Goal: Information Seeking & Learning: Learn about a topic

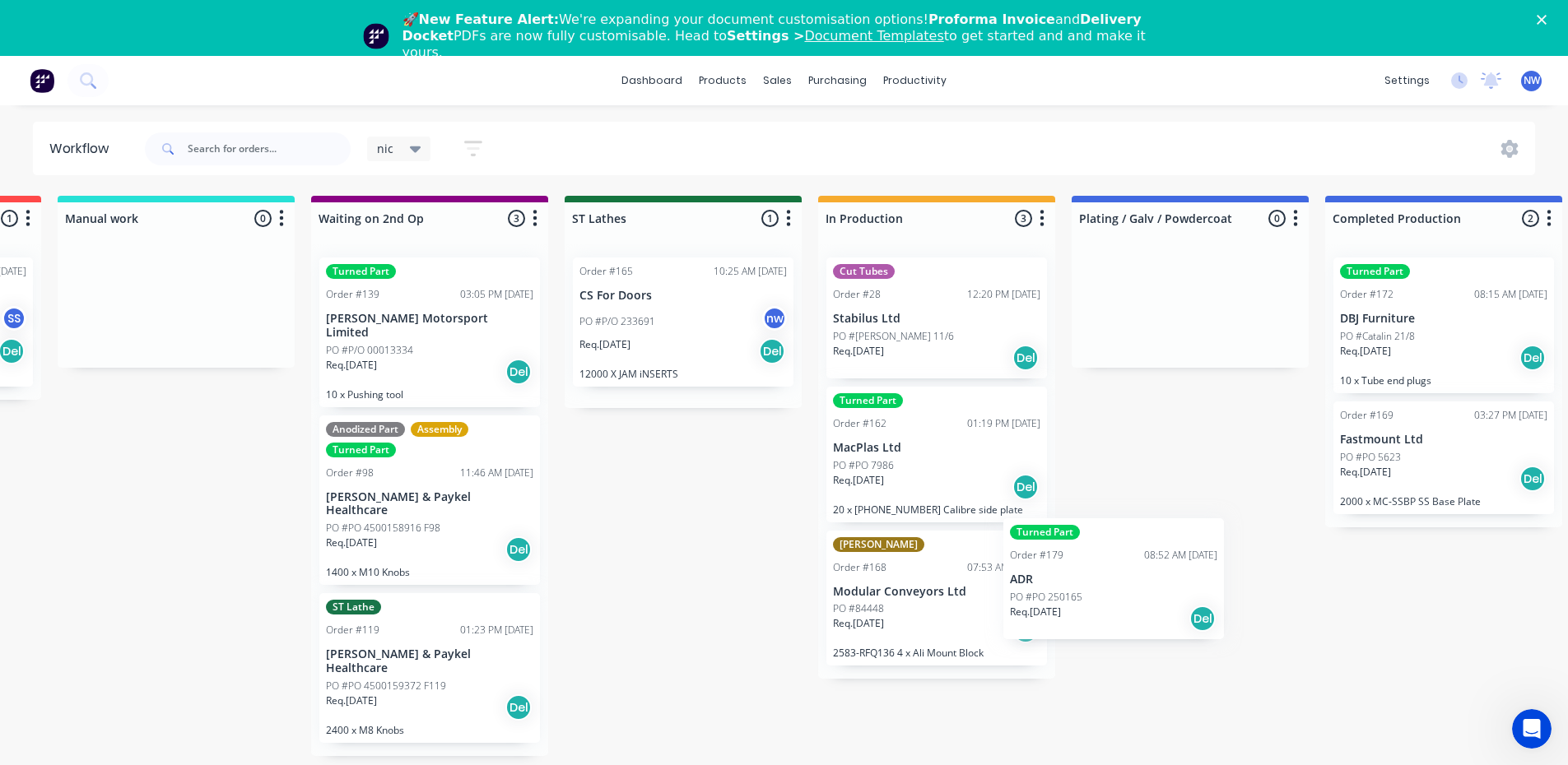
scroll to position [3, 1752]
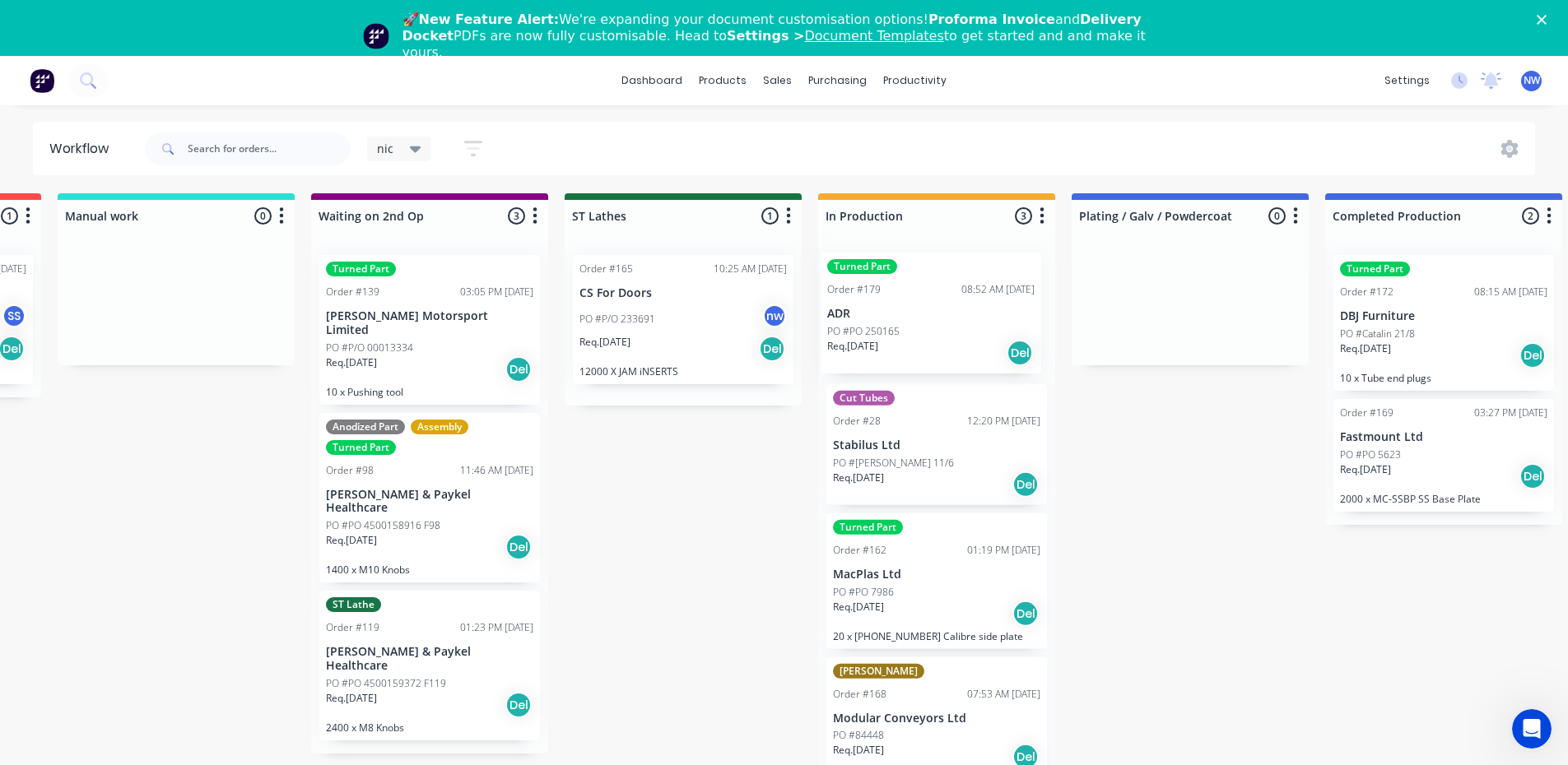
drag, startPoint x: 177, startPoint y: 357, endPoint x: 959, endPoint y: 273, distance: 786.5
click at [959, 273] on div "Submitted 4 Status colour #273444 hex #273444 Save Cancel Summaries Total order…" at bounding box center [323, 501] width 4177 height 616
click at [952, 335] on div "PO #PO 250165" at bounding box center [937, 334] width 208 height 15
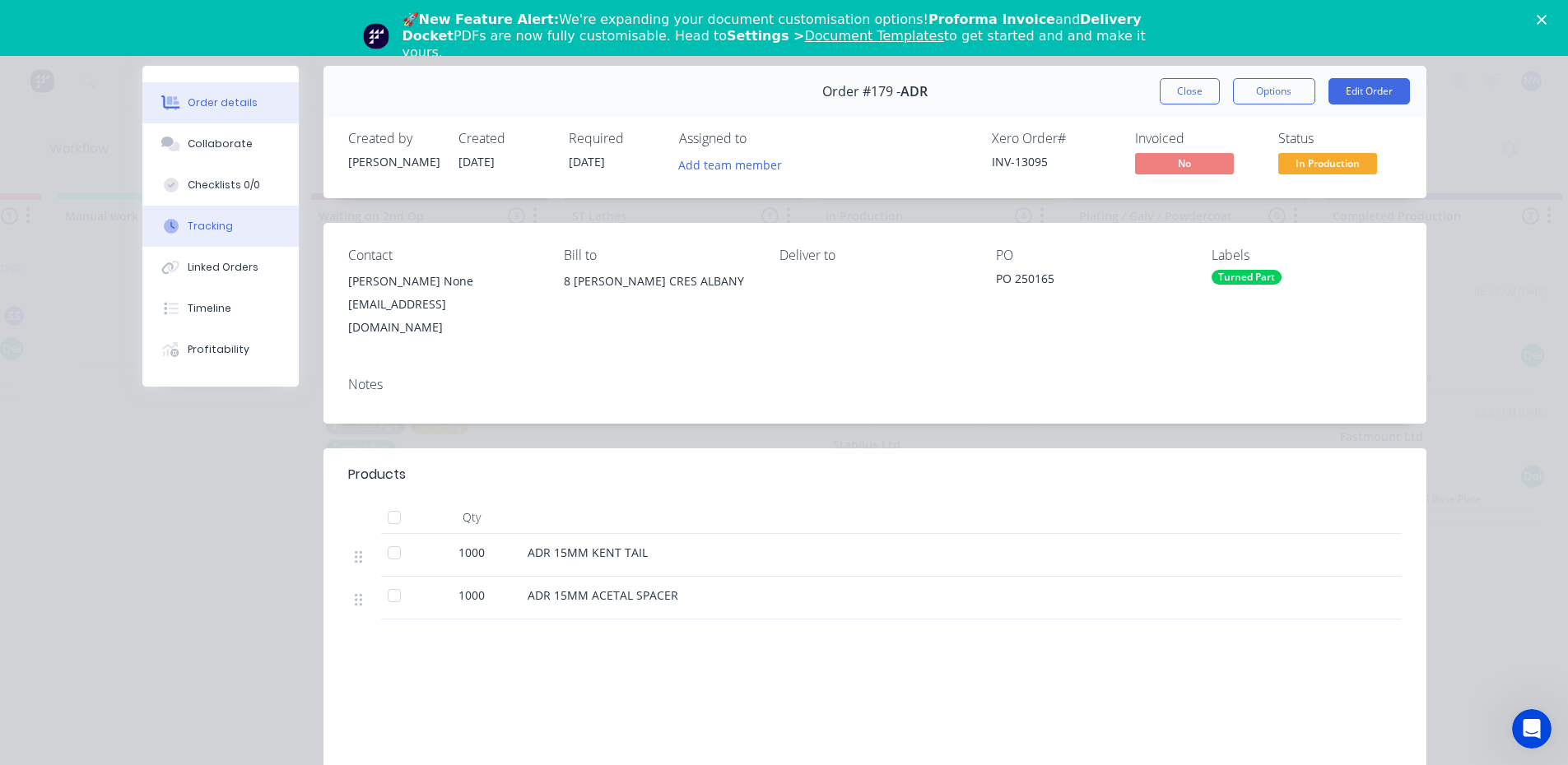
click at [214, 228] on div "Tracking" at bounding box center [210, 226] width 46 height 15
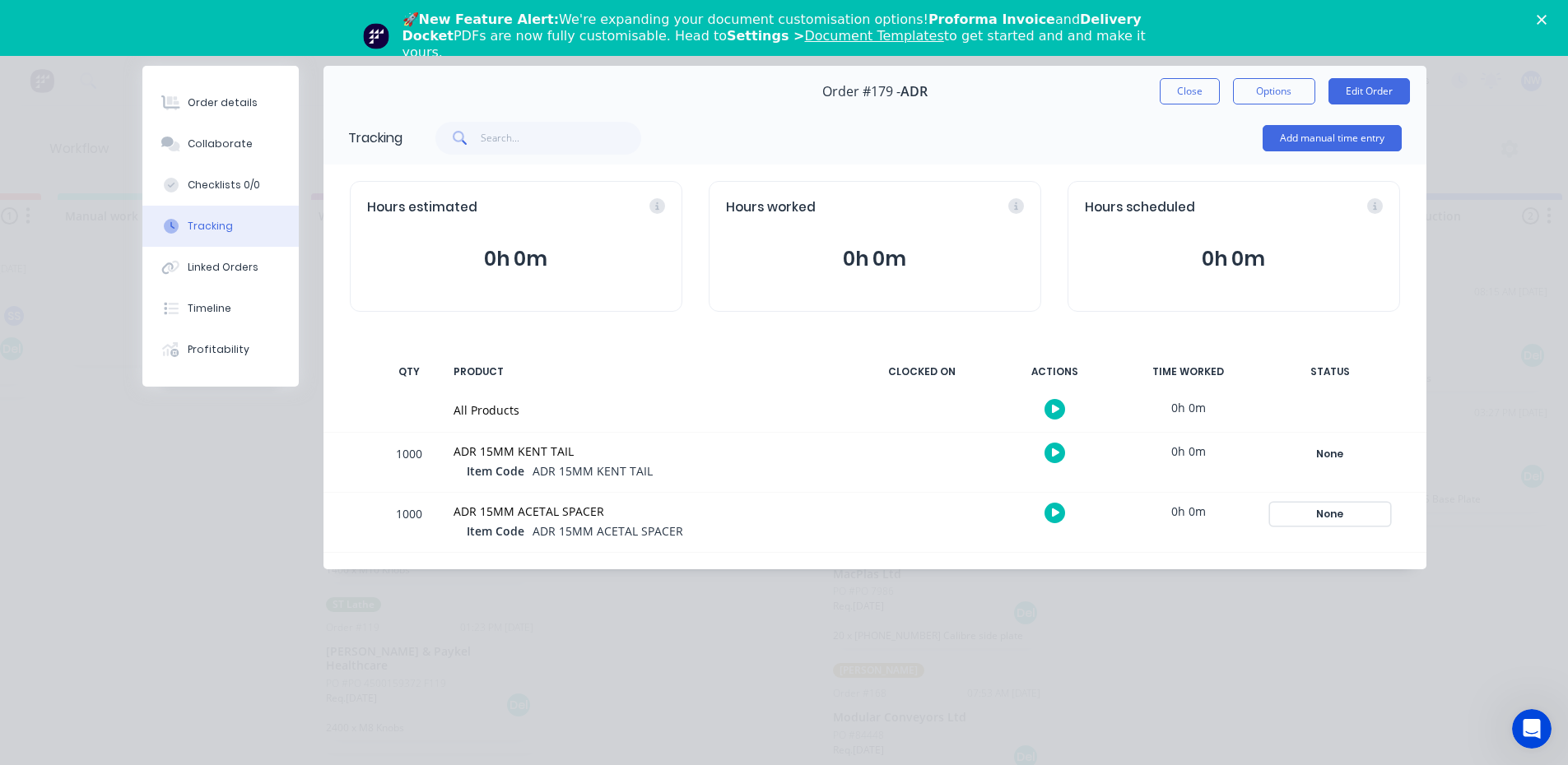
click at [1337, 520] on div "None" at bounding box center [1330, 514] width 118 height 21
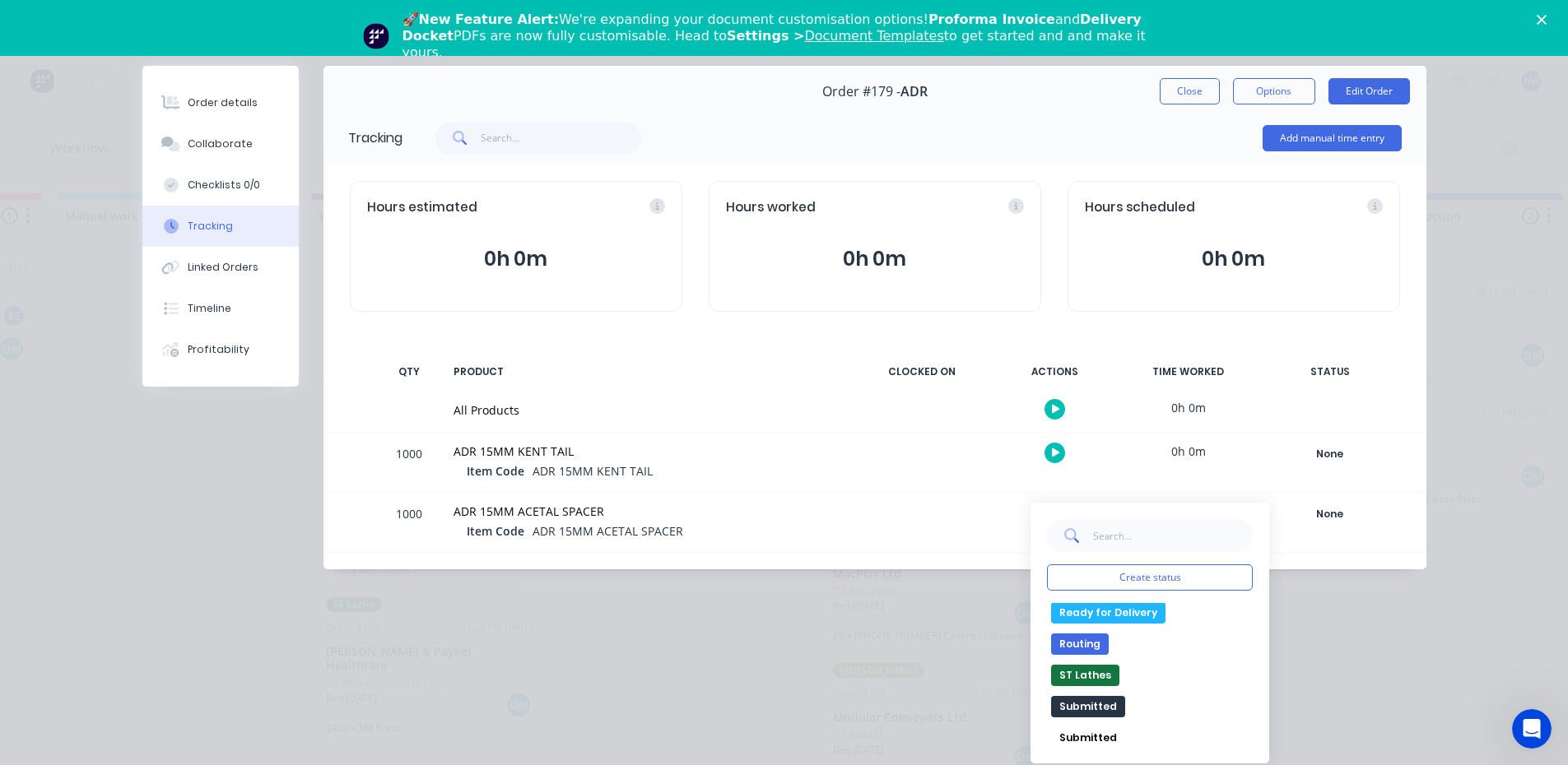
scroll to position [317, 0]
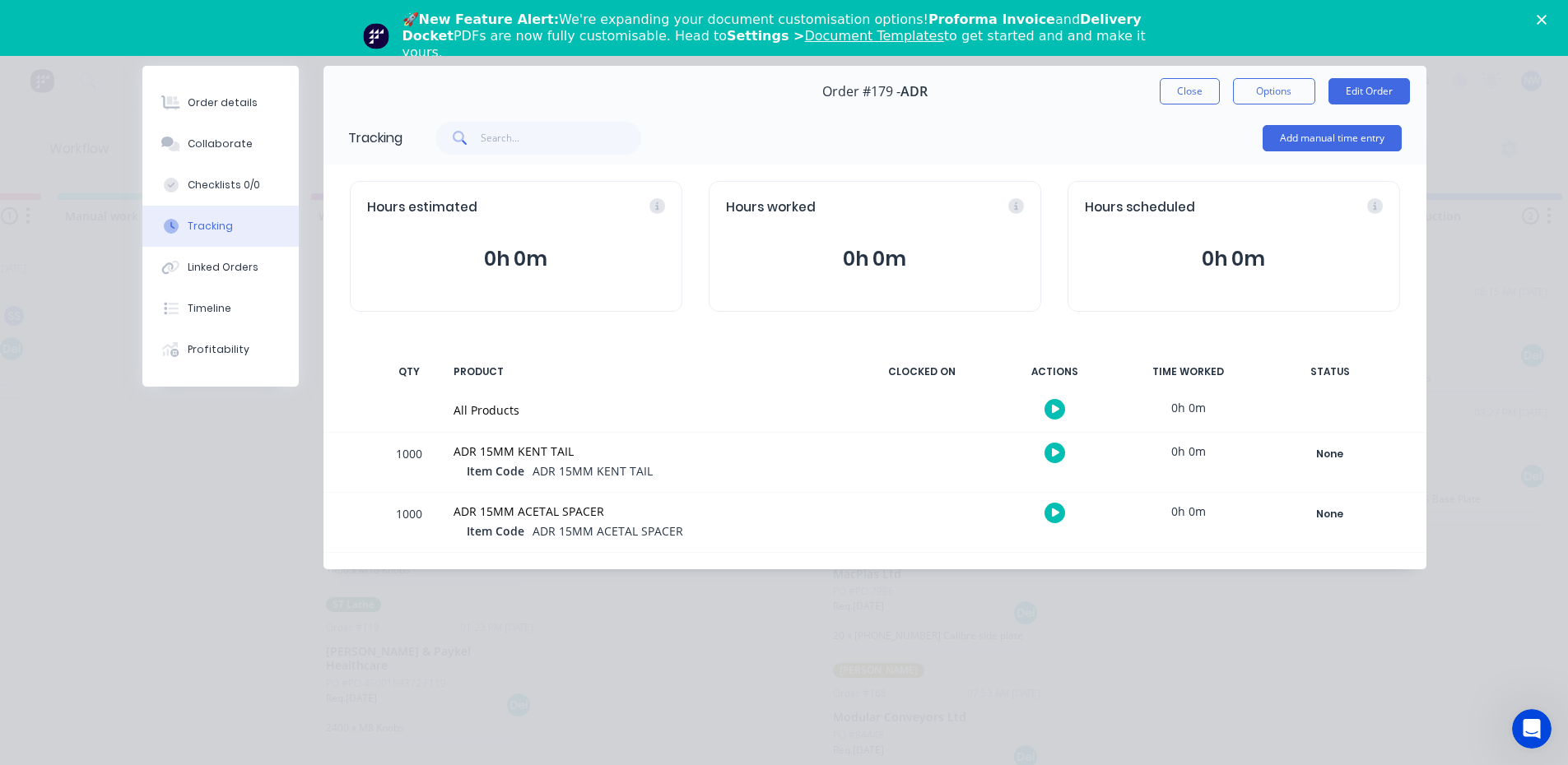
click at [1195, 89] on button "Close" at bounding box center [1189, 91] width 60 height 26
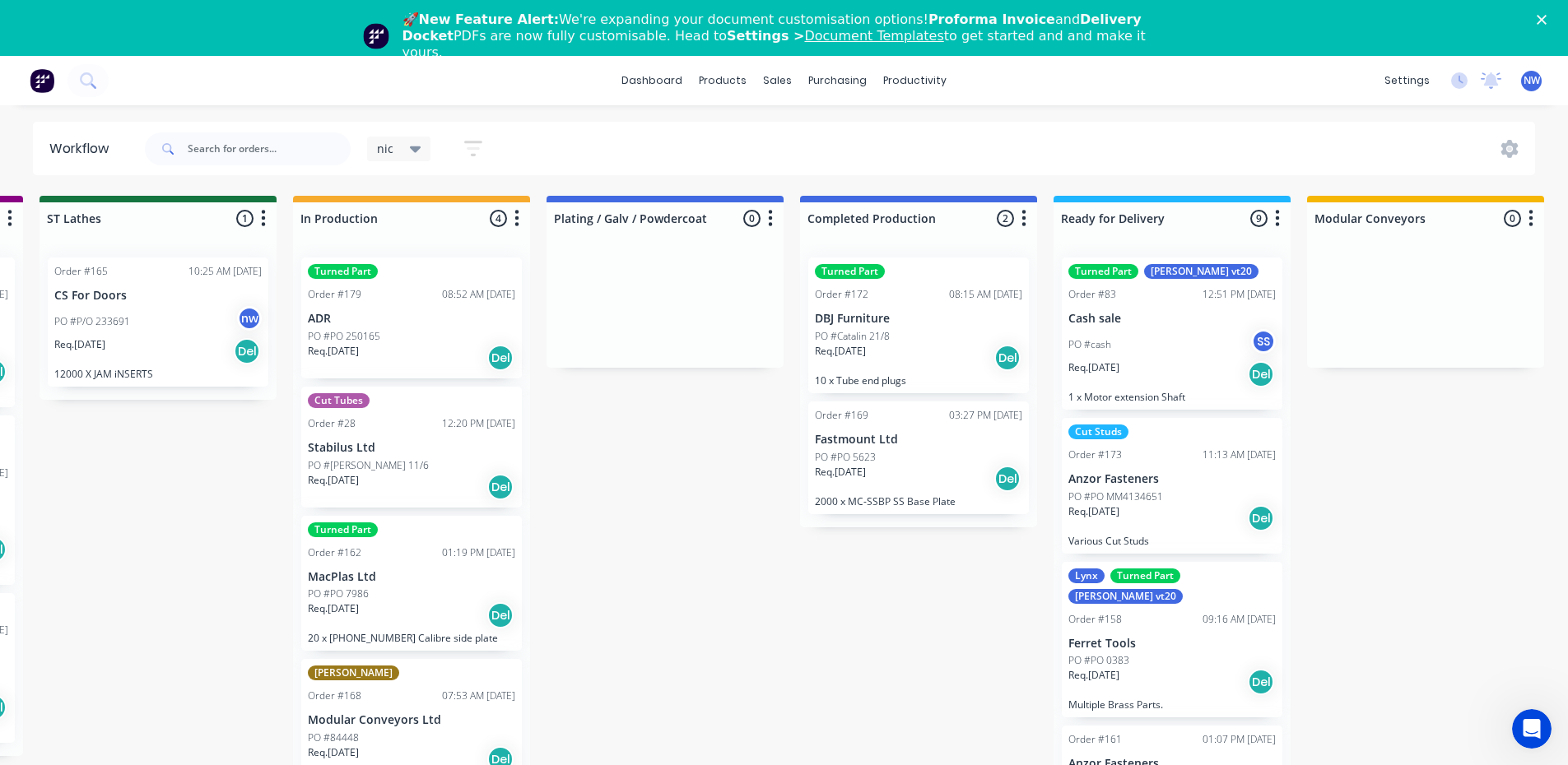
scroll to position [0, 2609]
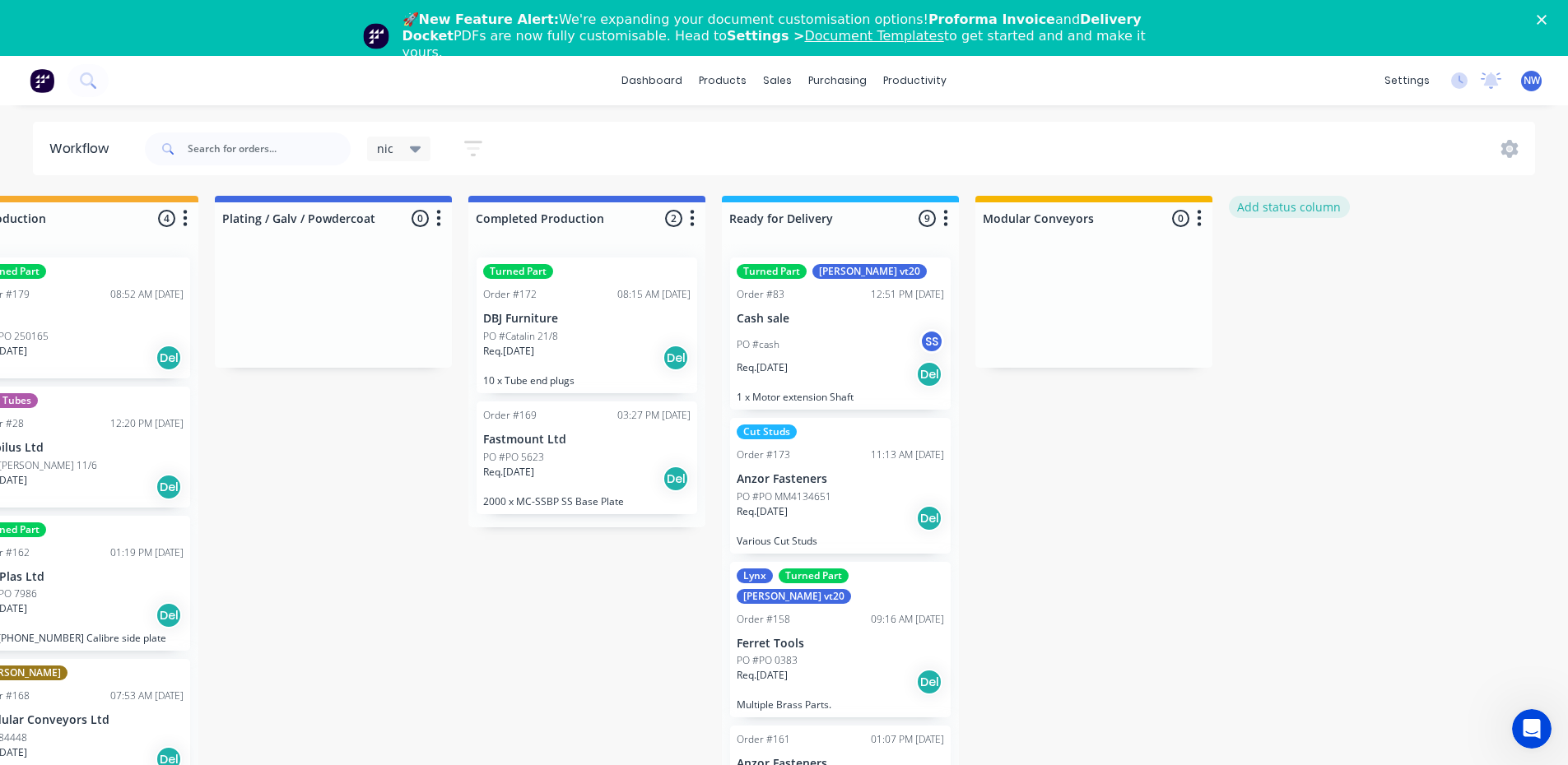
click at [1303, 210] on button "Add status column" at bounding box center [1289, 207] width 121 height 22
type input "[PERSON_NAME]"
click at [1311, 257] on button "Add" at bounding box center [1284, 256] width 90 height 26
click at [1454, 222] on icon "button" at bounding box center [1452, 218] width 5 height 20
click at [1379, 251] on span "Status colour" at bounding box center [1350, 254] width 73 height 17
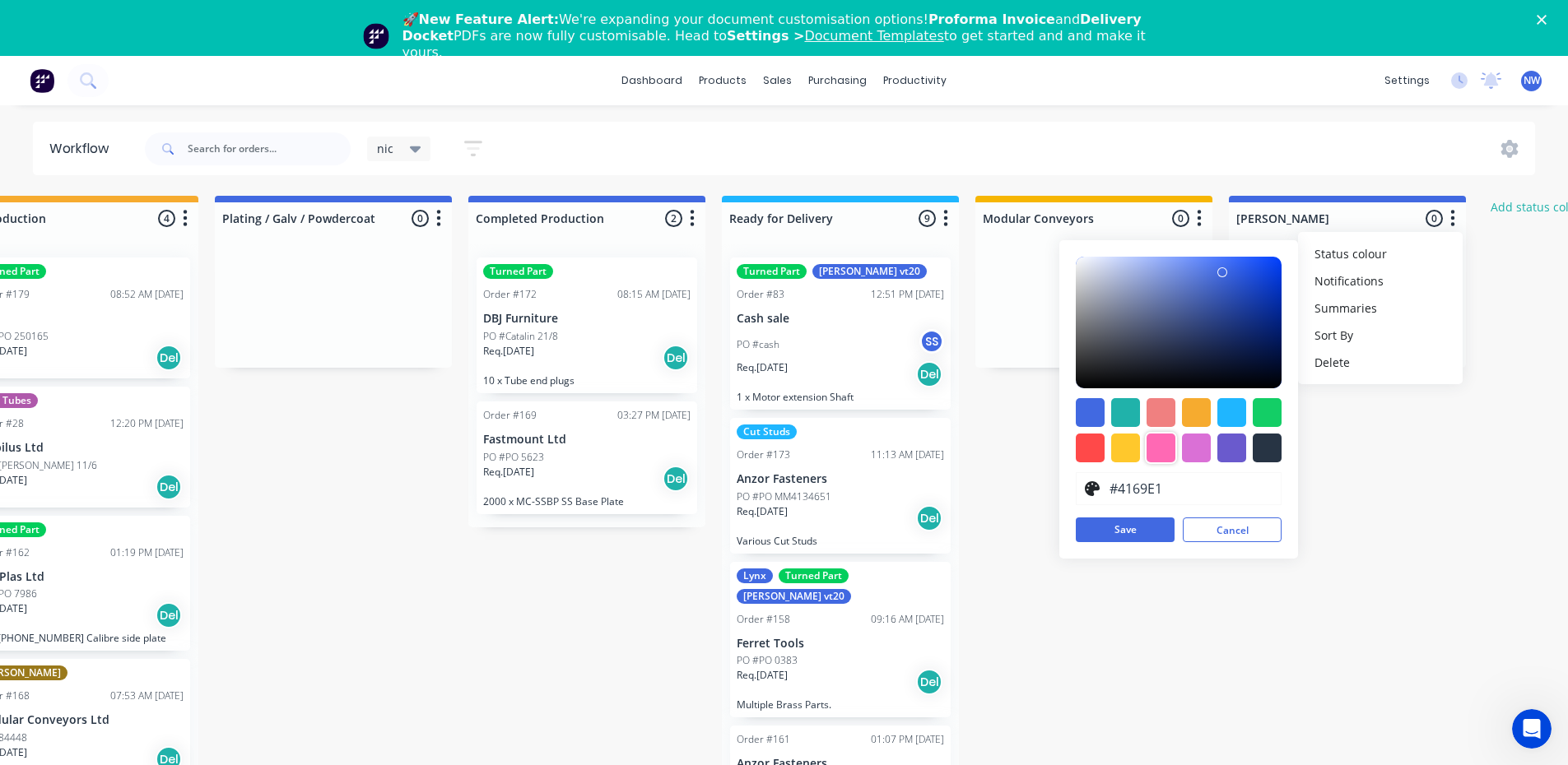
click at [1162, 441] on div at bounding box center [1160, 448] width 29 height 29
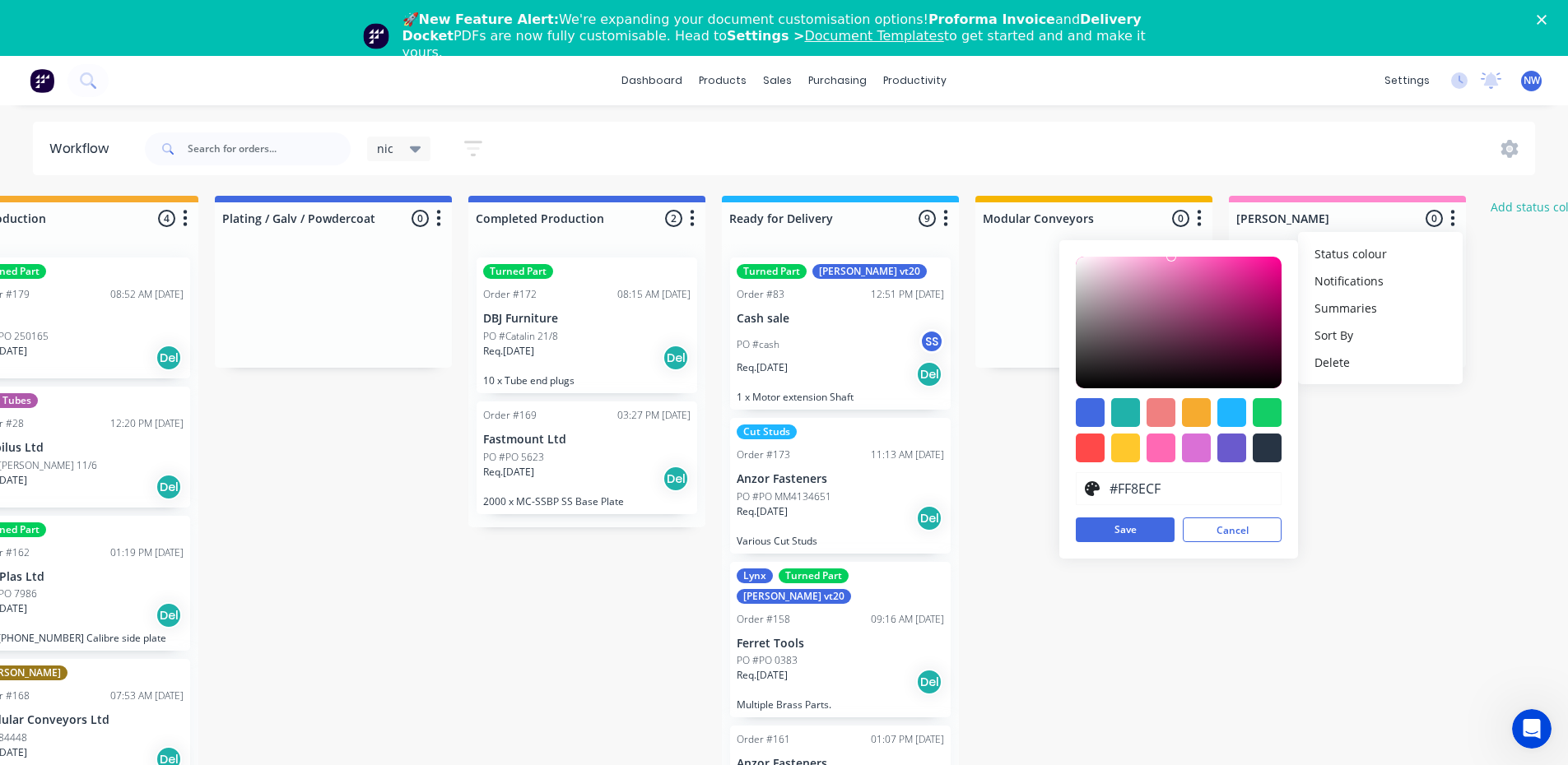
type input "#FF8FCF"
drag, startPoint x: 1197, startPoint y: 260, endPoint x: 1166, endPoint y: 254, distance: 31.6
click at [1166, 254] on div "#FF8FCF hex #FF8FCF Save Cancel" at bounding box center [1178, 399] width 239 height 318
click at [1138, 532] on button "Save" at bounding box center [1125, 529] width 99 height 24
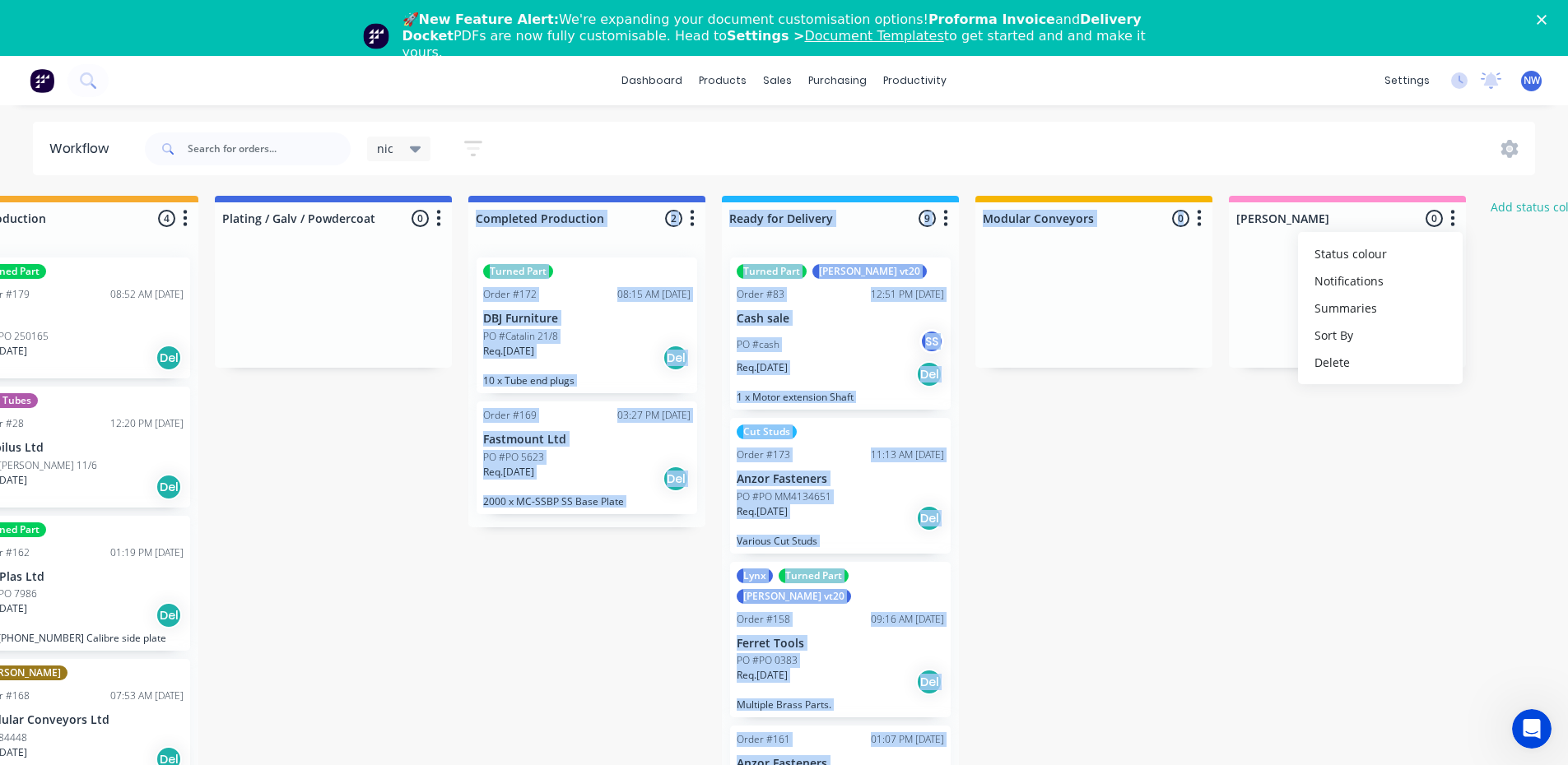
drag, startPoint x: 1297, startPoint y: 197, endPoint x: 418, endPoint y: 240, distance: 880.1
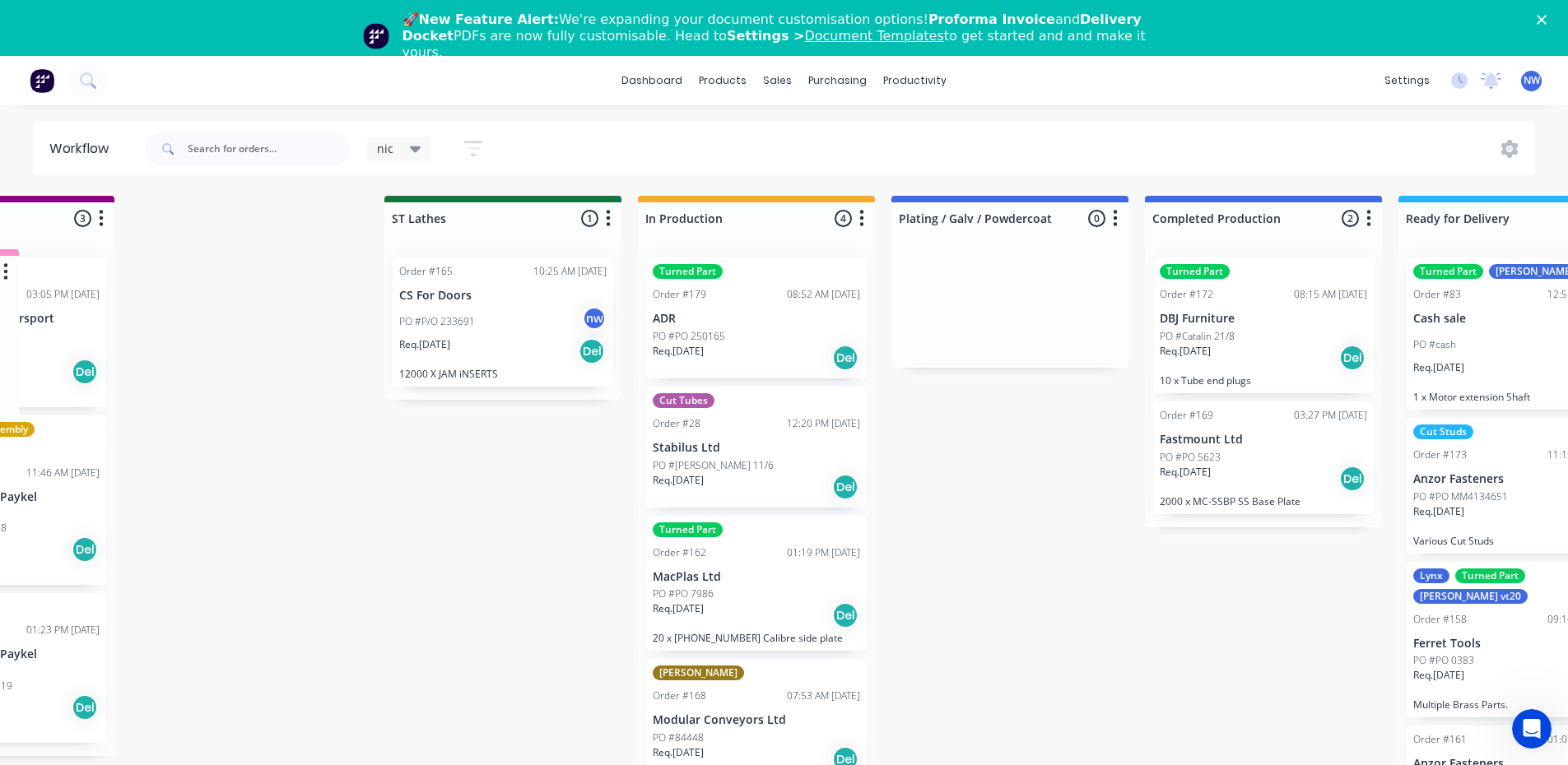
scroll to position [0, 2169]
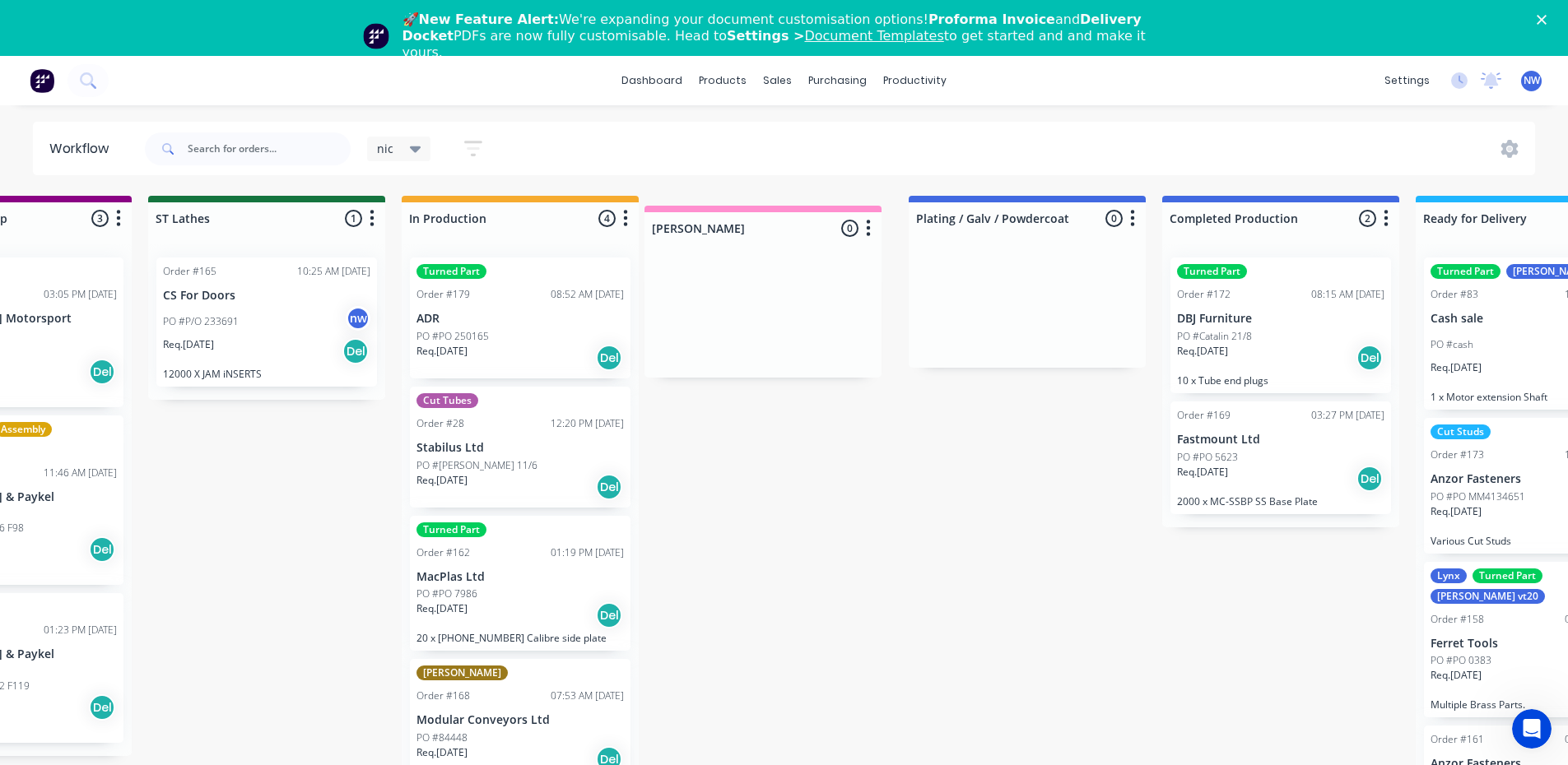
drag, startPoint x: 1351, startPoint y: 214, endPoint x: 761, endPoint y: 225, distance: 590.1
click at [761, 225] on div "Submitted 3 Status colour #273444 hex #273444 Save Cancel Summaries Total order…" at bounding box center [27, 504] width 4415 height 616
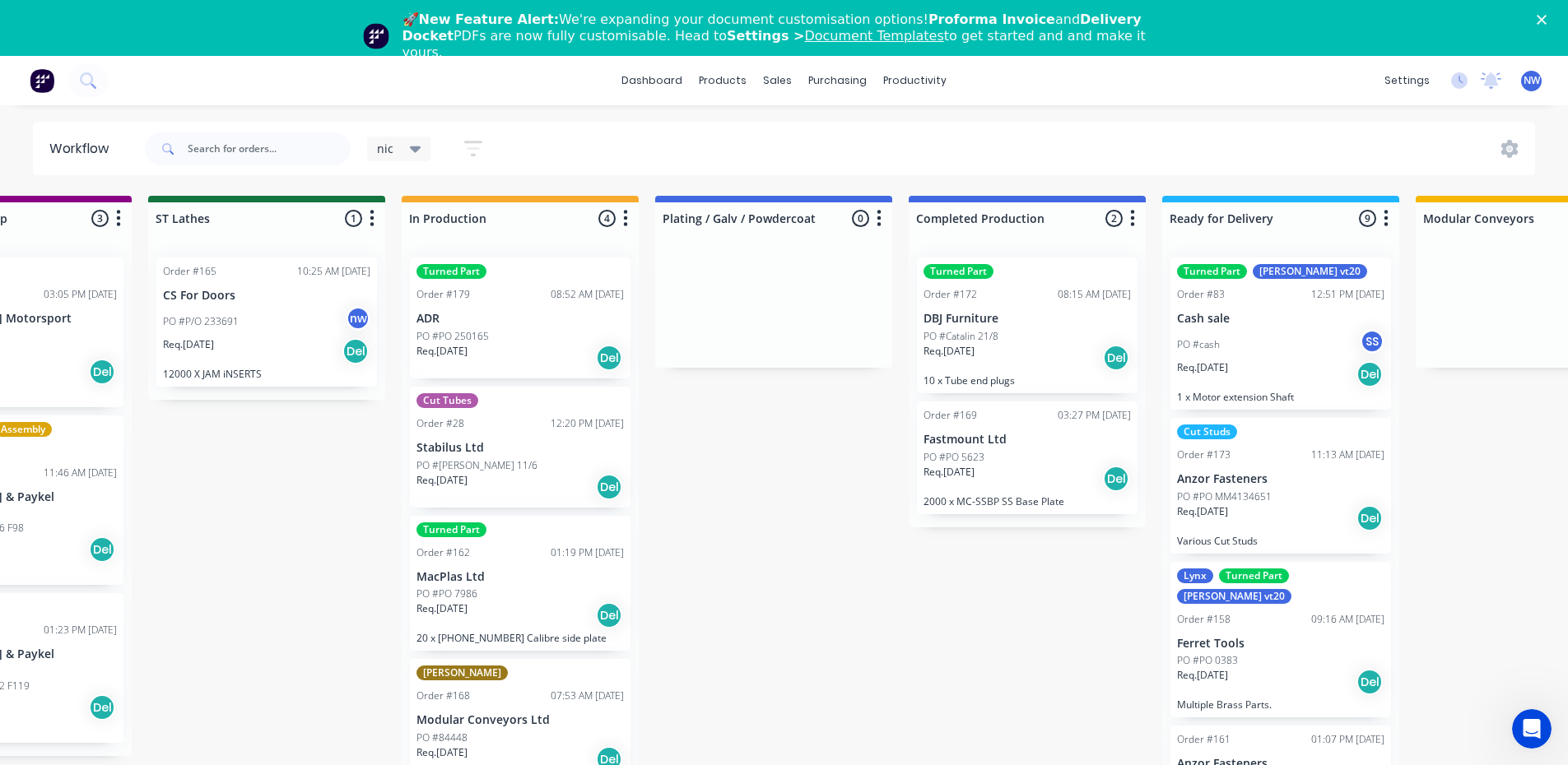
click at [480, 344] on div "Req. [DATE] Del" at bounding box center [520, 358] width 208 height 28
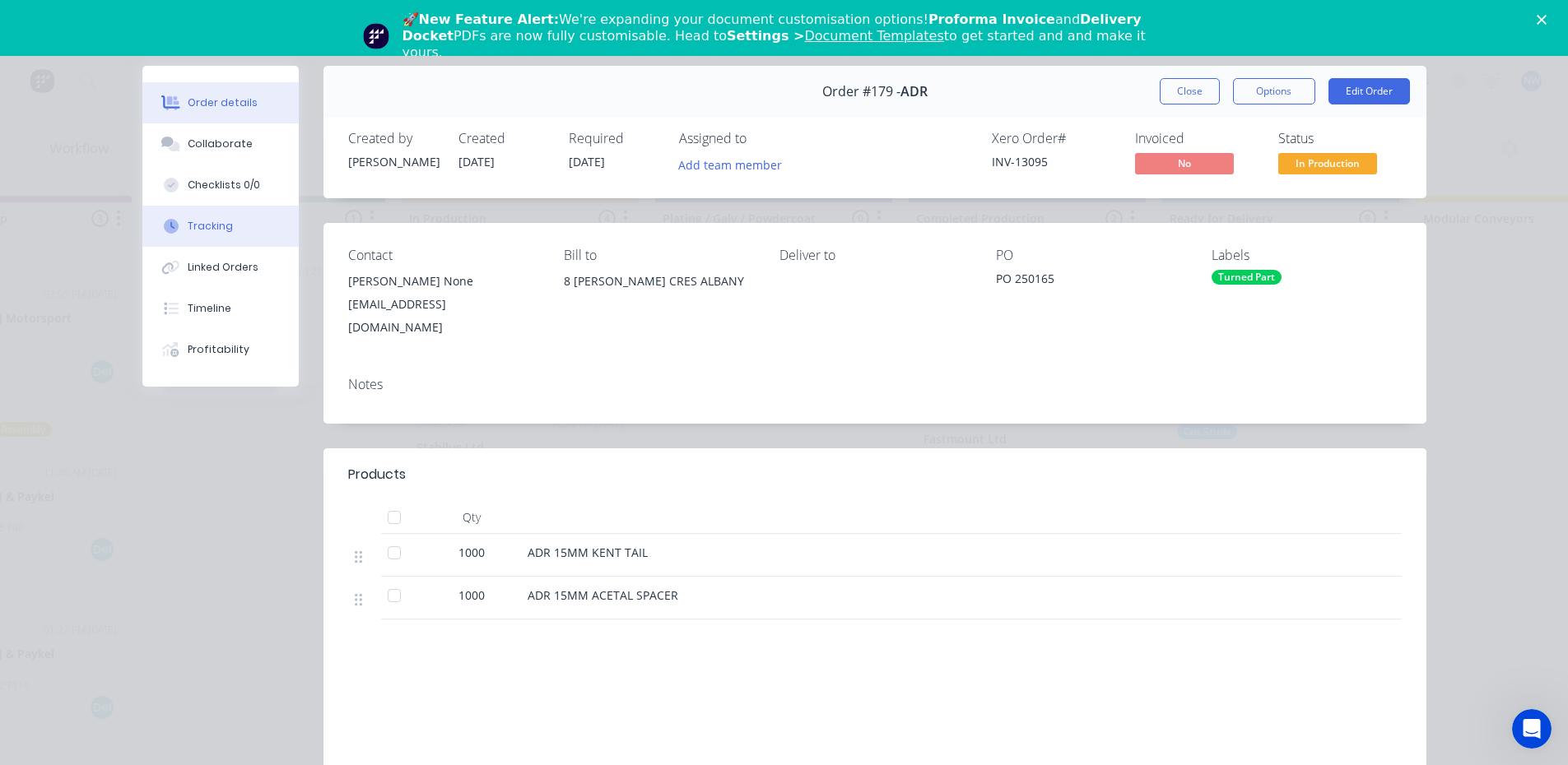
click at [202, 224] on div "Tracking" at bounding box center [210, 226] width 46 height 15
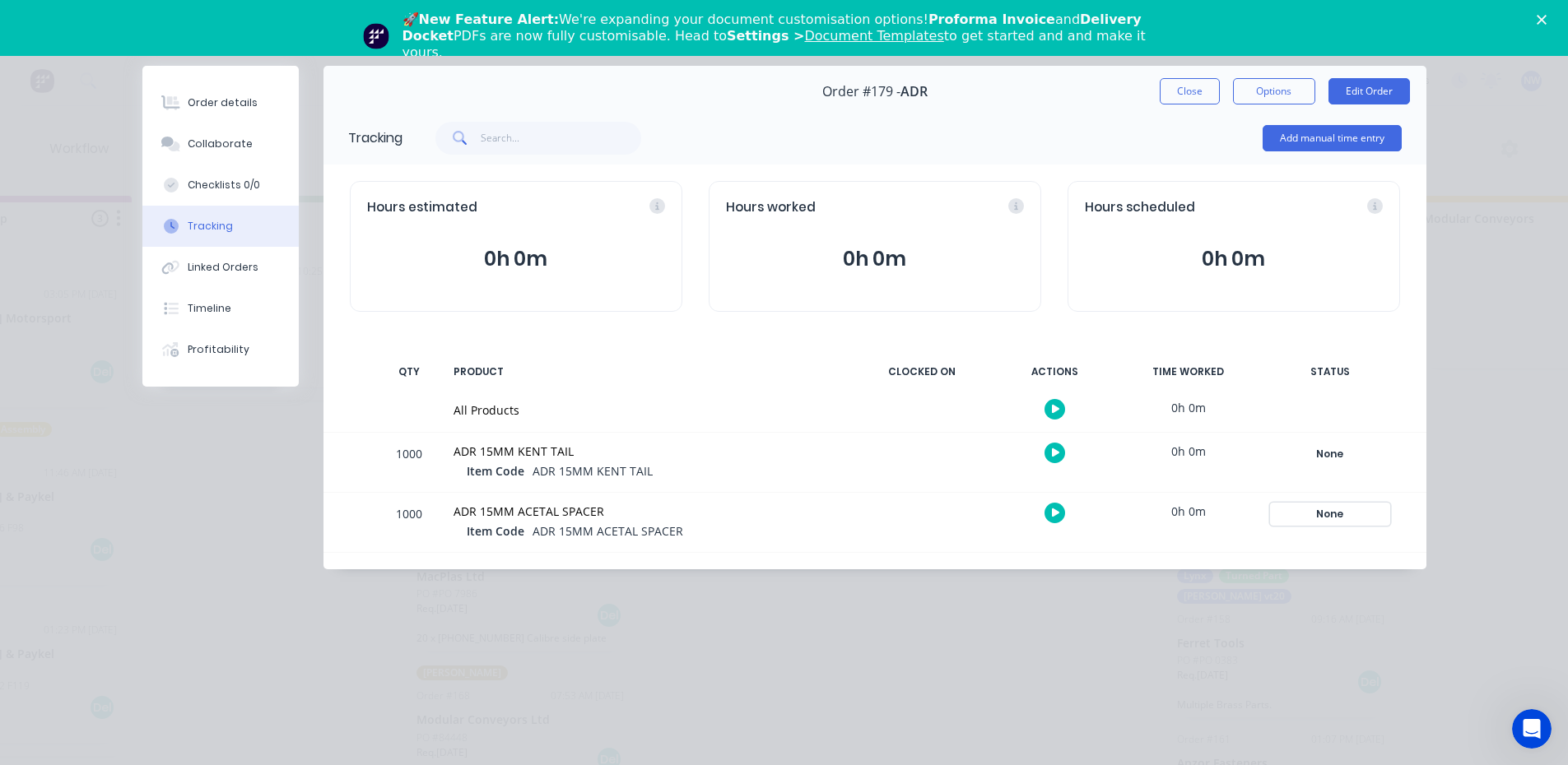
click at [1332, 510] on div "None" at bounding box center [1330, 514] width 118 height 21
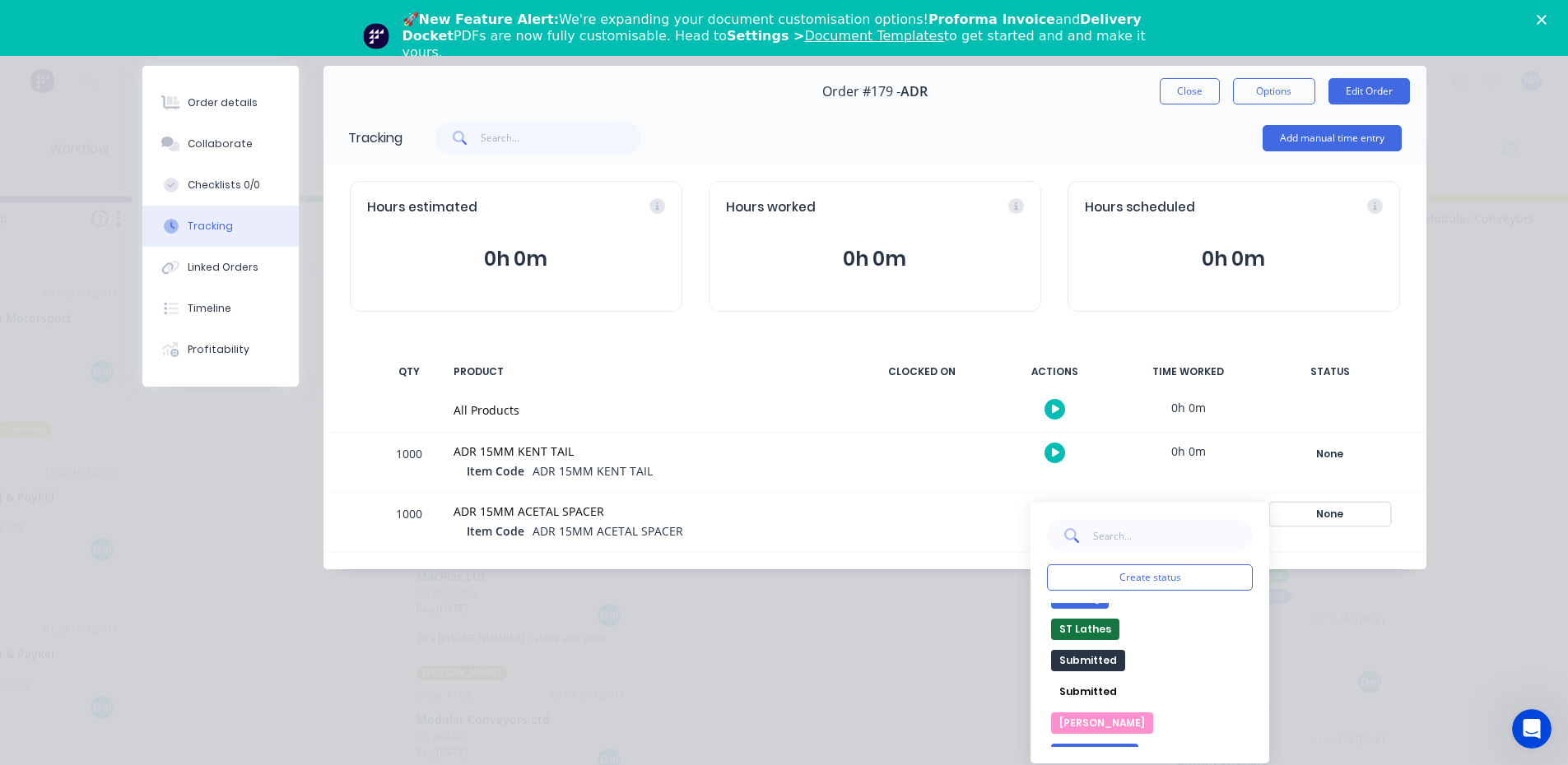
scroll to position [440, 0]
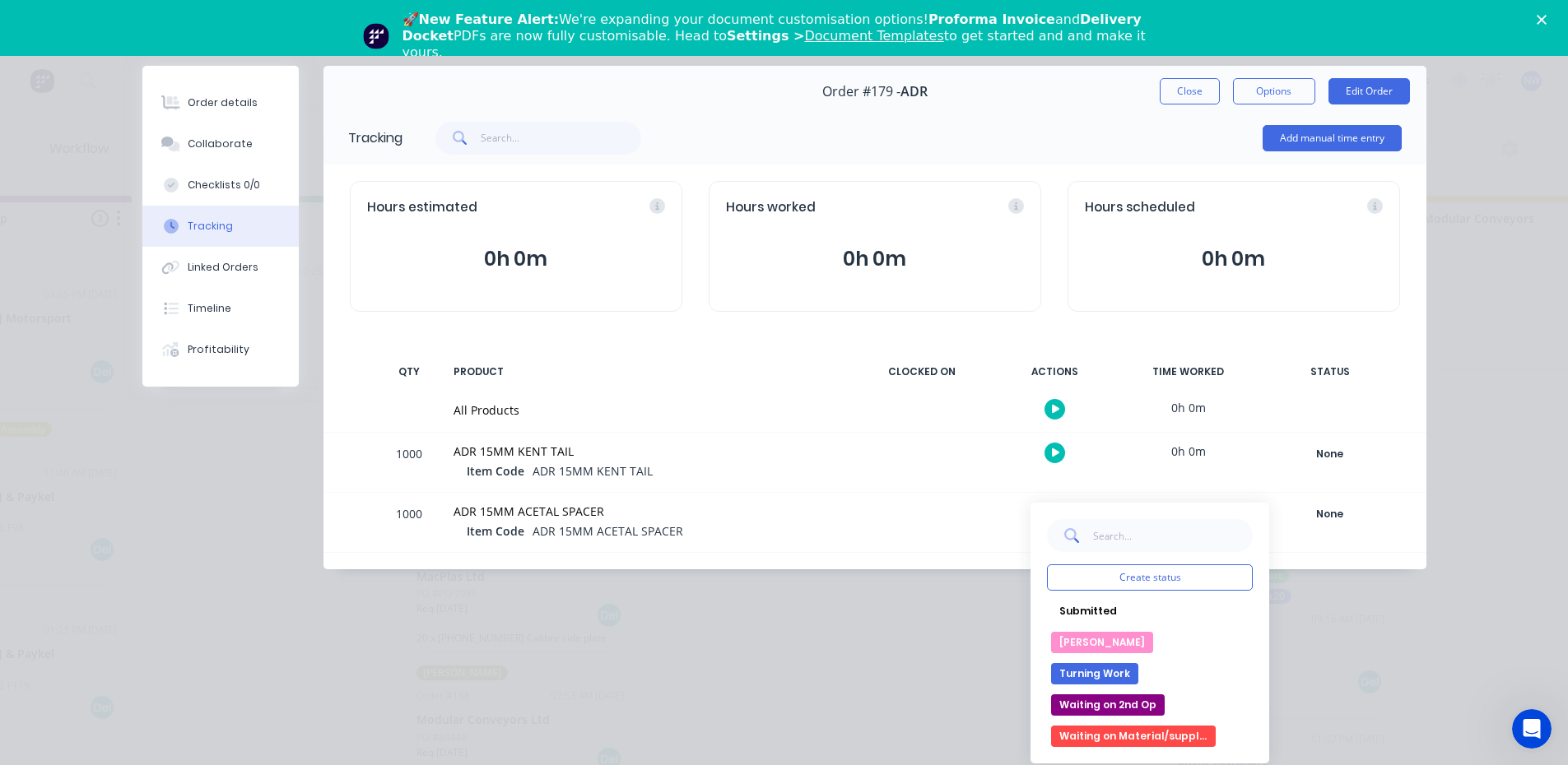
click at [1066, 638] on button "[PERSON_NAME]" at bounding box center [1101, 642] width 102 height 21
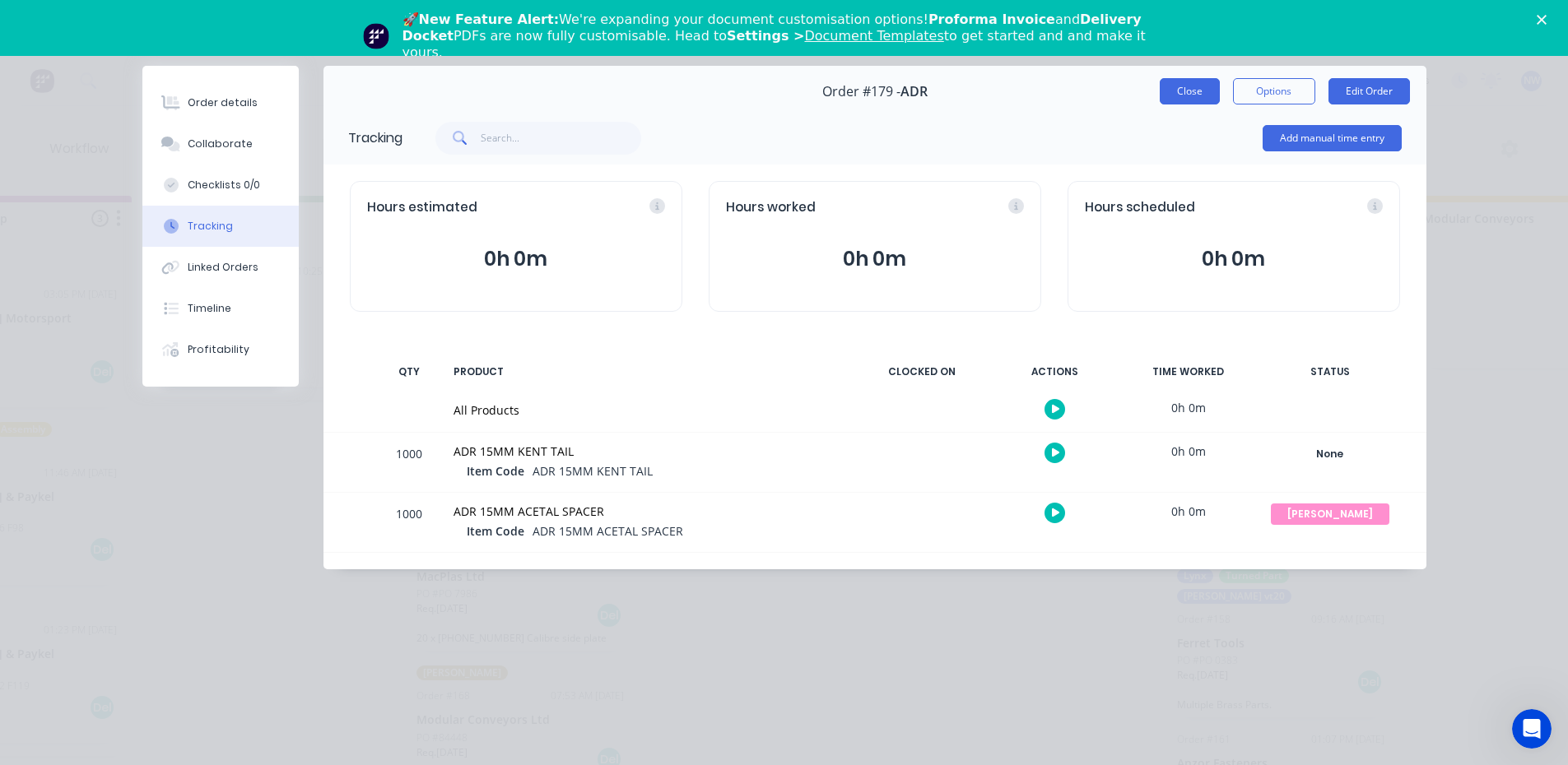
click at [1195, 92] on button "Close" at bounding box center [1189, 91] width 60 height 26
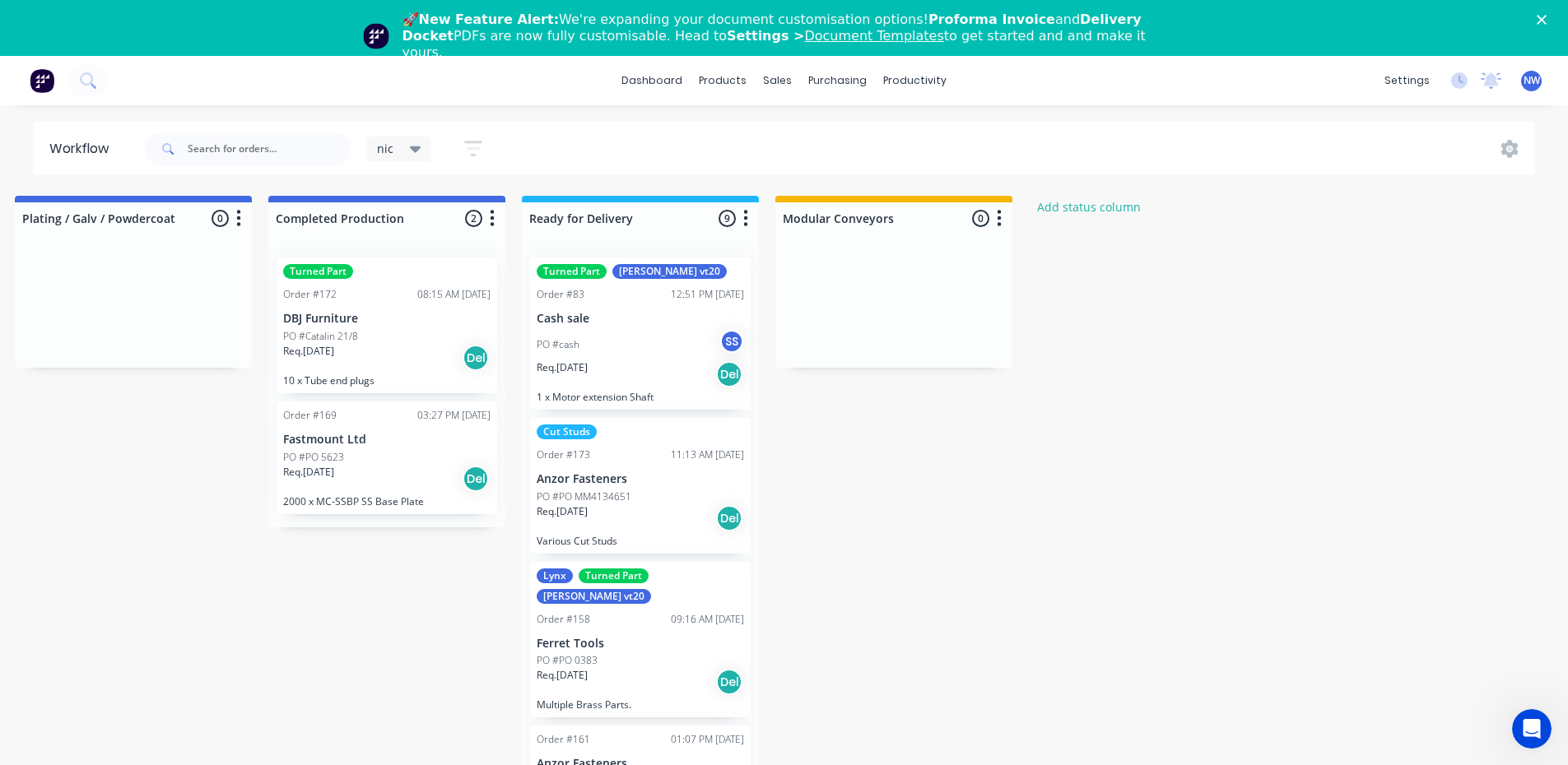
scroll to position [0, 2847]
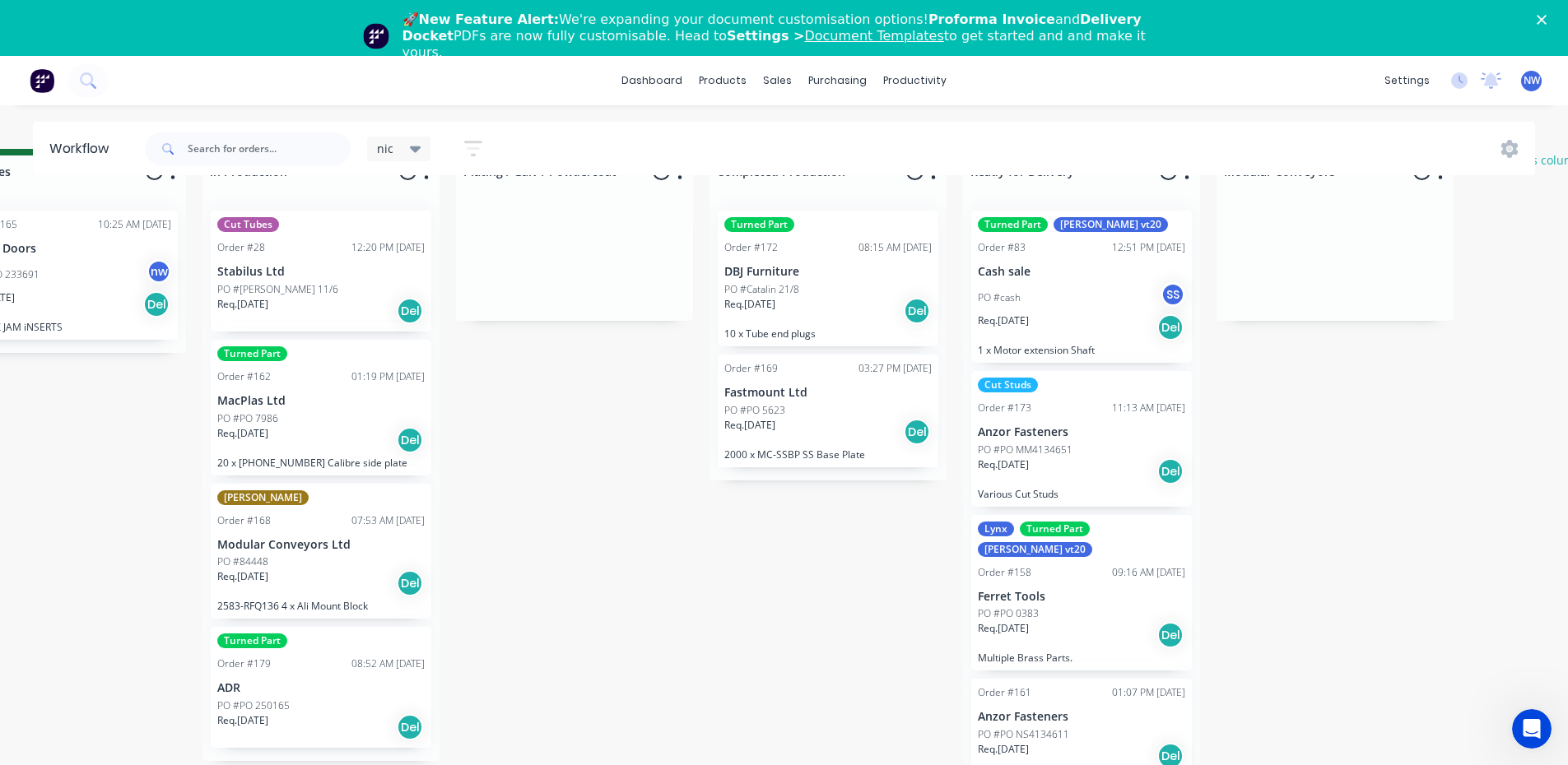
scroll to position [59, 2367]
click at [354, 665] on div "Turned Part Order #179 08:52 AM 28/08/25 ADR PO #PO 250165 Req. 26/08/25 Del" at bounding box center [321, 687] width 220 height 121
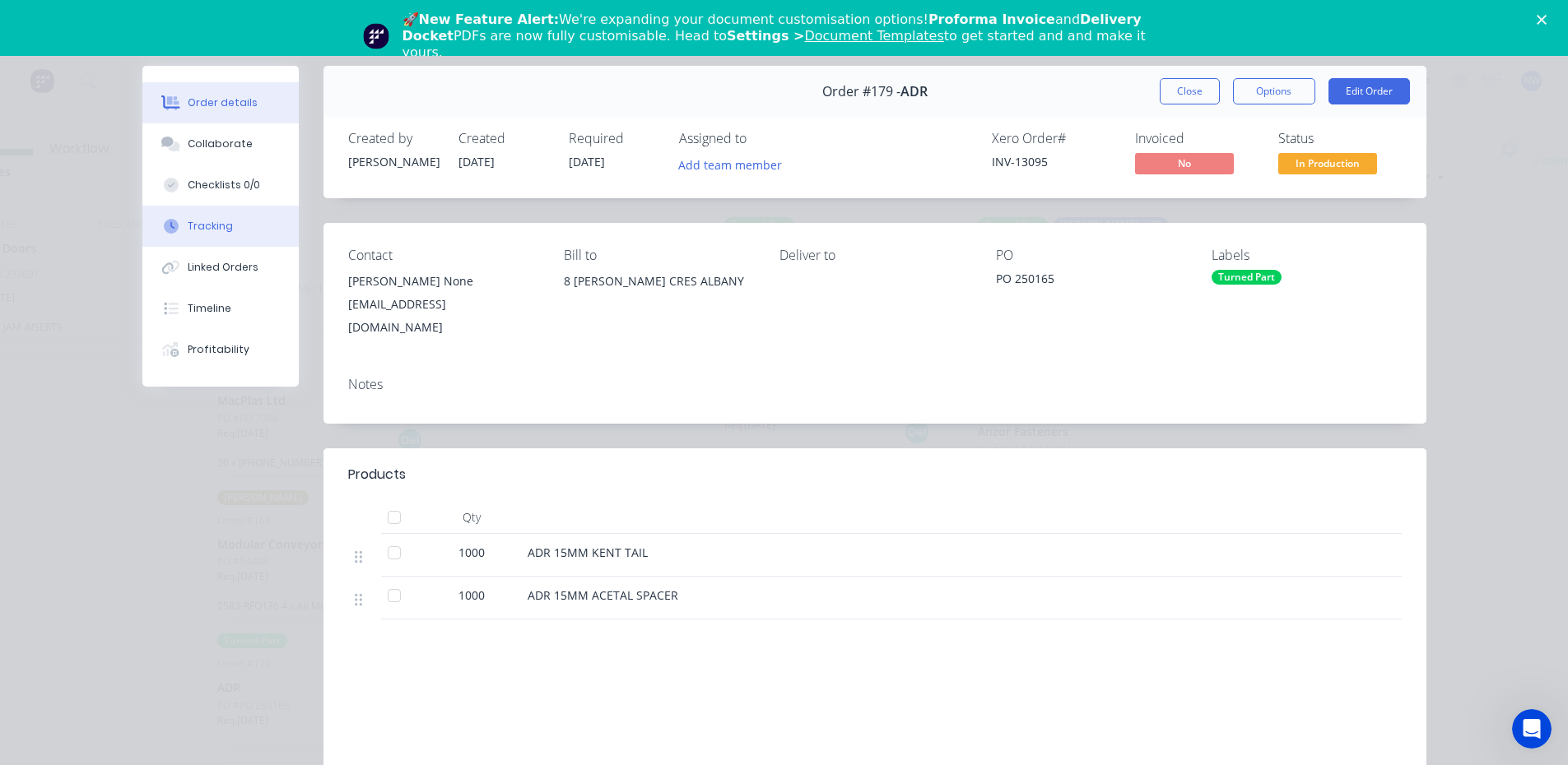
click at [197, 214] on button "Tracking" at bounding box center [220, 226] width 156 height 41
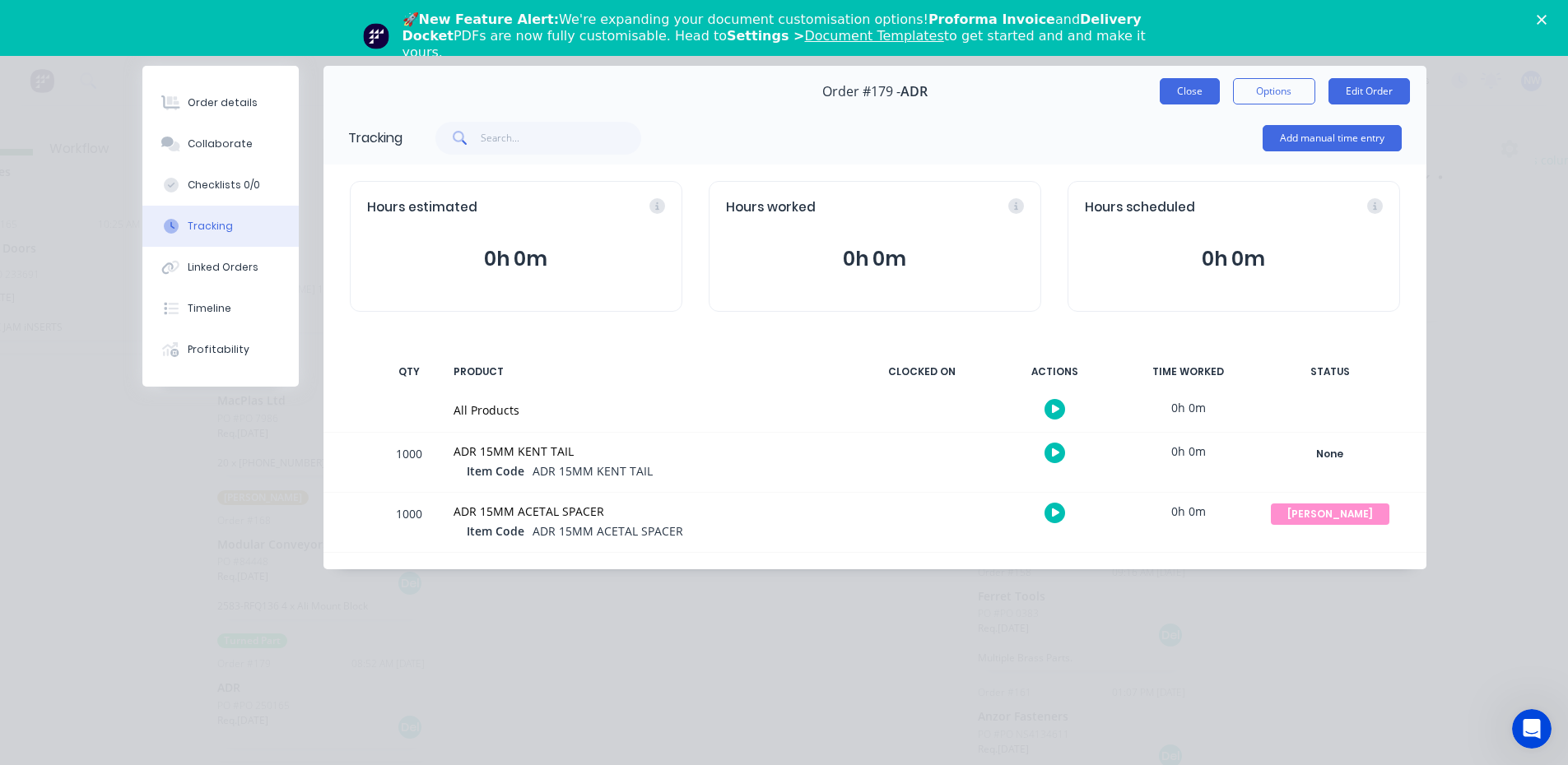
click at [1192, 94] on button "Close" at bounding box center [1189, 91] width 60 height 26
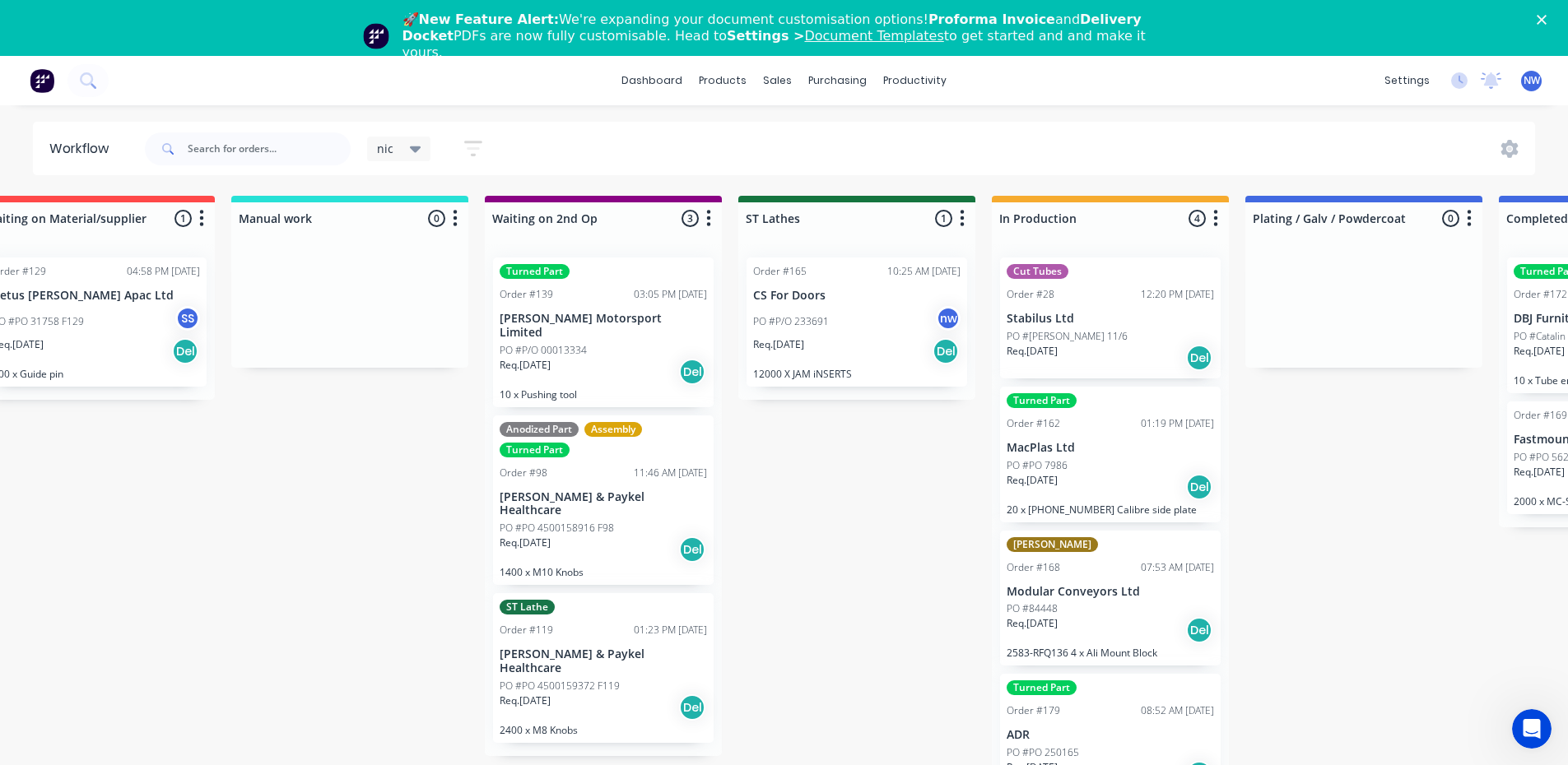
scroll to position [0, 1477]
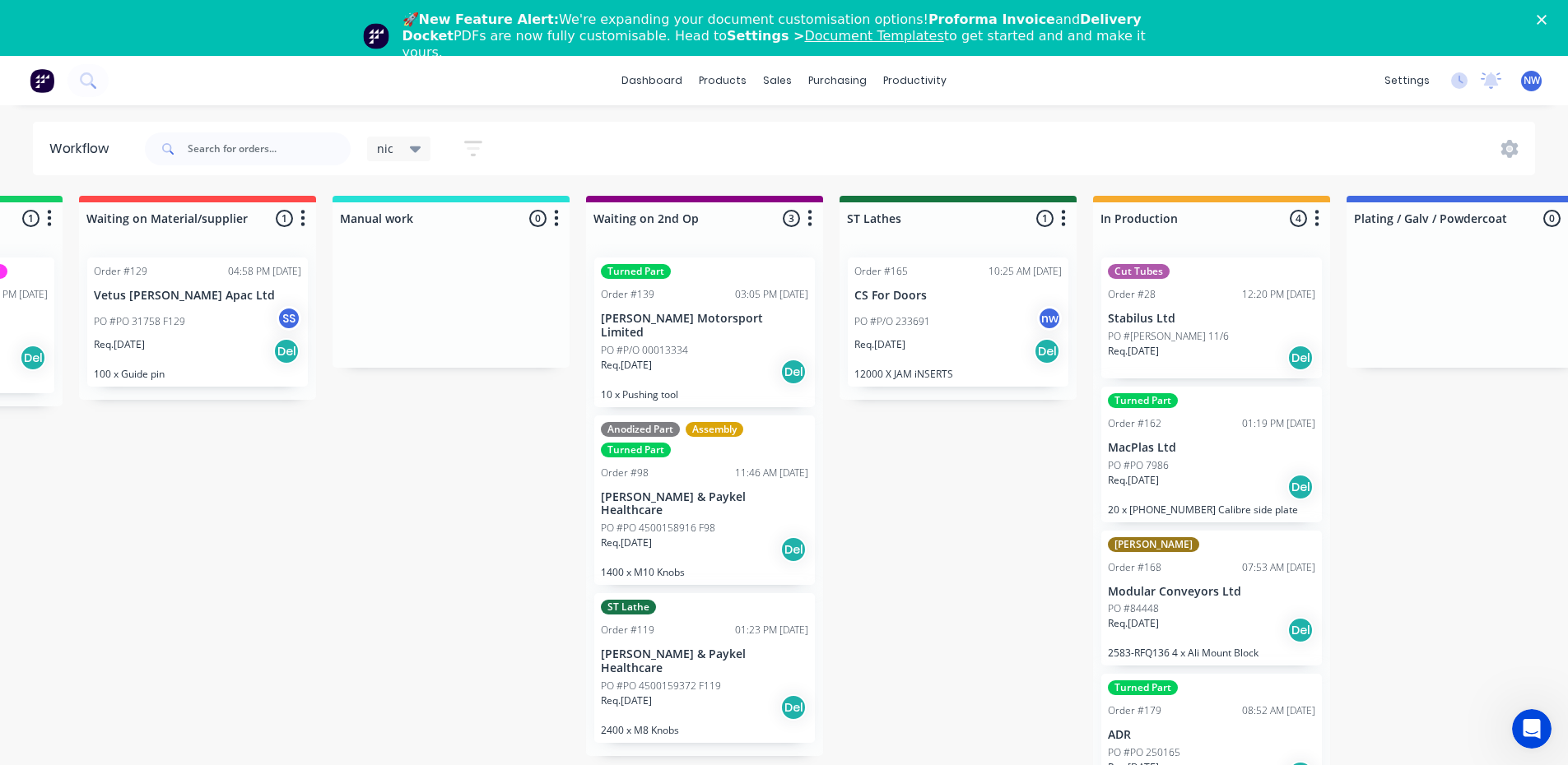
click at [399, 149] on div "nic" at bounding box center [399, 149] width 45 height 15
click at [560, 309] on button "edit" at bounding box center [570, 304] width 21 height 17
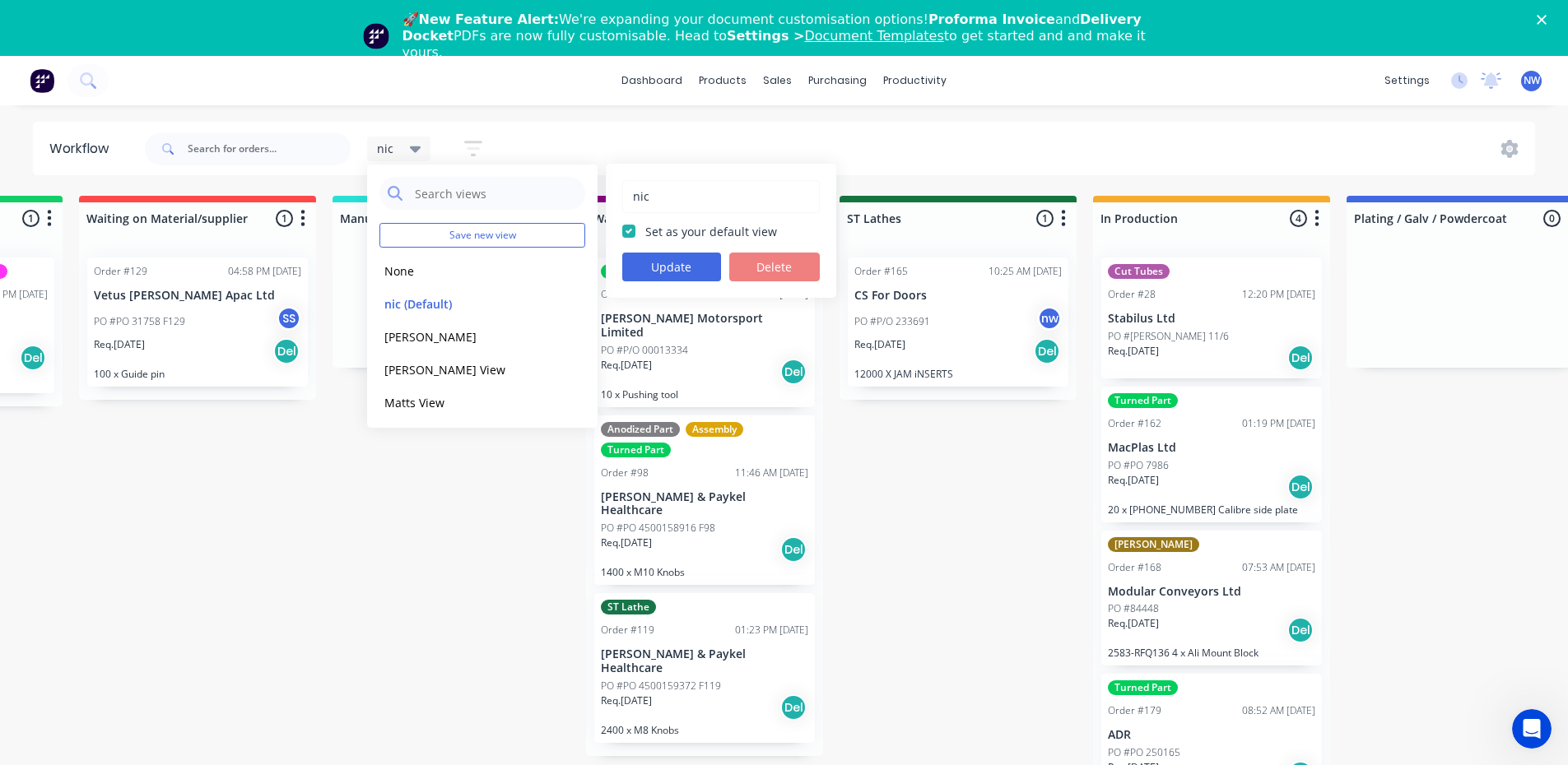
drag, startPoint x: 502, startPoint y: 585, endPoint x: 511, endPoint y: 519, distance: 66.6
click at [501, 583] on div "Submitted 3 Status colour #273444 hex #273444 Save Cancel Summaries Total order…" at bounding box center [718, 504] width 4415 height 616
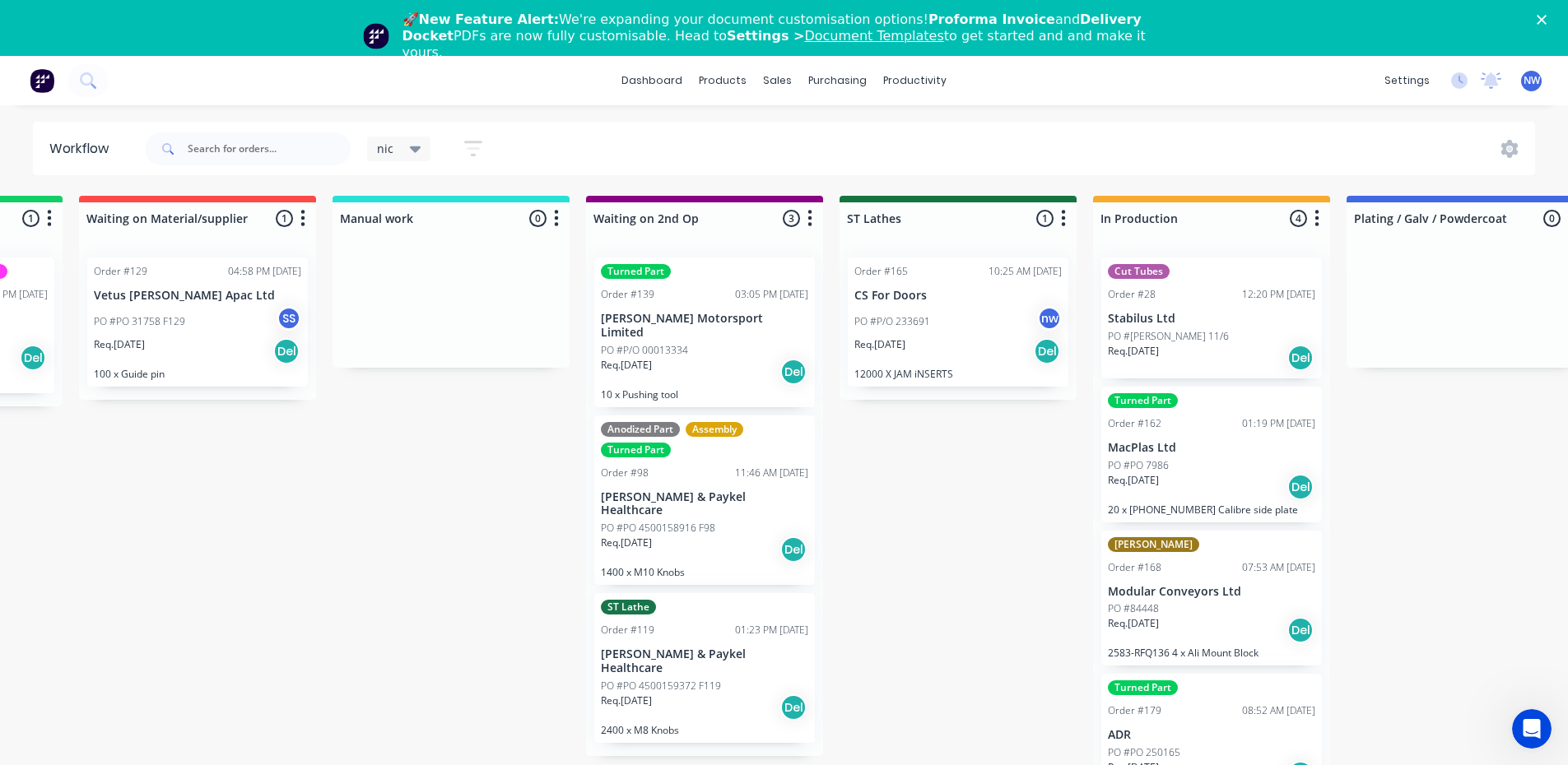
click at [472, 150] on icon "button" at bounding box center [473, 148] width 18 height 20
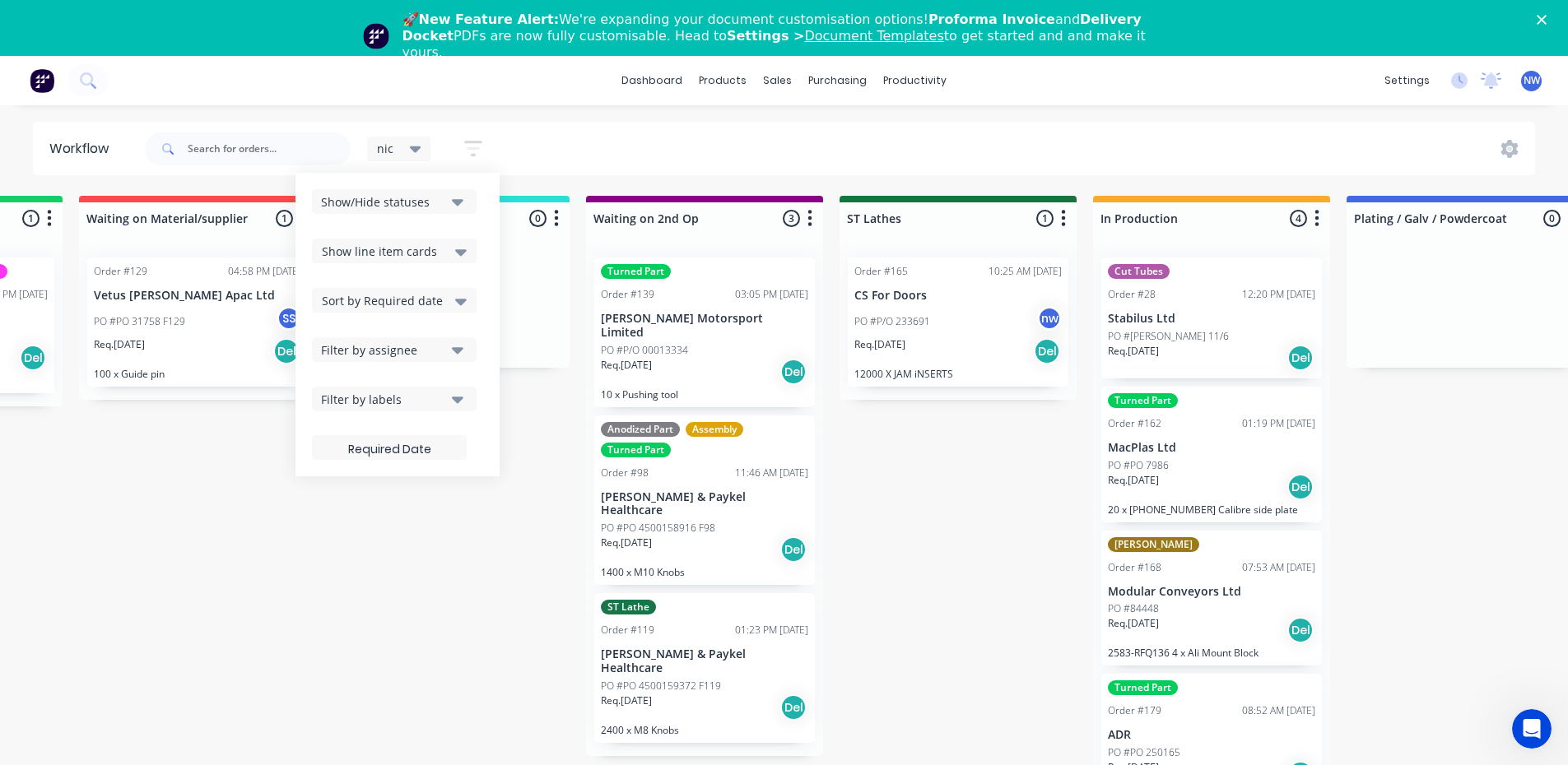
click at [472, 150] on icon "button" at bounding box center [473, 148] width 18 height 20
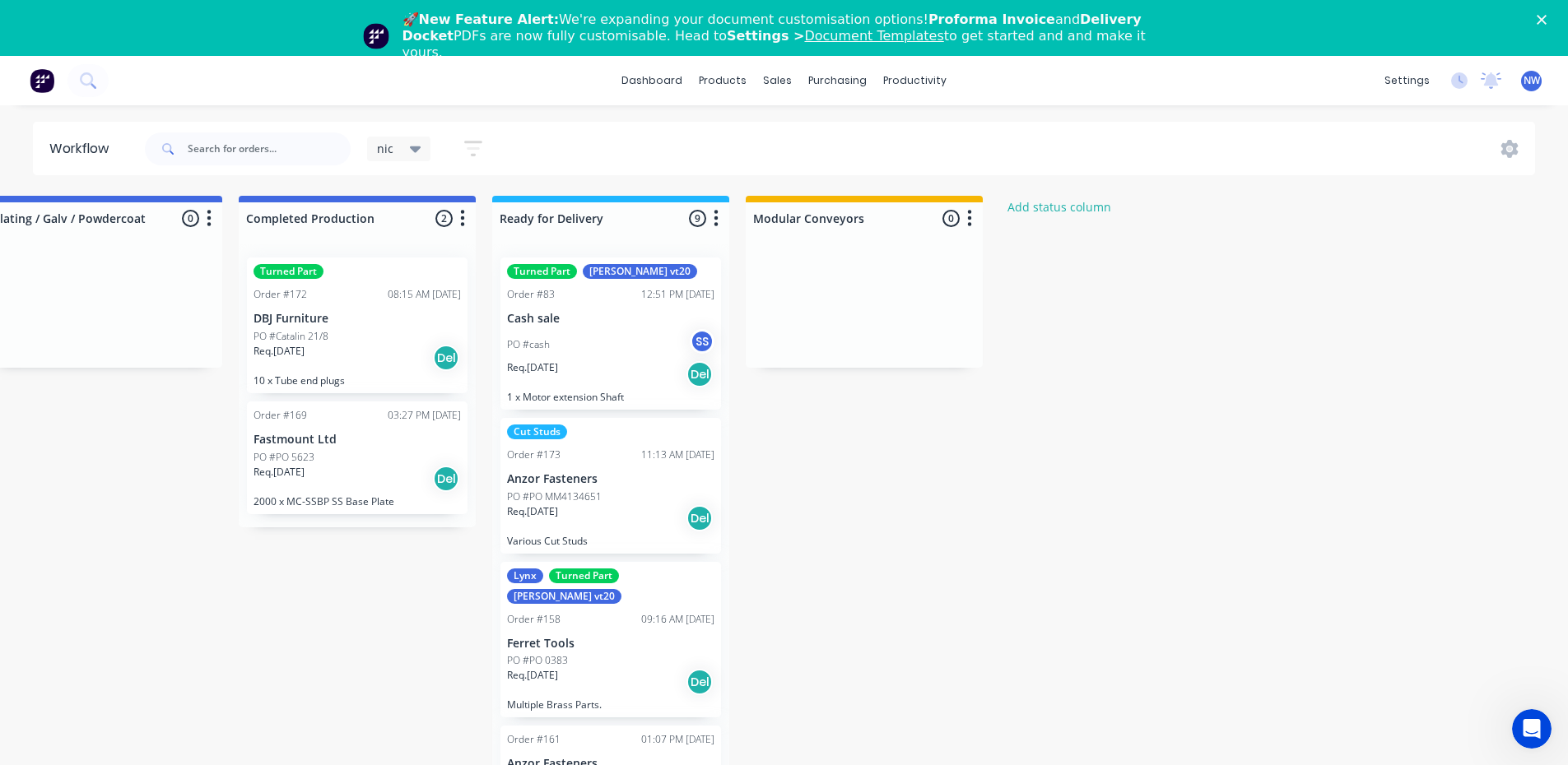
scroll to position [0, 2840]
click at [1046, 201] on button "Add status column" at bounding box center [1057, 207] width 121 height 22
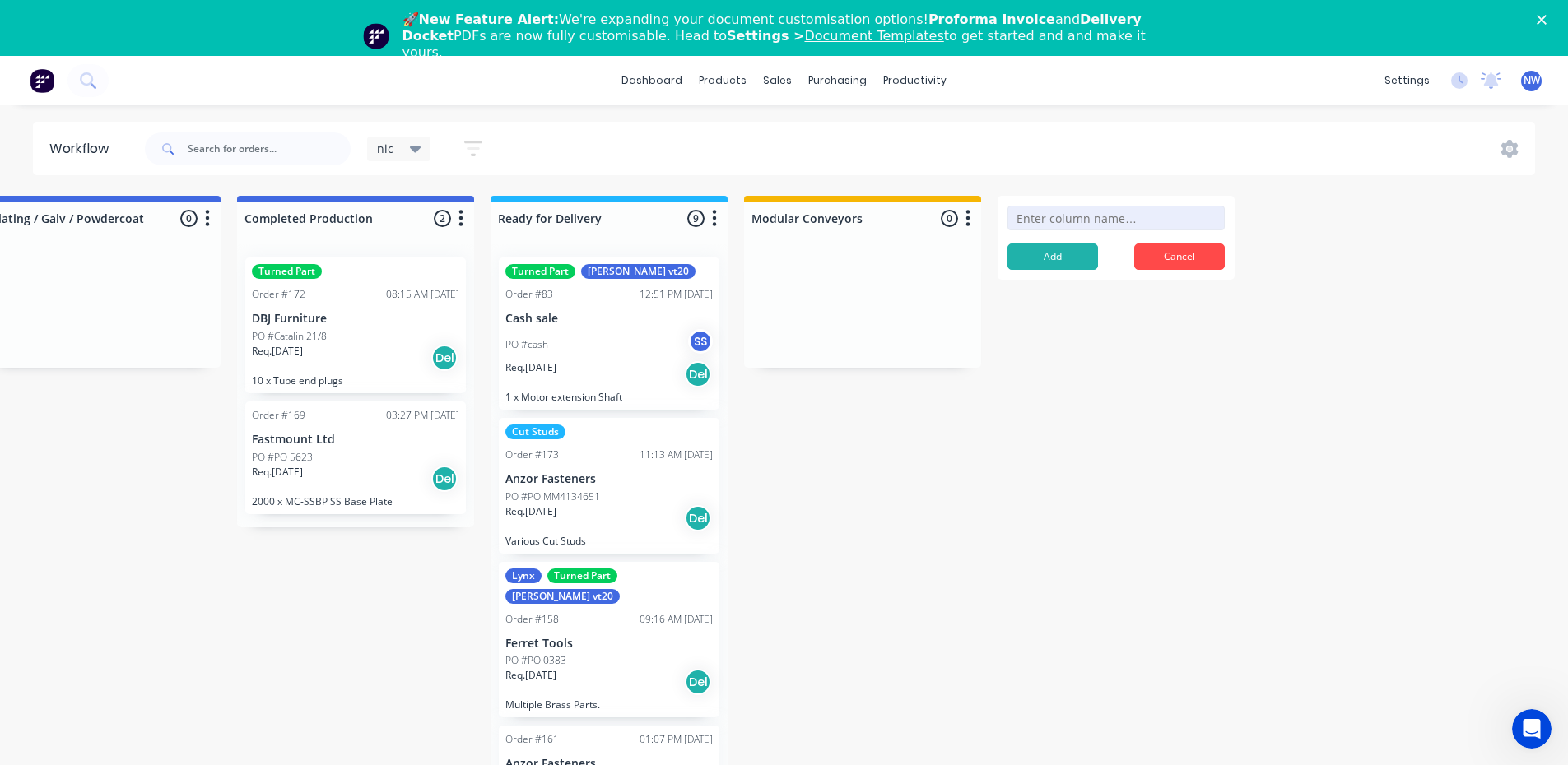
click at [1052, 213] on input at bounding box center [1116, 218] width 217 height 24
type input "Traub"
click at [1052, 261] on button "Add" at bounding box center [1052, 256] width 90 height 26
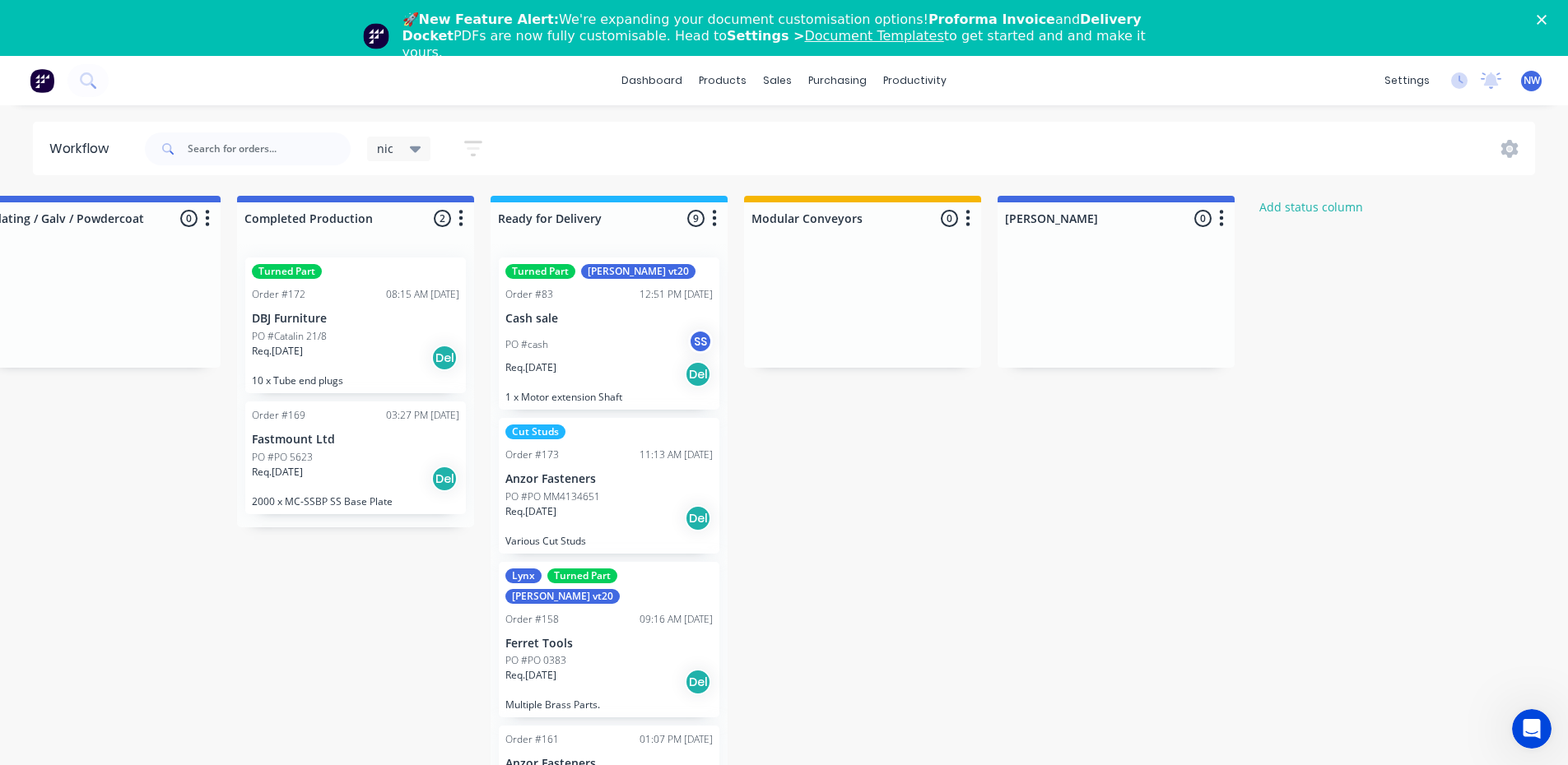
click at [1225, 220] on button "button" at bounding box center [1220, 218] width 19 height 19
click at [1150, 253] on span "Status colour" at bounding box center [1119, 254] width 73 height 17
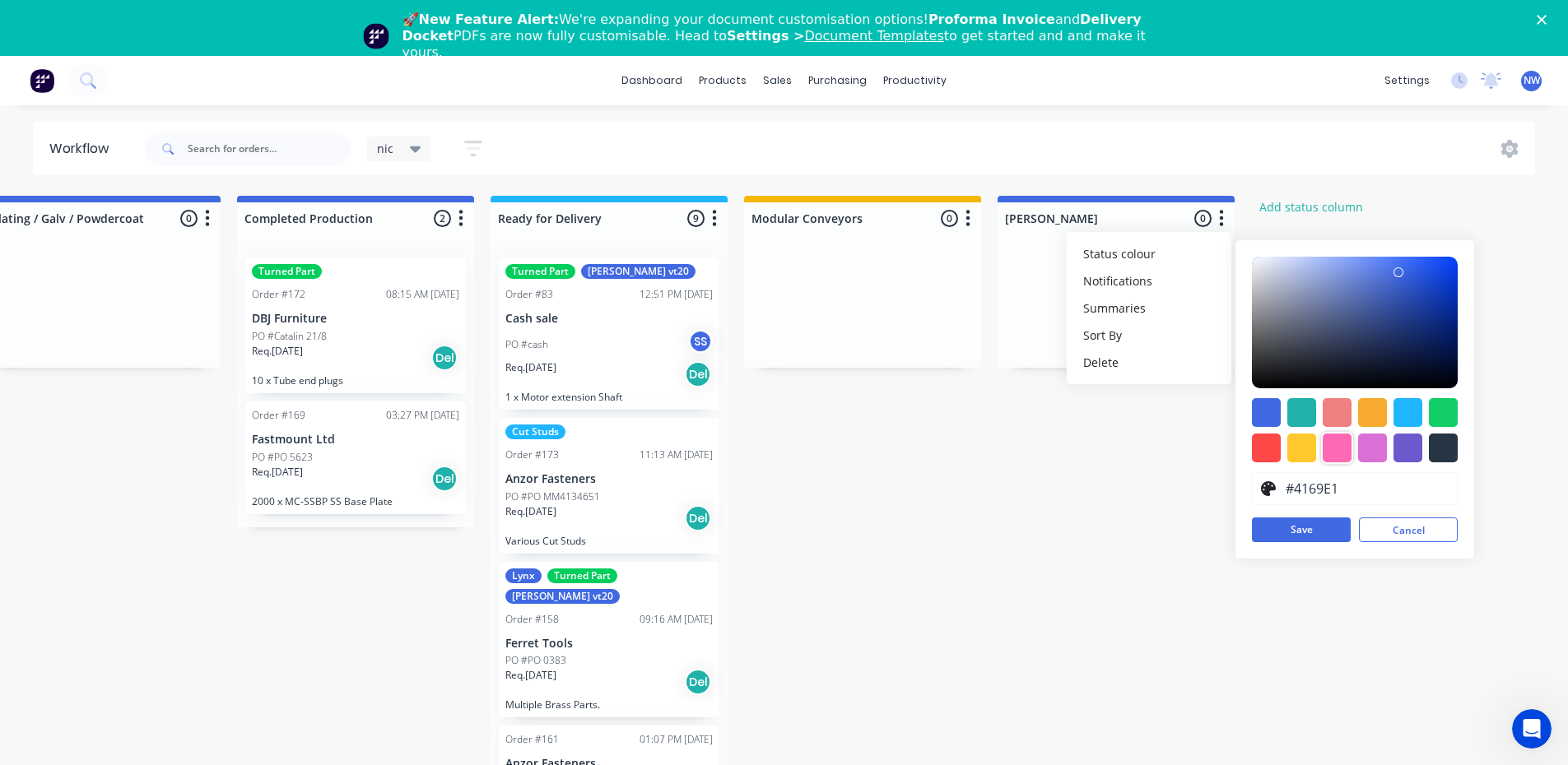
click at [1338, 446] on div at bounding box center [1337, 448] width 29 height 29
type input "#FF69B4"
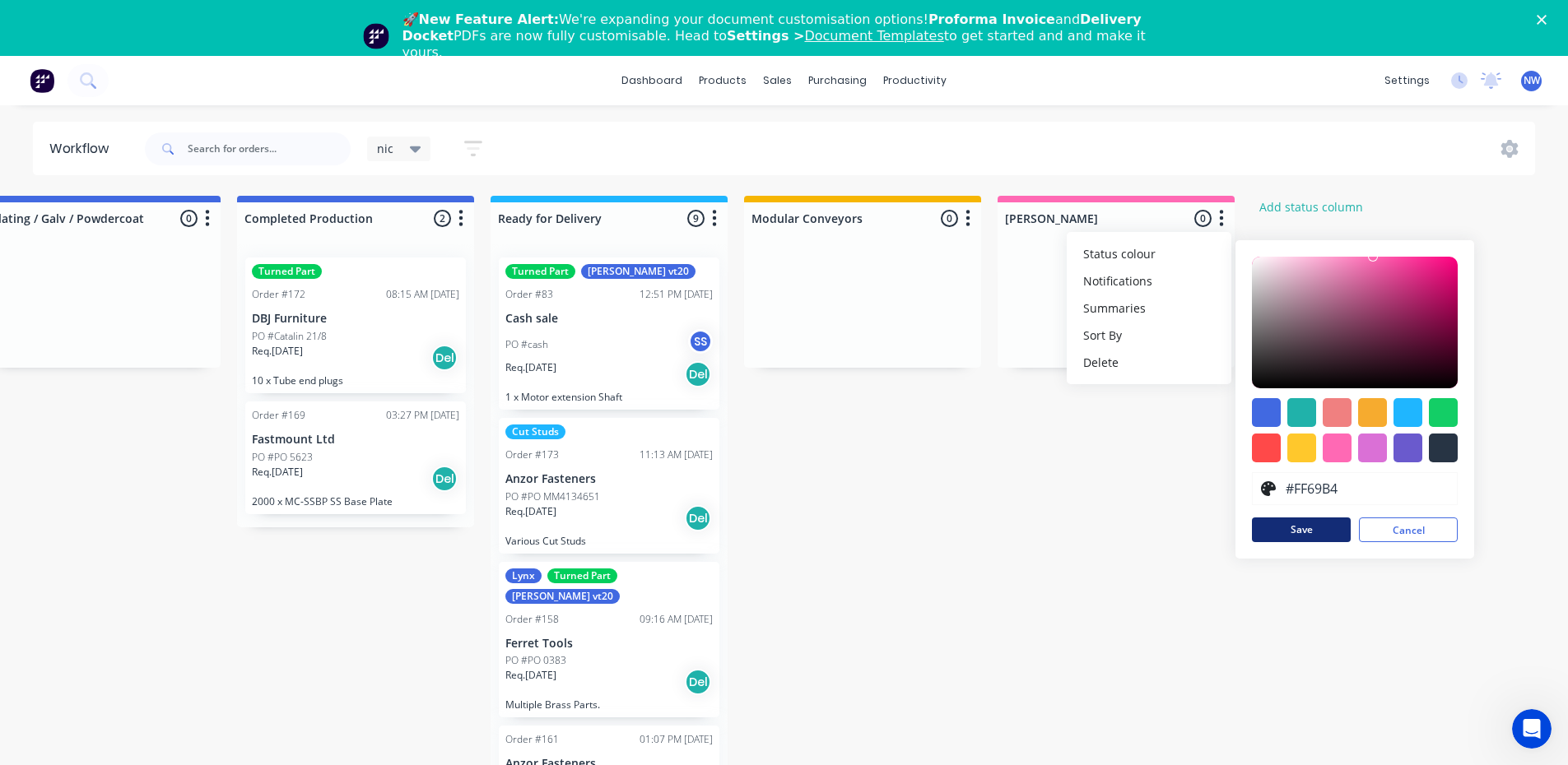
click at [1318, 523] on button "Save" at bounding box center [1300, 529] width 99 height 24
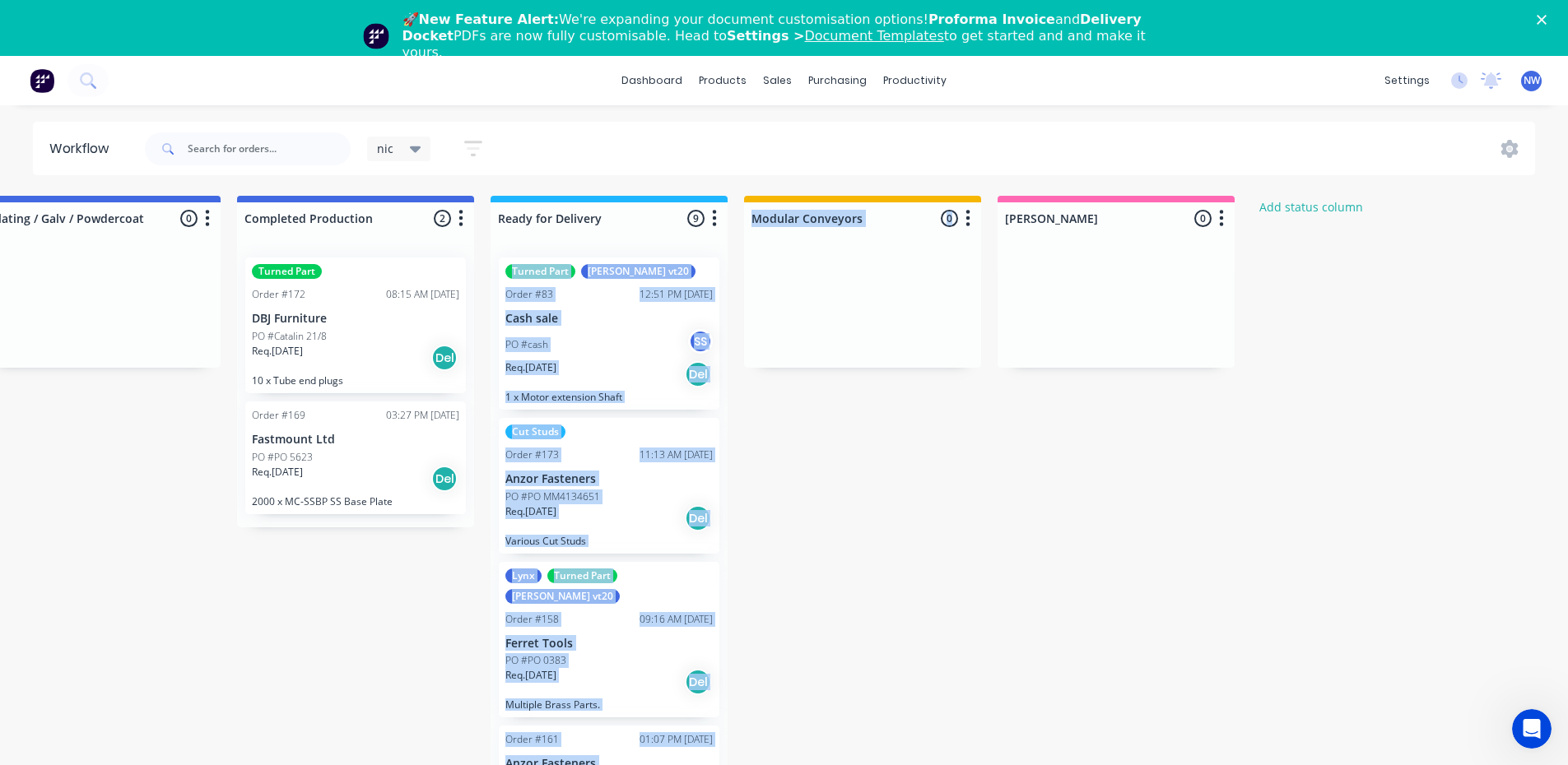
drag, startPoint x: 1142, startPoint y: 198, endPoint x: 965, endPoint y: 327, distance: 219.0
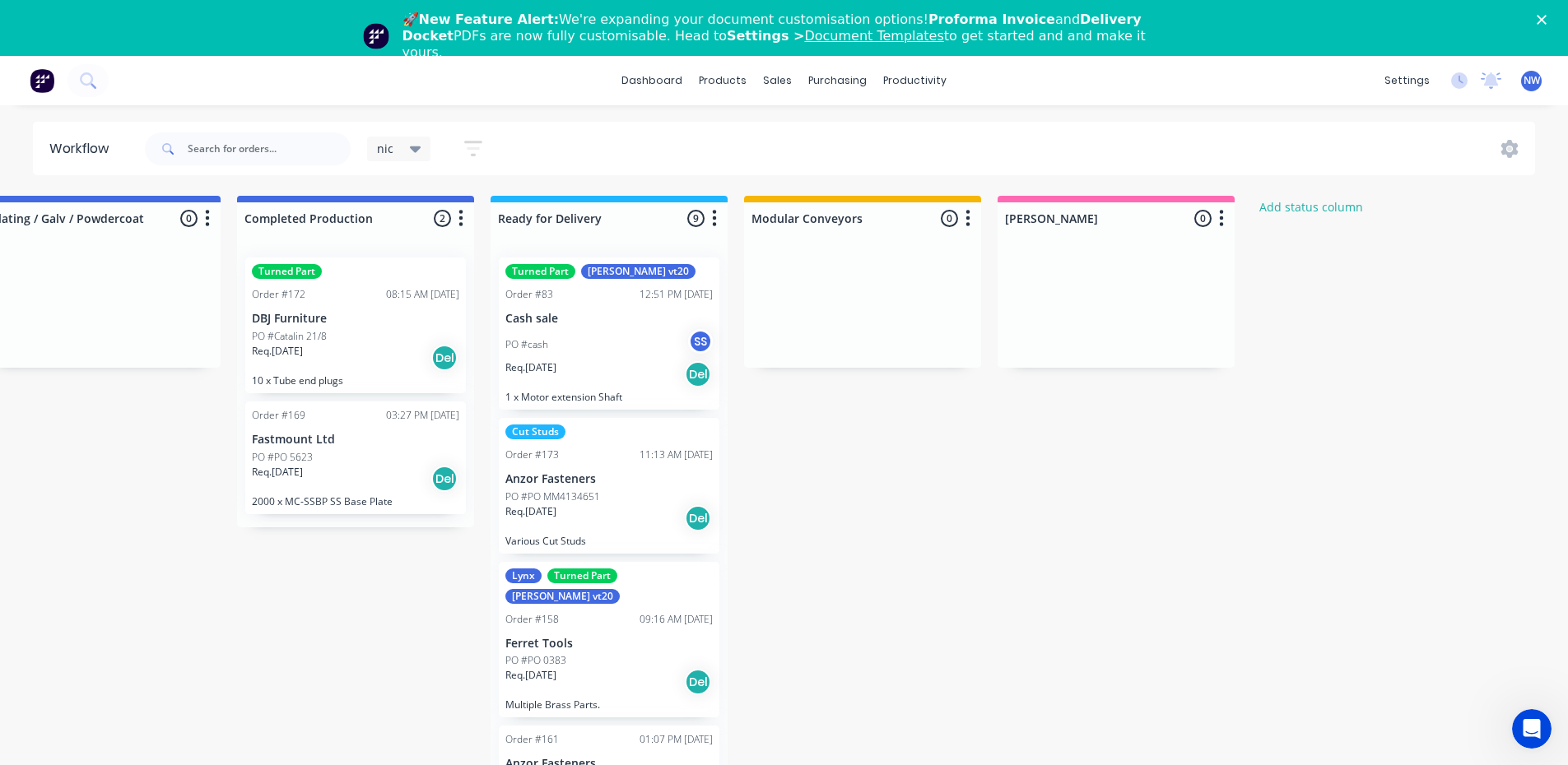
click at [965, 327] on div at bounding box center [862, 306] width 237 height 123
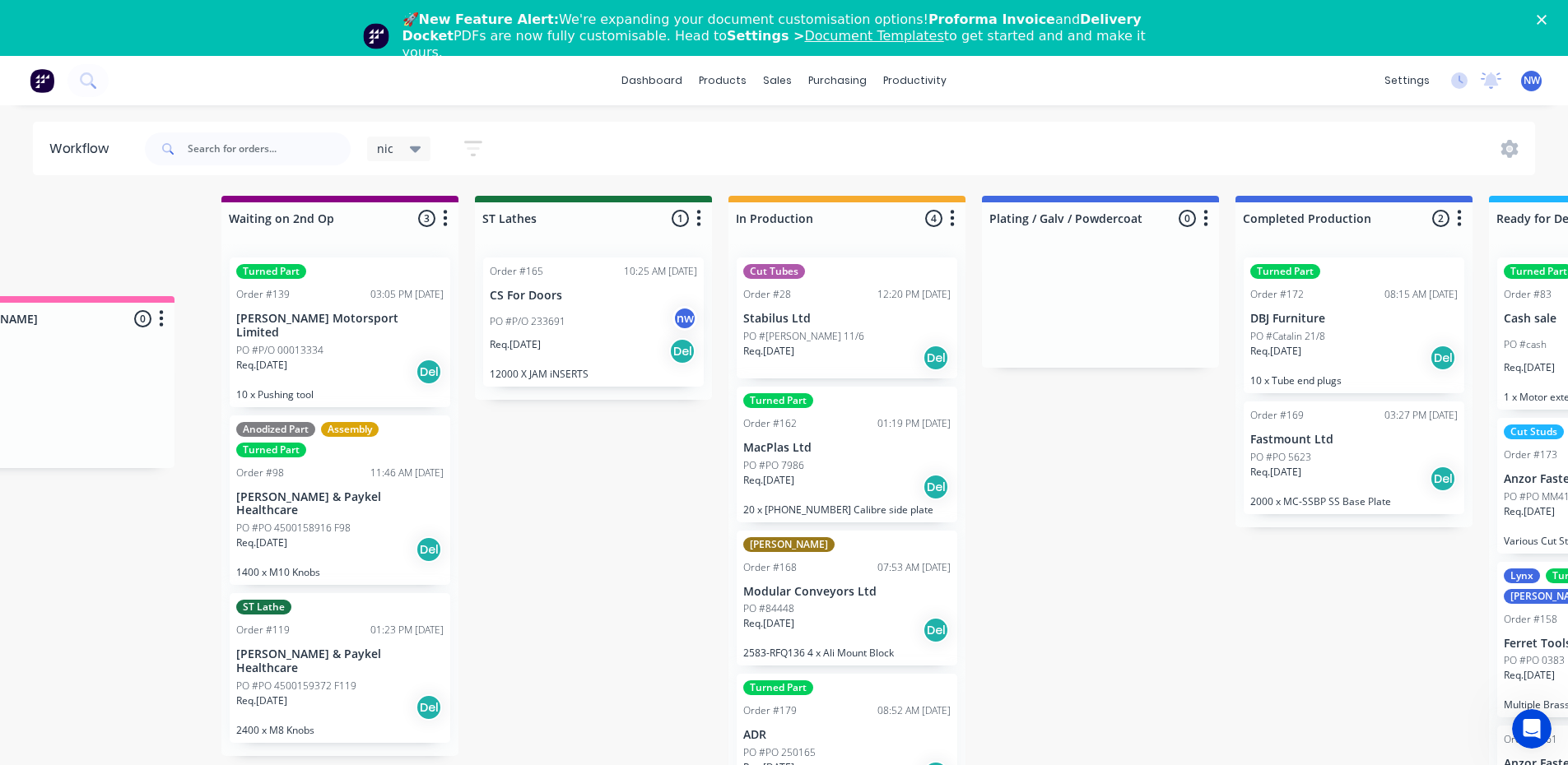
scroll to position [0, 2068]
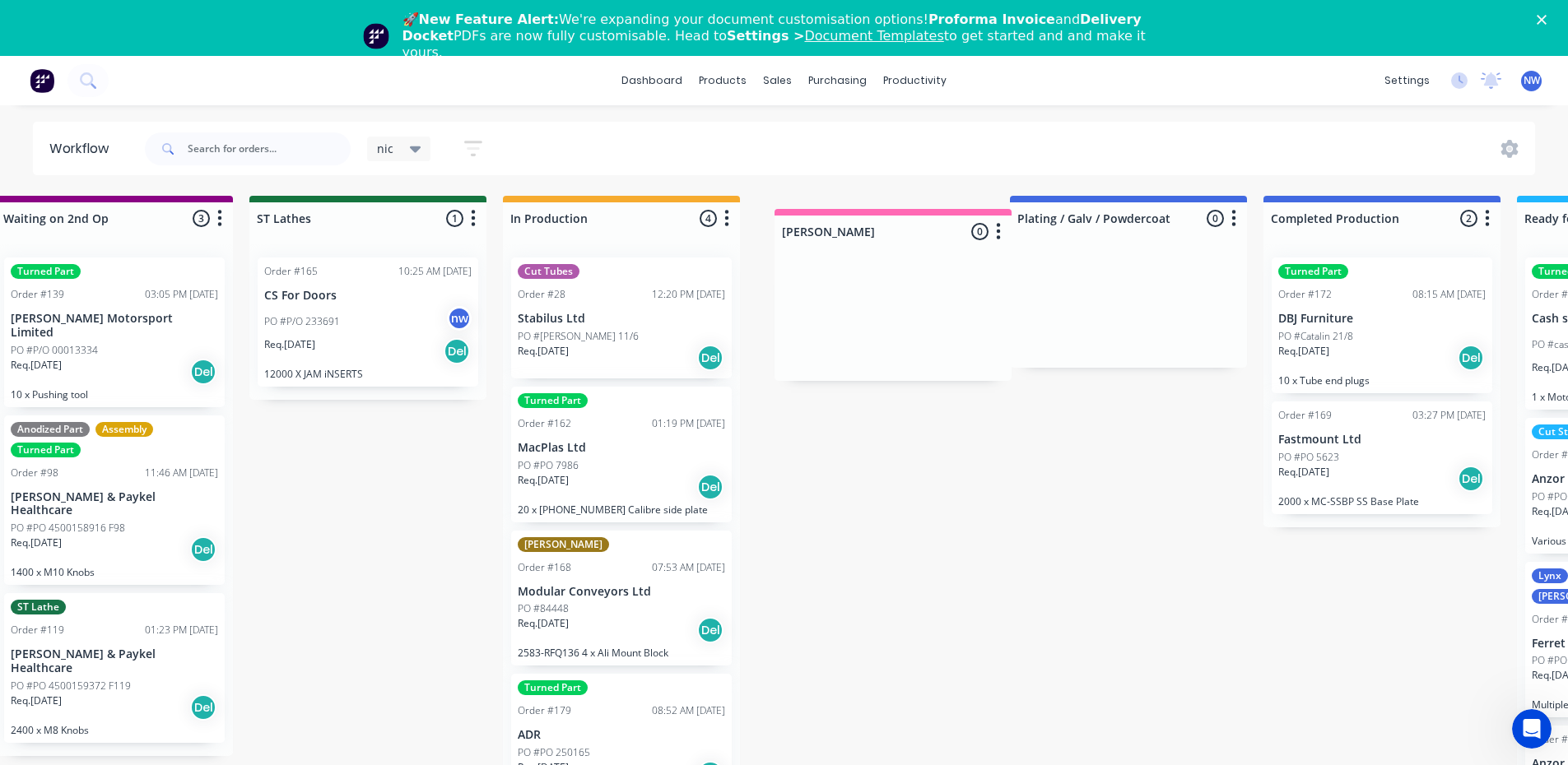
drag, startPoint x: 1023, startPoint y: 211, endPoint x: 785, endPoint y: 234, distance: 239.1
click at [785, 234] on div "Submitted 3 Status colour #273444 hex #273444 Save Cancel Summaries Total order…" at bounding box center [247, 504] width 4653 height 616
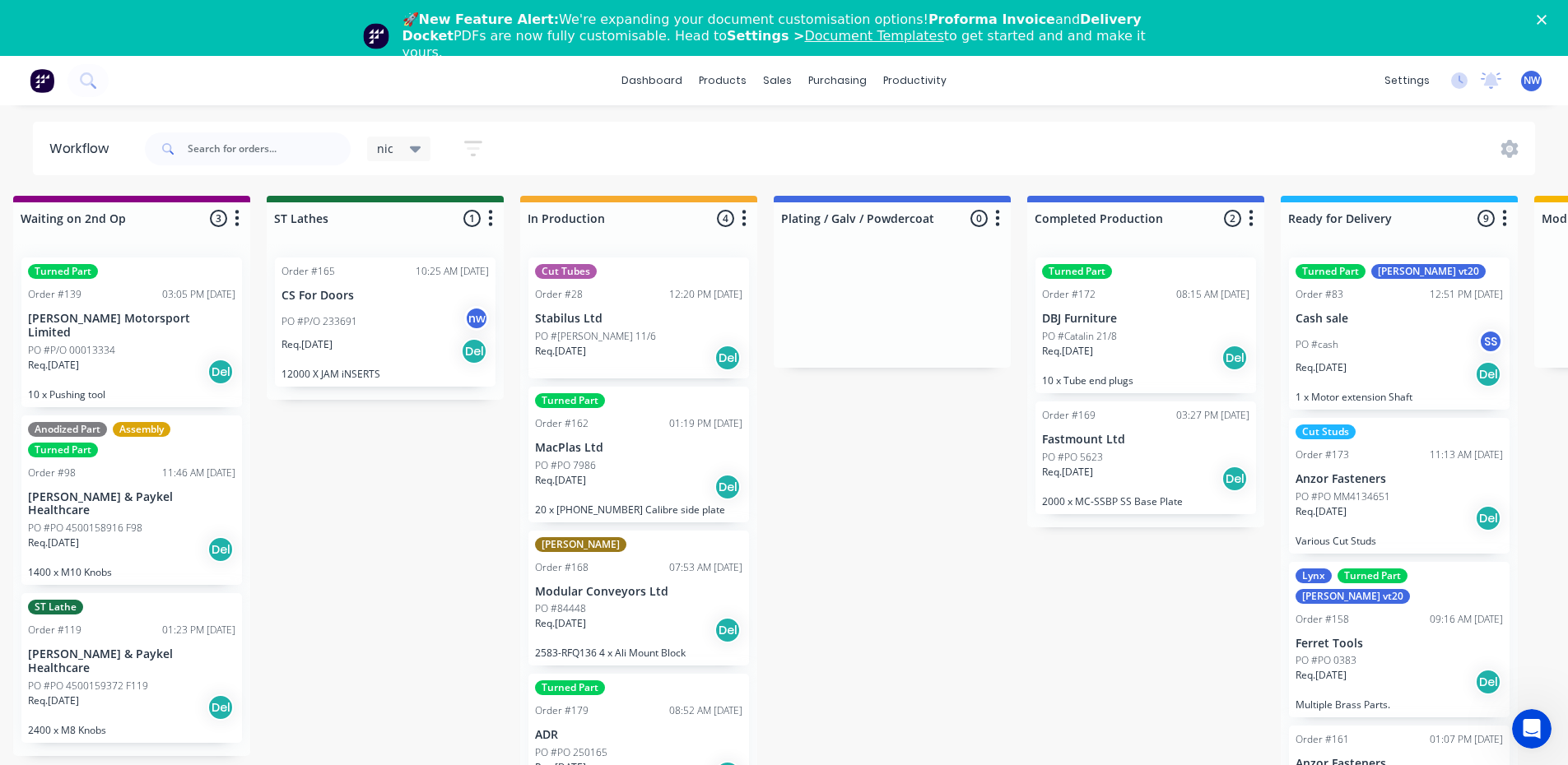
scroll to position [0, 1918]
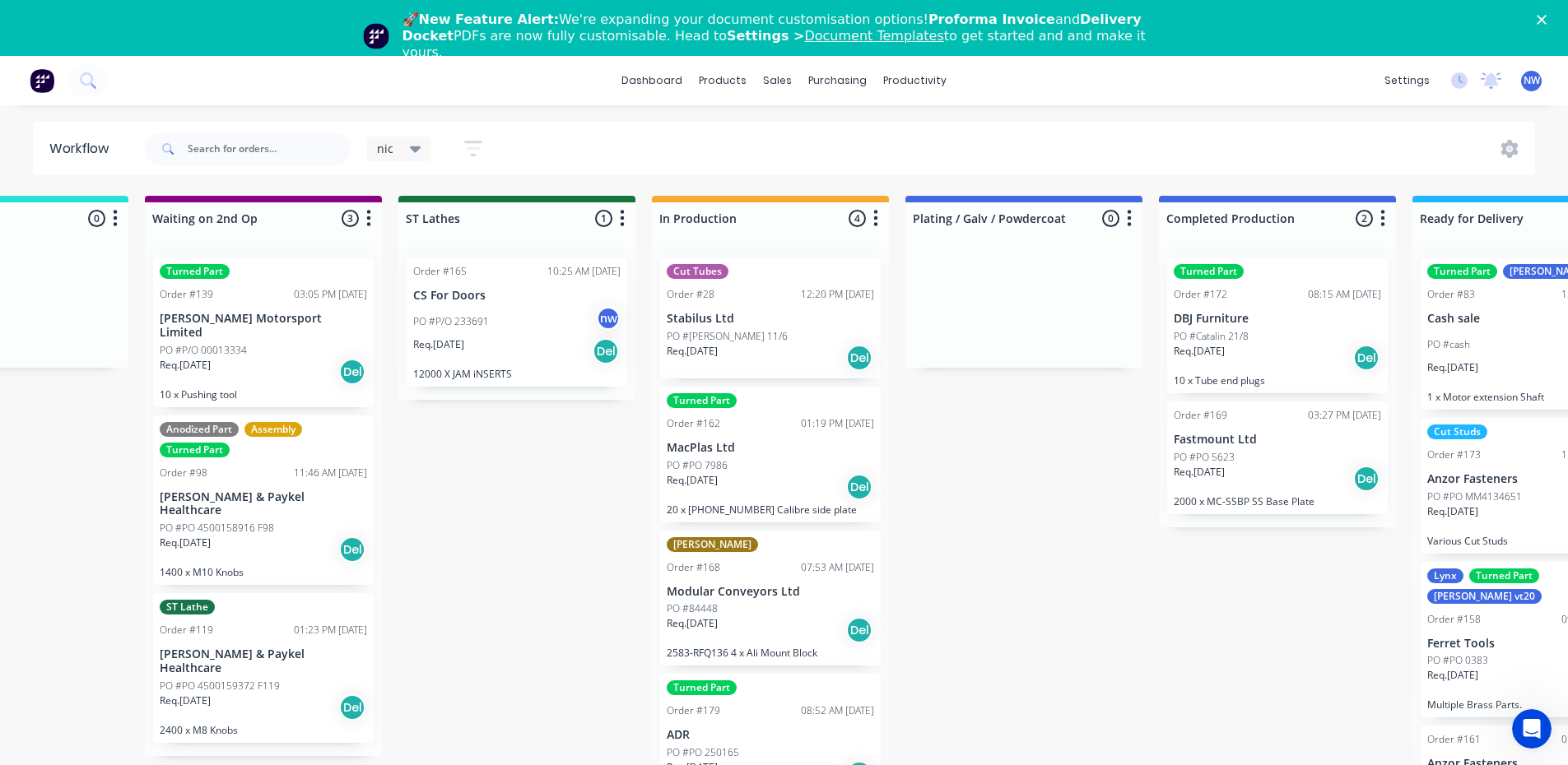
click at [898, 218] on div "Submitted 3 Status colour #273444 hex #273444 Save Cancel Summaries Total order…" at bounding box center [396, 504] width 4653 height 616
click at [898, 223] on div "Submitted 3 Status colour #273444 hex #273444 Save Cancel Summaries Total order…" at bounding box center [396, 504] width 4653 height 616
click at [1008, 481] on div "Submitted 3 Status colour #273444 hex #273444 Save Cancel Summaries Total order…" at bounding box center [396, 504] width 4653 height 616
click at [899, 247] on div "Submitted 3 Status colour #273444 hex #273444 Save Cancel Summaries Total order…" at bounding box center [396, 504] width 4653 height 616
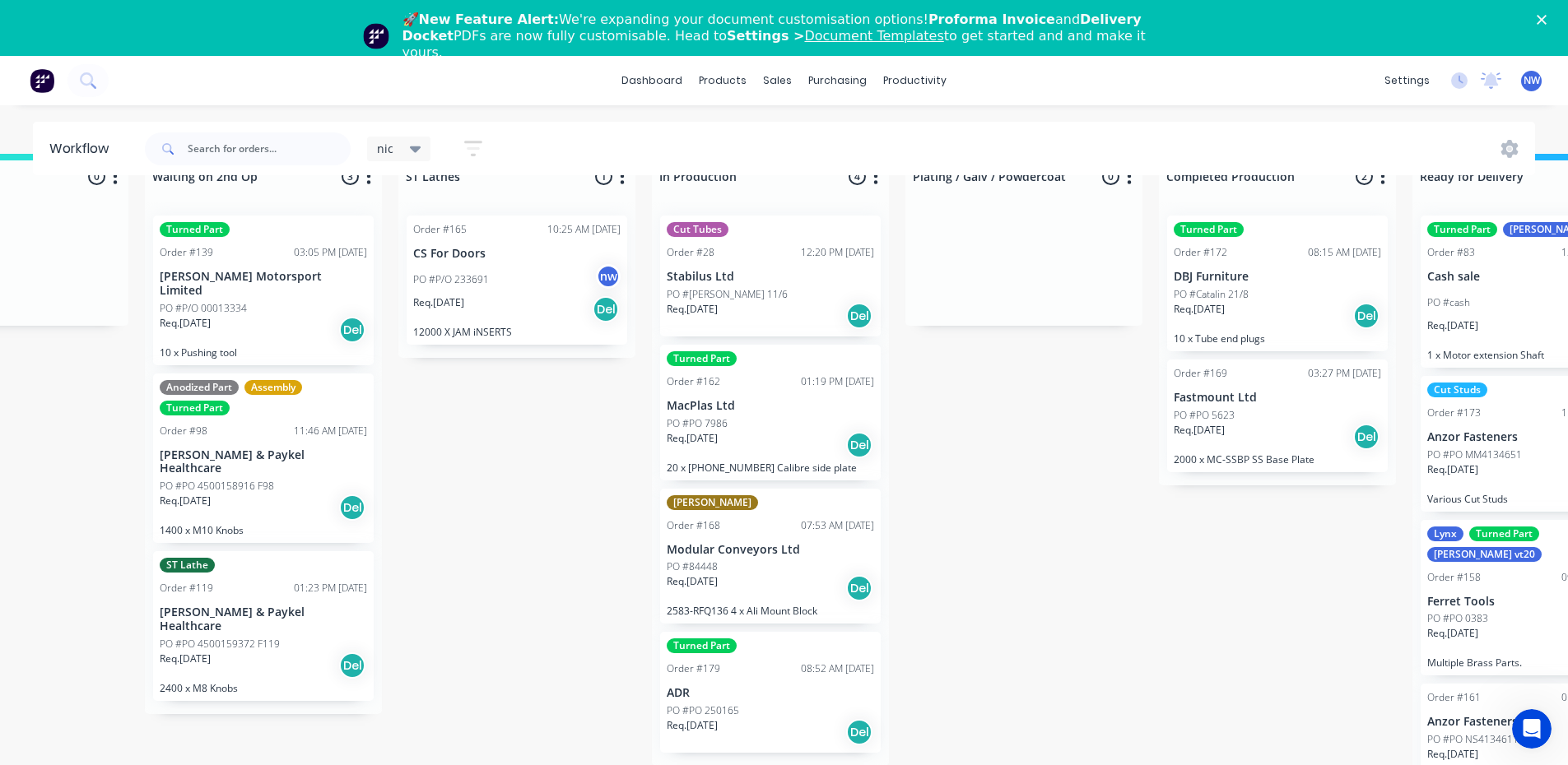
scroll to position [59, 1918]
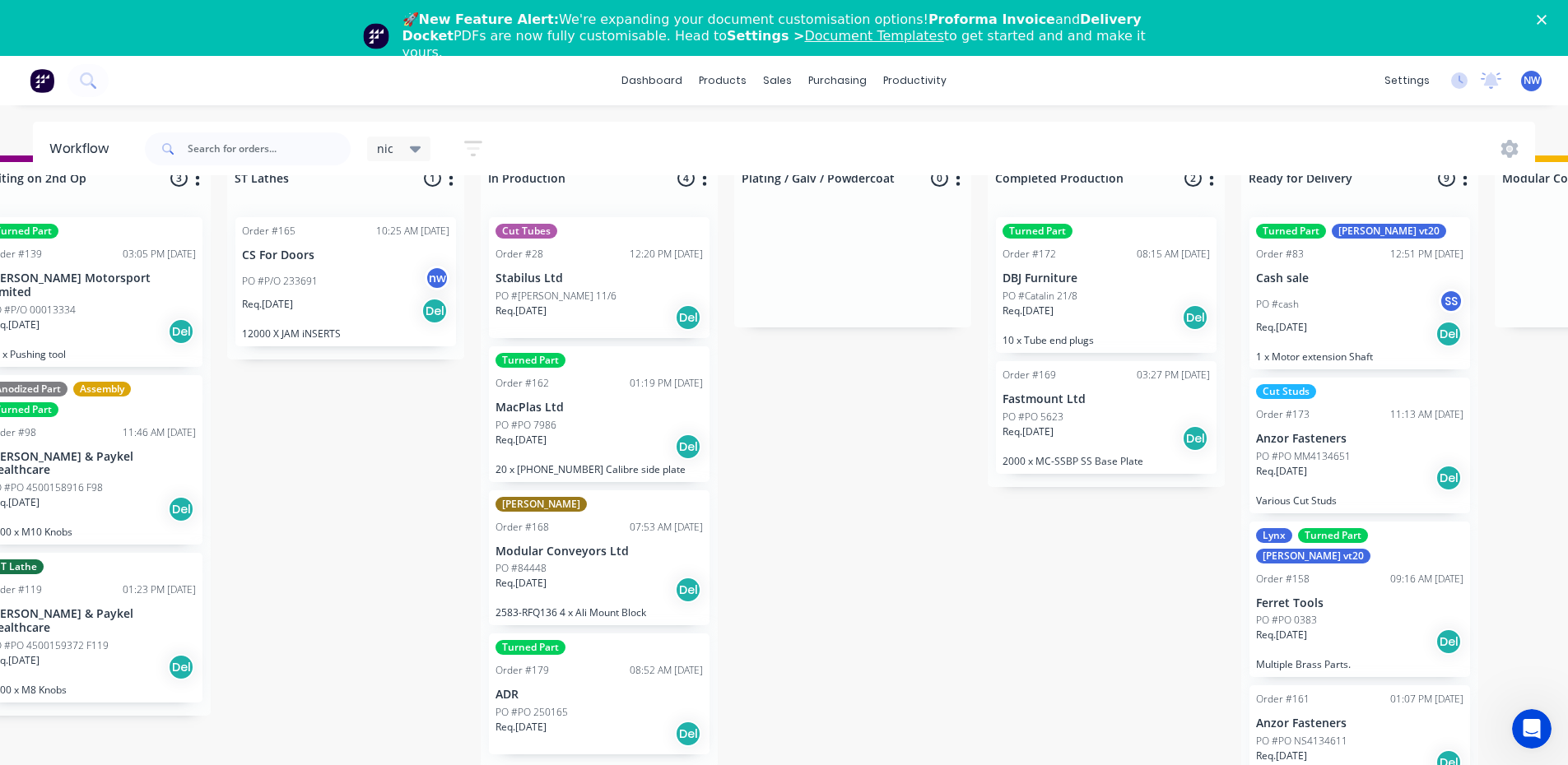
scroll to position [59, 2090]
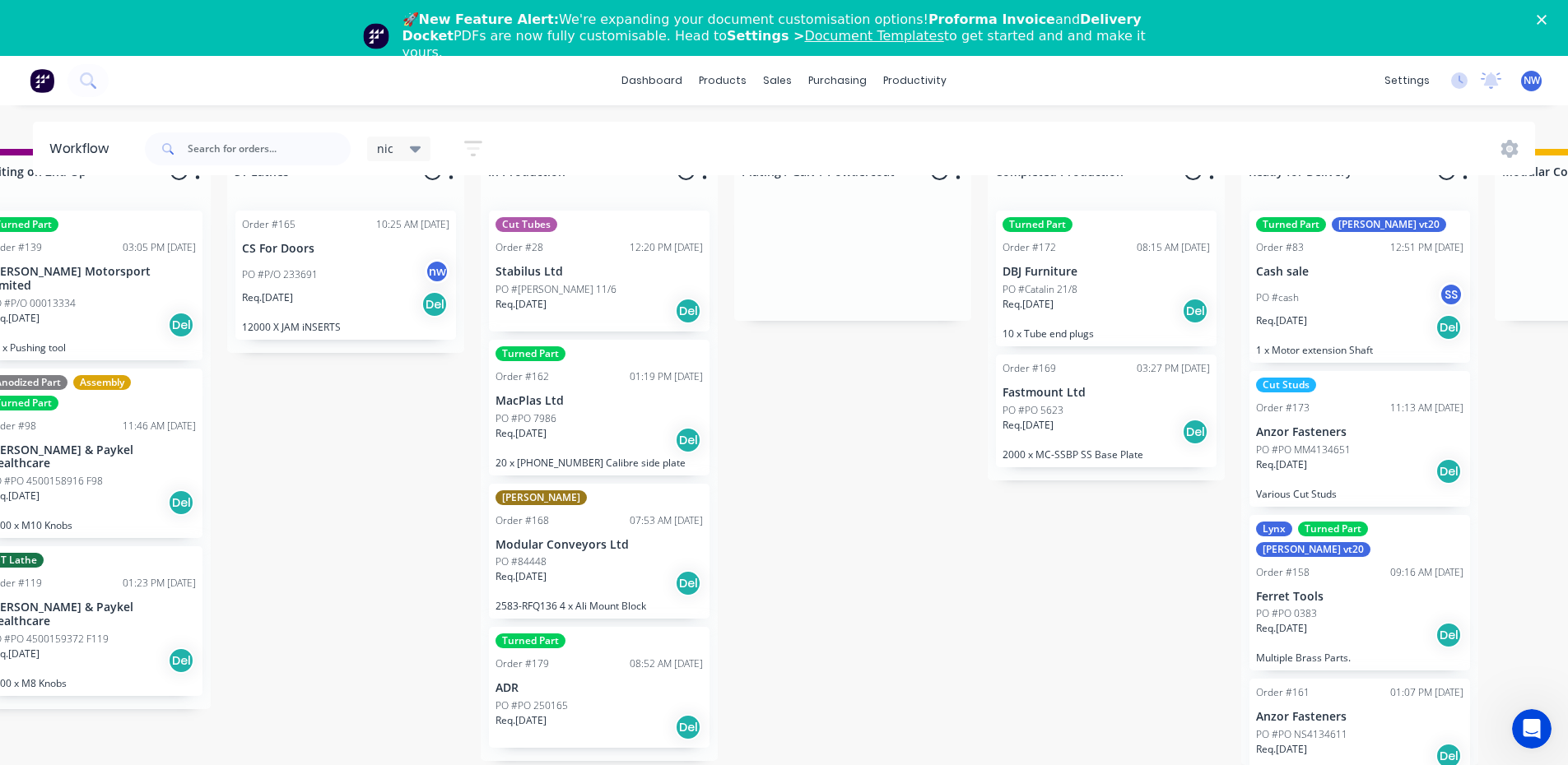
click at [639, 683] on div "Turned Part Order #179 08:52 AM 28/08/25 ADR PO #PO 250165 Req. 26/08/25 Del" at bounding box center [598, 687] width 220 height 121
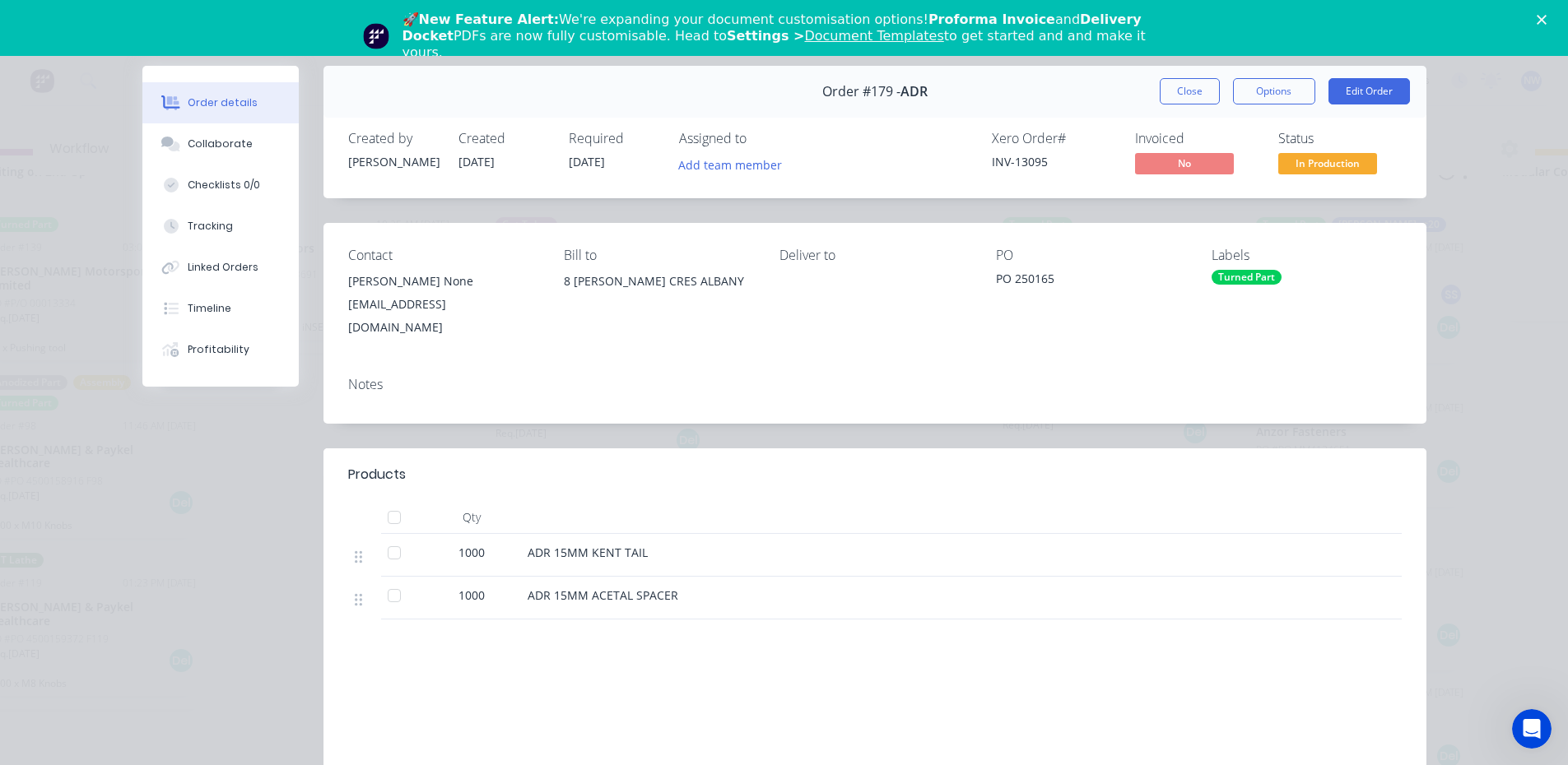
click at [1546, 17] on polygon "Close" at bounding box center [1542, 20] width 10 height 10
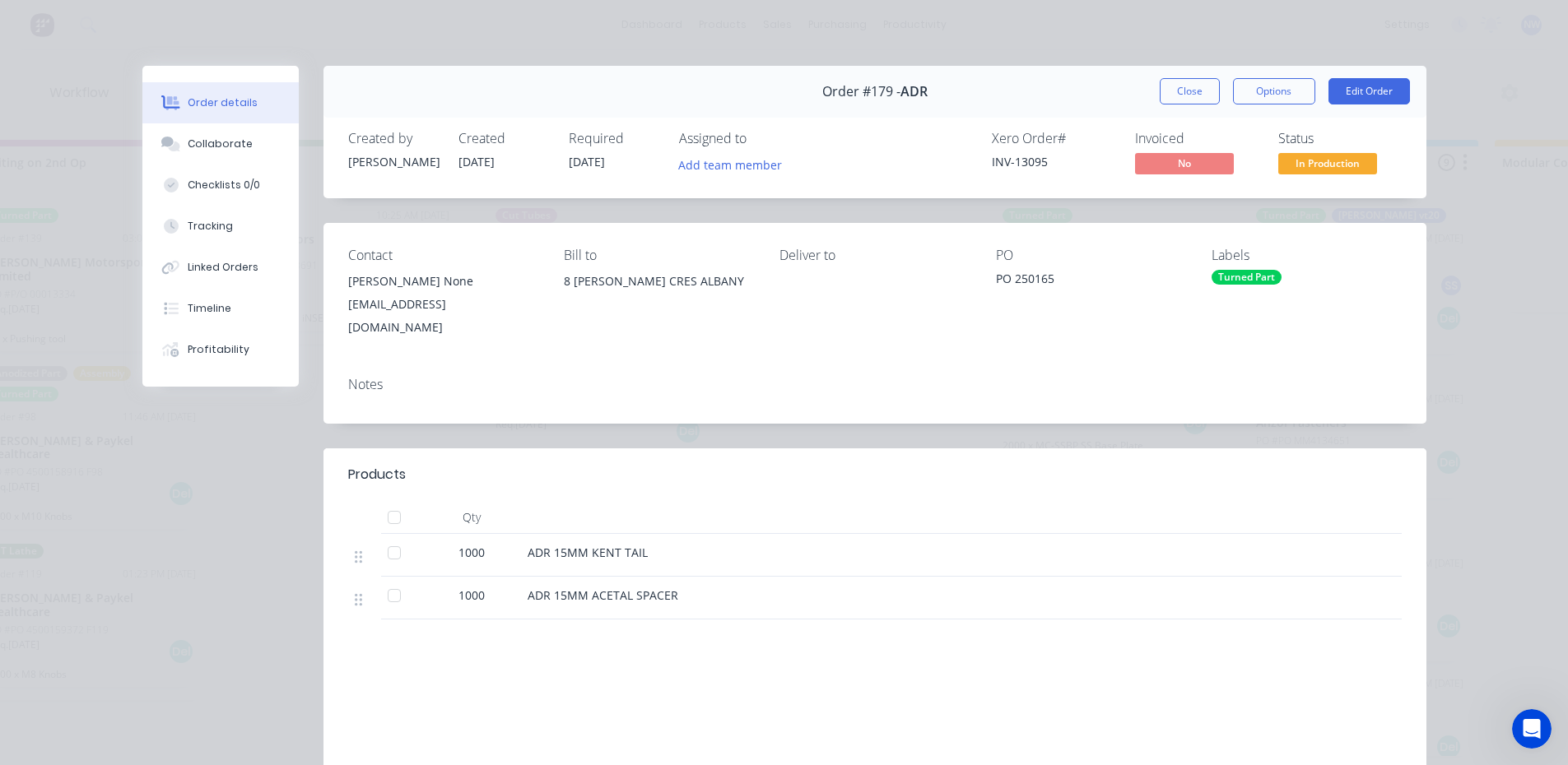
scroll to position [3, 2090]
click at [1181, 88] on button "Close" at bounding box center [1189, 91] width 60 height 26
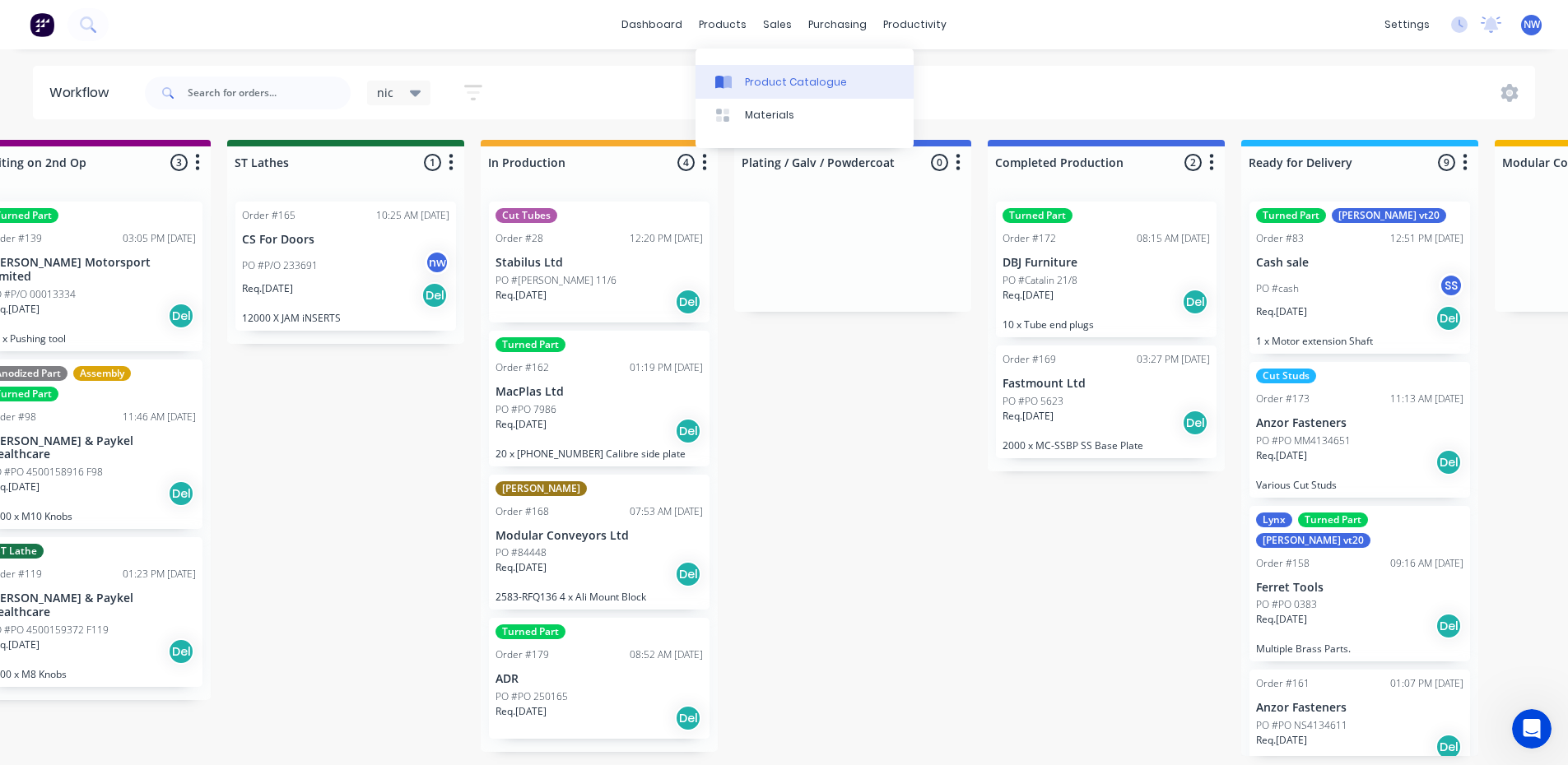
click at [809, 81] on div "Product Catalogue" at bounding box center [796, 83] width 102 height 15
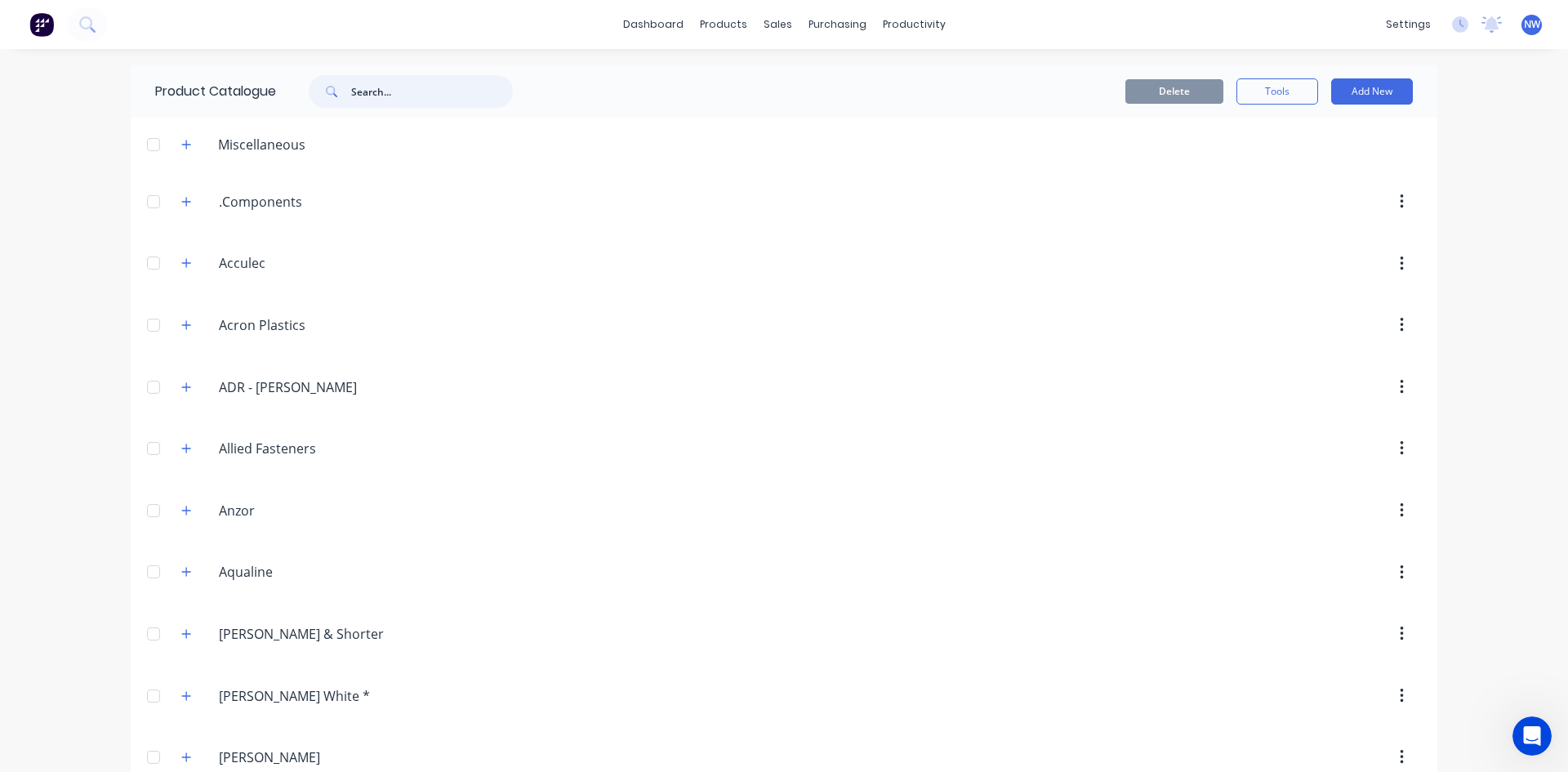
click at [393, 85] on input "text" at bounding box center [431, 91] width 162 height 33
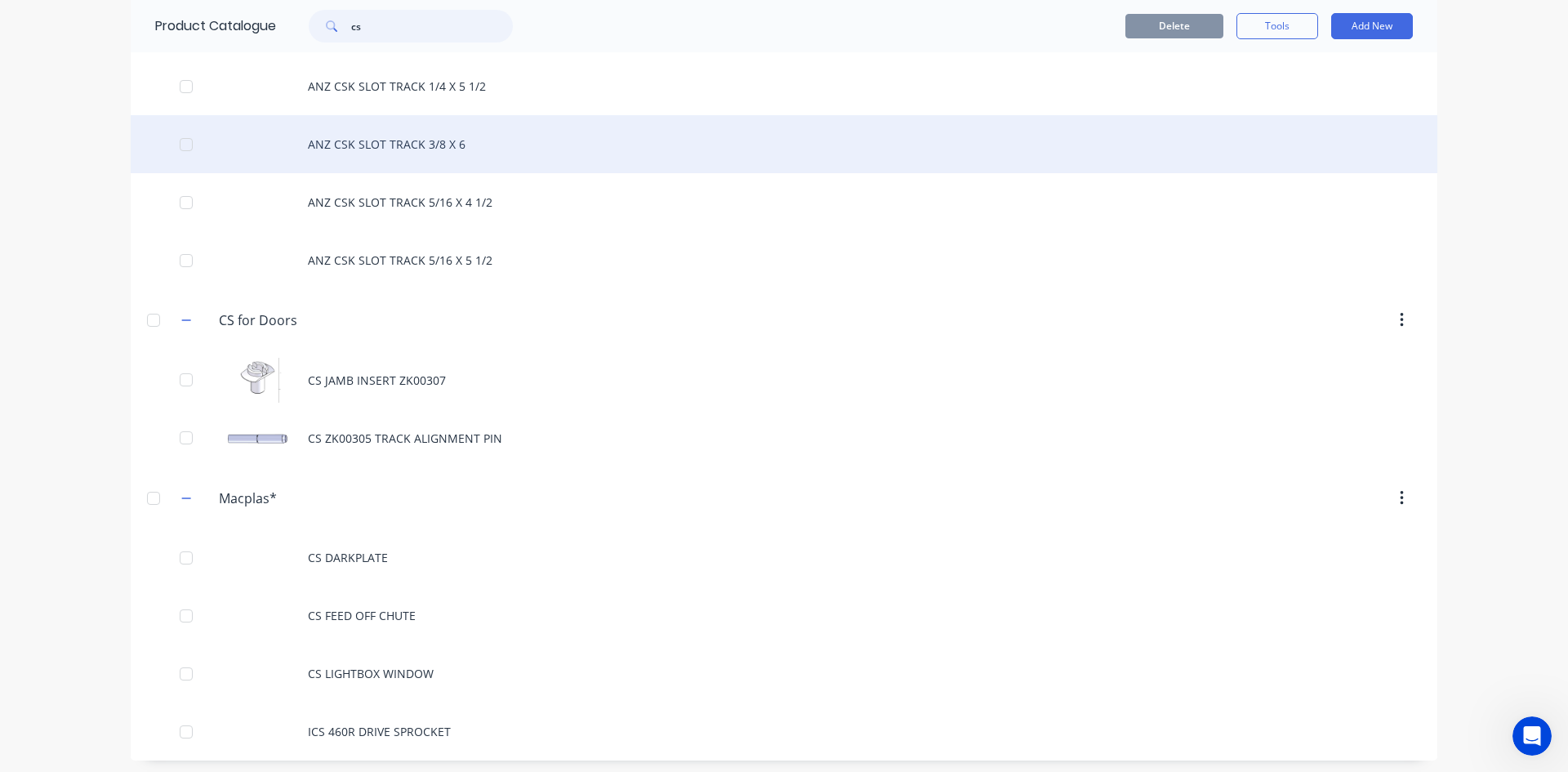
scroll to position [474, 0]
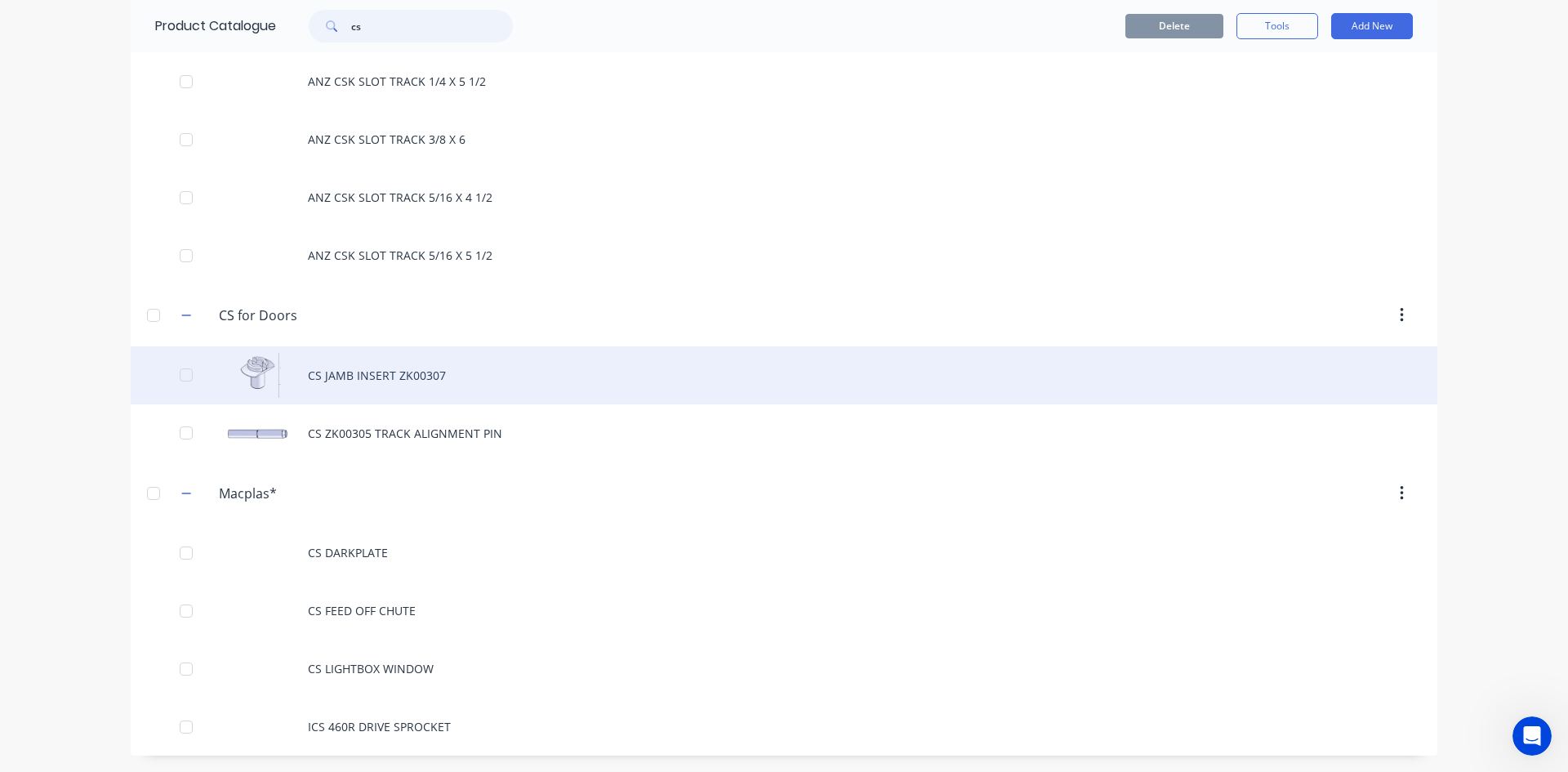
type input "cs"
click at [392, 375] on div "CS JAMB INSERT ZK00307" at bounding box center [784, 374] width 1307 height 58
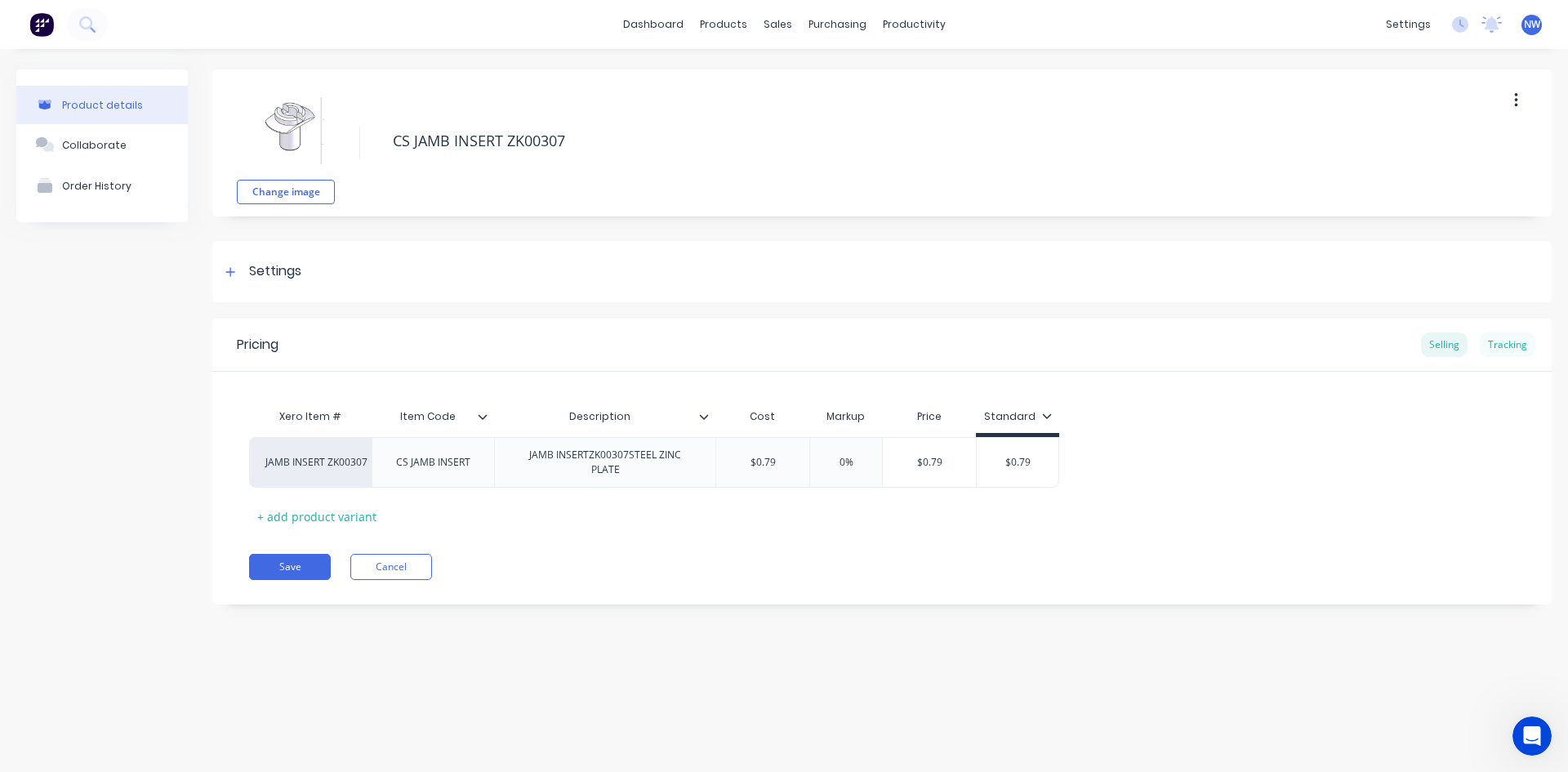
click at [1507, 342] on div "Tracking" at bounding box center [1508, 344] width 55 height 24
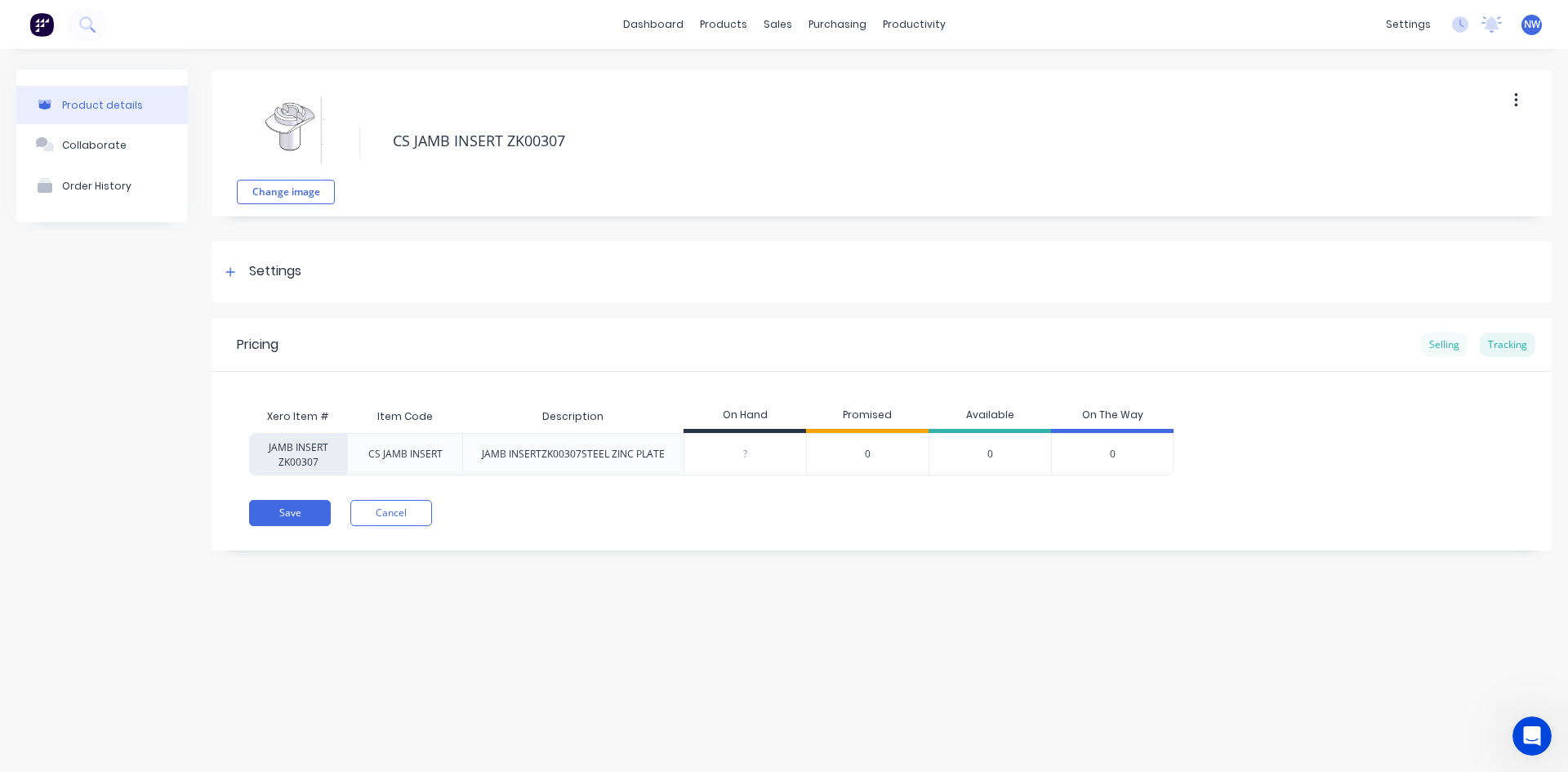
click at [1439, 342] on div "Selling" at bounding box center [1445, 344] width 47 height 24
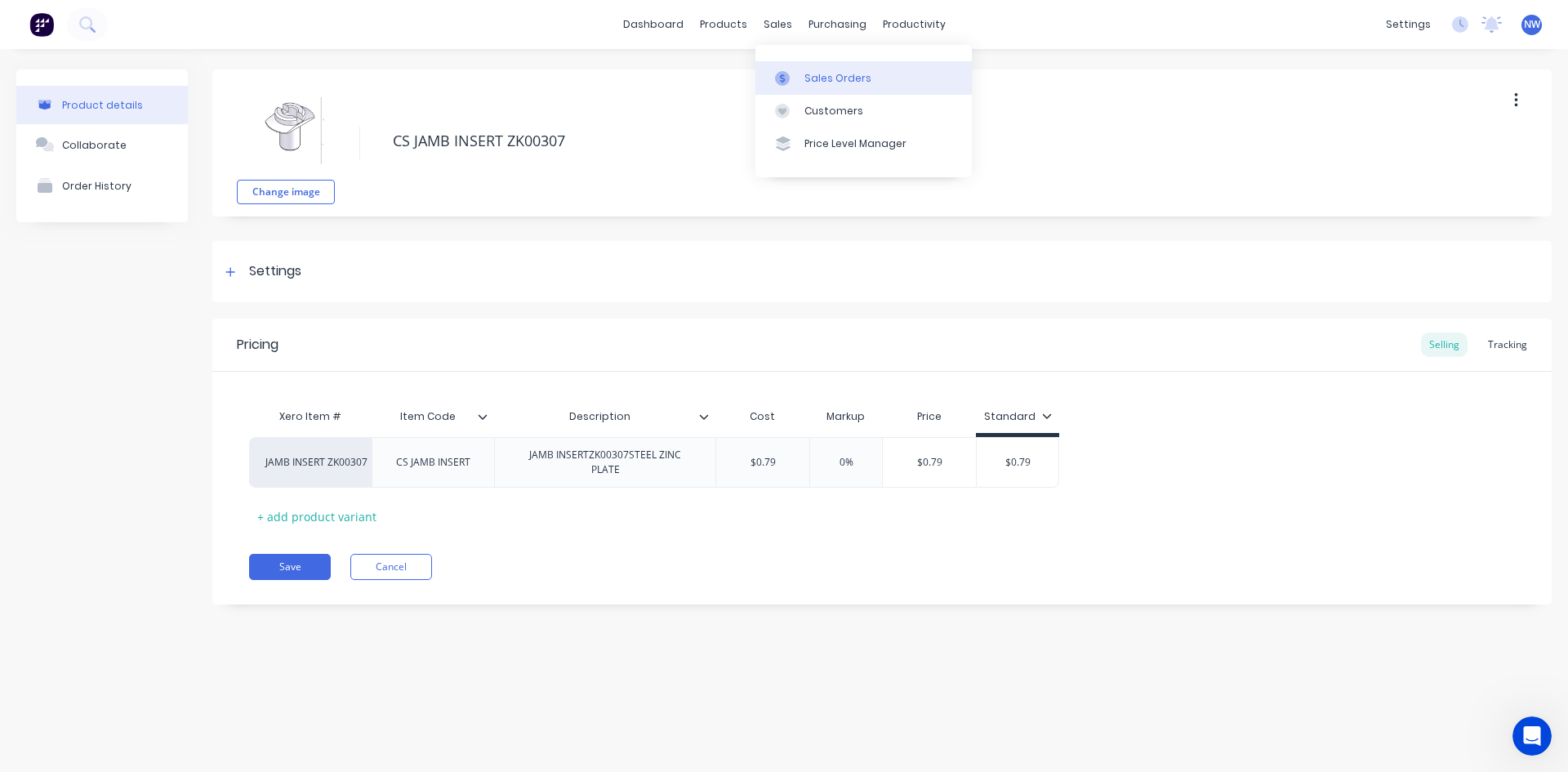
click at [812, 69] on link "Sales Orders" at bounding box center [864, 77] width 216 height 33
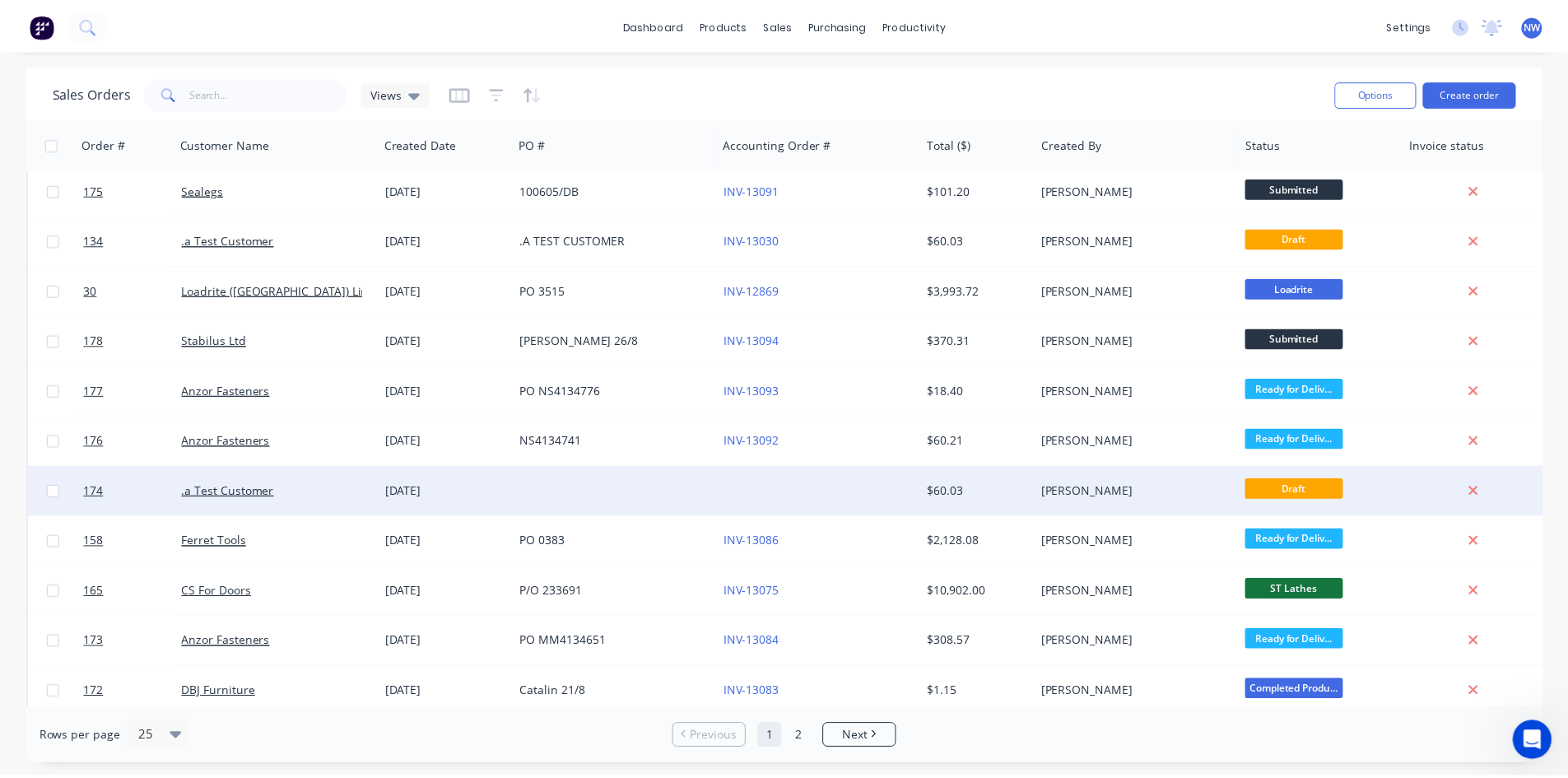
scroll to position [83, 0]
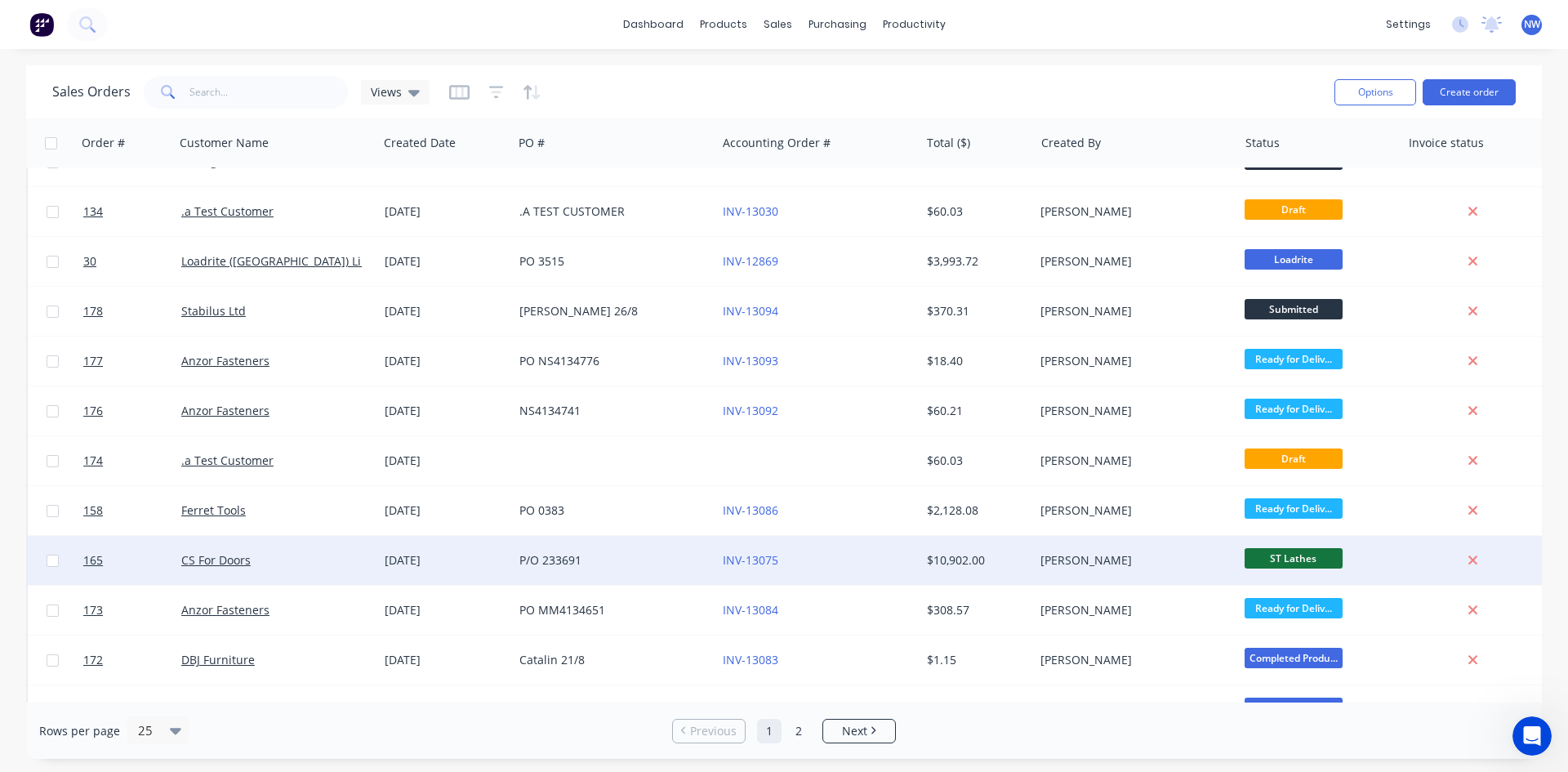
click at [335, 563] on div "CS For Doors" at bounding box center [271, 560] width 181 height 17
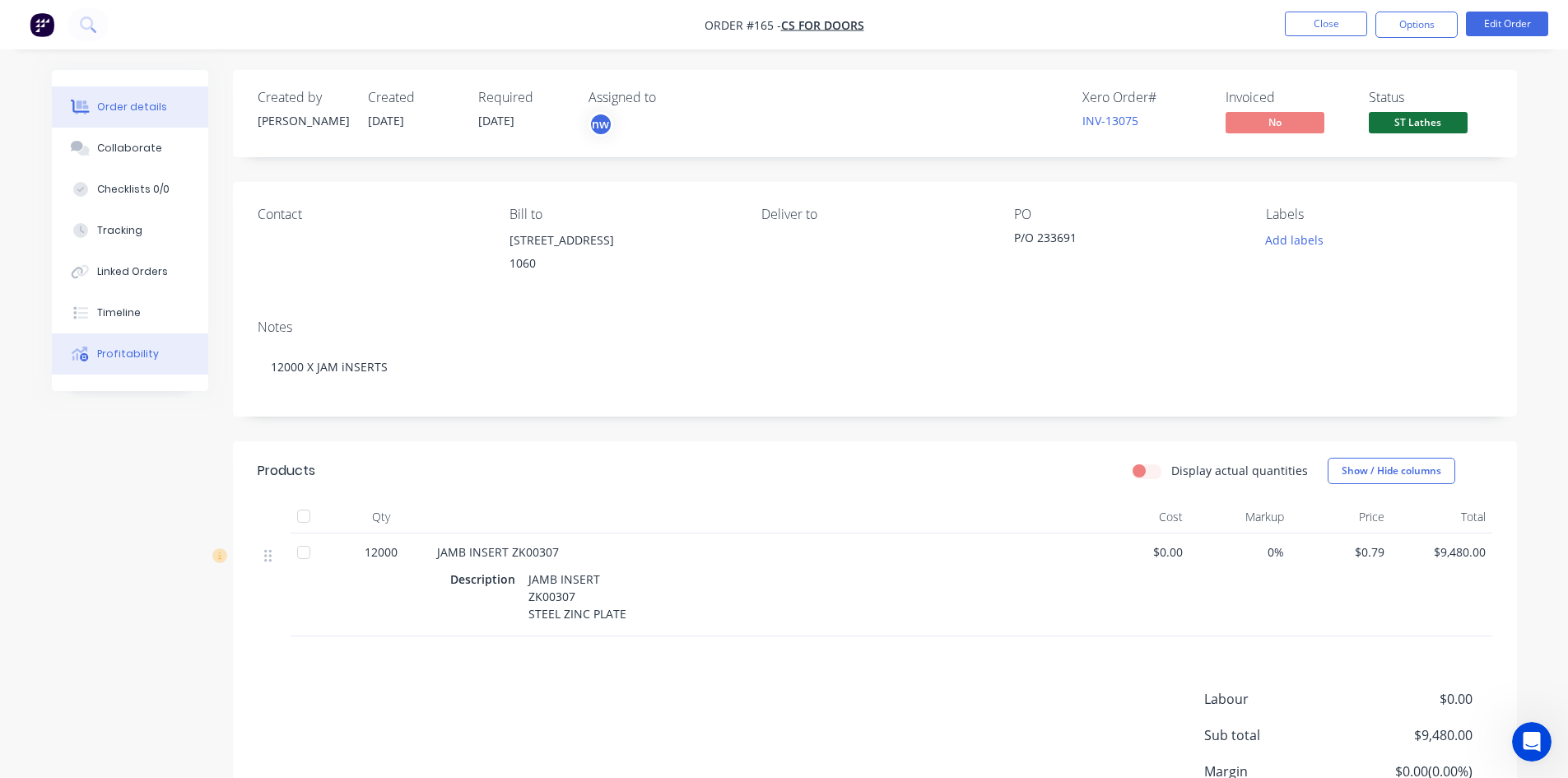
click at [131, 357] on div "Profitability" at bounding box center [127, 354] width 62 height 15
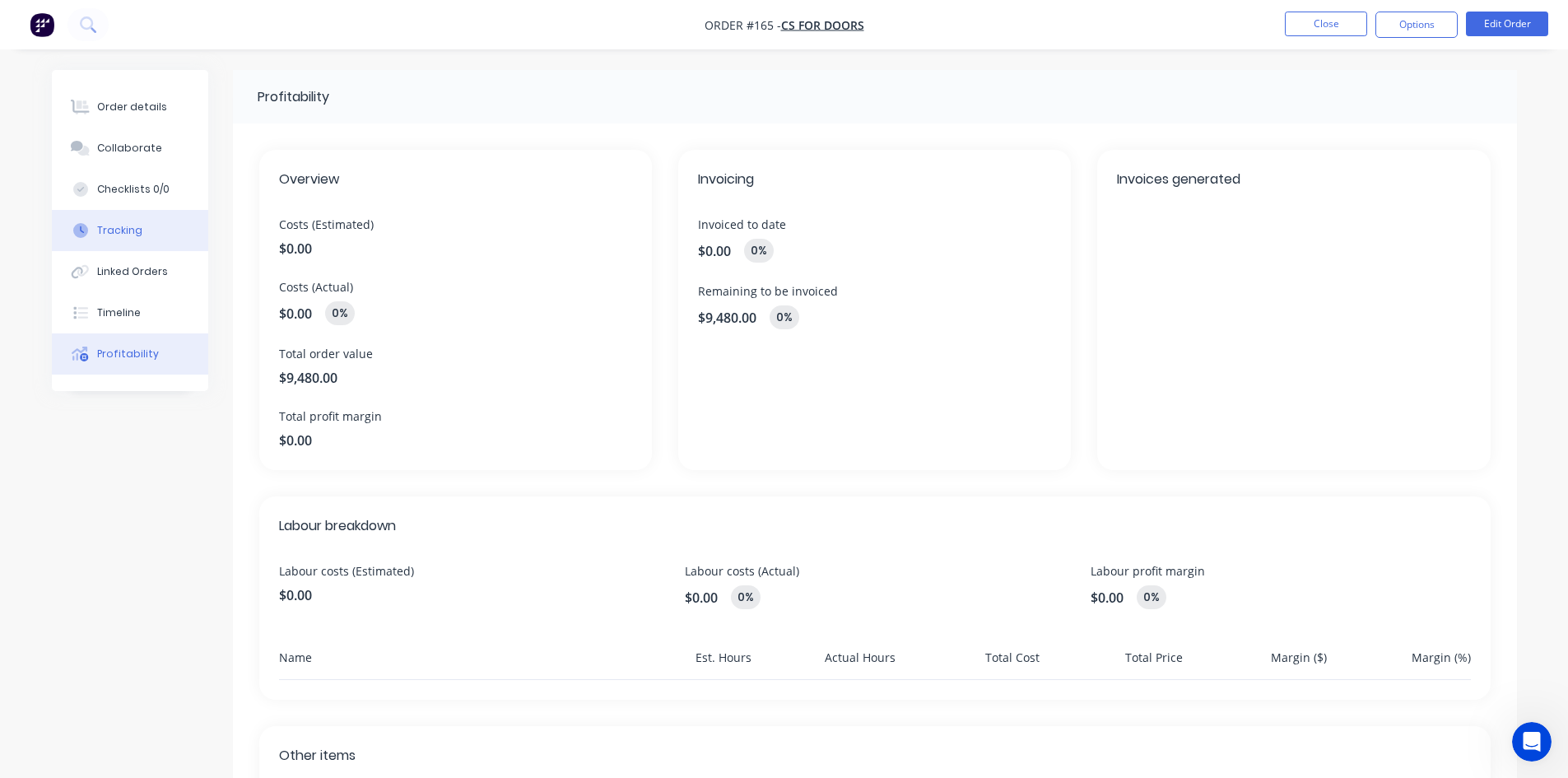
click at [123, 229] on div "Tracking" at bounding box center [120, 230] width 46 height 15
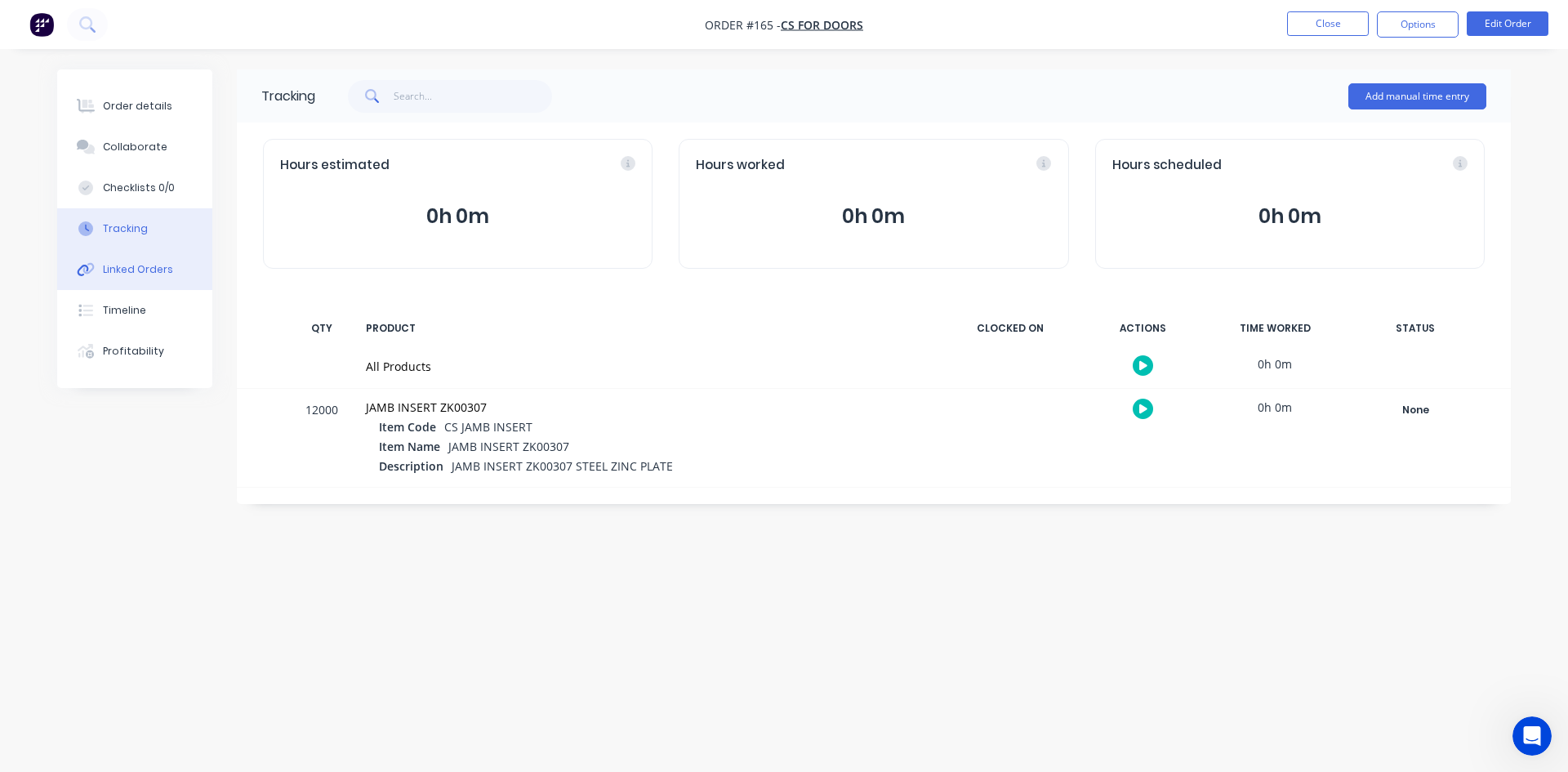
click at [140, 279] on button "Linked Orders" at bounding box center [134, 269] width 155 height 41
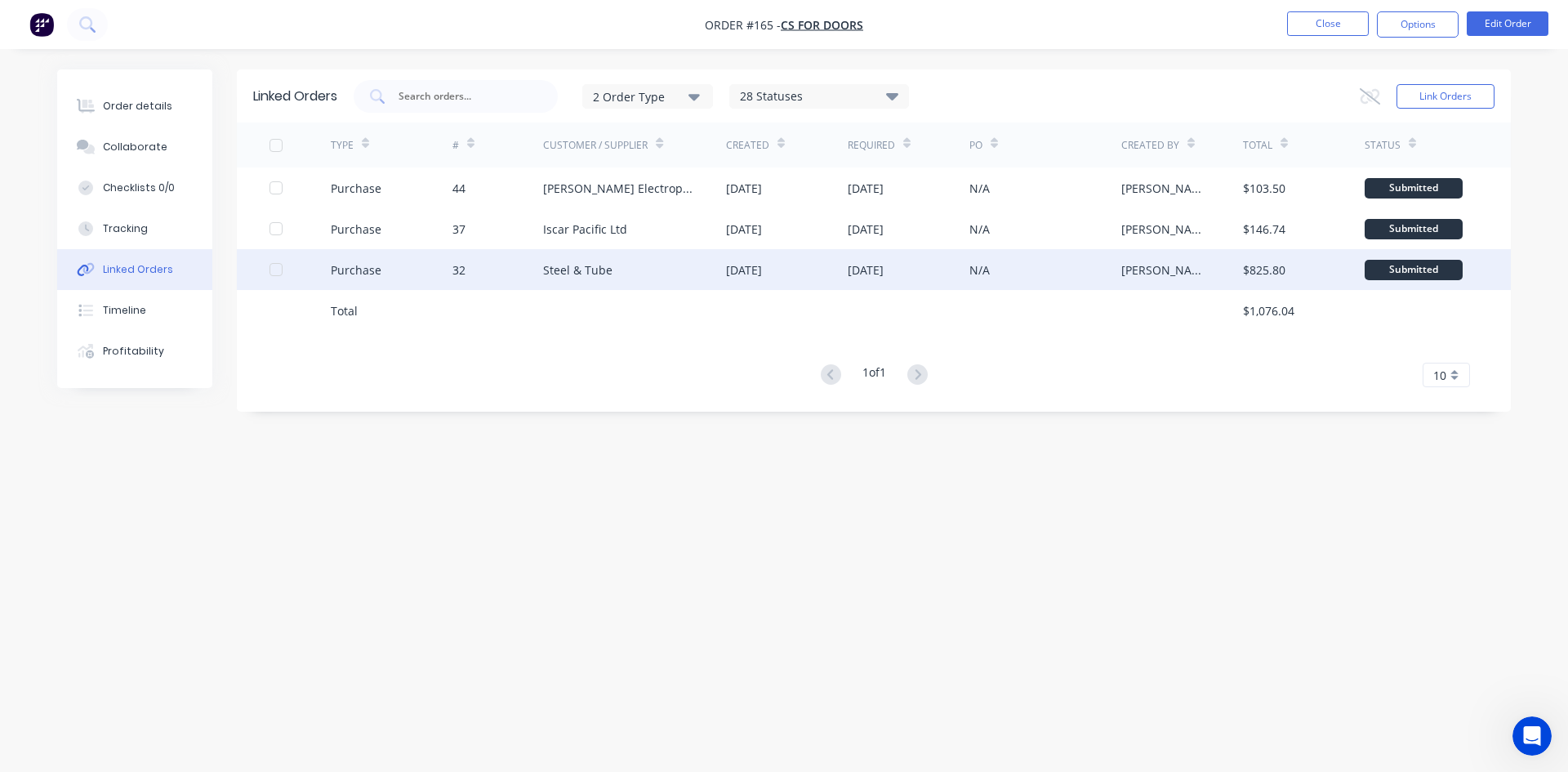
click at [651, 264] on div "Steel & Tube" at bounding box center [634, 269] width 183 height 41
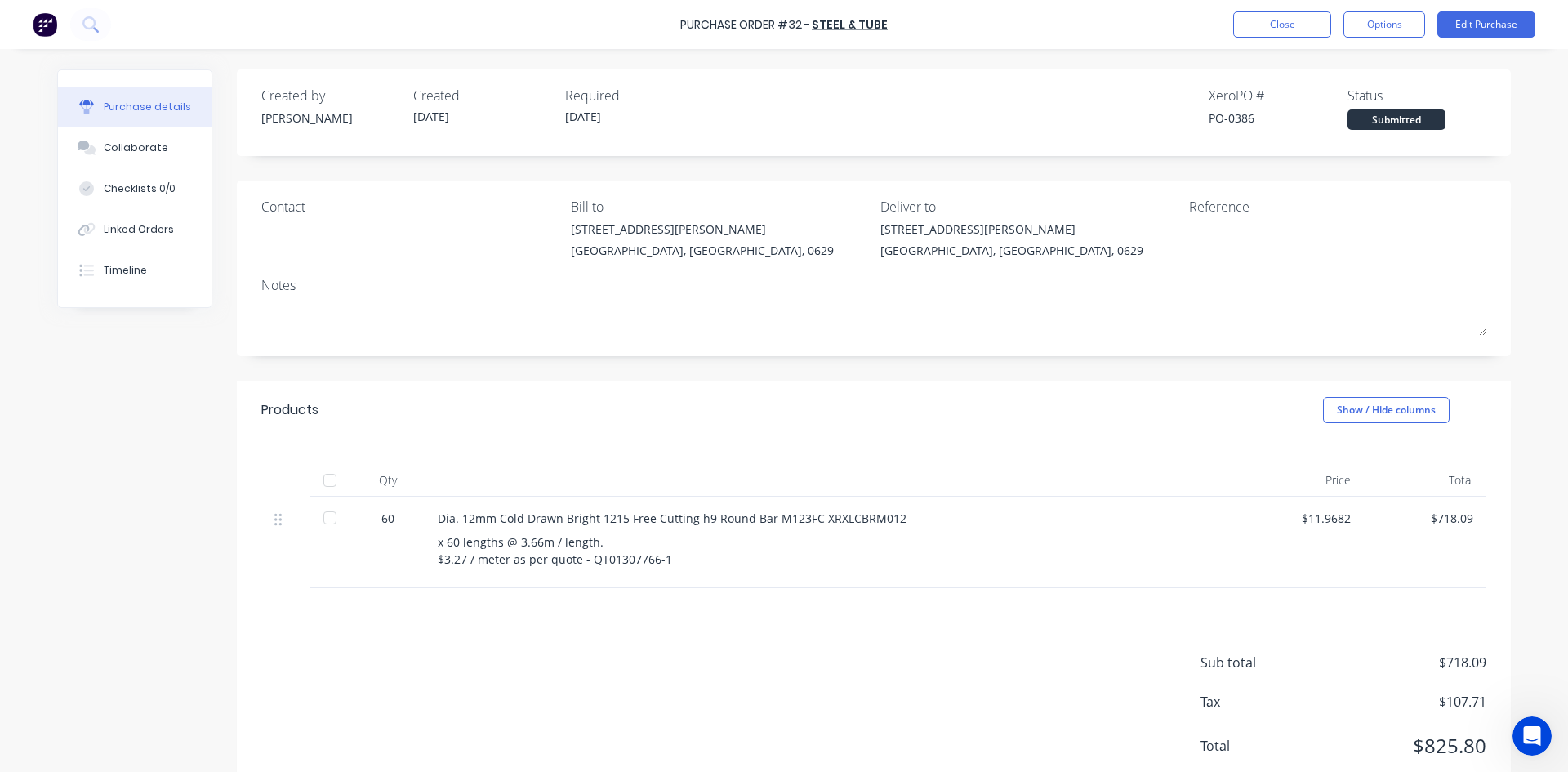
click at [322, 518] on div at bounding box center [329, 517] width 33 height 33
click at [1291, 15] on button "Close" at bounding box center [1282, 24] width 98 height 26
click at [1262, 30] on button "Close" at bounding box center [1282, 24] width 98 height 26
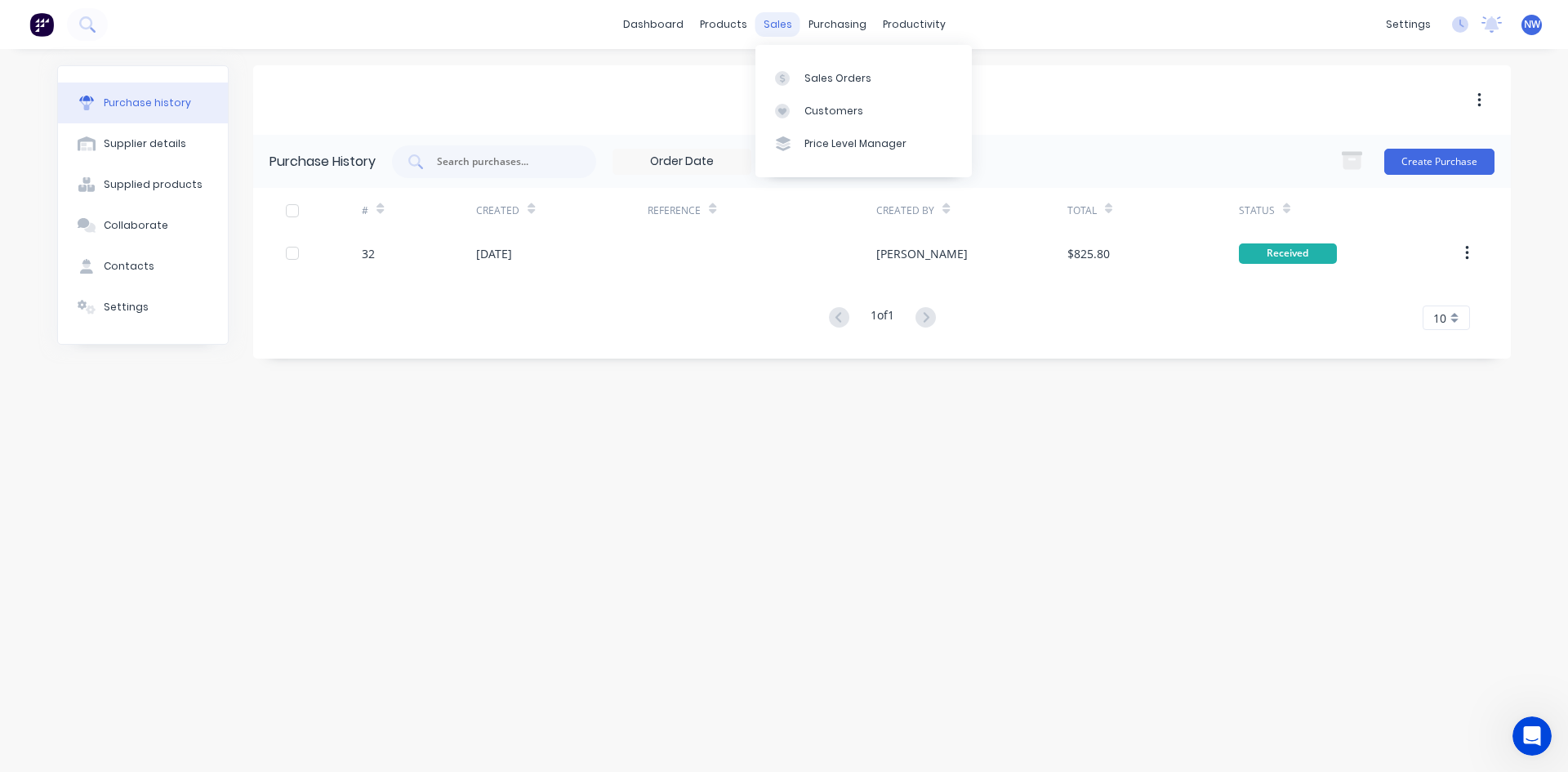
click at [786, 29] on div "sales" at bounding box center [778, 24] width 45 height 24
click at [823, 82] on div "Sales Orders" at bounding box center [838, 79] width 67 height 15
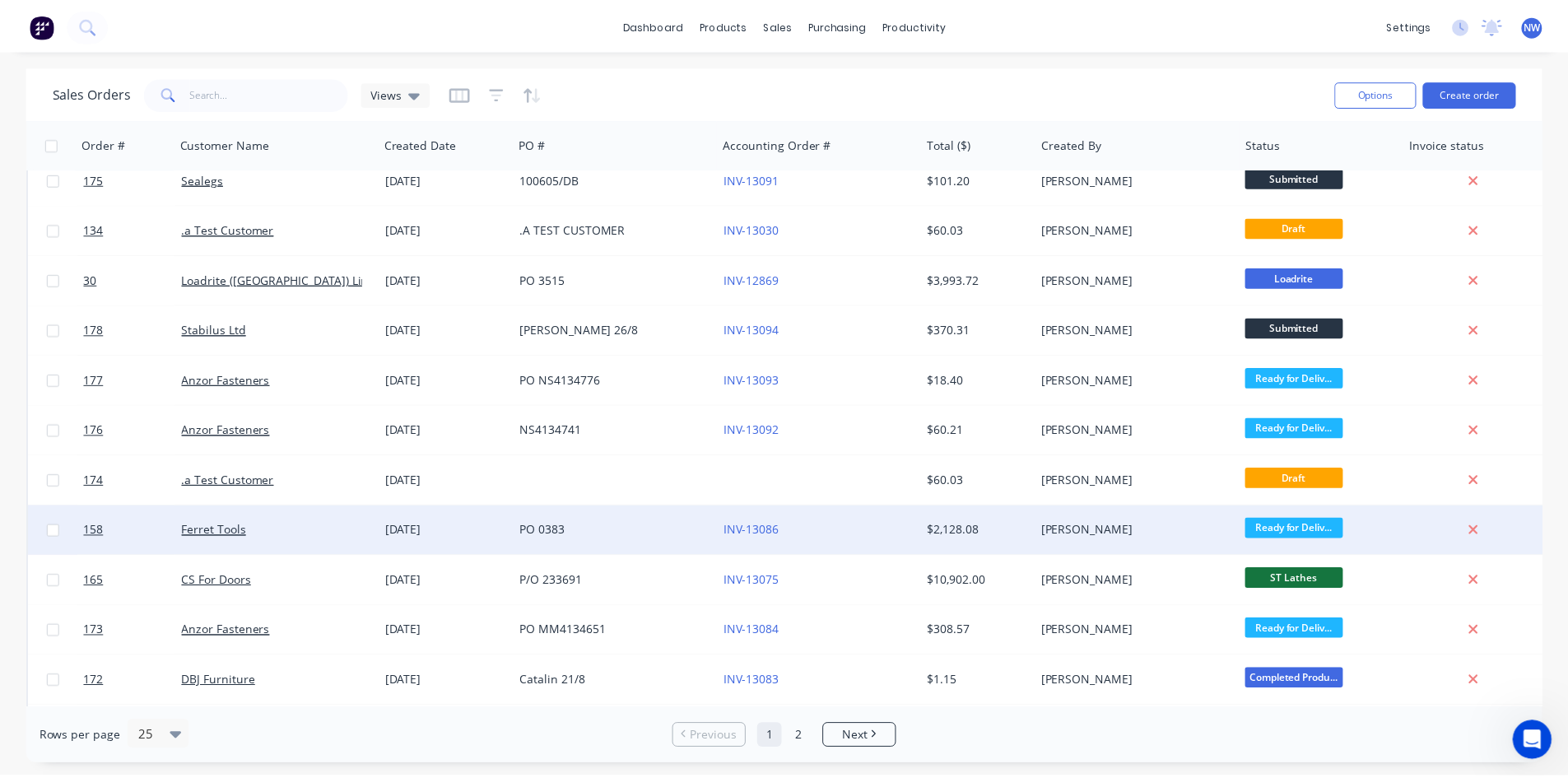
scroll to position [165, 0]
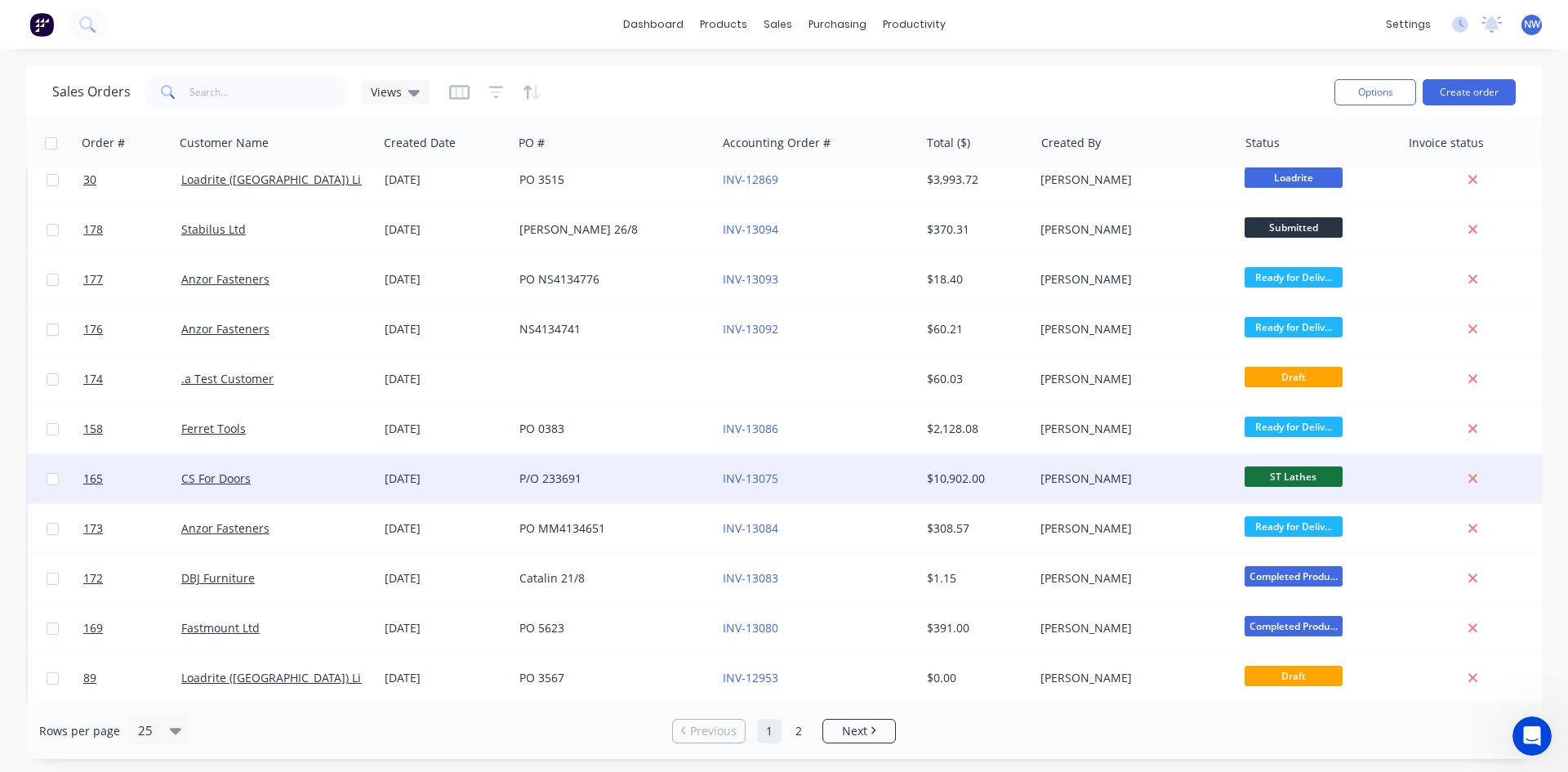
click at [251, 484] on div "CS For Doors" at bounding box center [271, 479] width 181 height 17
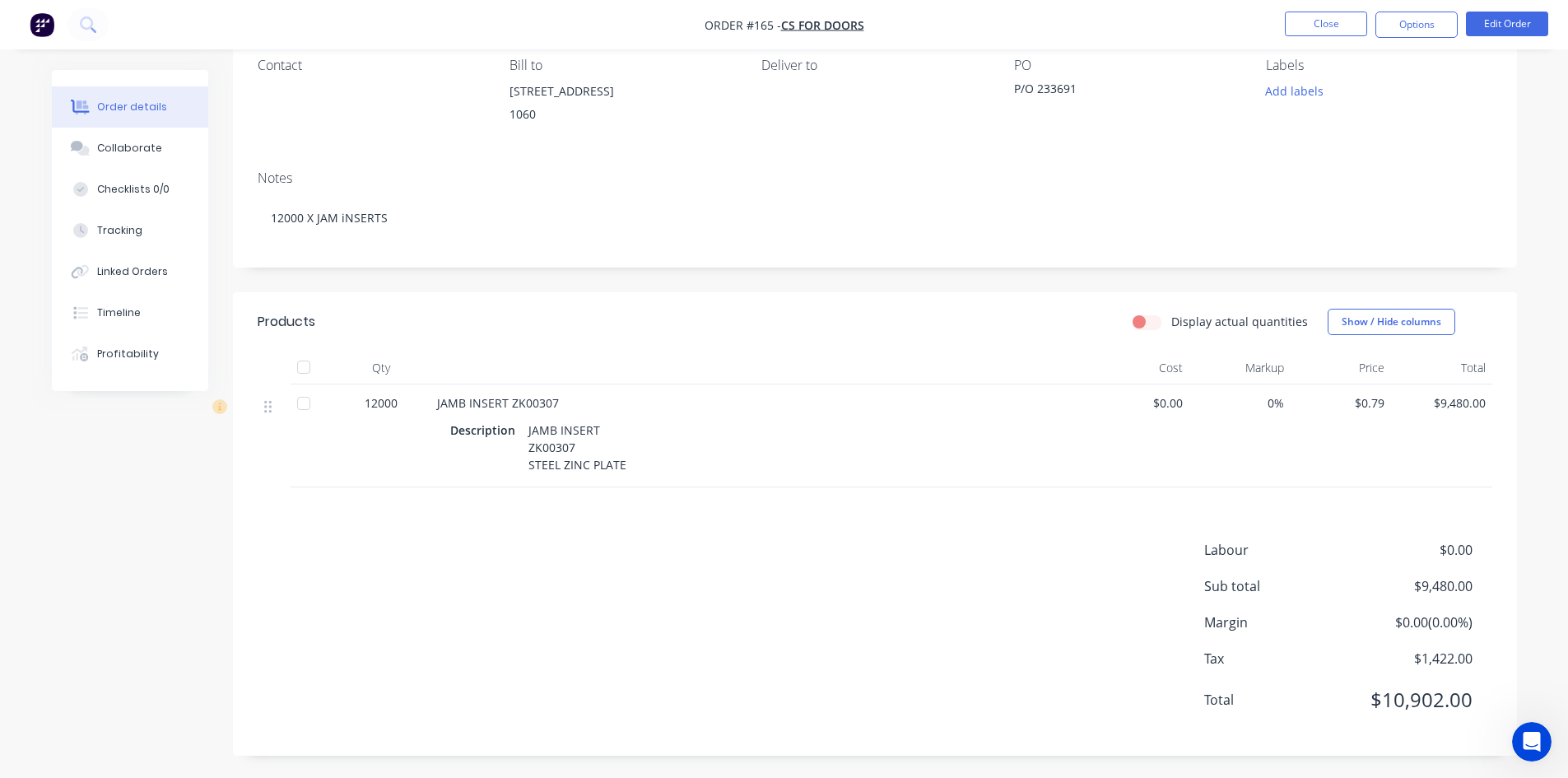
scroll to position [151, 0]
click at [131, 354] on div "Profitability" at bounding box center [127, 354] width 62 height 15
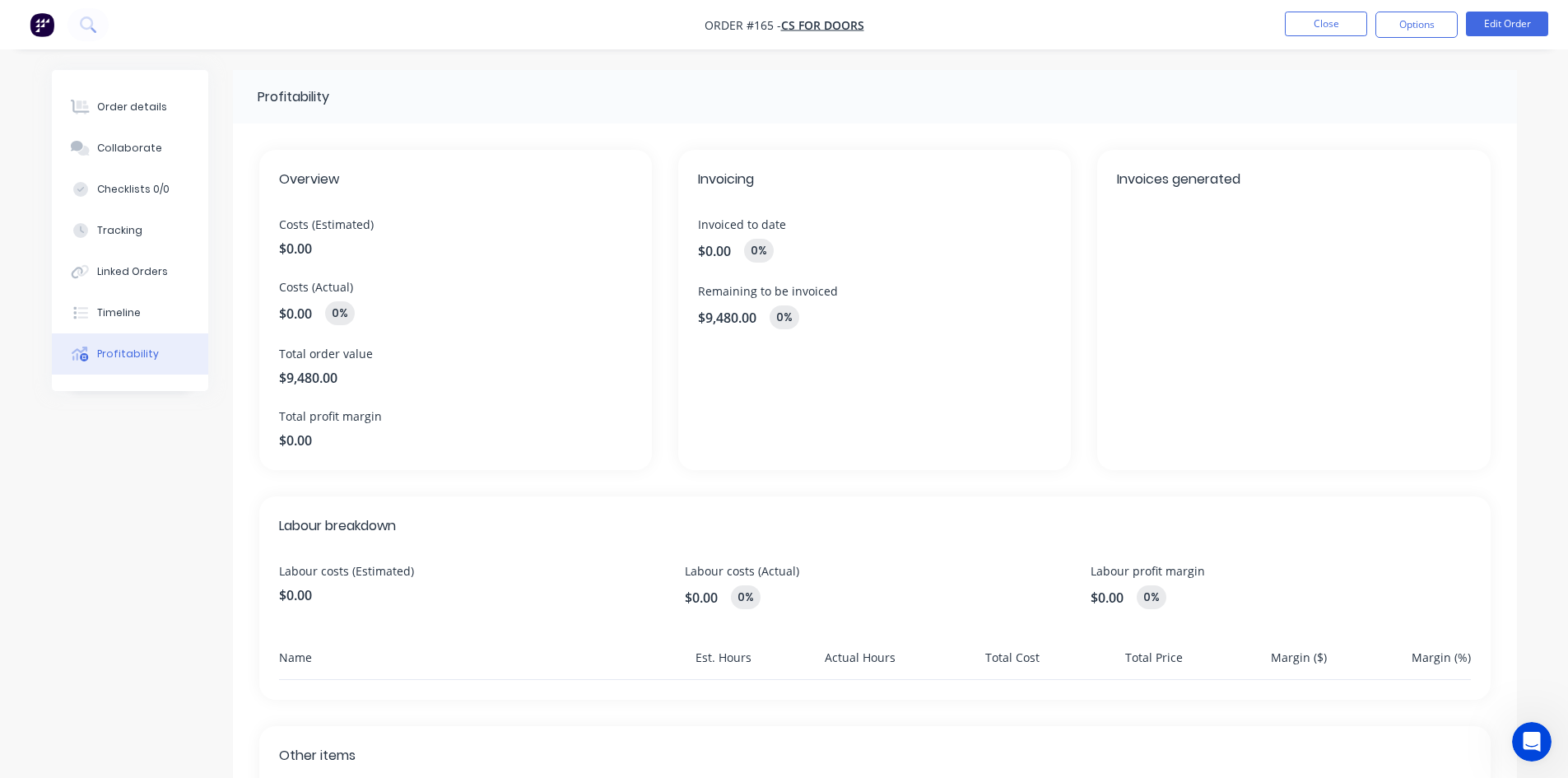
click at [300, 249] on span "$0.00" at bounding box center [456, 248] width 353 height 19
drag, startPoint x: 287, startPoint y: 248, endPoint x: 379, endPoint y: 257, distance: 92.4
click at [379, 257] on span "$0.00" at bounding box center [456, 248] width 353 height 19
click at [1334, 22] on button "Close" at bounding box center [1326, 24] width 83 height 24
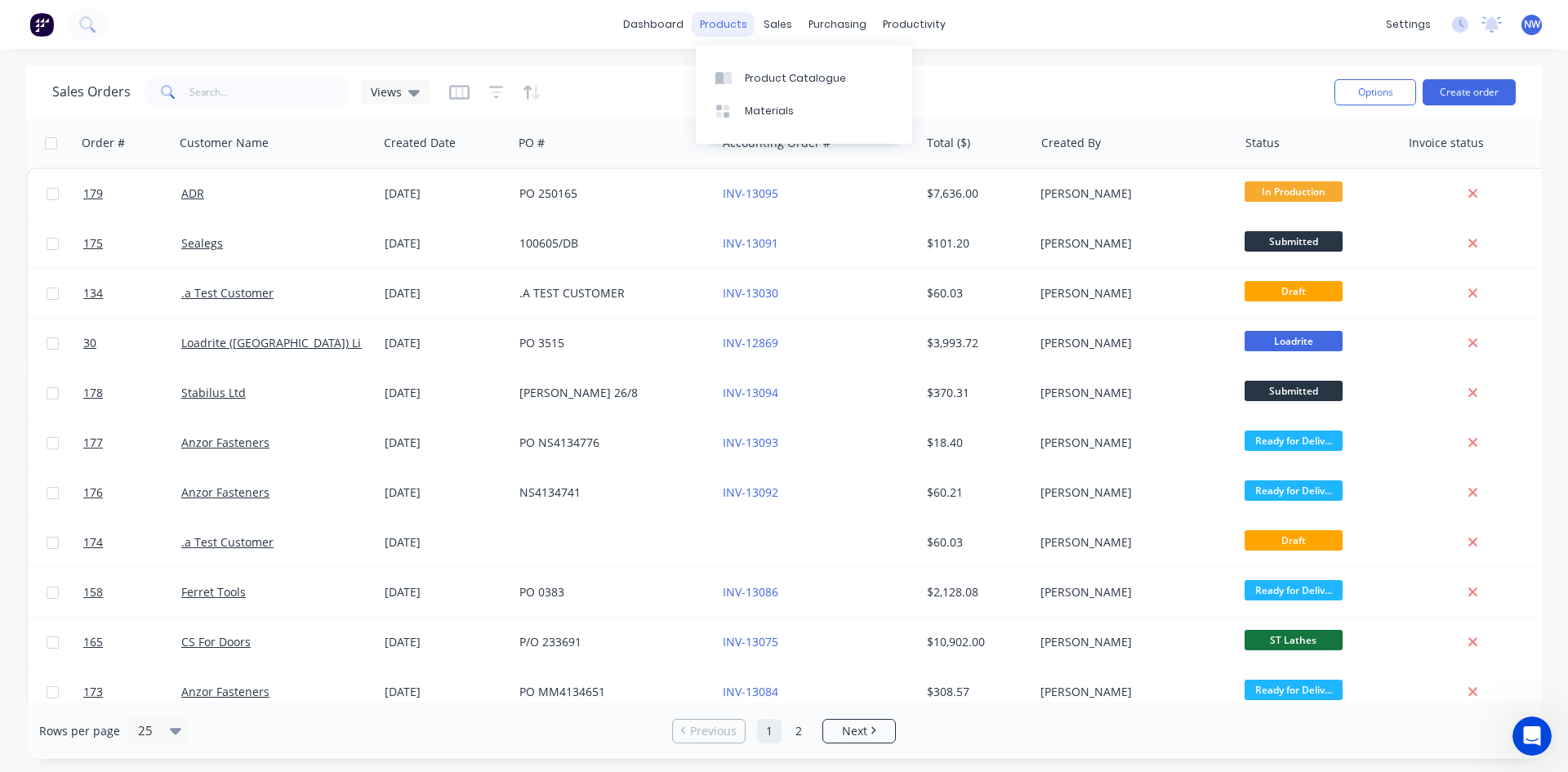
click at [747, 18] on div "products" at bounding box center [724, 24] width 64 height 24
click at [784, 80] on div "Product Catalogue" at bounding box center [795, 79] width 101 height 15
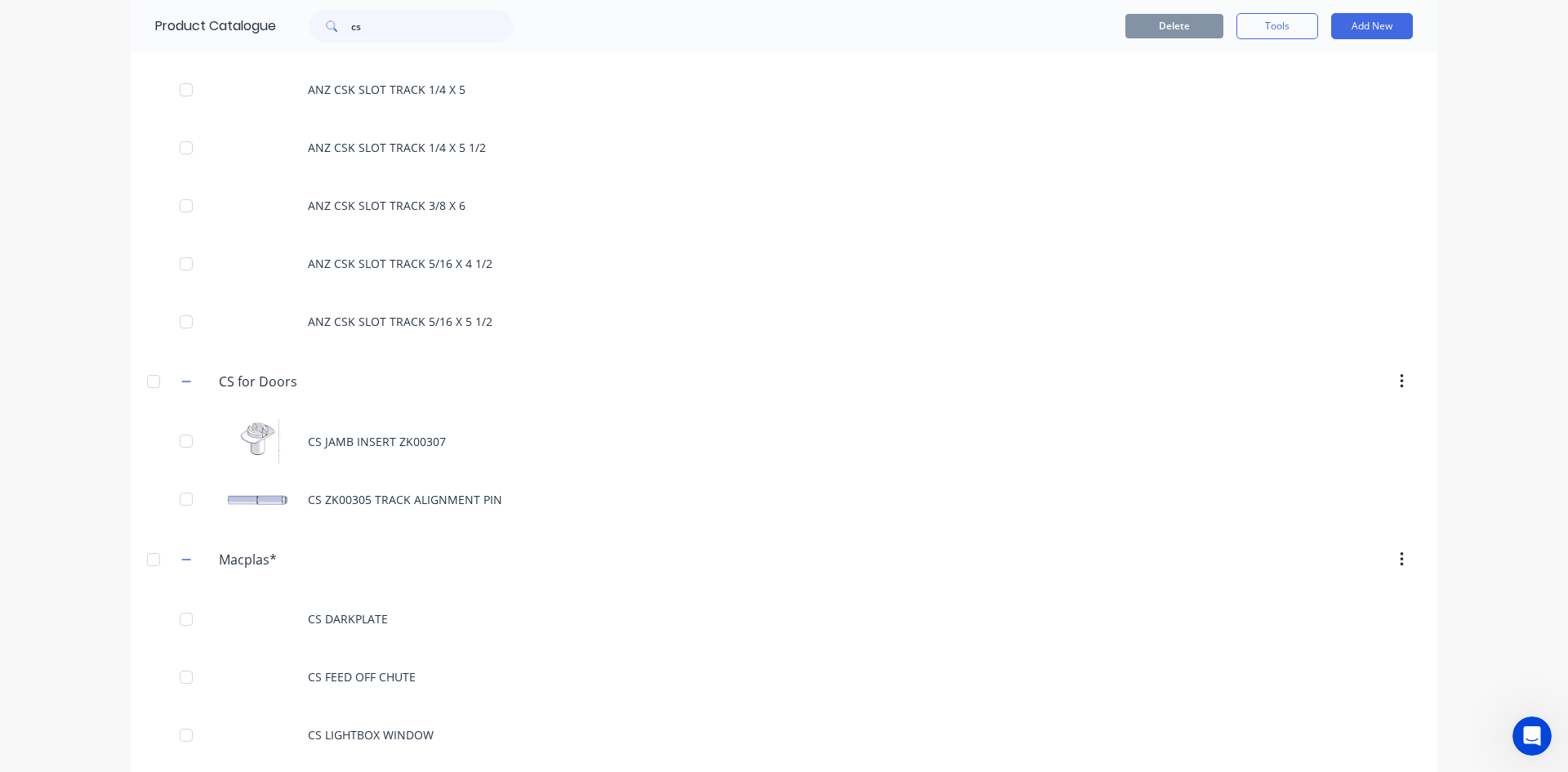
scroll to position [409, 0]
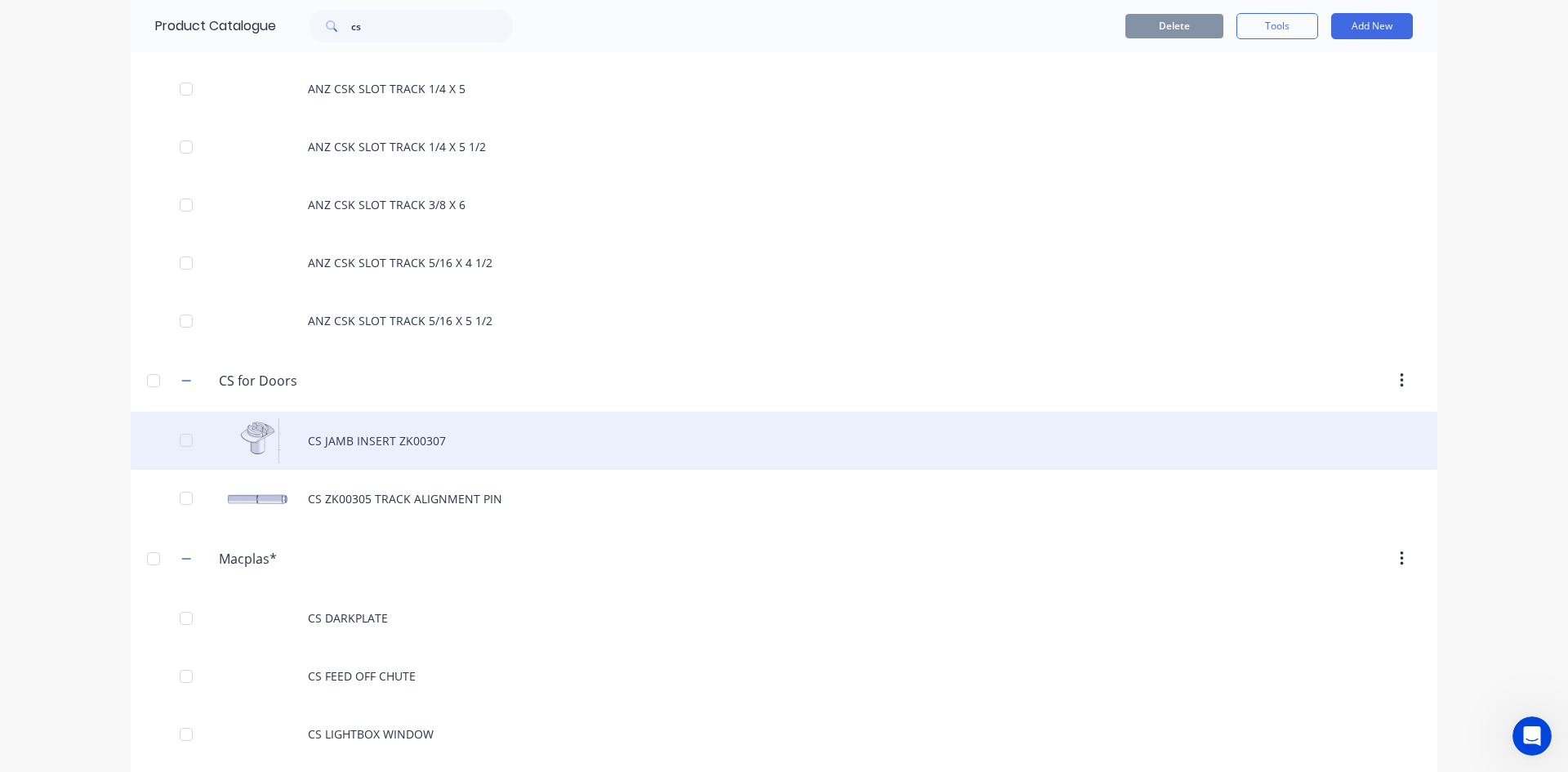
click at [339, 445] on div "CS JAMB INSERT ZK00307" at bounding box center [784, 440] width 1307 height 58
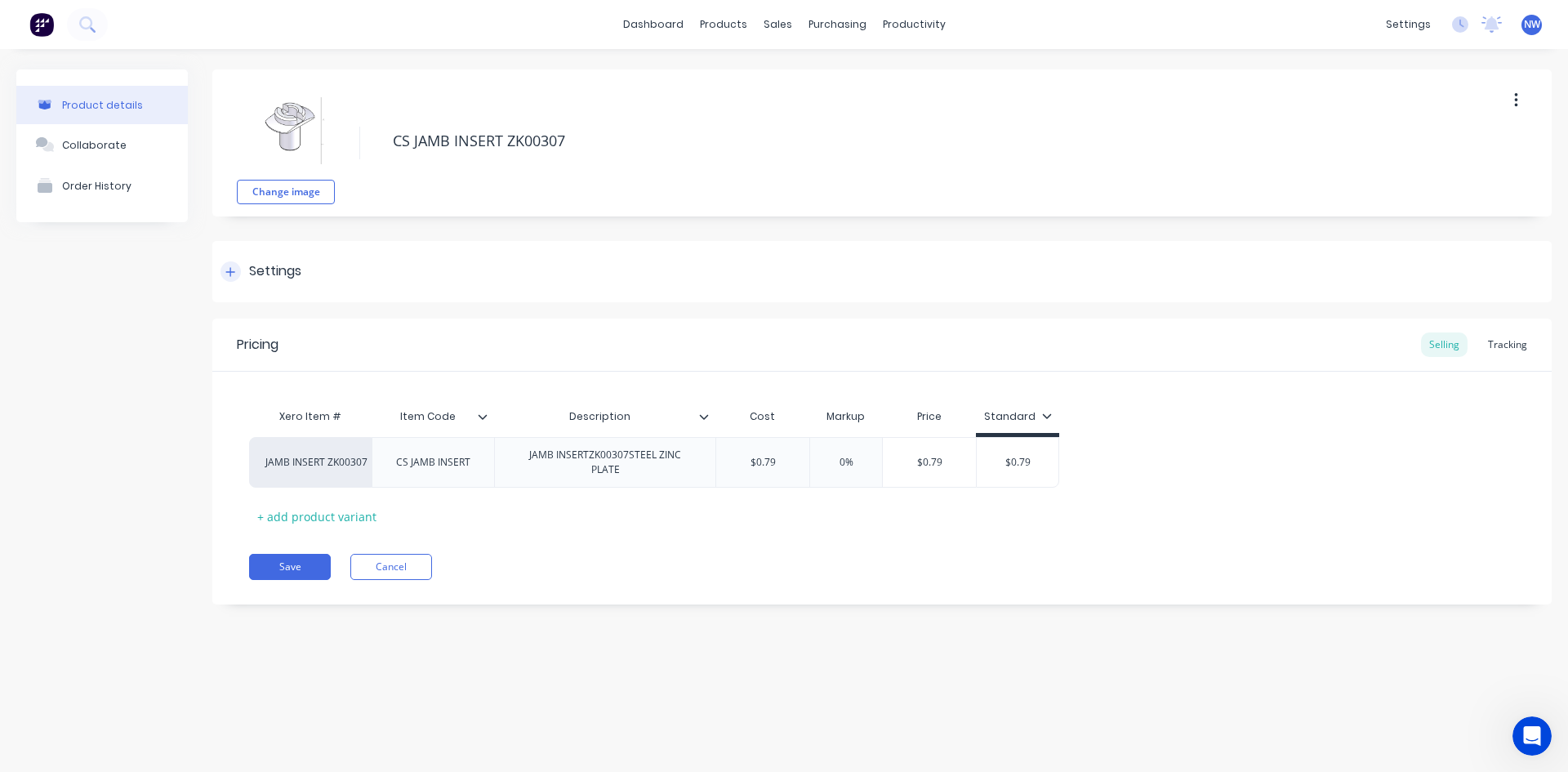
click at [283, 270] on div "Settings" at bounding box center [275, 271] width 52 height 20
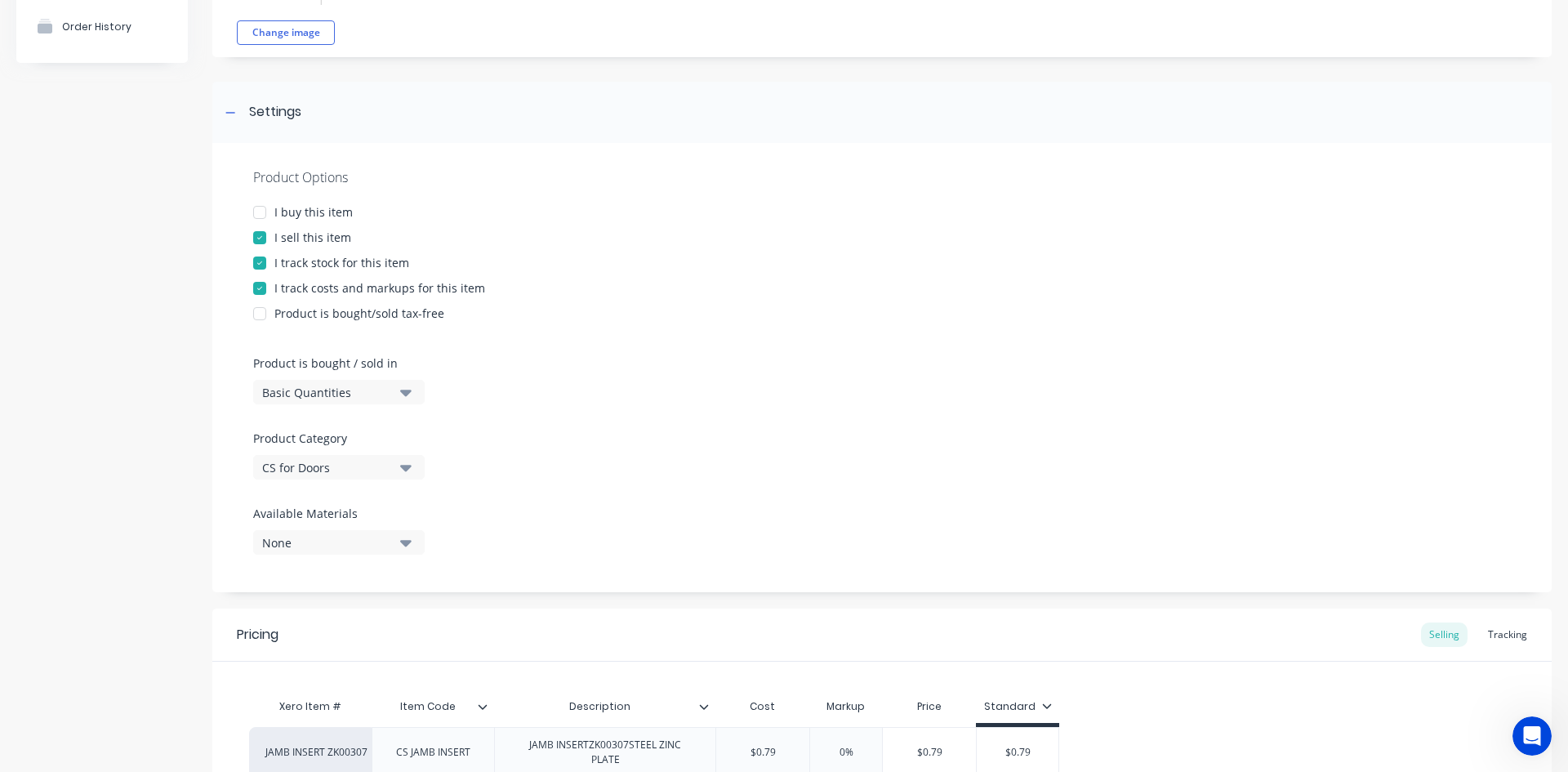
scroll to position [155, 0]
click at [263, 217] on div at bounding box center [260, 216] width 33 height 33
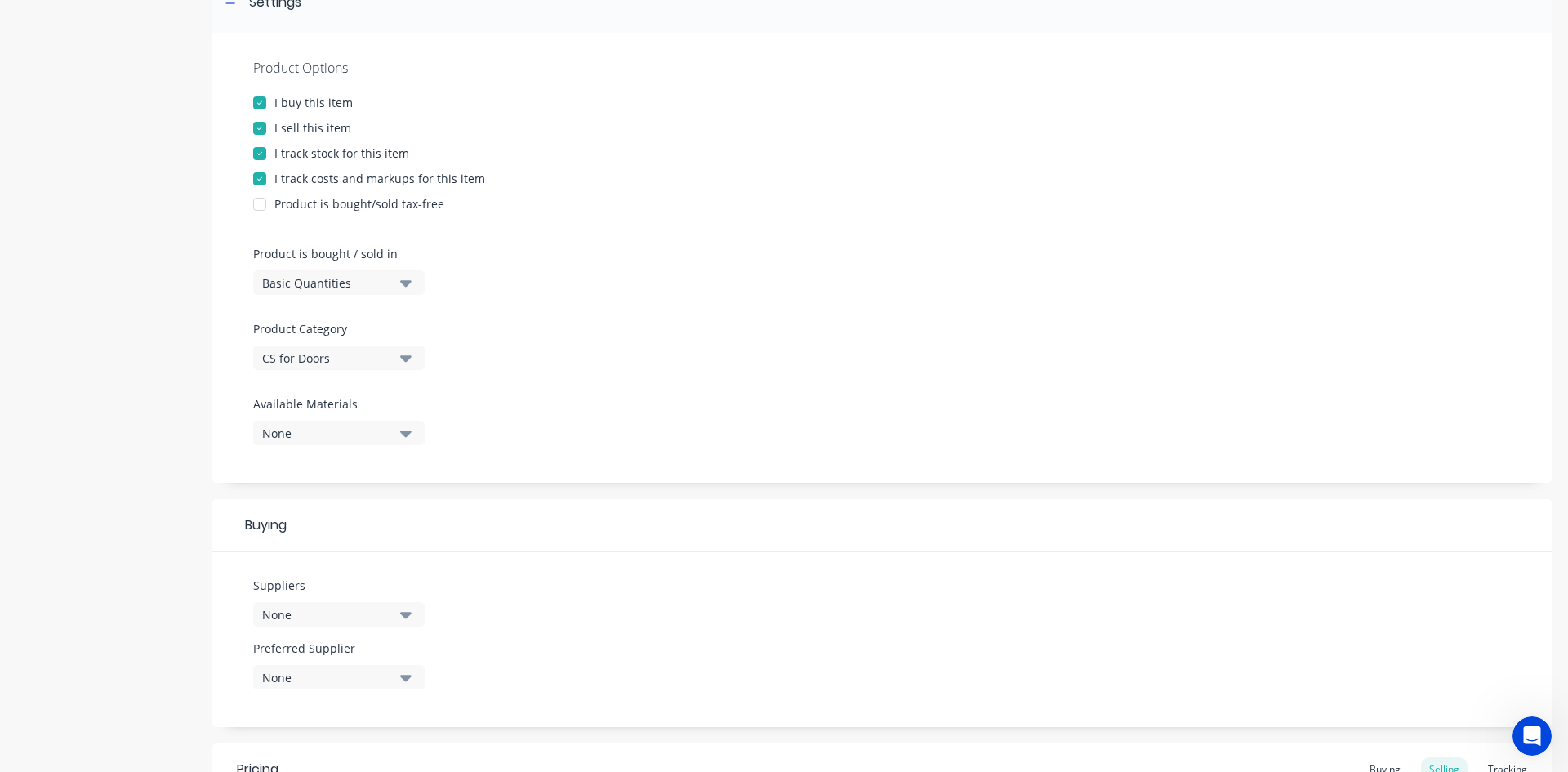
scroll to position [236, 0]
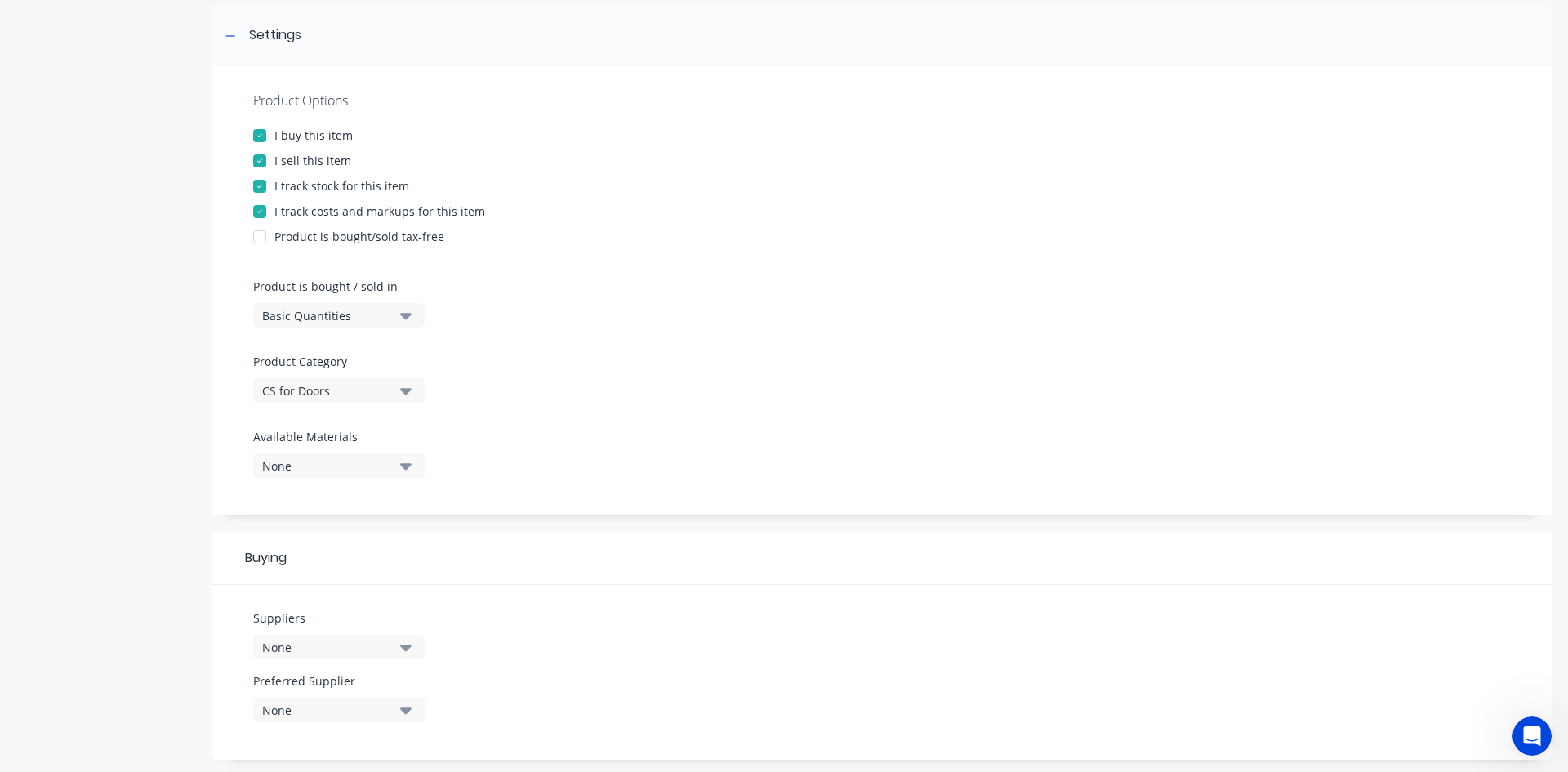
click at [260, 137] on div at bounding box center [260, 135] width 33 height 33
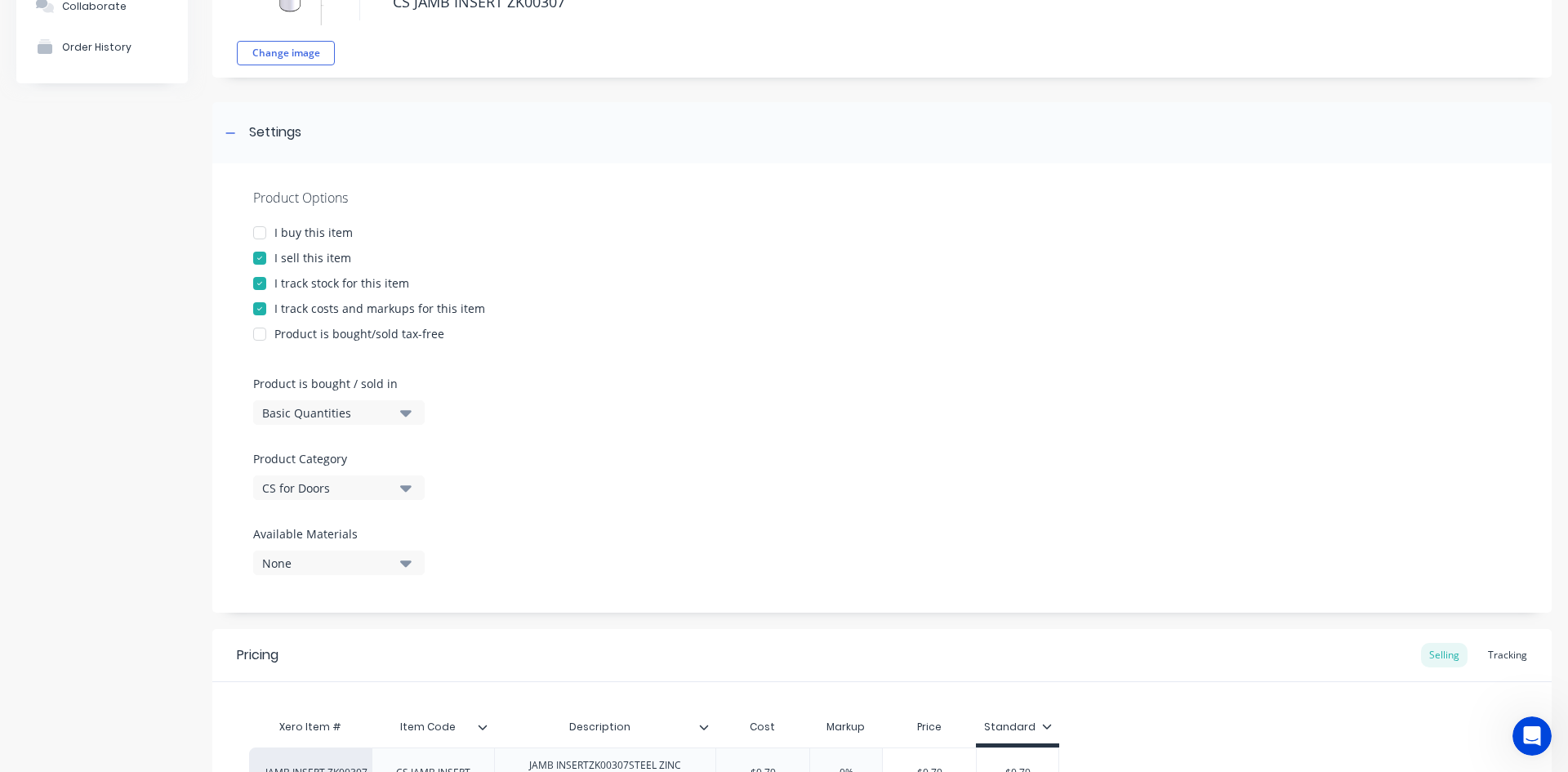
scroll to position [0, 0]
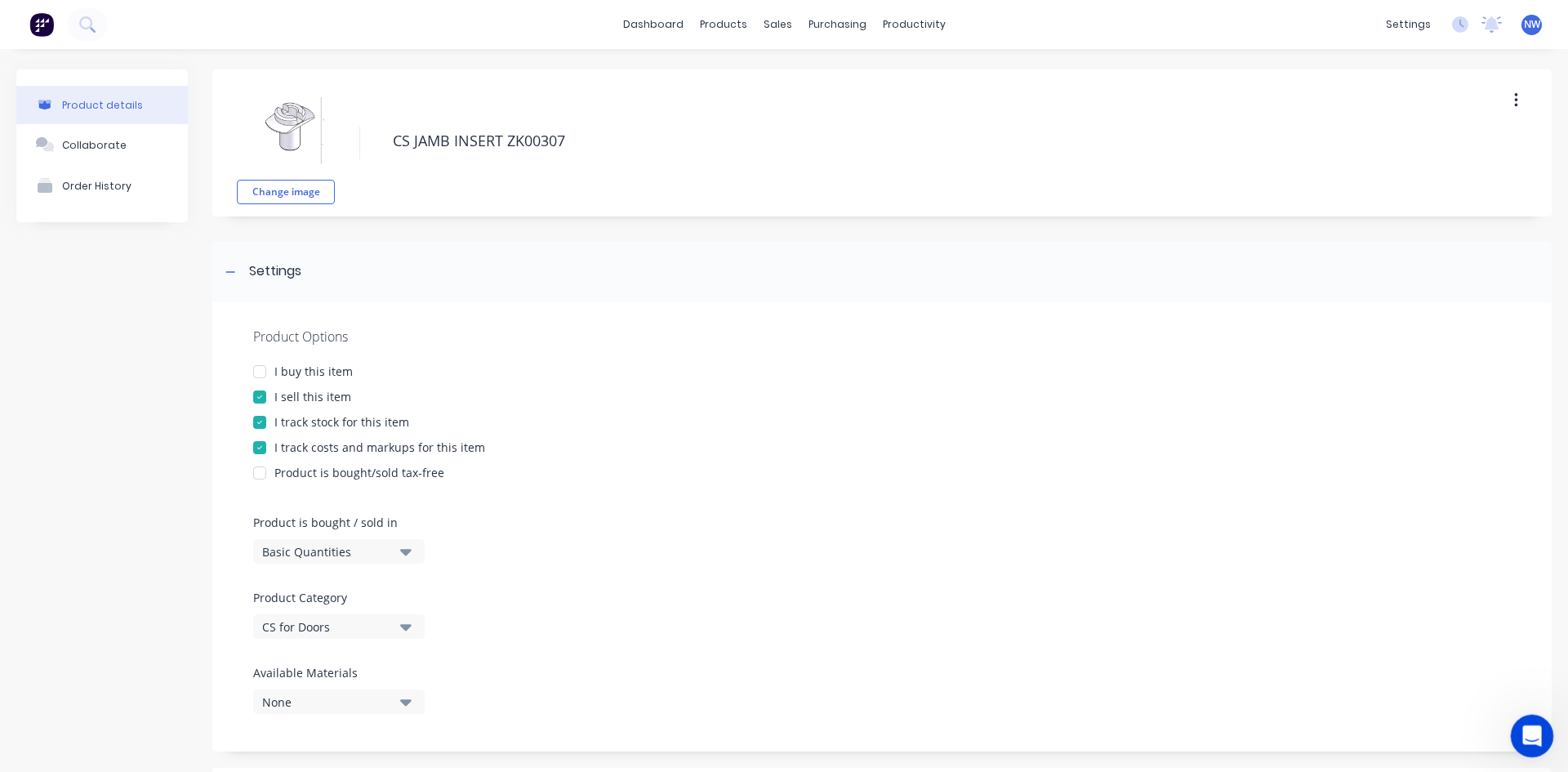
click at [1537, 736] on icon "Open Intercom Messenger" at bounding box center [1530, 733] width 27 height 27
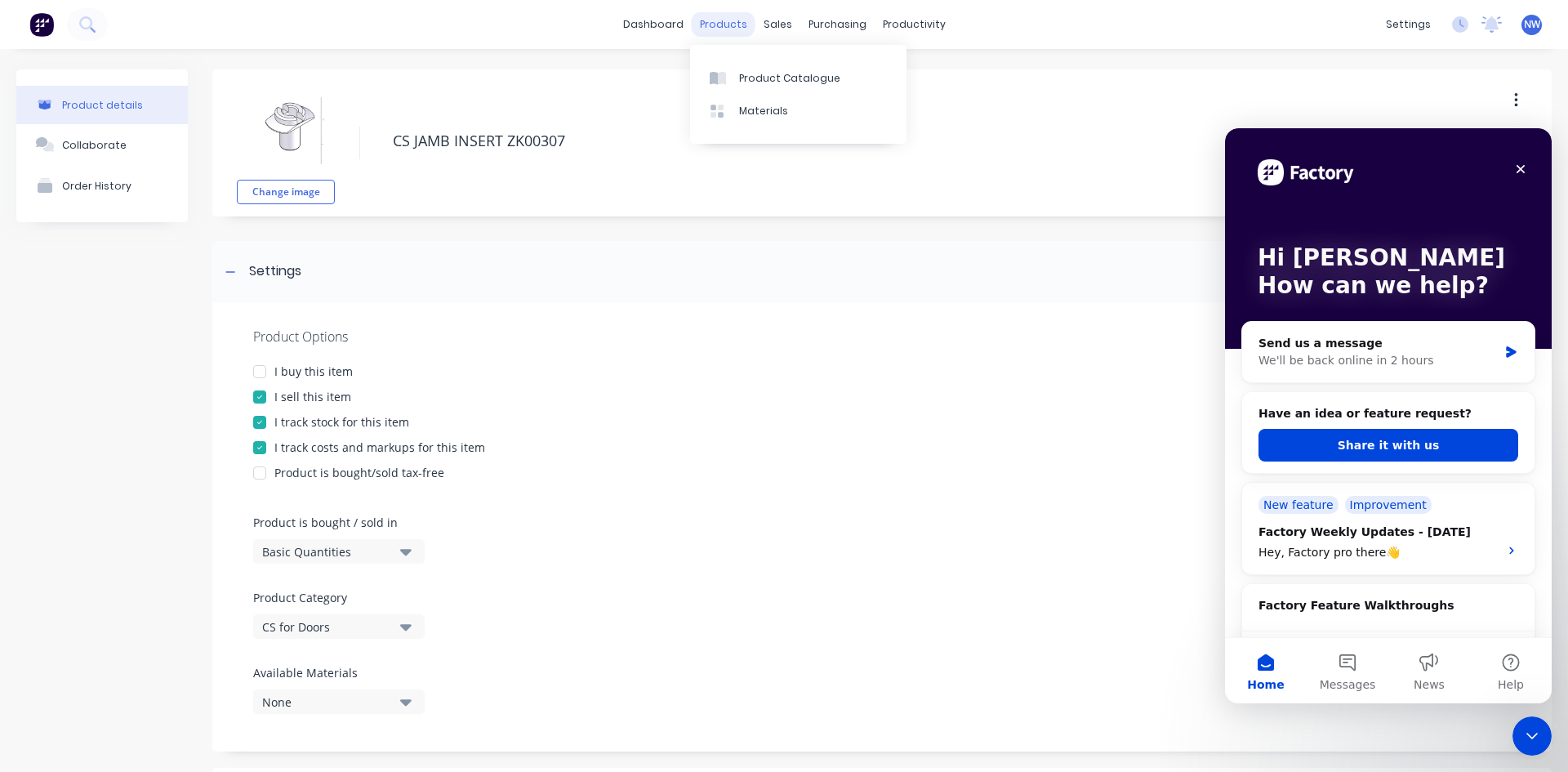
click at [715, 22] on div "products" at bounding box center [724, 24] width 64 height 24
type textarea "x"
click at [883, 148] on div "Price Level Manager" at bounding box center [850, 144] width 102 height 15
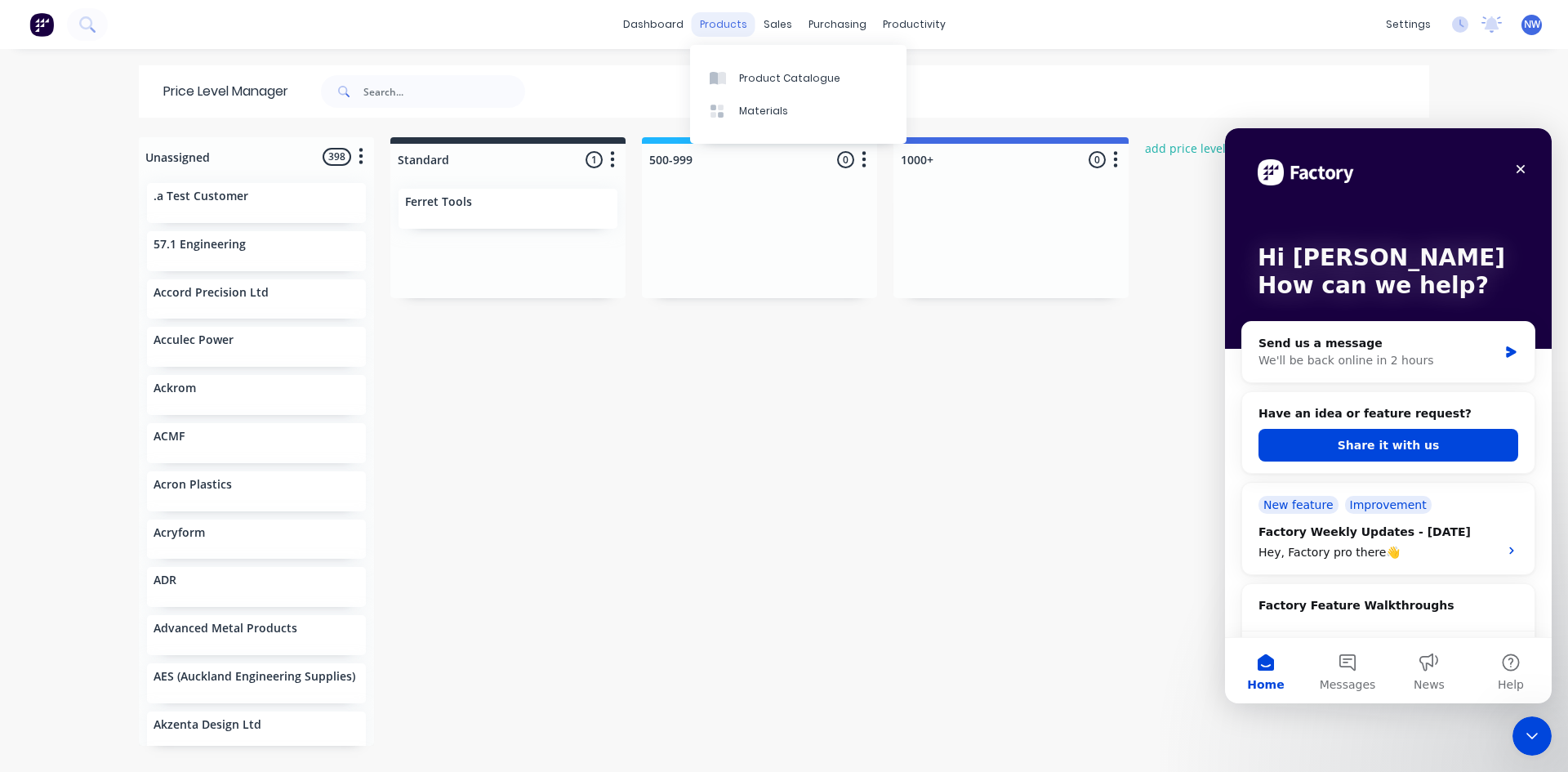
click at [744, 19] on div "products" at bounding box center [724, 24] width 64 height 24
click at [770, 19] on div "sales" at bounding box center [778, 24] width 45 height 24
click at [735, 19] on div "products" at bounding box center [724, 24] width 64 height 24
click at [777, 27] on div "sales" at bounding box center [778, 24] width 45 height 24
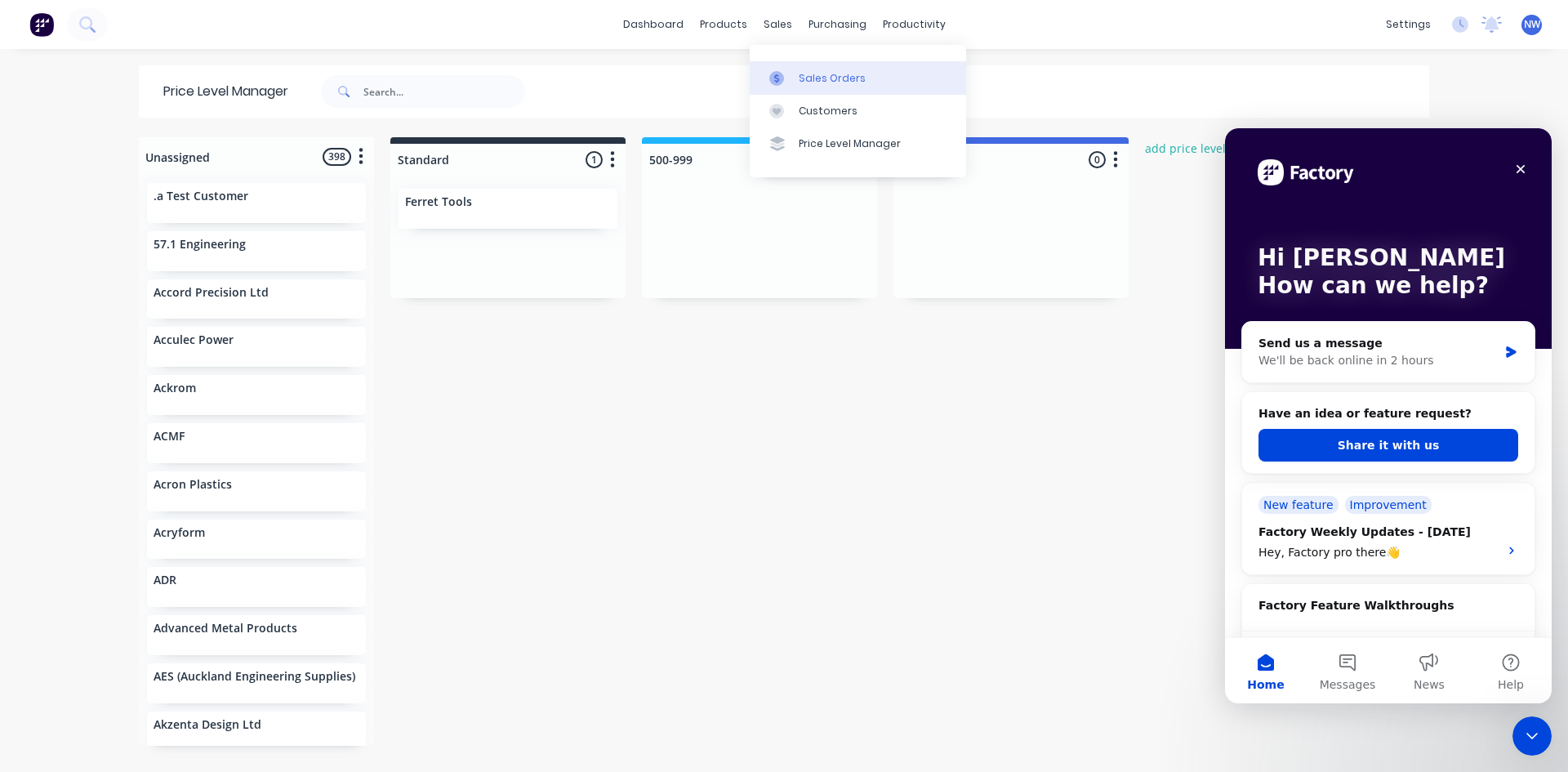
click at [811, 77] on div "Sales Orders" at bounding box center [833, 79] width 67 height 15
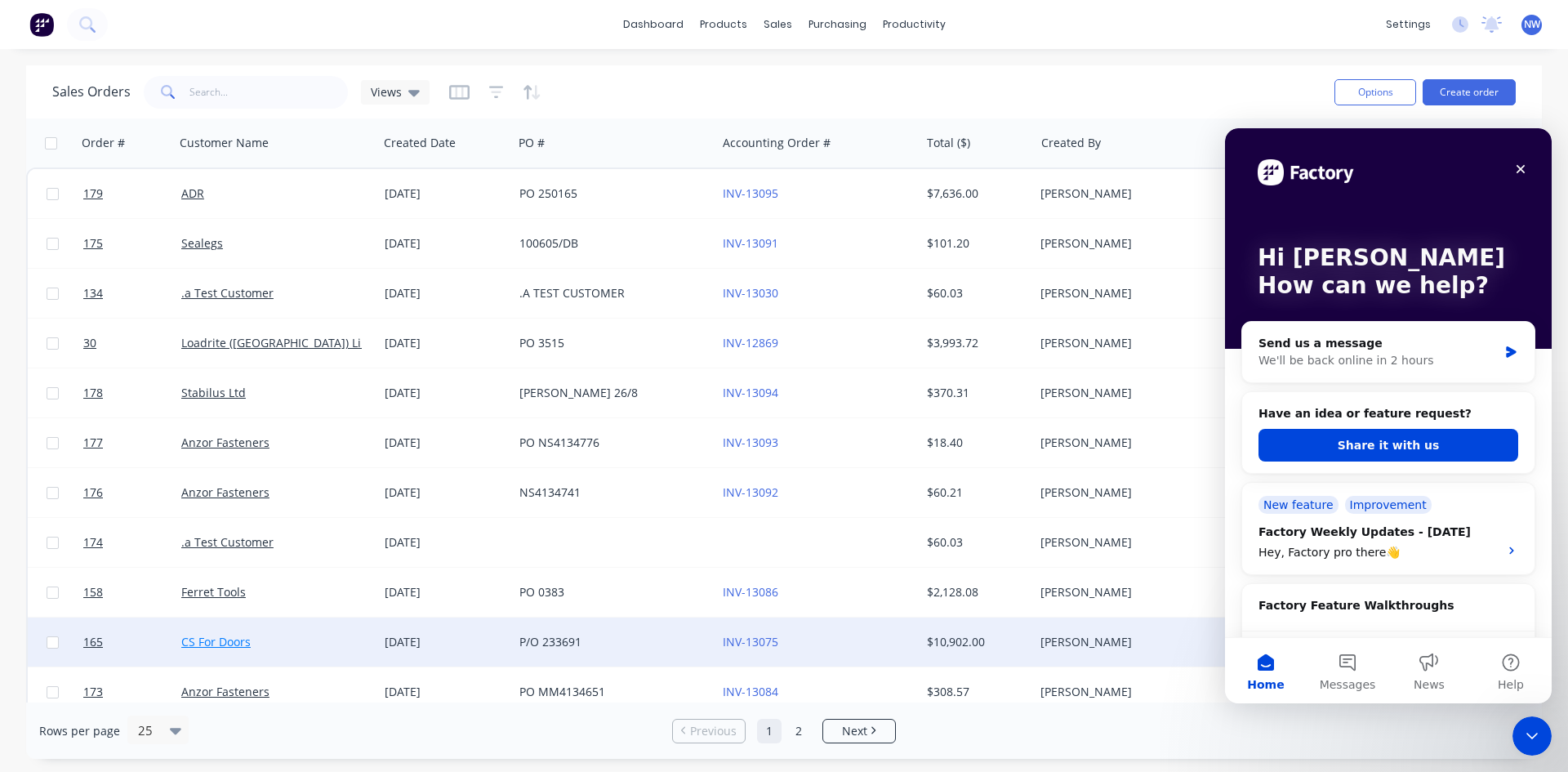
click at [224, 638] on link "CS For Doors" at bounding box center [215, 641] width 70 height 16
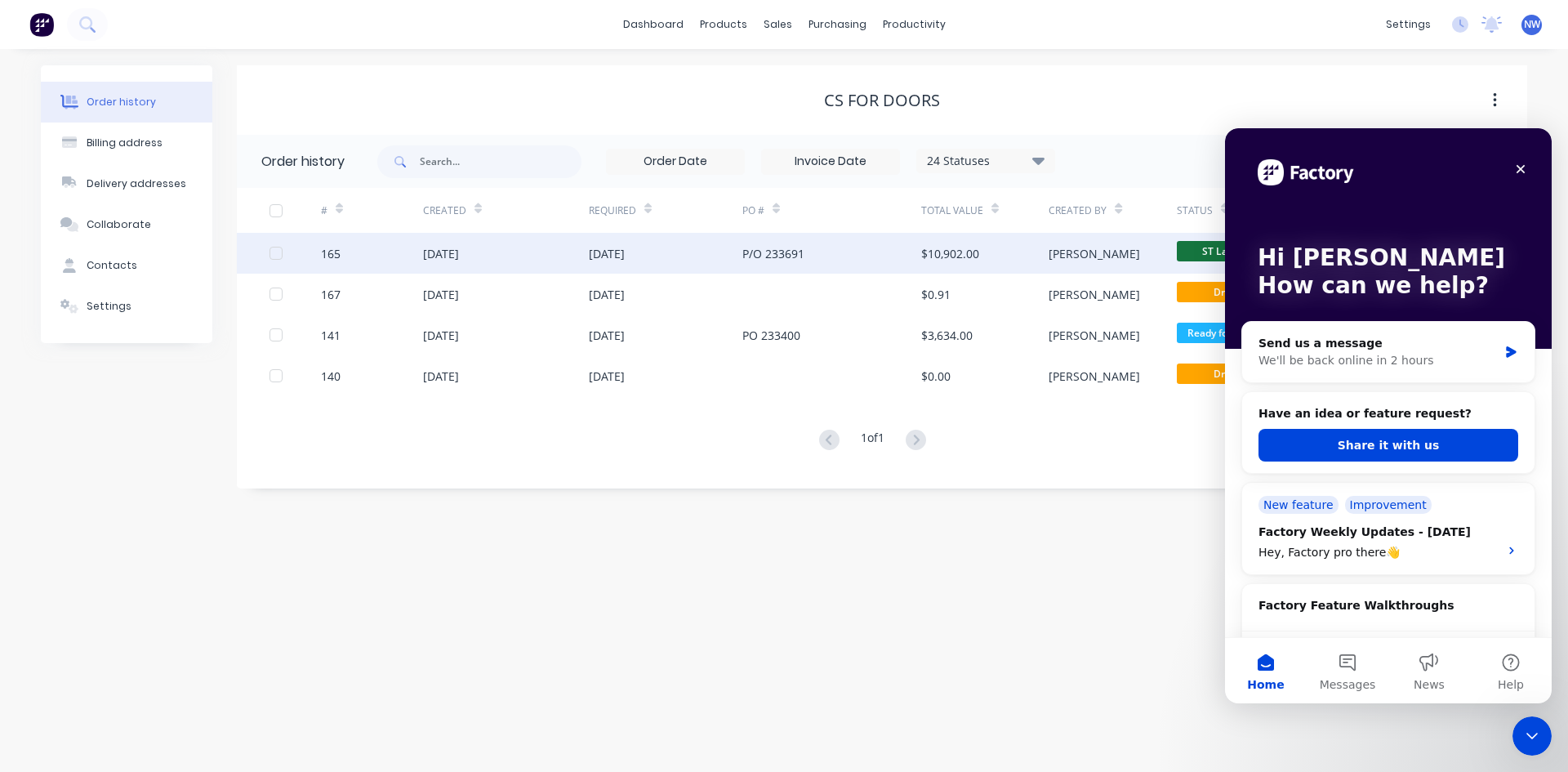
click at [601, 249] on div "04 Sep 2025" at bounding box center [606, 254] width 36 height 17
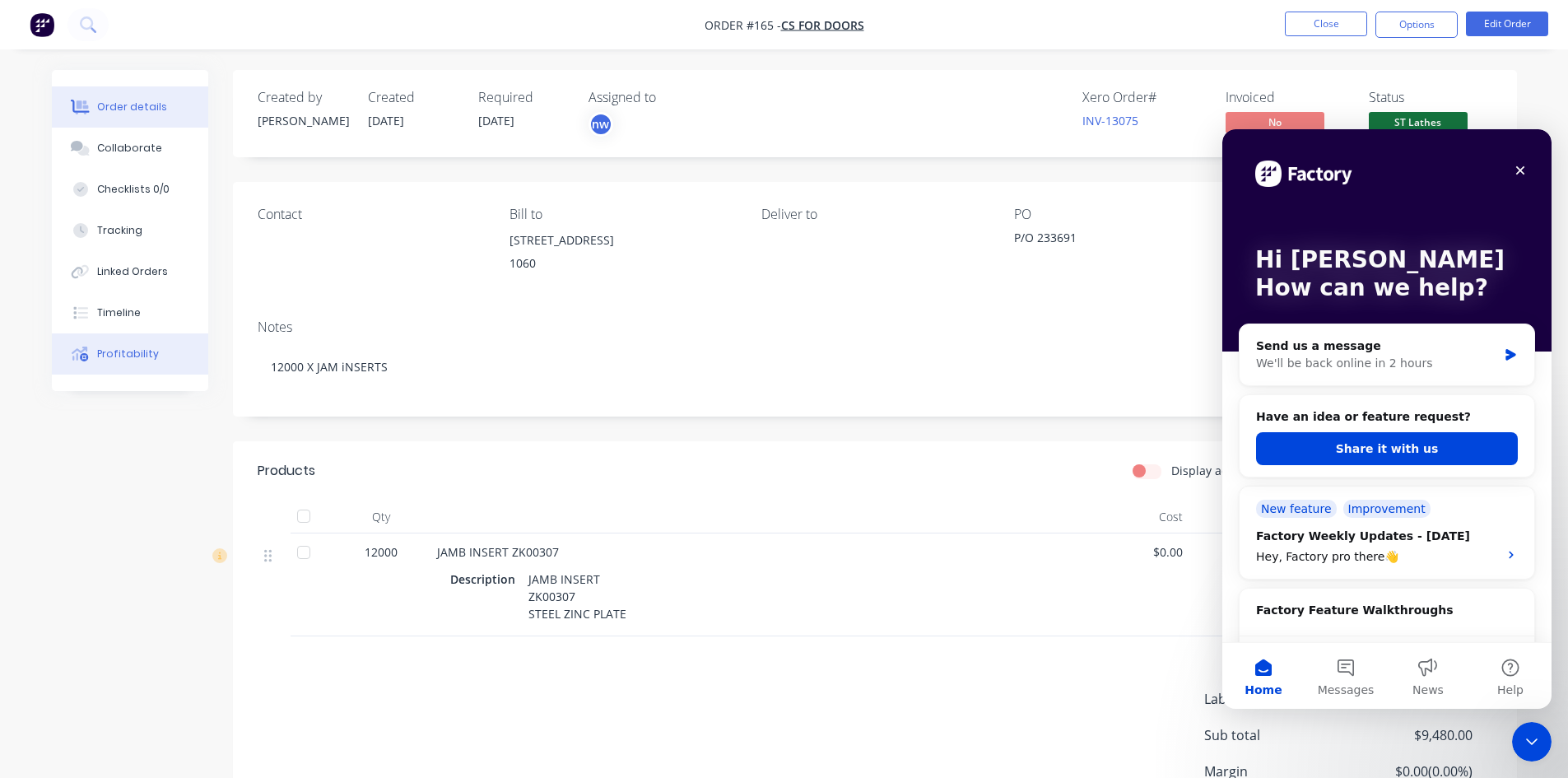
click at [127, 352] on div "Profitability" at bounding box center [127, 354] width 62 height 15
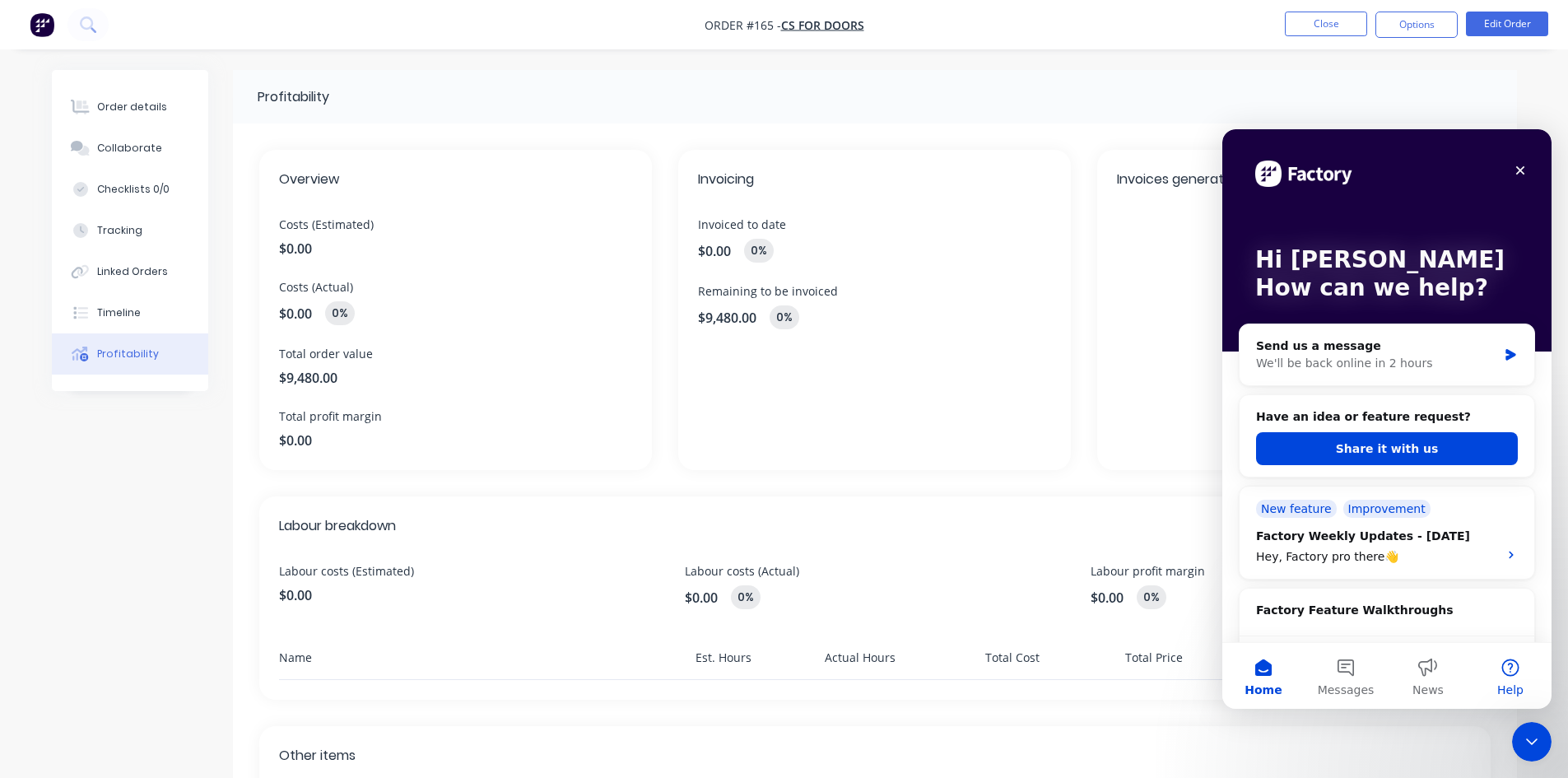
click at [1512, 667] on button "Help" at bounding box center [1511, 676] width 83 height 66
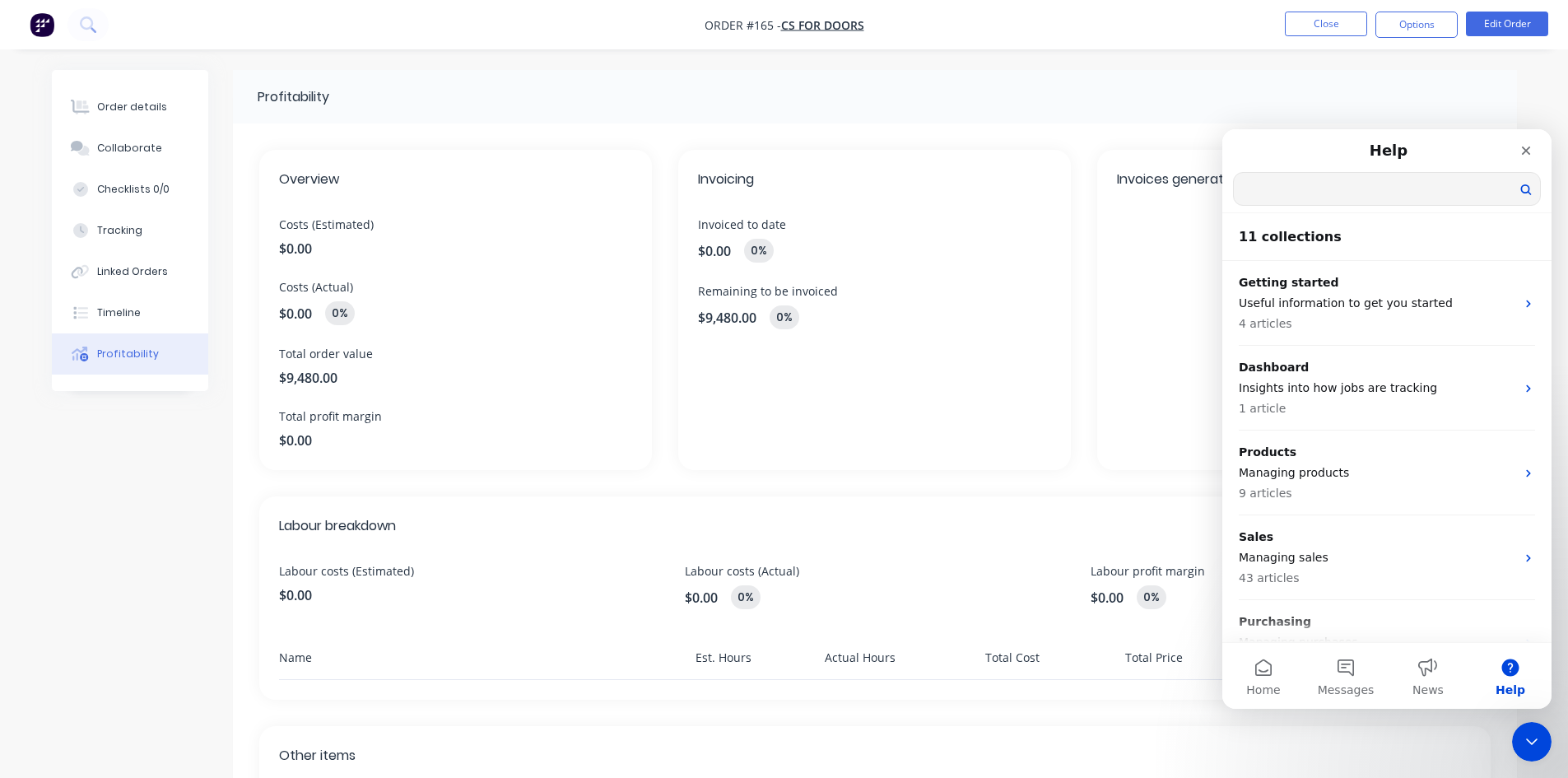
click at [1284, 192] on input "Search for help" at bounding box center [1387, 189] width 306 height 32
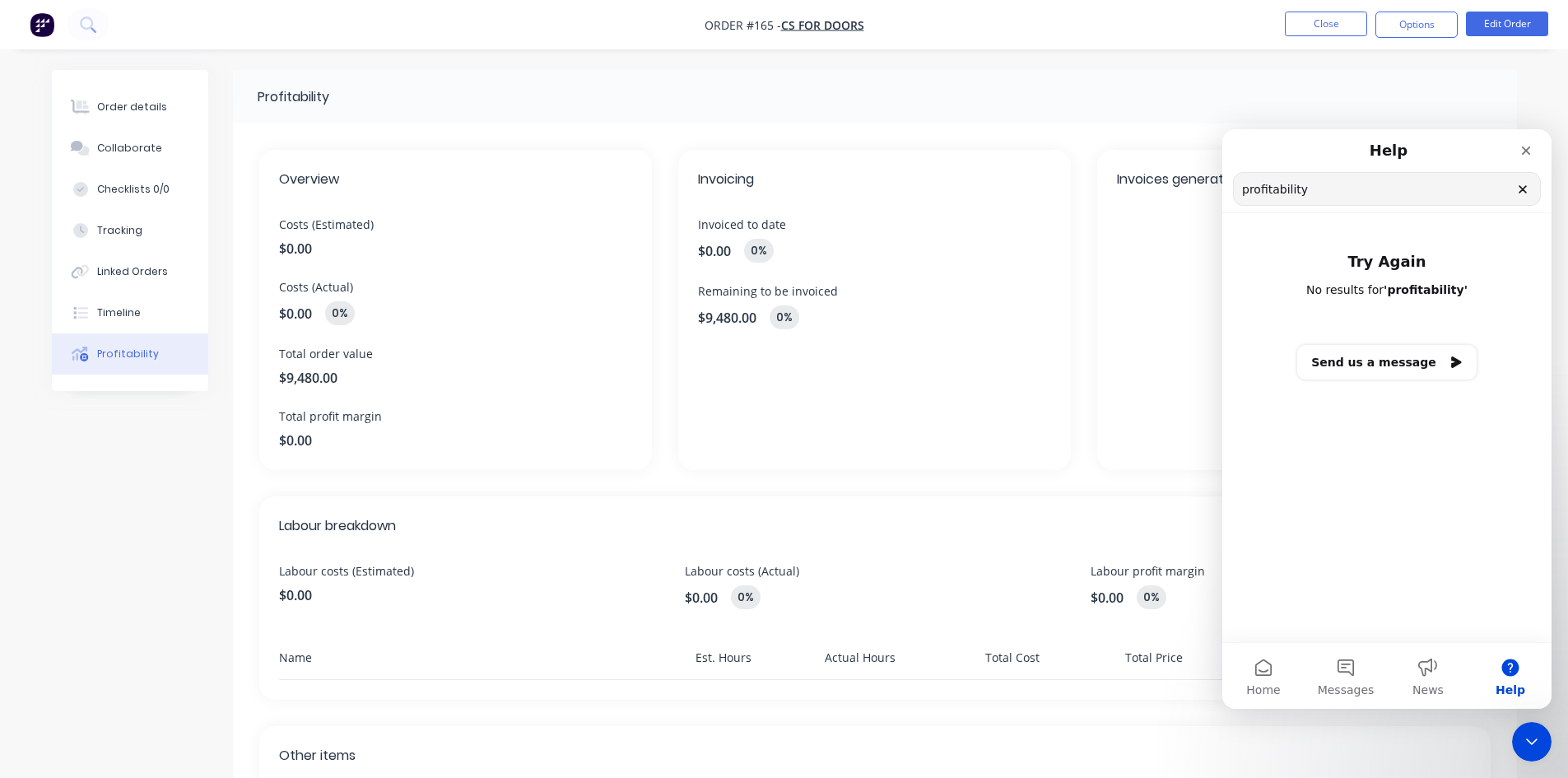
click at [1342, 201] on input "profitability" at bounding box center [1387, 189] width 306 height 32
drag, startPoint x: 1344, startPoint y: 192, endPoint x: 1227, endPoint y: 192, distance: 117.0
click at [1227, 192] on nav "Help profitability Search for help" at bounding box center [1387, 170] width 329 height 84
type input "profitab"
click at [141, 352] on div "Profitability" at bounding box center [127, 354] width 62 height 15
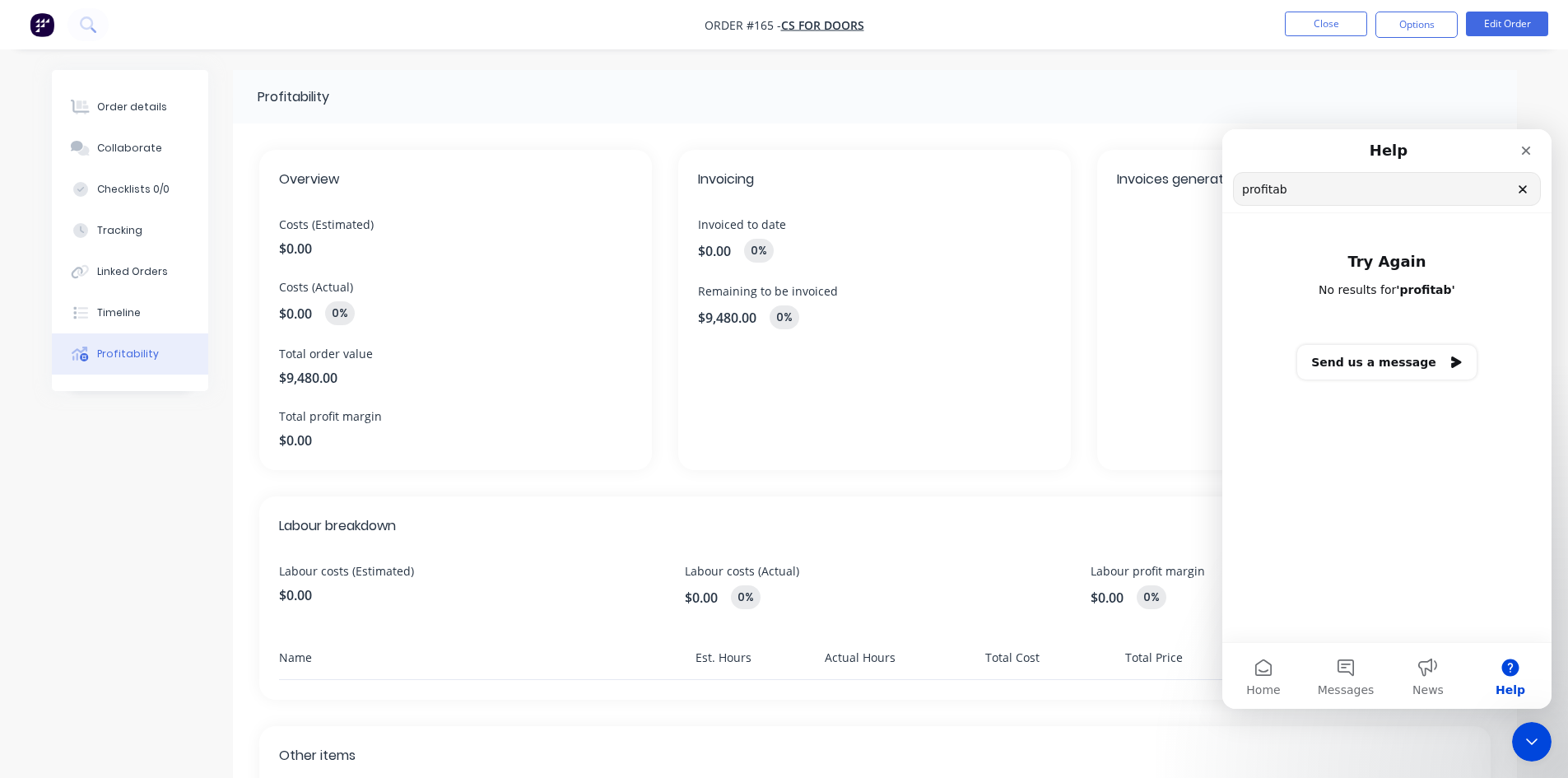
click at [833, 95] on div "Profitability" at bounding box center [874, 96] width 1284 height 53
click at [1522, 147] on icon "Close" at bounding box center [1526, 151] width 9 height 9
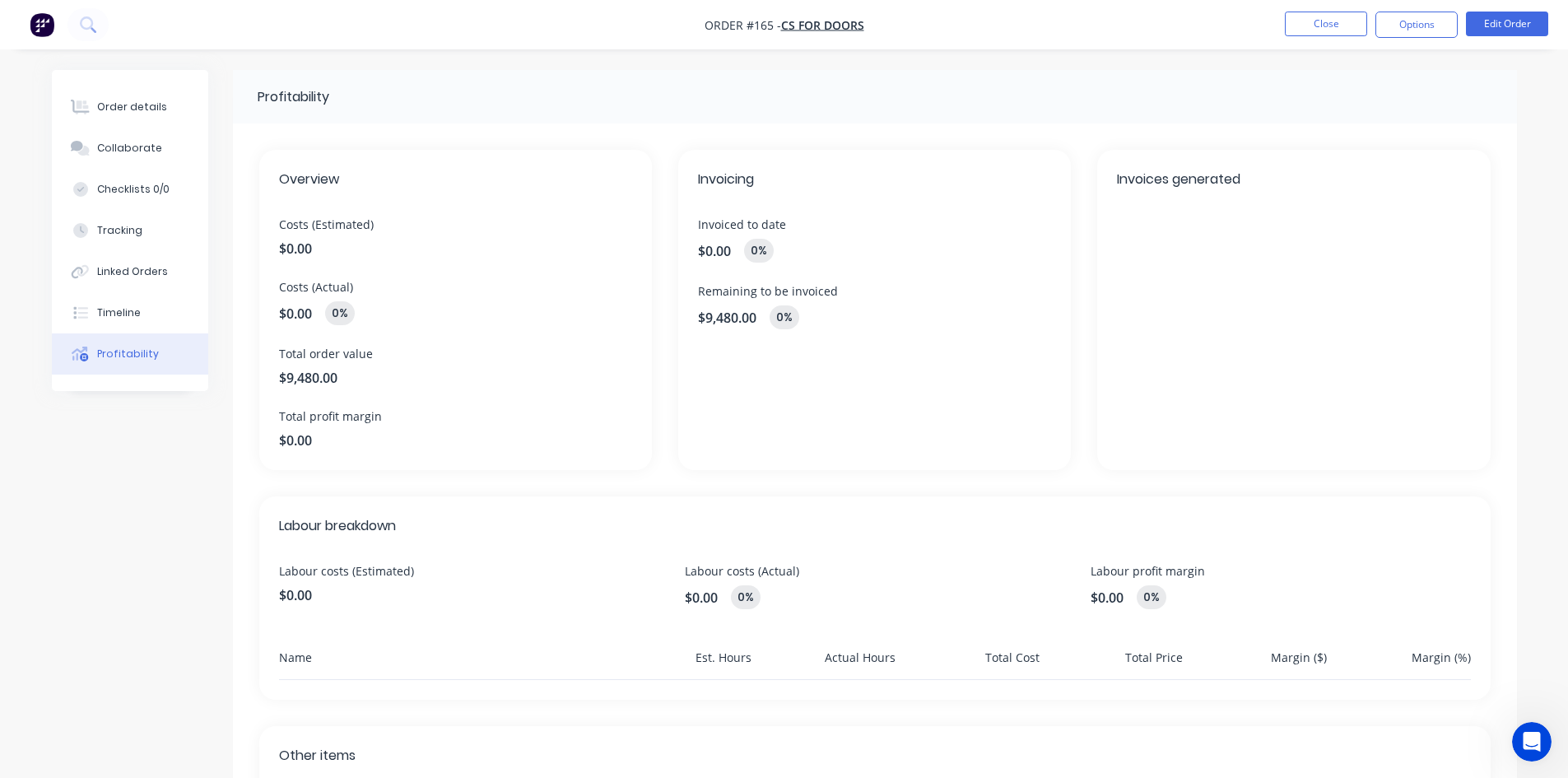
click at [299, 243] on span "$0.00" at bounding box center [456, 248] width 353 height 19
drag, startPoint x: 280, startPoint y: 225, endPoint x: 374, endPoint y: 227, distance: 94.0
click at [374, 227] on span "Costs (Estimated)" at bounding box center [456, 224] width 353 height 17
copy span "Costs (Estimated)"
click at [1517, 729] on div "Open Intercom Messenger" at bounding box center [1529, 738] width 54 height 54
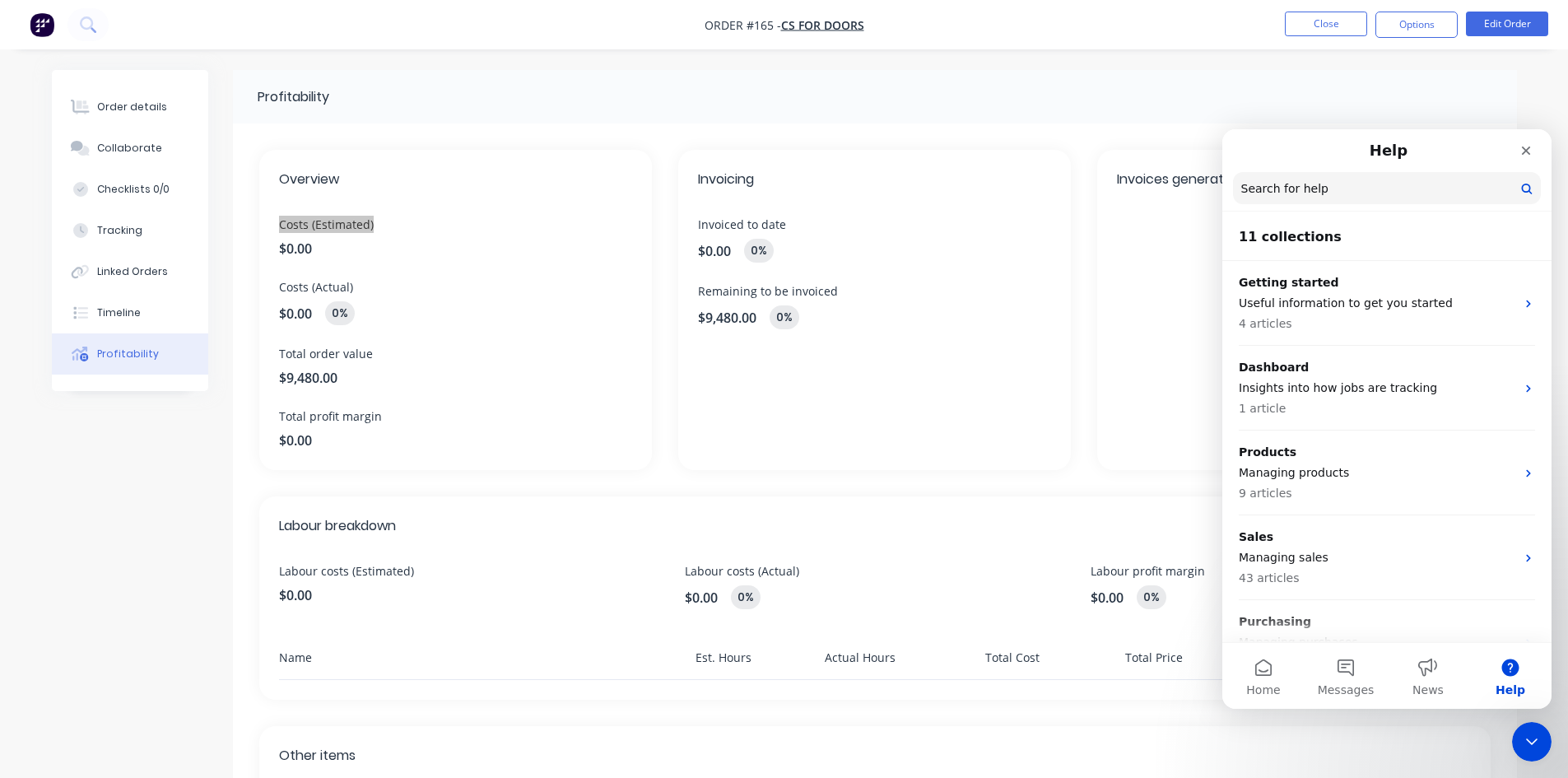
click at [1324, 192] on input "Search for help" at bounding box center [1387, 188] width 308 height 32
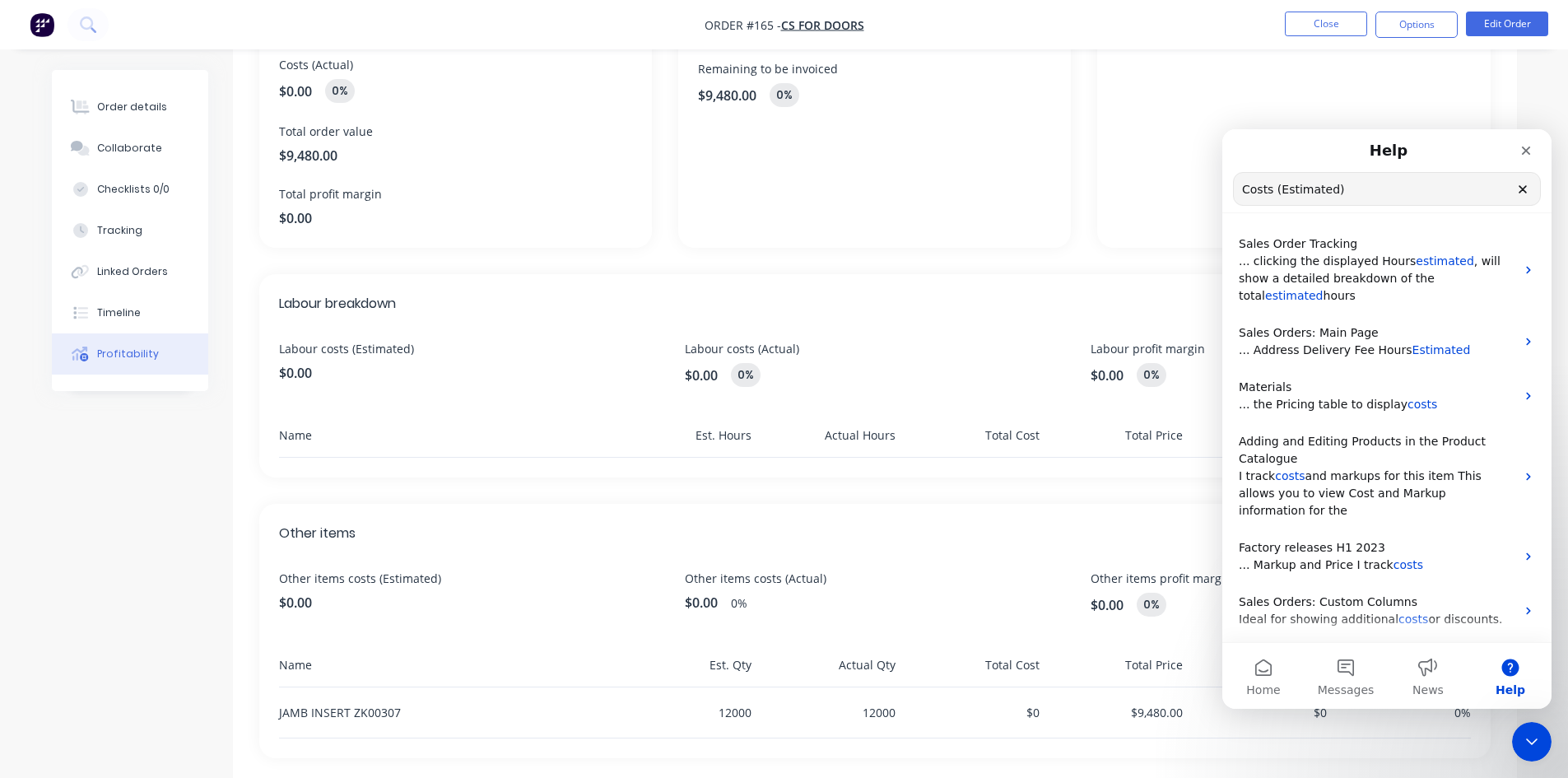
scroll to position [255, 0]
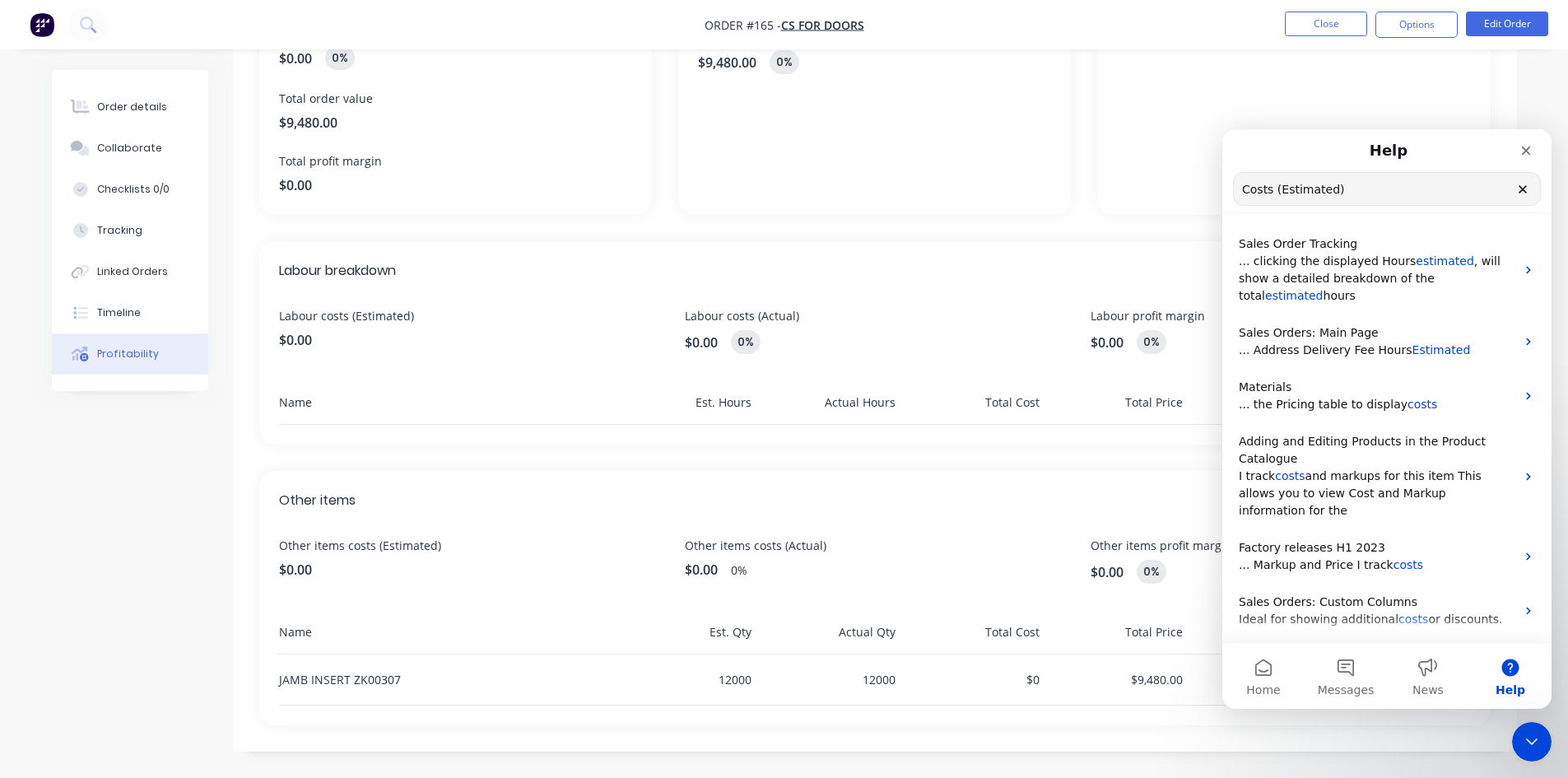
type input "Costs (Estimated)"
drag, startPoint x: 1457, startPoint y: 142, endPoint x: 1435, endPoint y: 218, distance: 79.1
click at [1437, 219] on main "Help Costs (Estimated) Search for help Sales Order Tracking ... clicking the di…" at bounding box center [1387, 419] width 329 height 580
click at [1528, 146] on icon "Close" at bounding box center [1526, 151] width 14 height 14
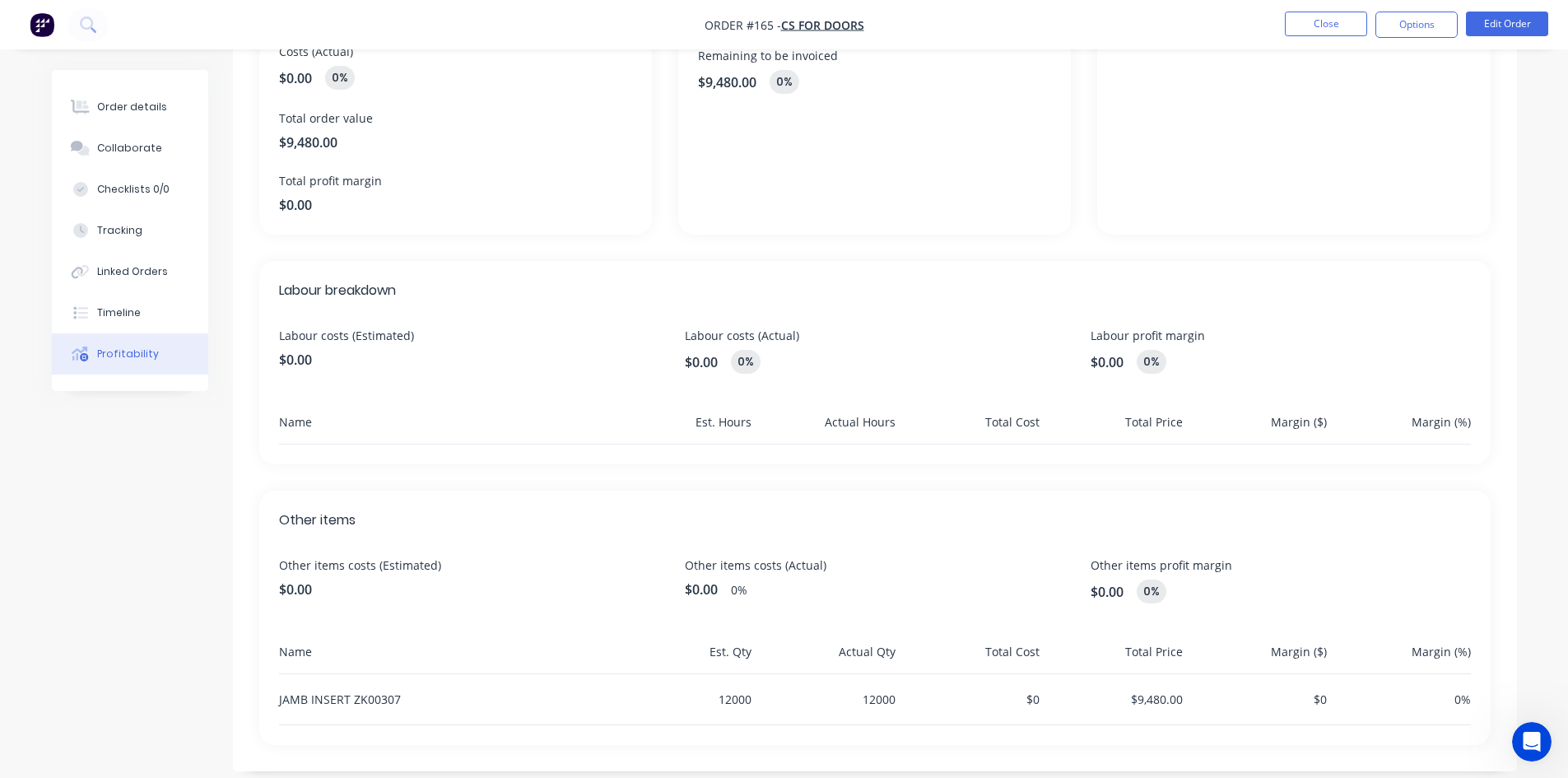
scroll to position [247, 0]
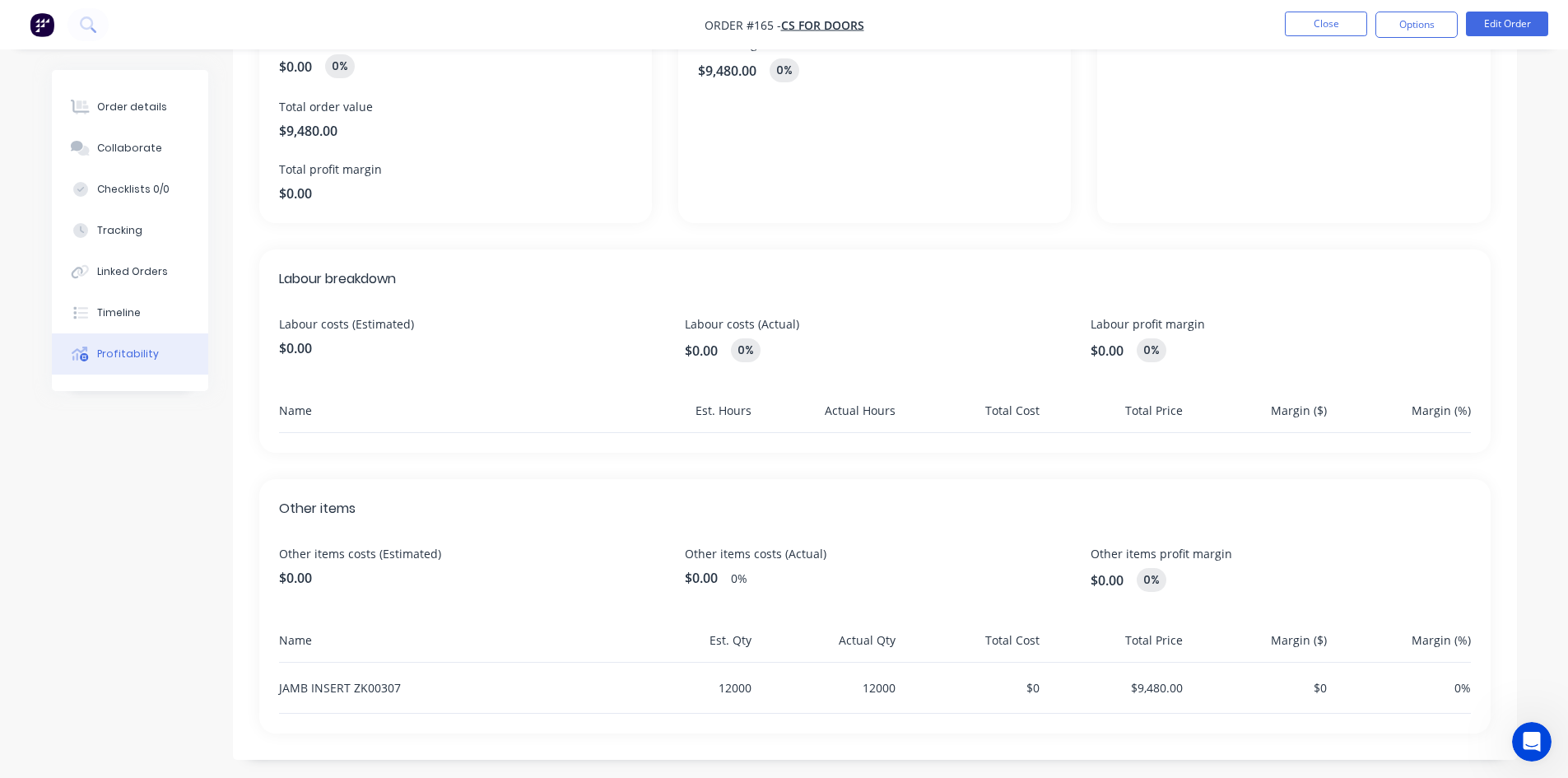
click at [300, 348] on span "$0.00" at bounding box center [469, 348] width 380 height 19
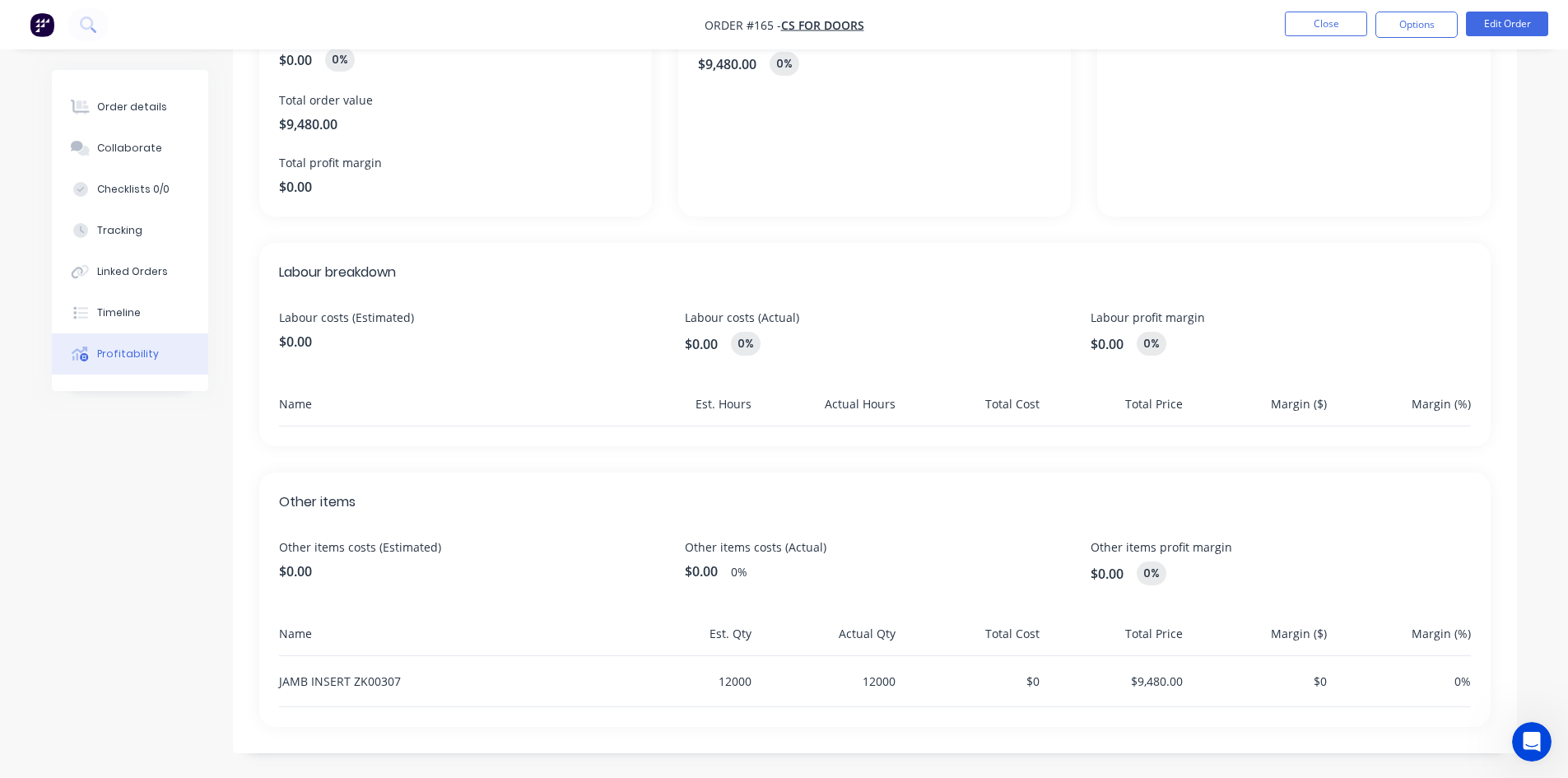
scroll to position [255, 0]
click at [302, 572] on span "$0.00" at bounding box center [469, 569] width 380 height 19
click at [774, 552] on span "Other items costs (Actual)" at bounding box center [874, 545] width 380 height 17
drag, startPoint x: 707, startPoint y: 551, endPoint x: 534, endPoint y: 545, distance: 173.1
click at [703, 551] on span "Other items costs (Actual)" at bounding box center [874, 545] width 380 height 17
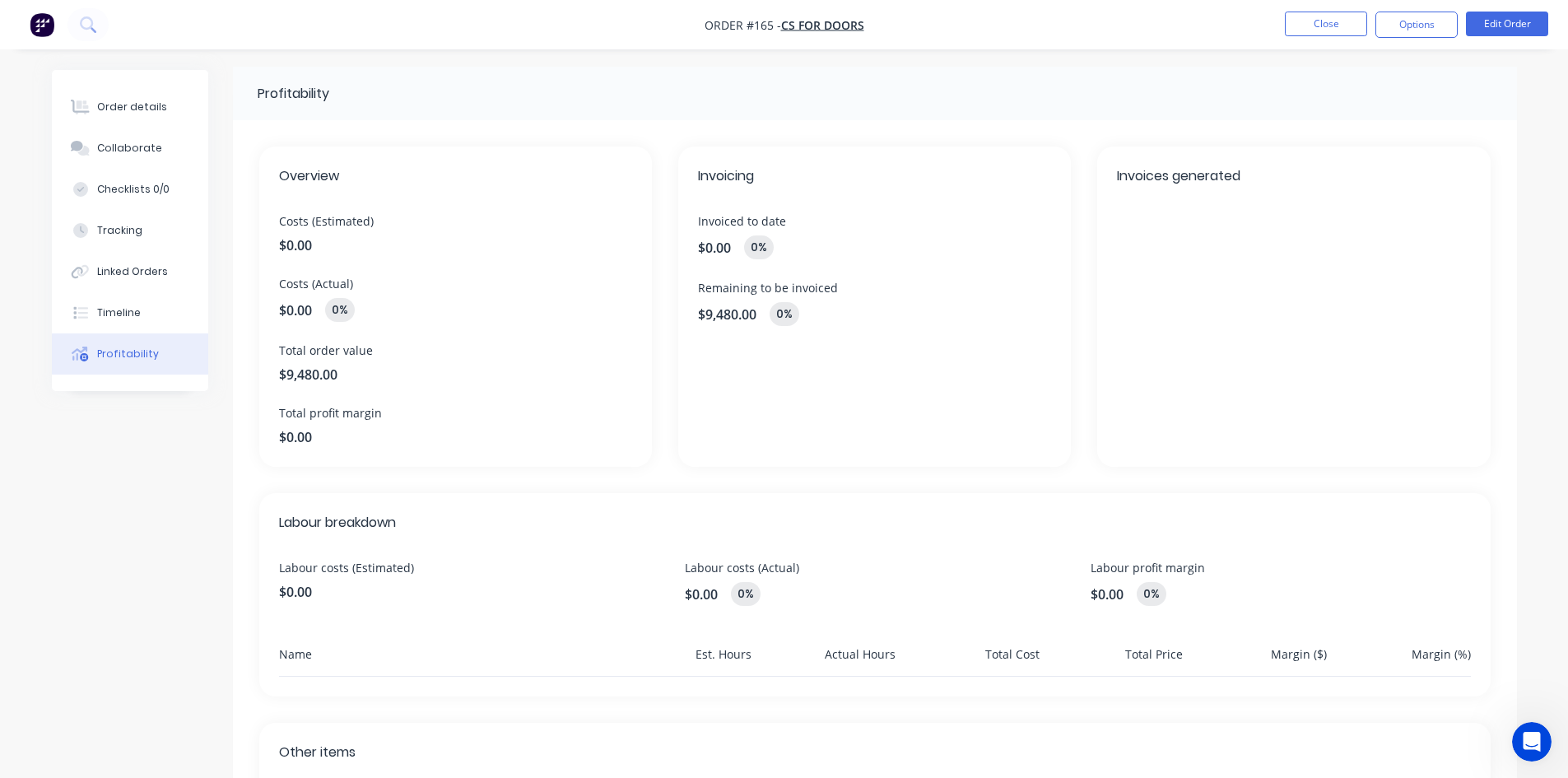
scroll to position [0, 0]
click at [157, 105] on div "Order details" at bounding box center [132, 107] width 70 height 15
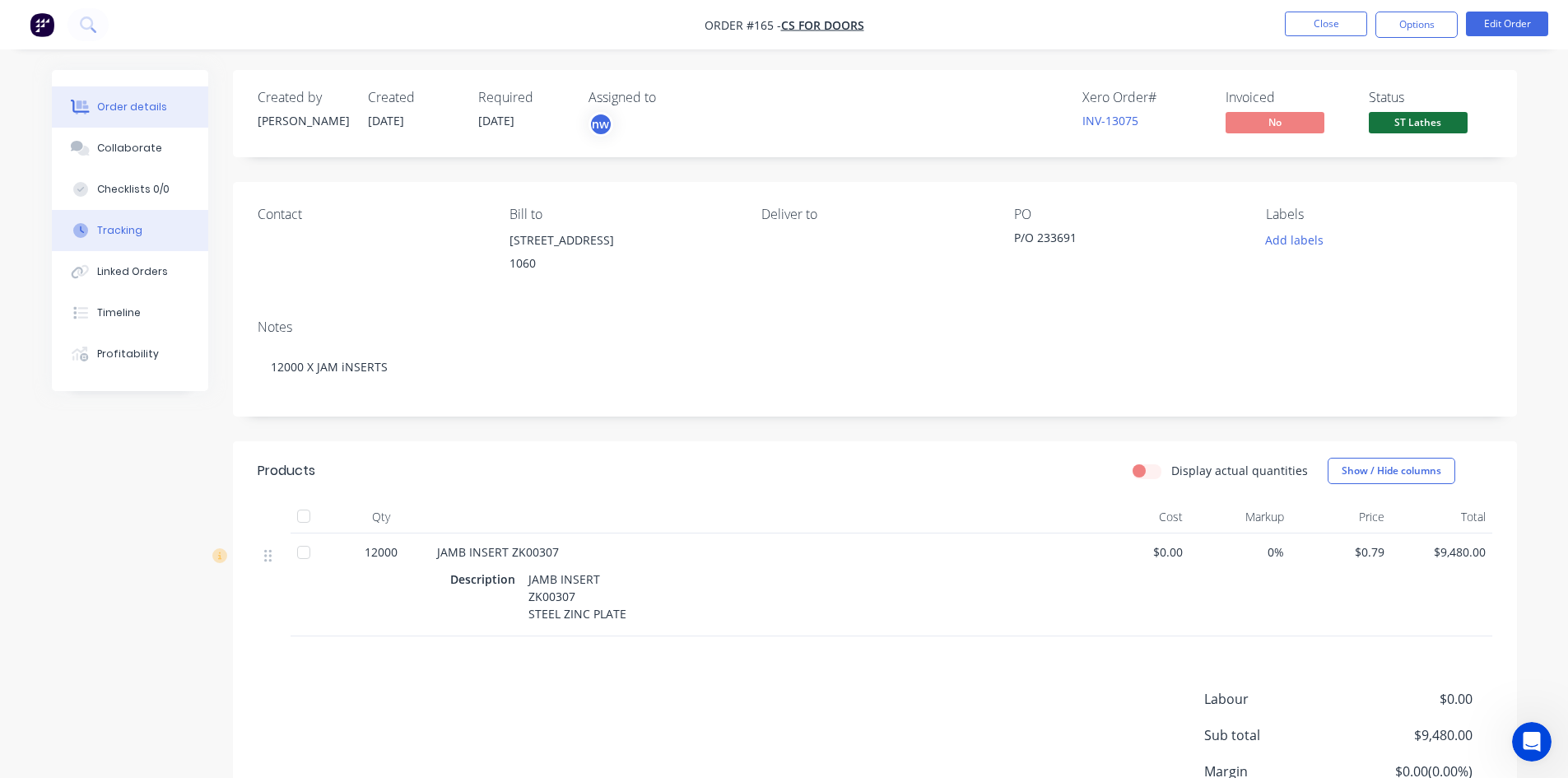
click at [131, 234] on div "Tracking" at bounding box center [120, 230] width 46 height 15
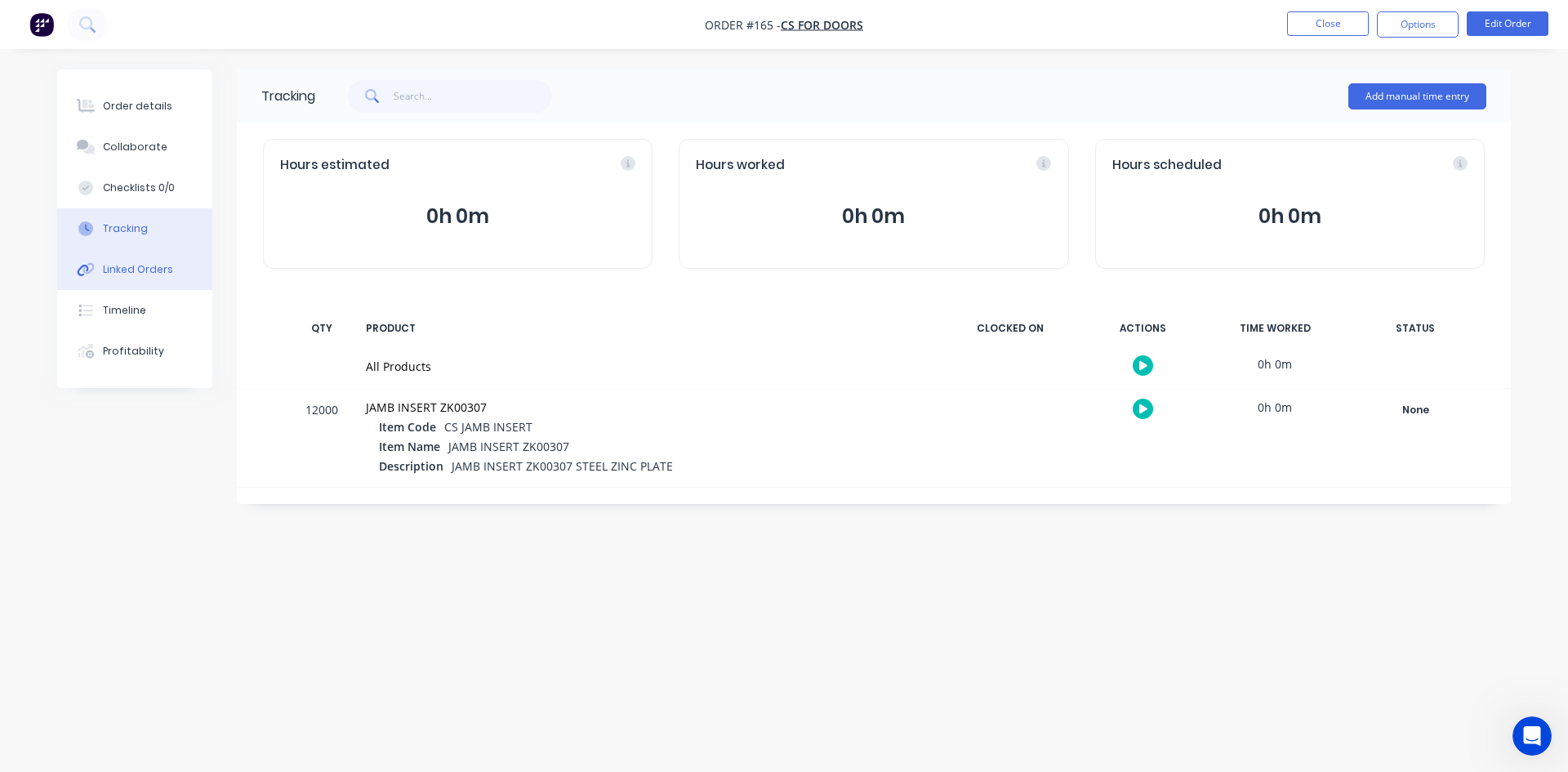
click at [135, 268] on div "Linked Orders" at bounding box center [138, 270] width 70 height 15
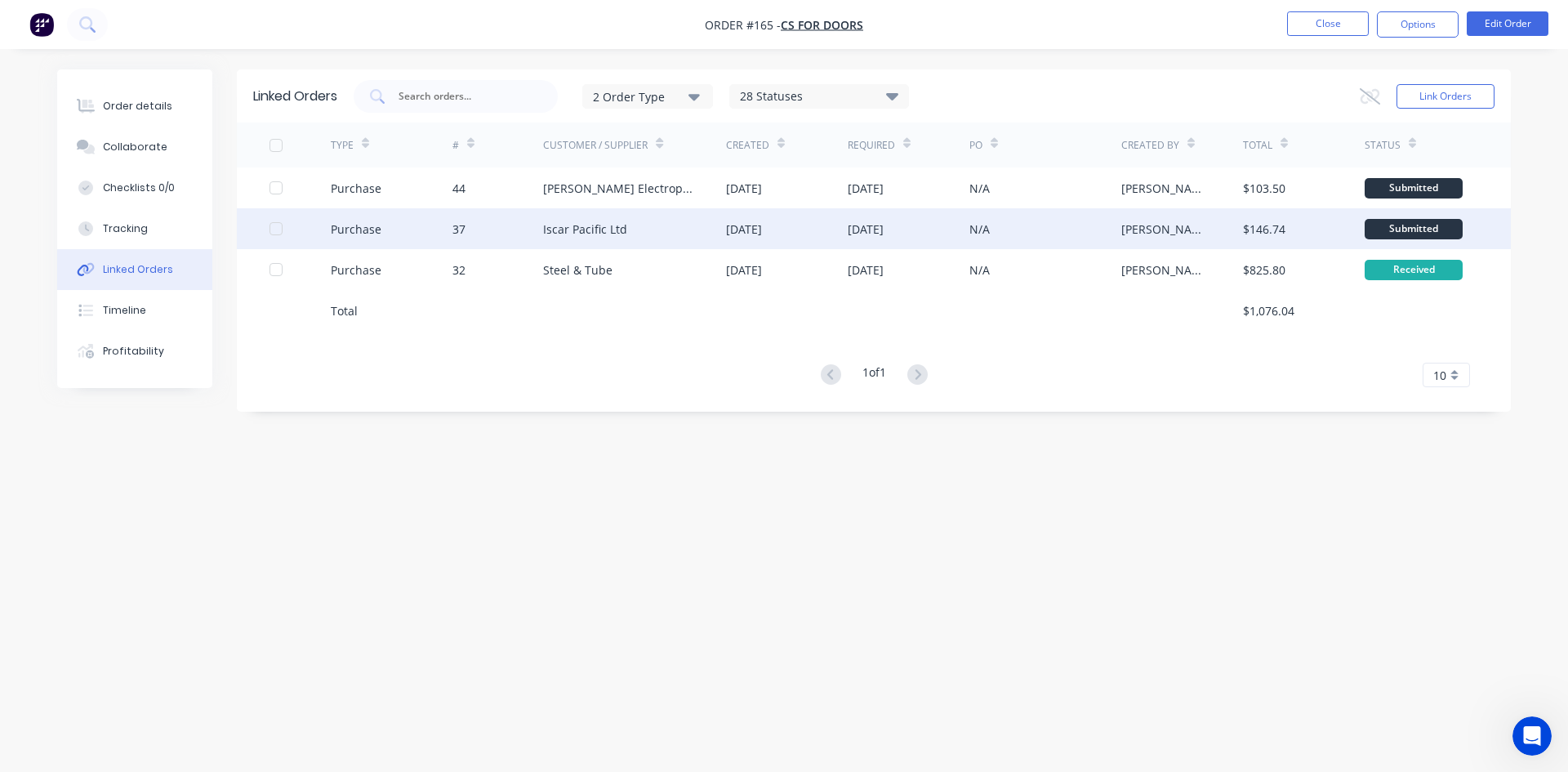
click at [1387, 222] on div "Submitted" at bounding box center [1413, 229] width 98 height 20
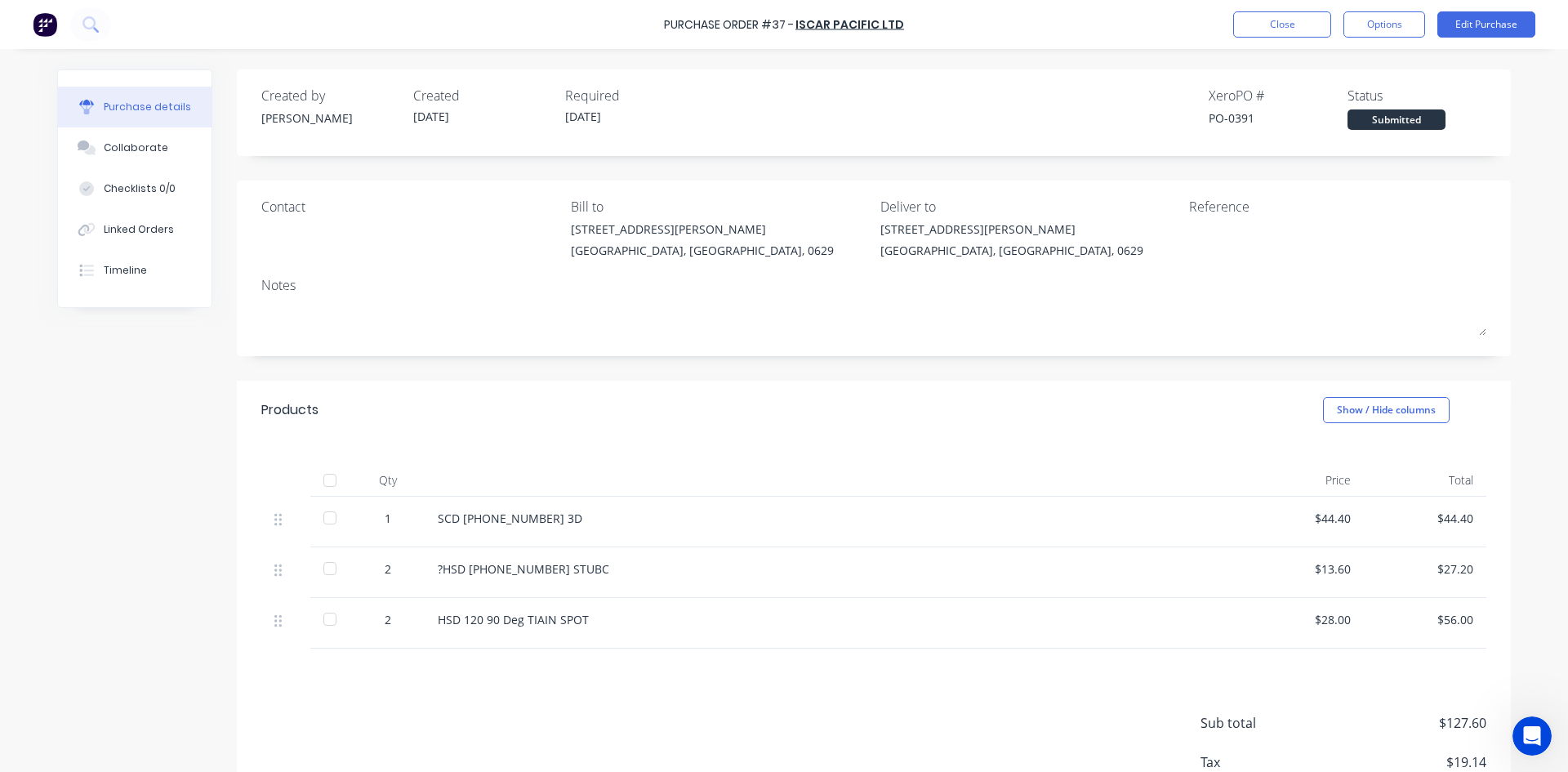
drag, startPoint x: 325, startPoint y: 480, endPoint x: 369, endPoint y: 448, distance: 54.4
click at [323, 479] on div at bounding box center [329, 480] width 33 height 33
click at [1407, 27] on button "Options" at bounding box center [1385, 24] width 82 height 26
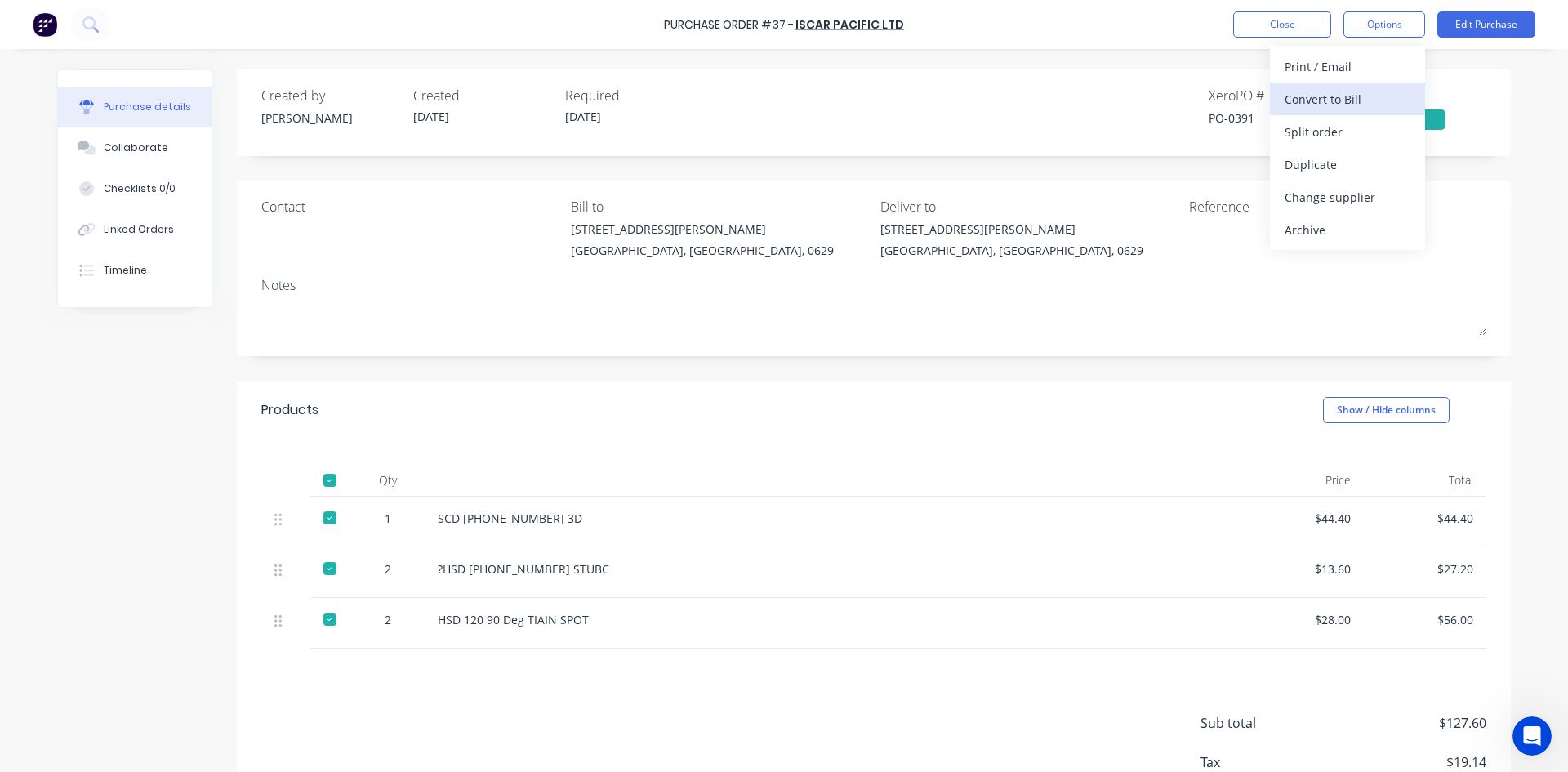
click at [1342, 95] on div "Convert to Bill" at bounding box center [1348, 99] width 126 height 23
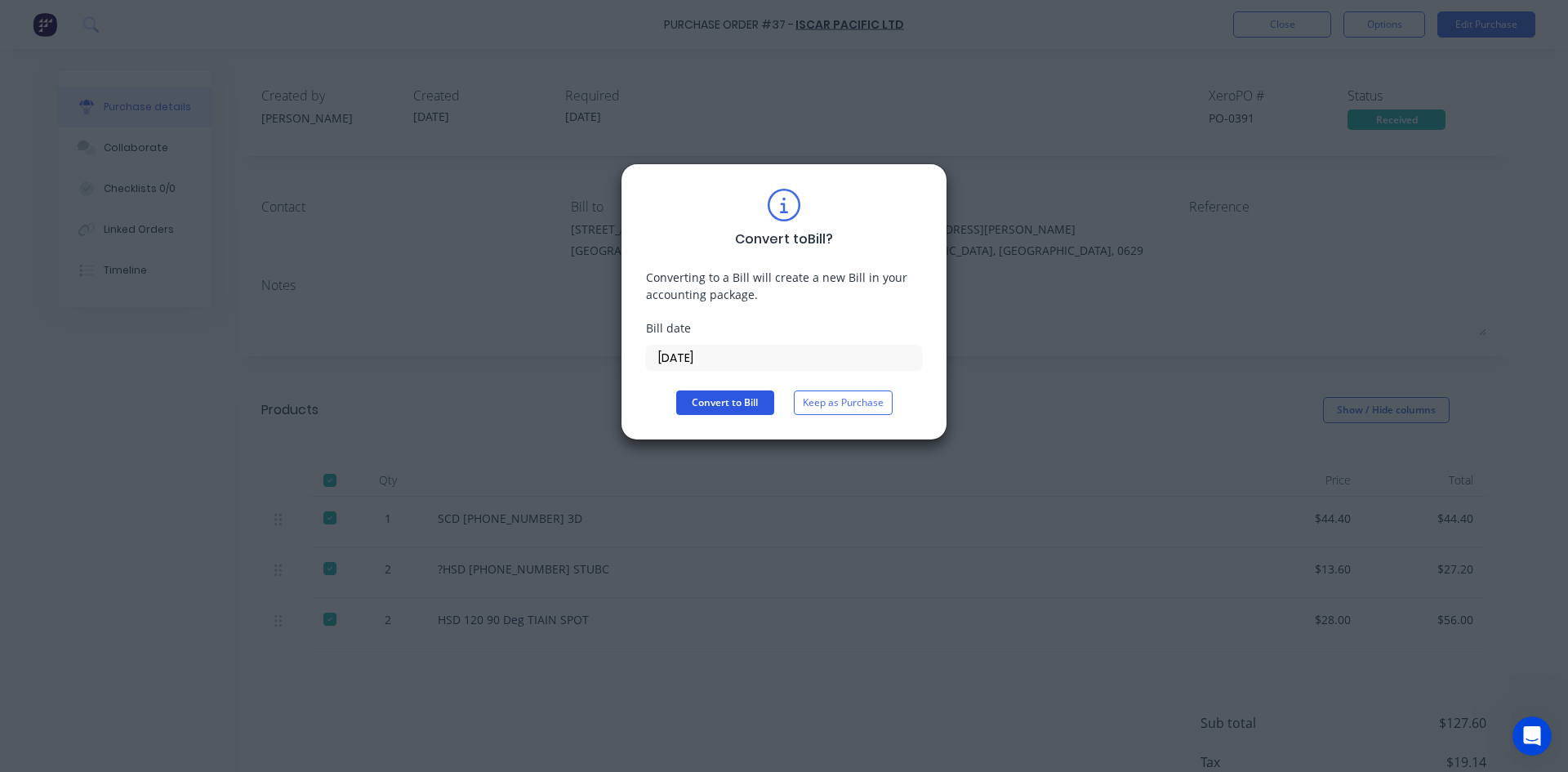
click at [740, 404] on button "Convert to Bill" at bounding box center [725, 402] width 98 height 24
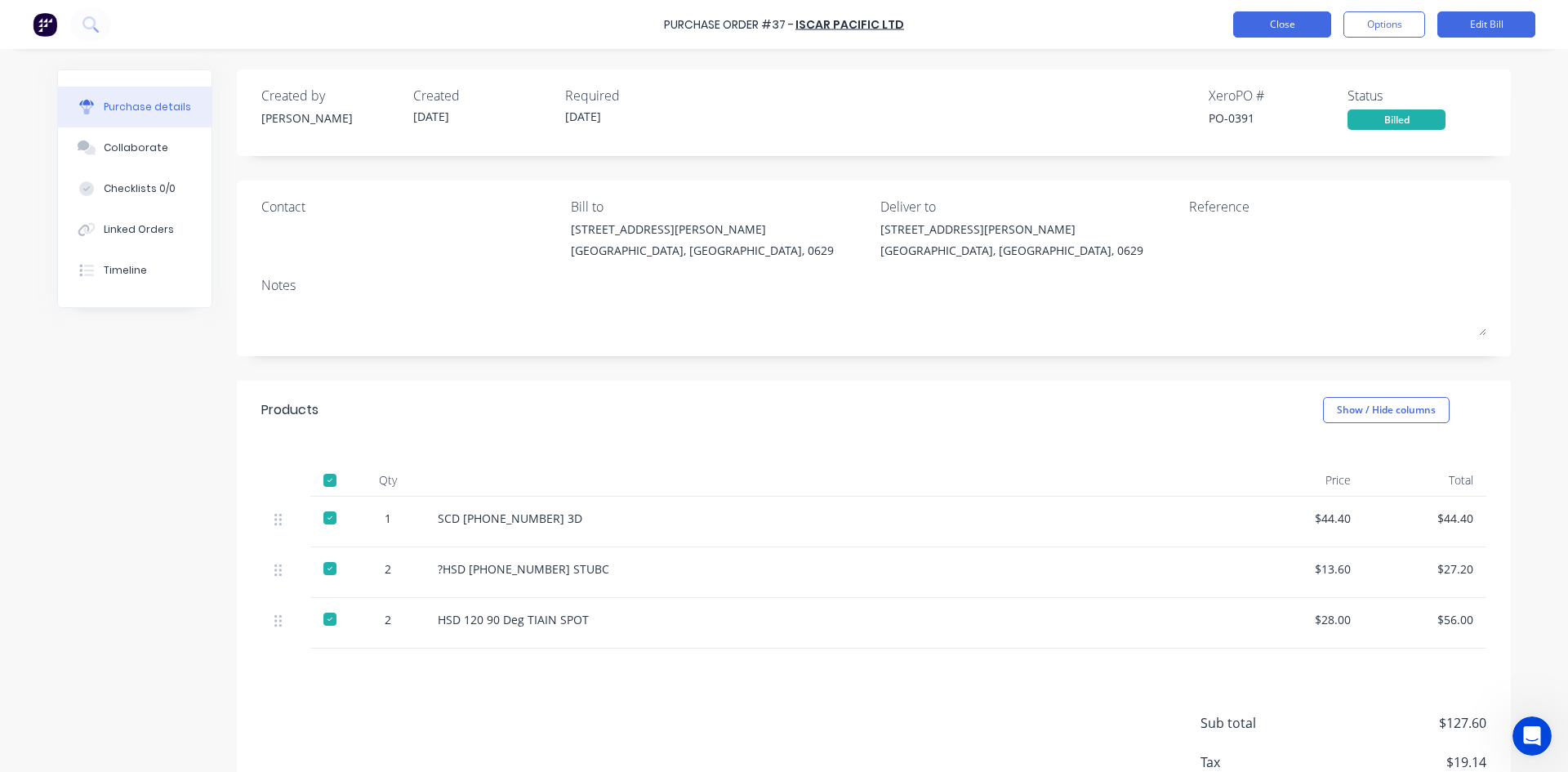
click at [1293, 24] on button "Close" at bounding box center [1282, 24] width 98 height 26
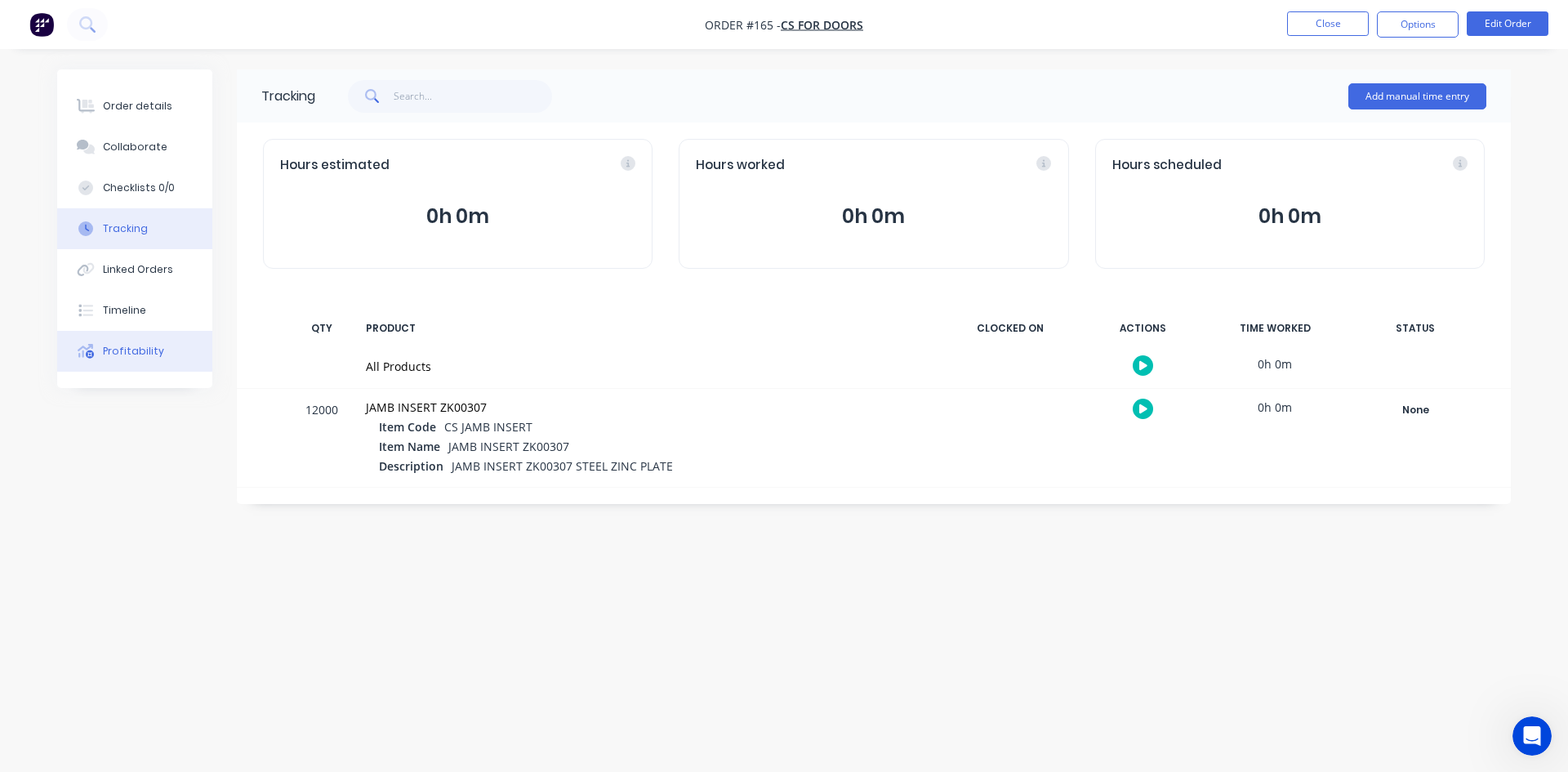
click at [139, 342] on button "Profitability" at bounding box center [134, 351] width 155 height 41
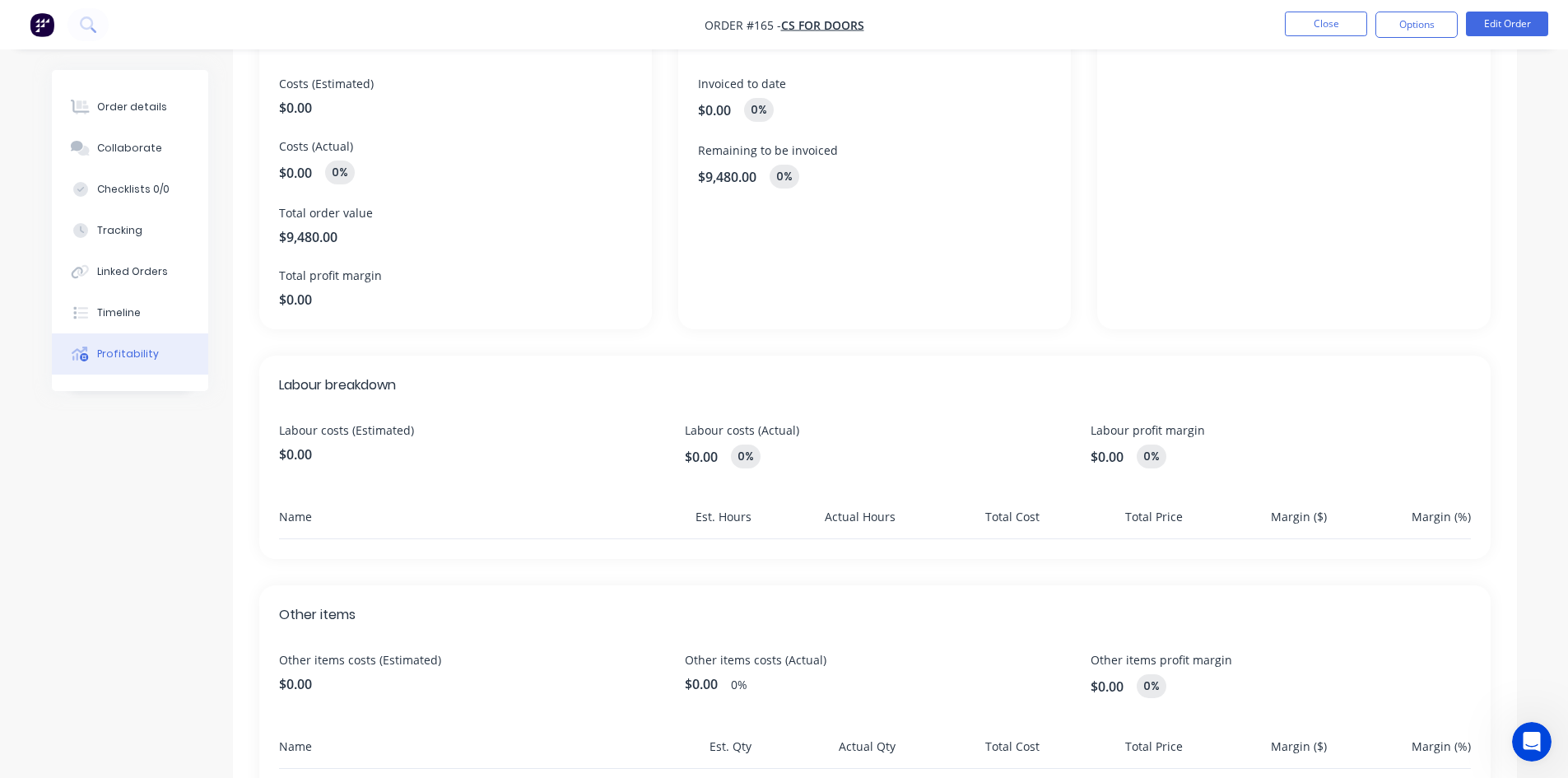
scroll to position [255, 0]
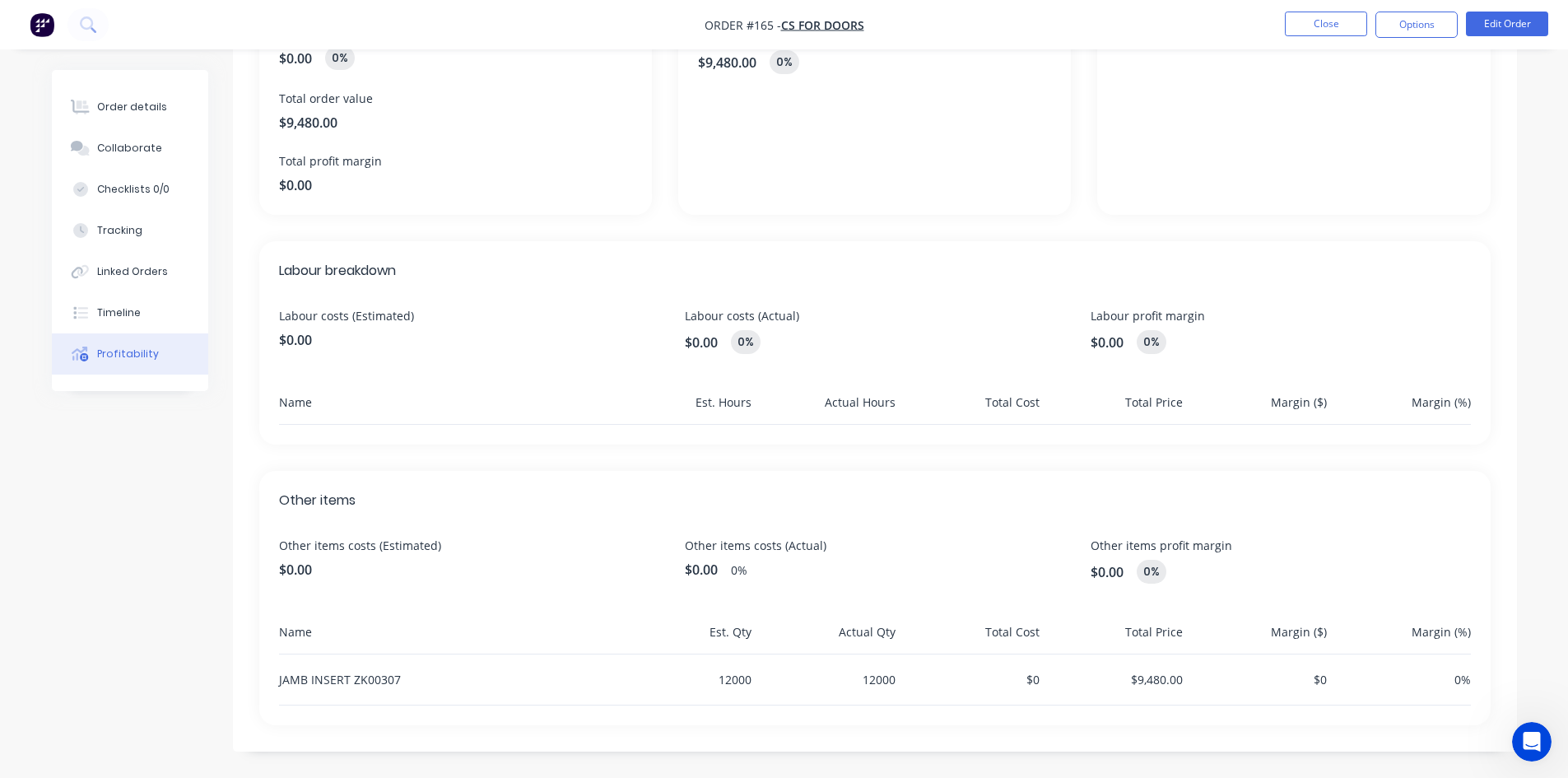
click at [316, 570] on span "$0.00" at bounding box center [469, 569] width 380 height 19
drag, startPoint x: 716, startPoint y: 568, endPoint x: 684, endPoint y: 568, distance: 32.0
click at [684, 568] on span "$0.00" at bounding box center [700, 569] width 33 height 19
click at [837, 583] on div "Other items Other items costs (Estimated) $0.00 Other items costs (Actual) $0.0…" at bounding box center [874, 597] width 1231 height 254
click at [695, 570] on span "$0.00" at bounding box center [700, 569] width 33 height 19
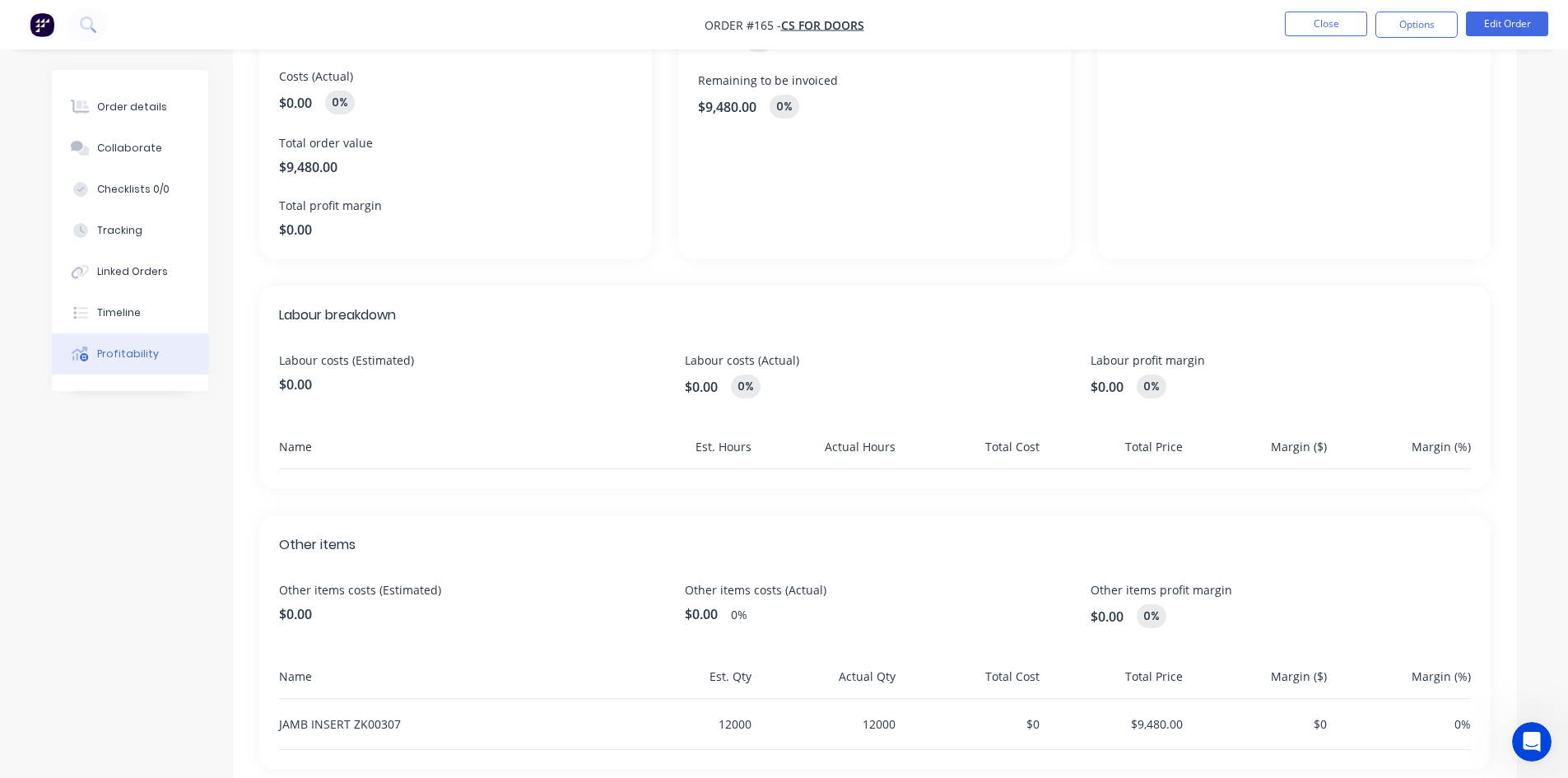
scroll to position [173, 0]
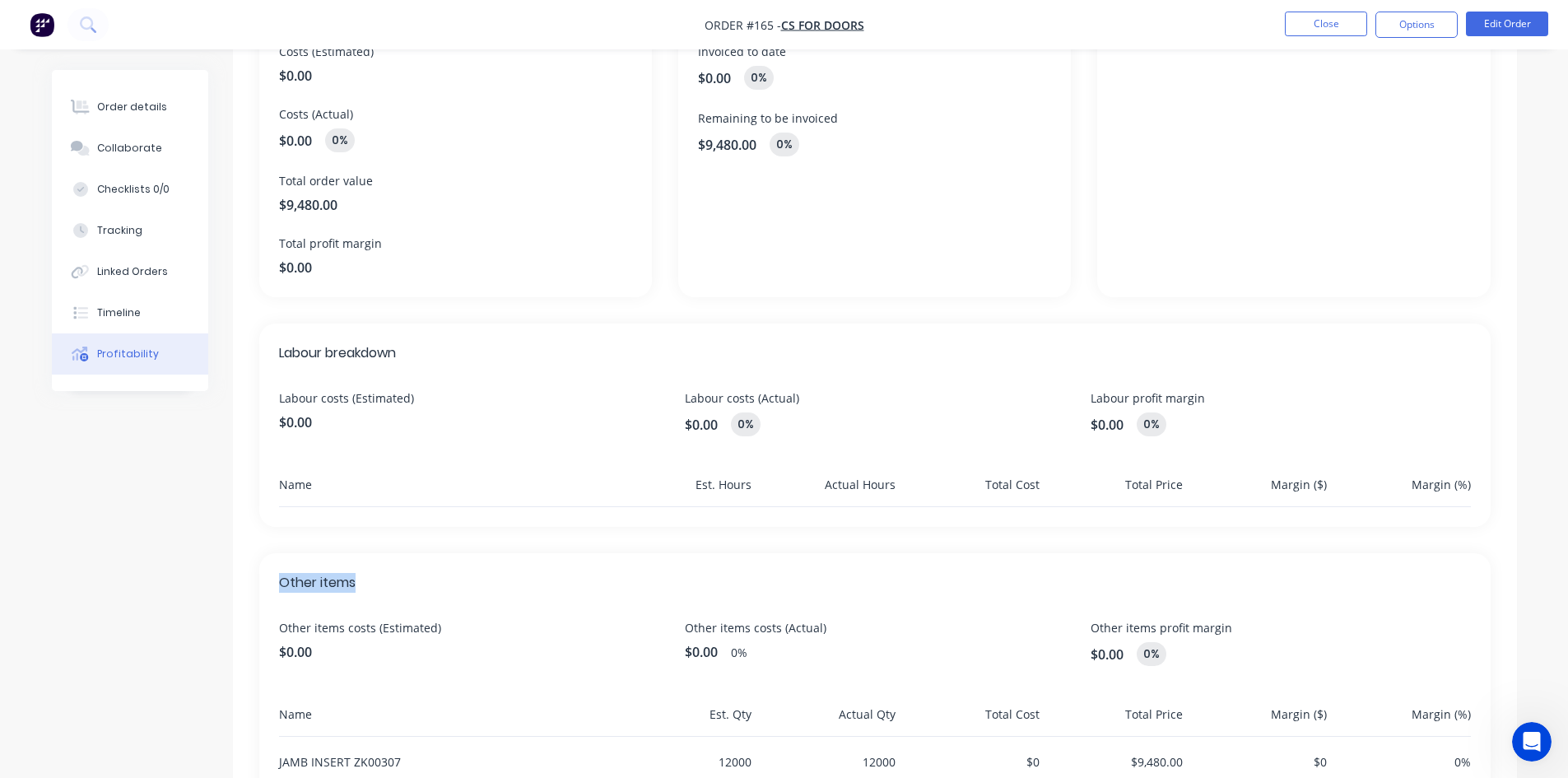
drag, startPoint x: 371, startPoint y: 586, endPoint x: 268, endPoint y: 578, distance: 103.3
click at [268, 578] on div "Other items Other items costs (Estimated) $0.00 Other items costs (Actual) $0.0…" at bounding box center [874, 679] width 1231 height 254
copy span "Other items"
click at [1527, 739] on icon "Open Intercom Messenger" at bounding box center [1529, 739] width 27 height 27
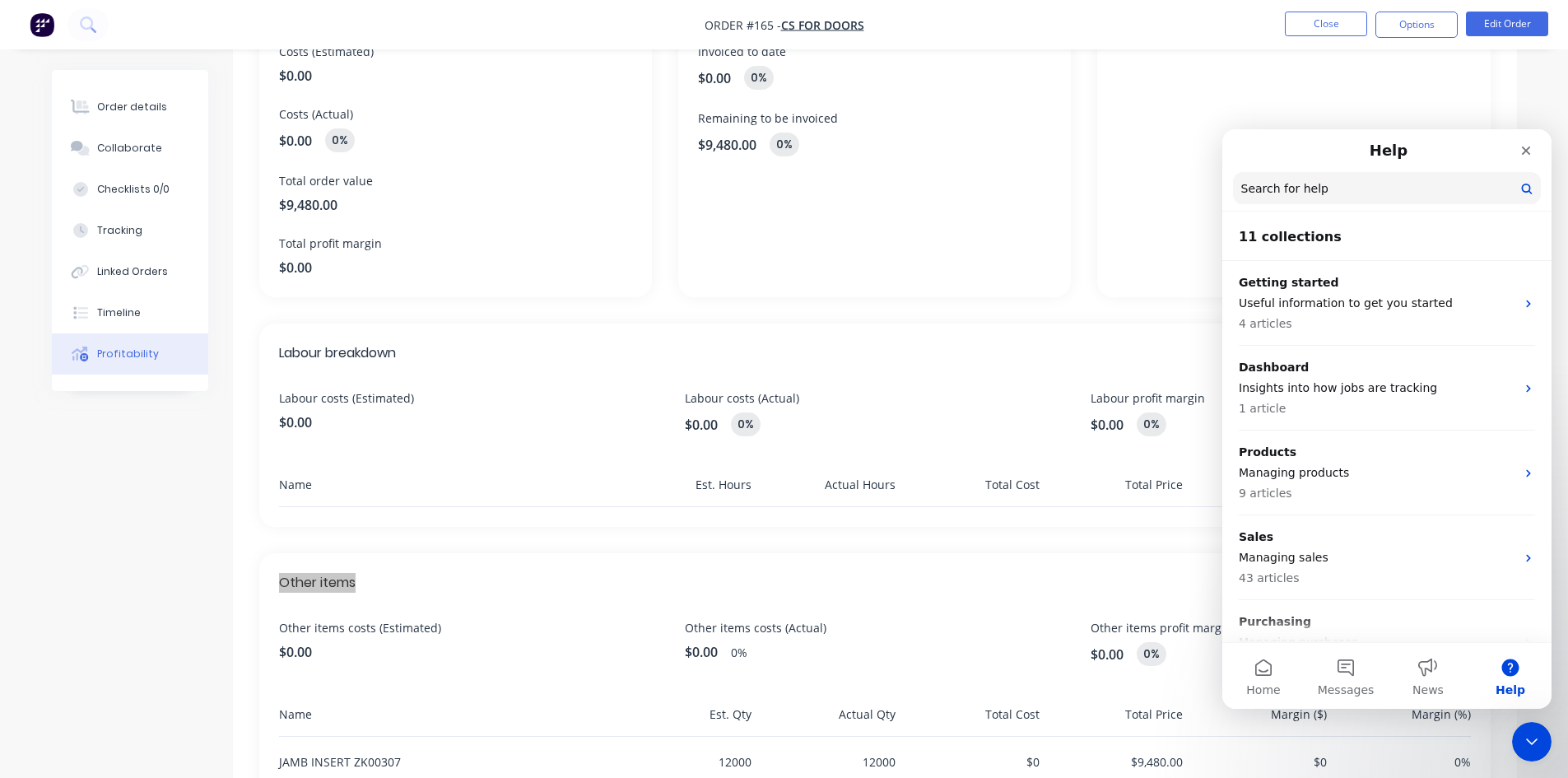
click at [1508, 672] on button "Help" at bounding box center [1511, 676] width 83 height 66
click at [1297, 190] on input "Search for help" at bounding box center [1387, 189] width 306 height 32
paste input "Other items"
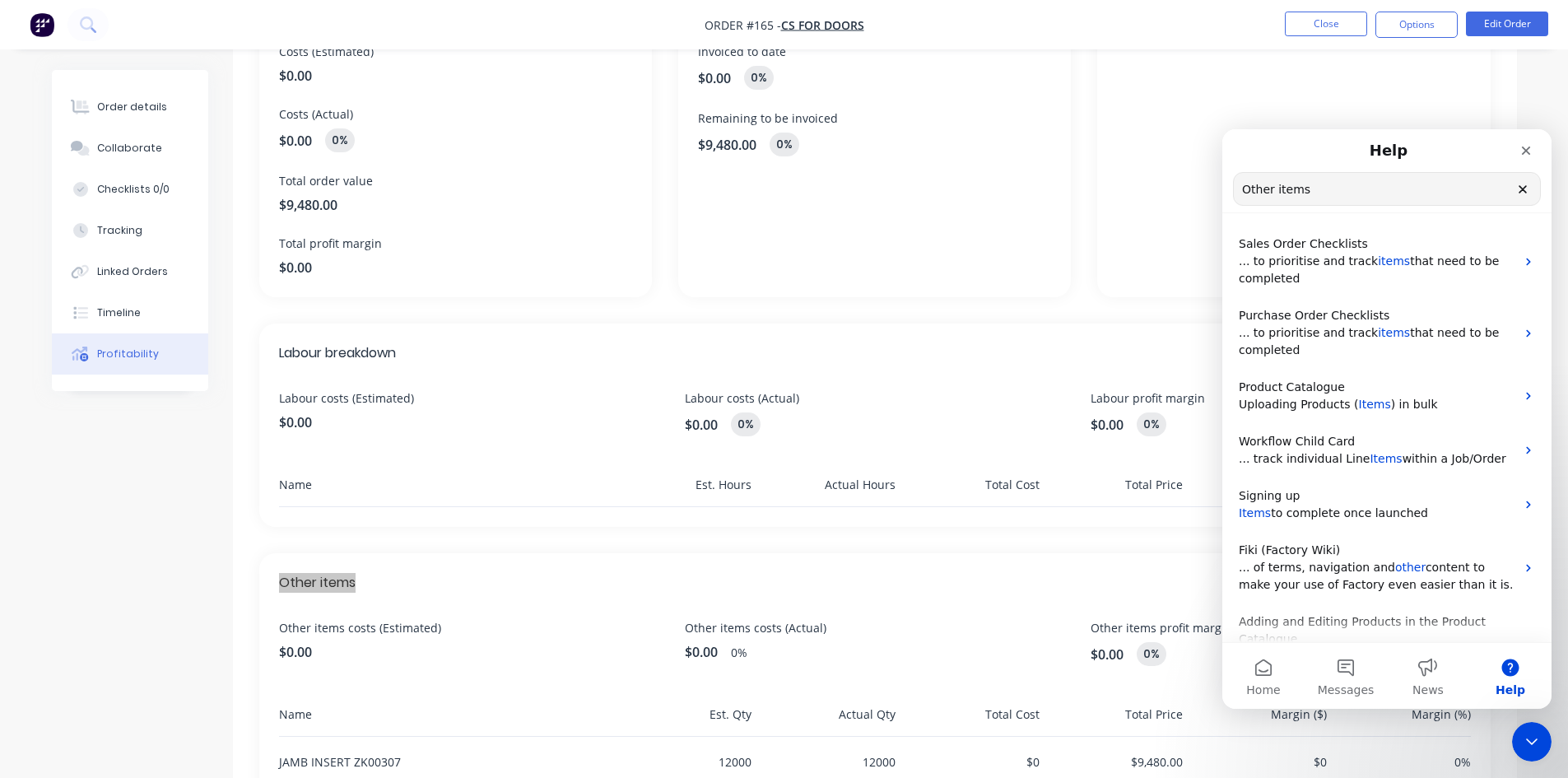
type input "Other items"
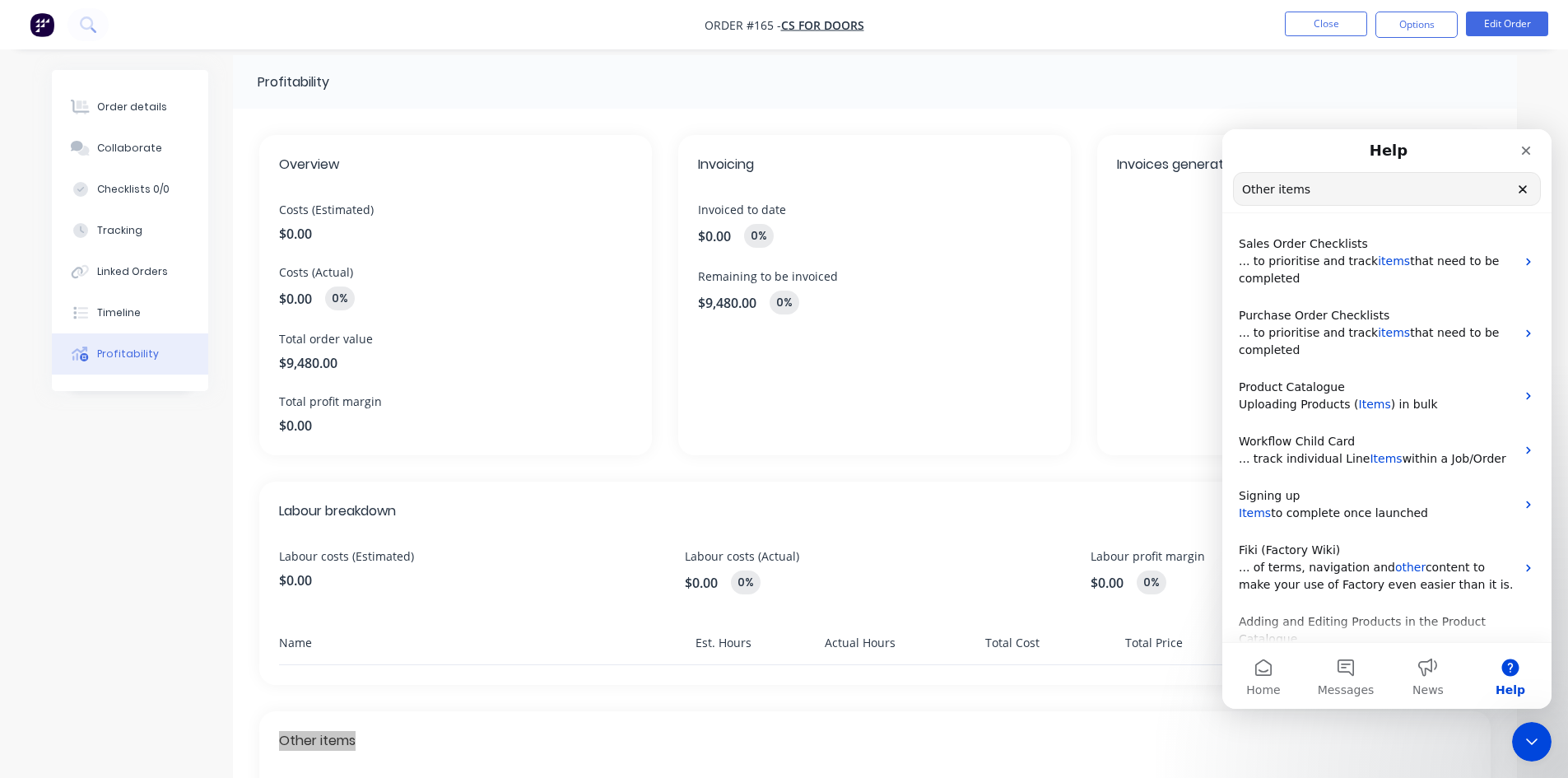
scroll to position [0, 0]
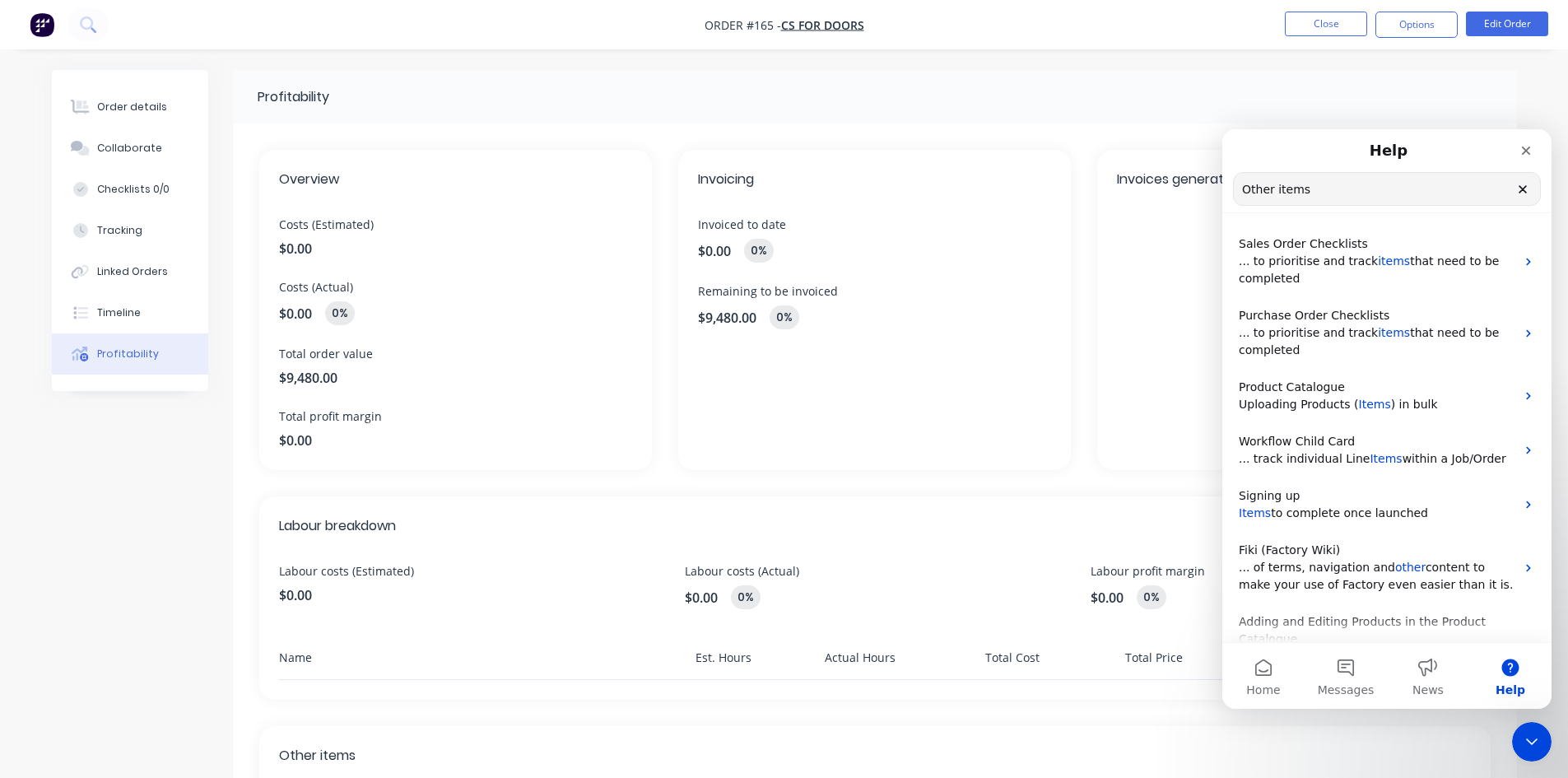
click at [1152, 257] on div "Invoices generated" at bounding box center [1293, 309] width 392 height 320
drag, startPoint x: 1524, startPoint y: 149, endPoint x: 2670, endPoint y: 360, distance: 1165.3
click at [1524, 149] on icon "Close" at bounding box center [1526, 151] width 9 height 9
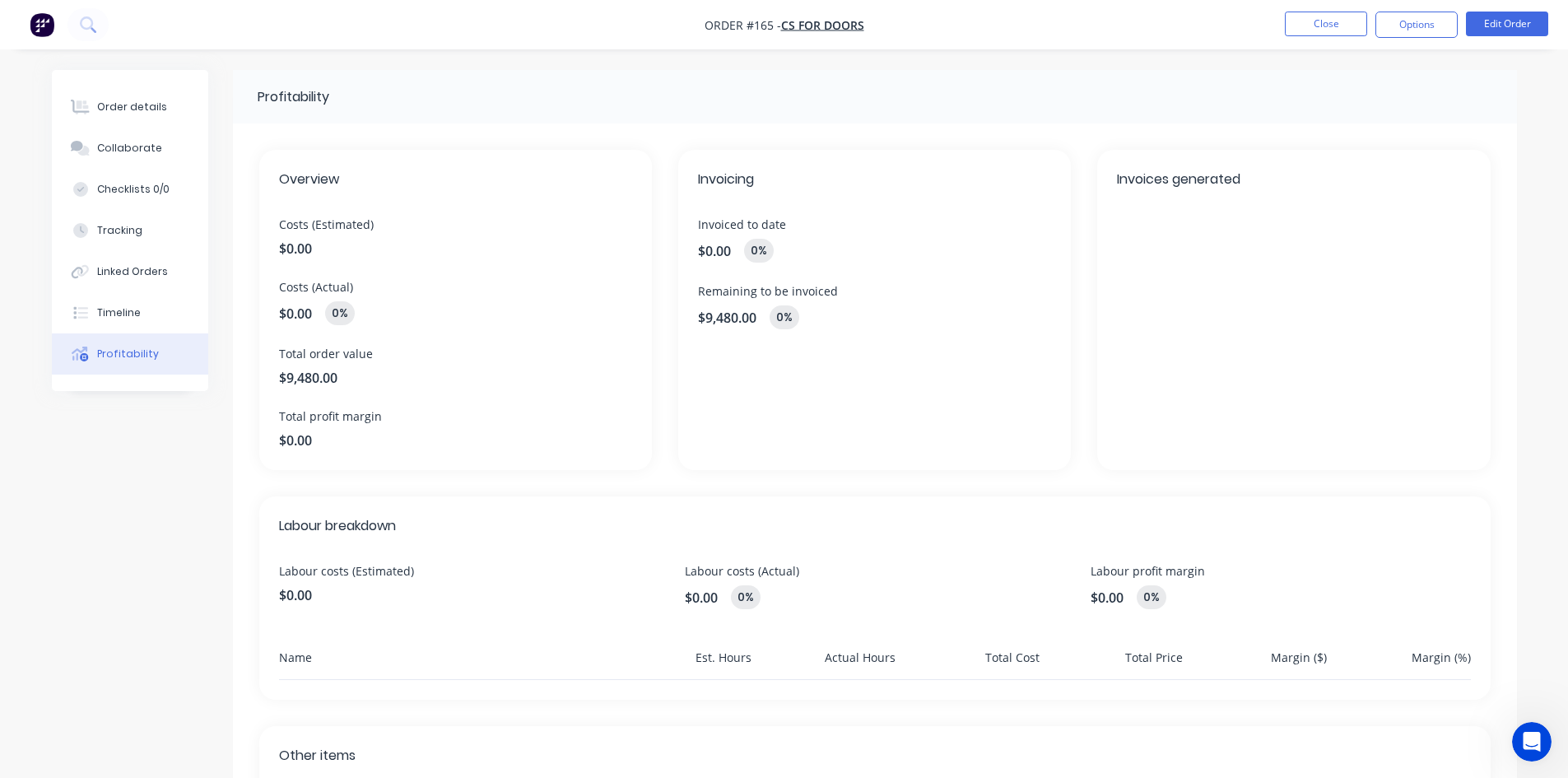
click at [313, 603] on span "$0.00" at bounding box center [469, 594] width 380 height 19
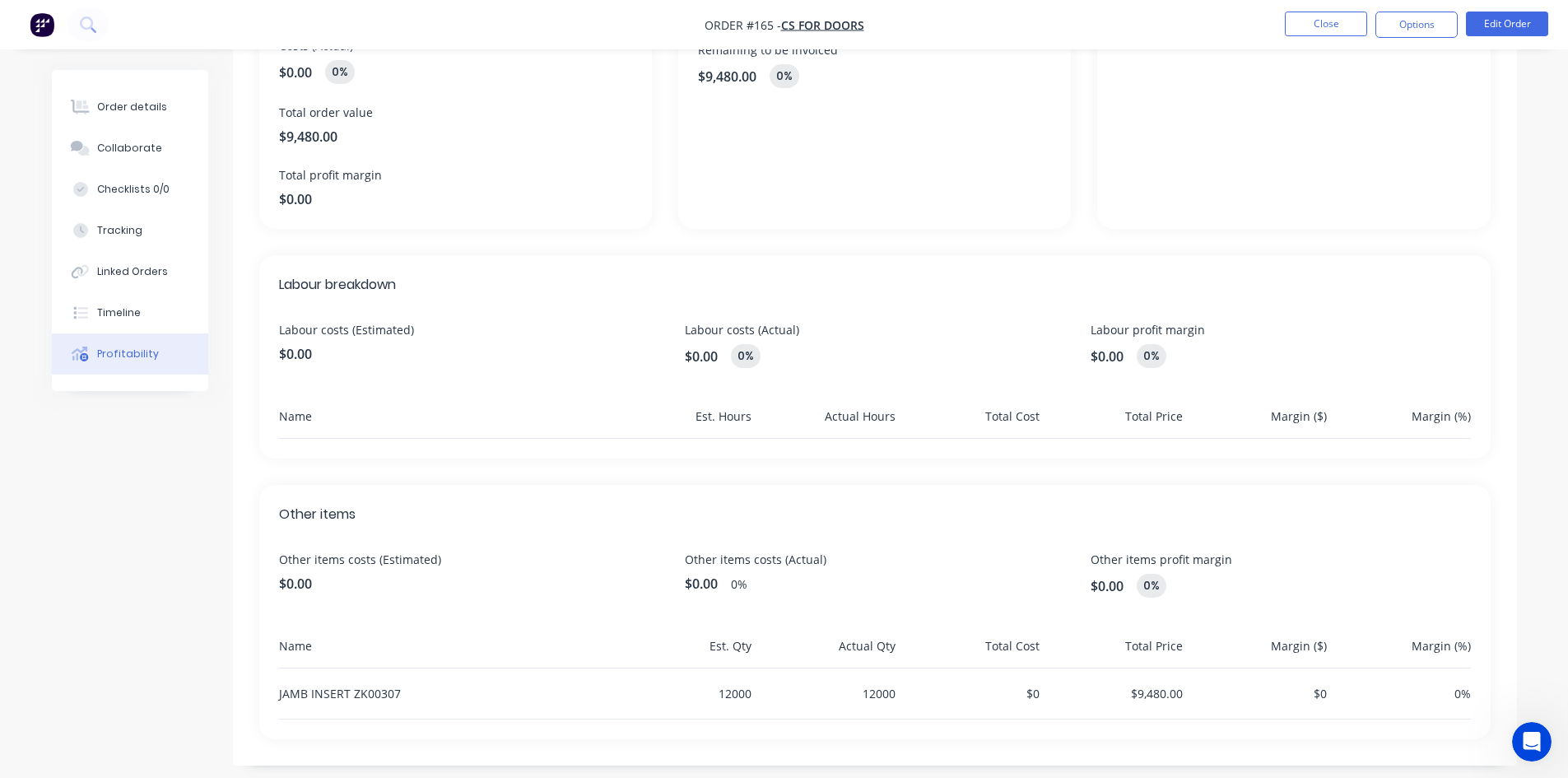
scroll to position [255, 0]
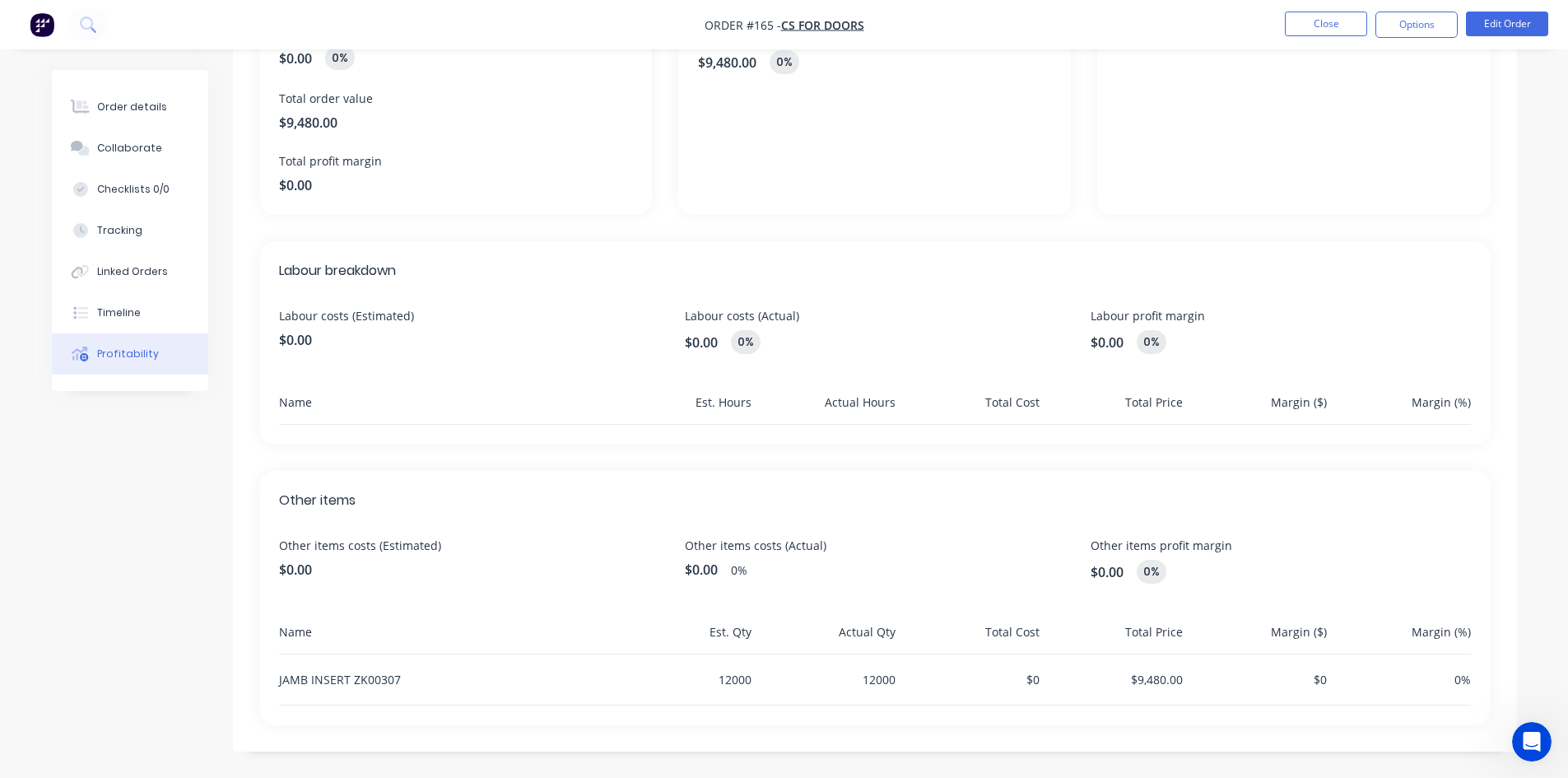
click at [322, 576] on span "$0.00" at bounding box center [469, 569] width 380 height 19
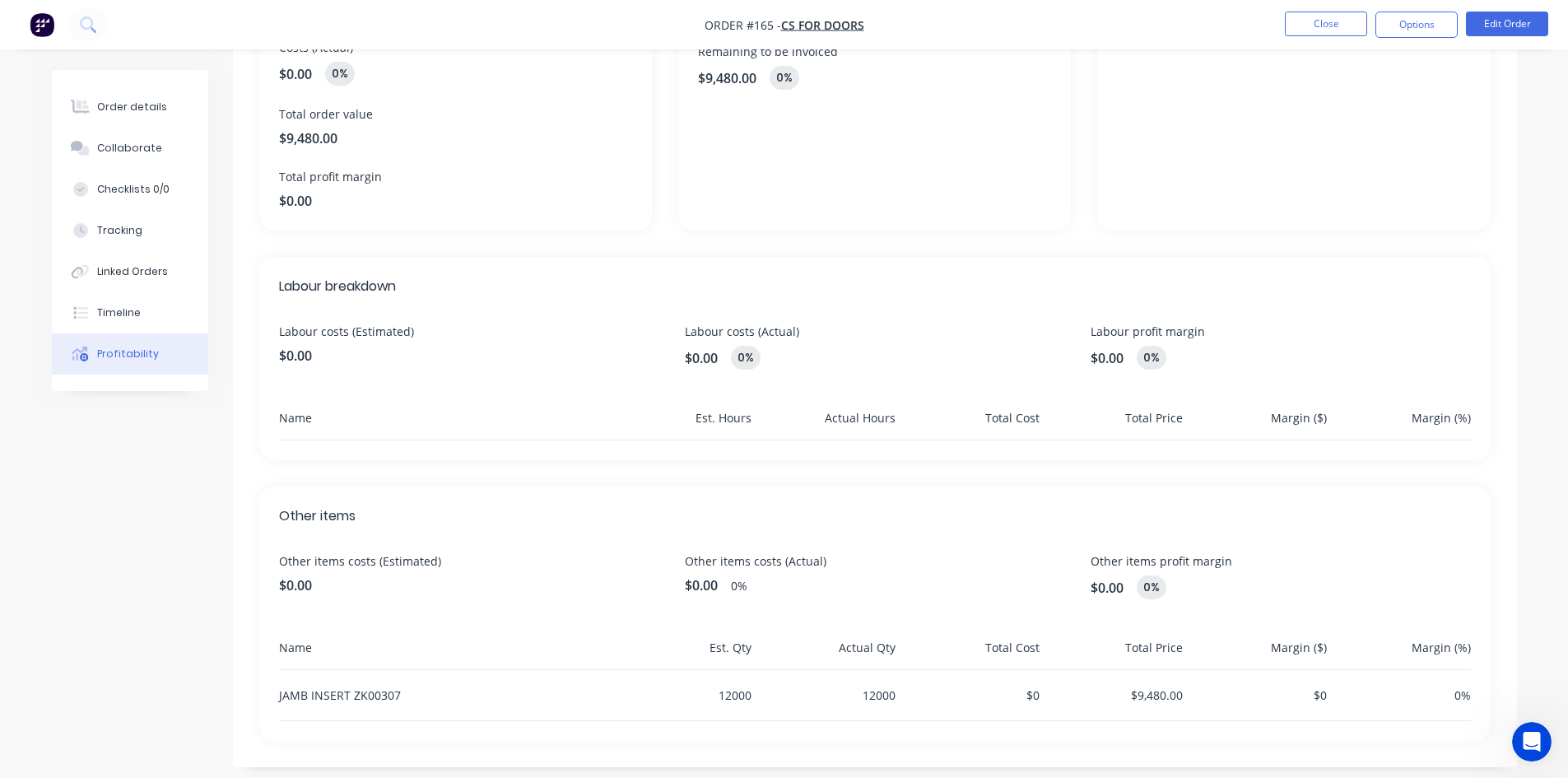
scroll to position [0, 0]
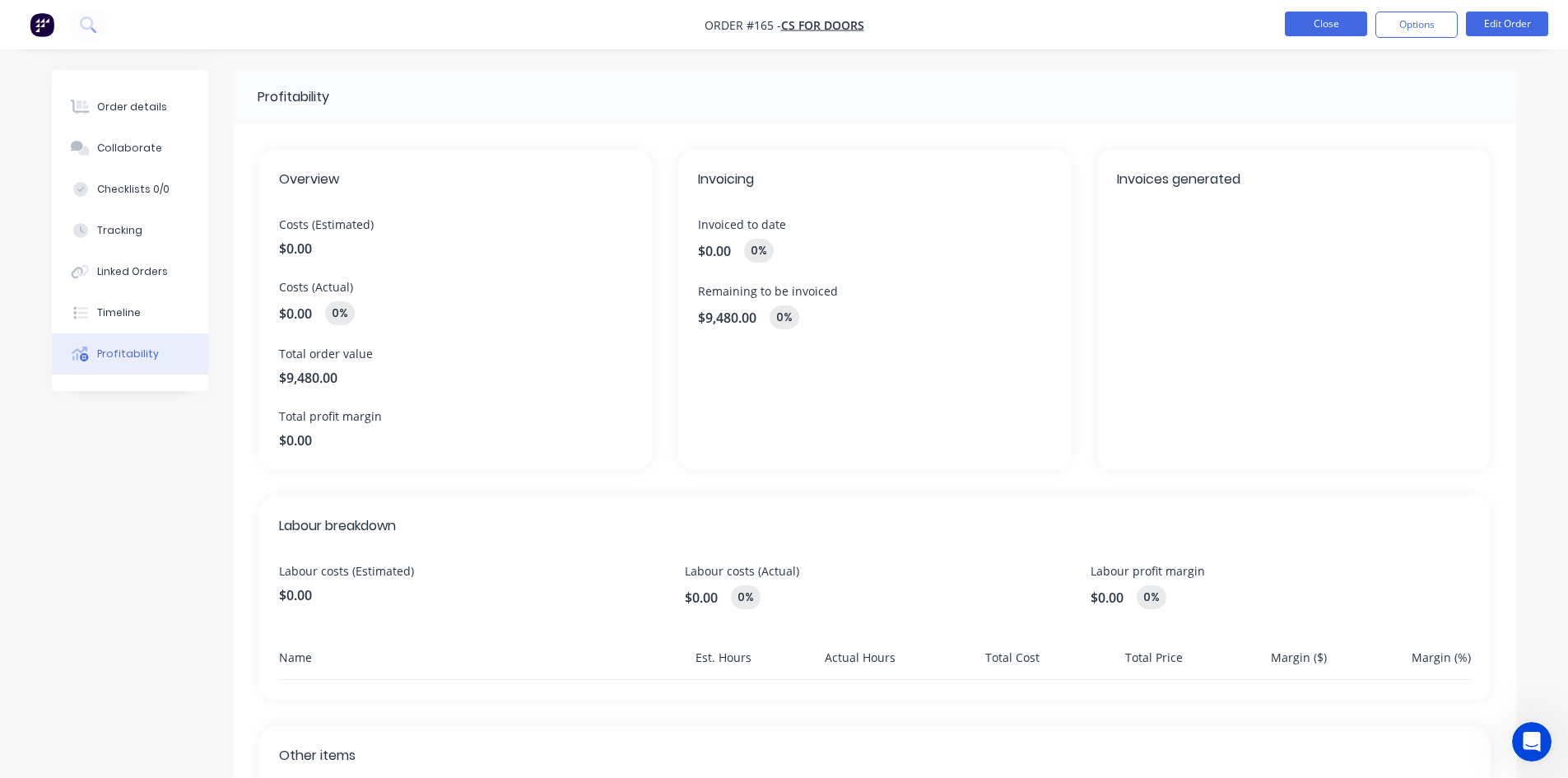
click at [1324, 19] on button "Close" at bounding box center [1326, 24] width 83 height 24
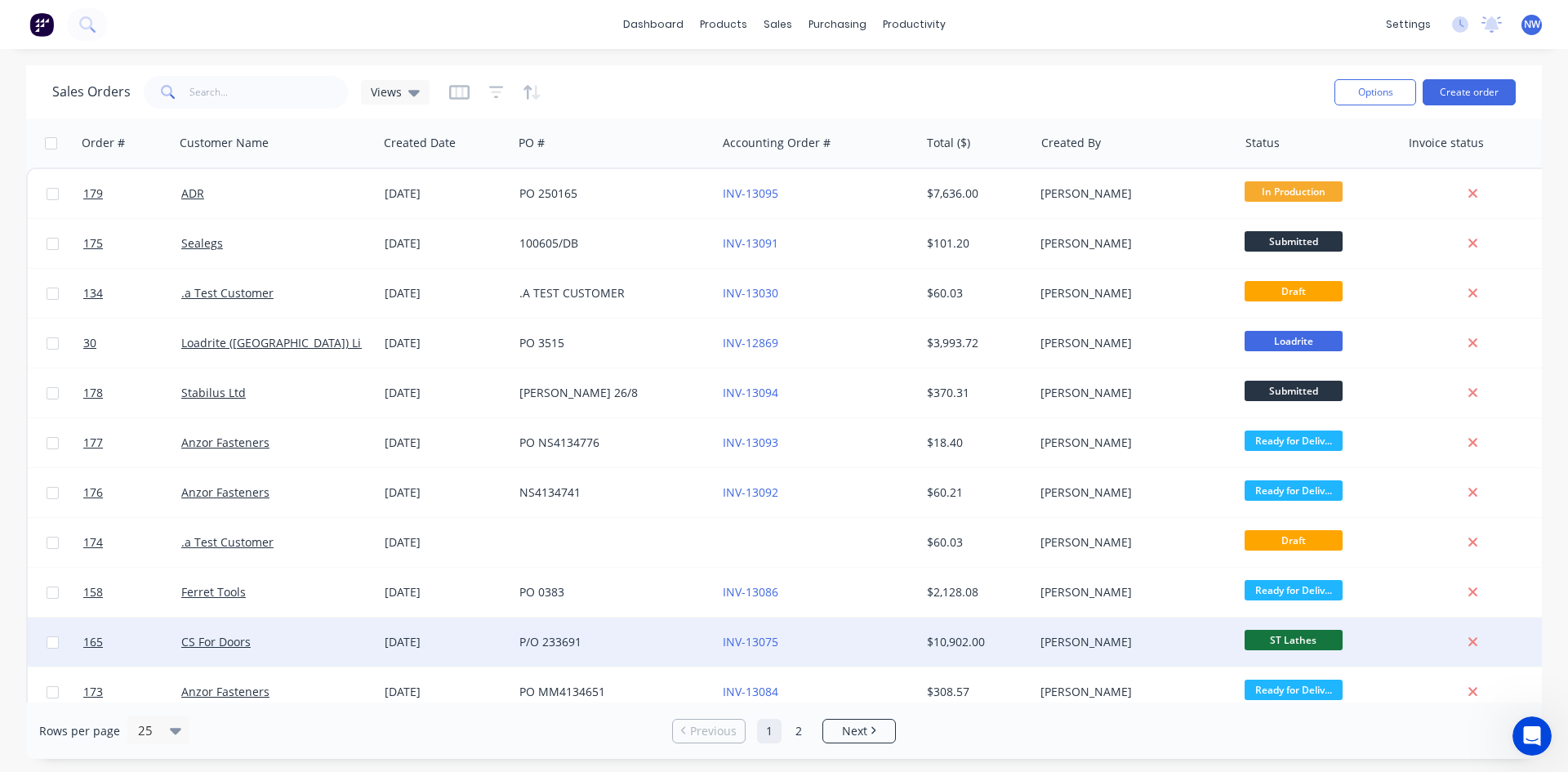
click at [446, 648] on div "20 Aug 2025" at bounding box center [445, 642] width 121 height 17
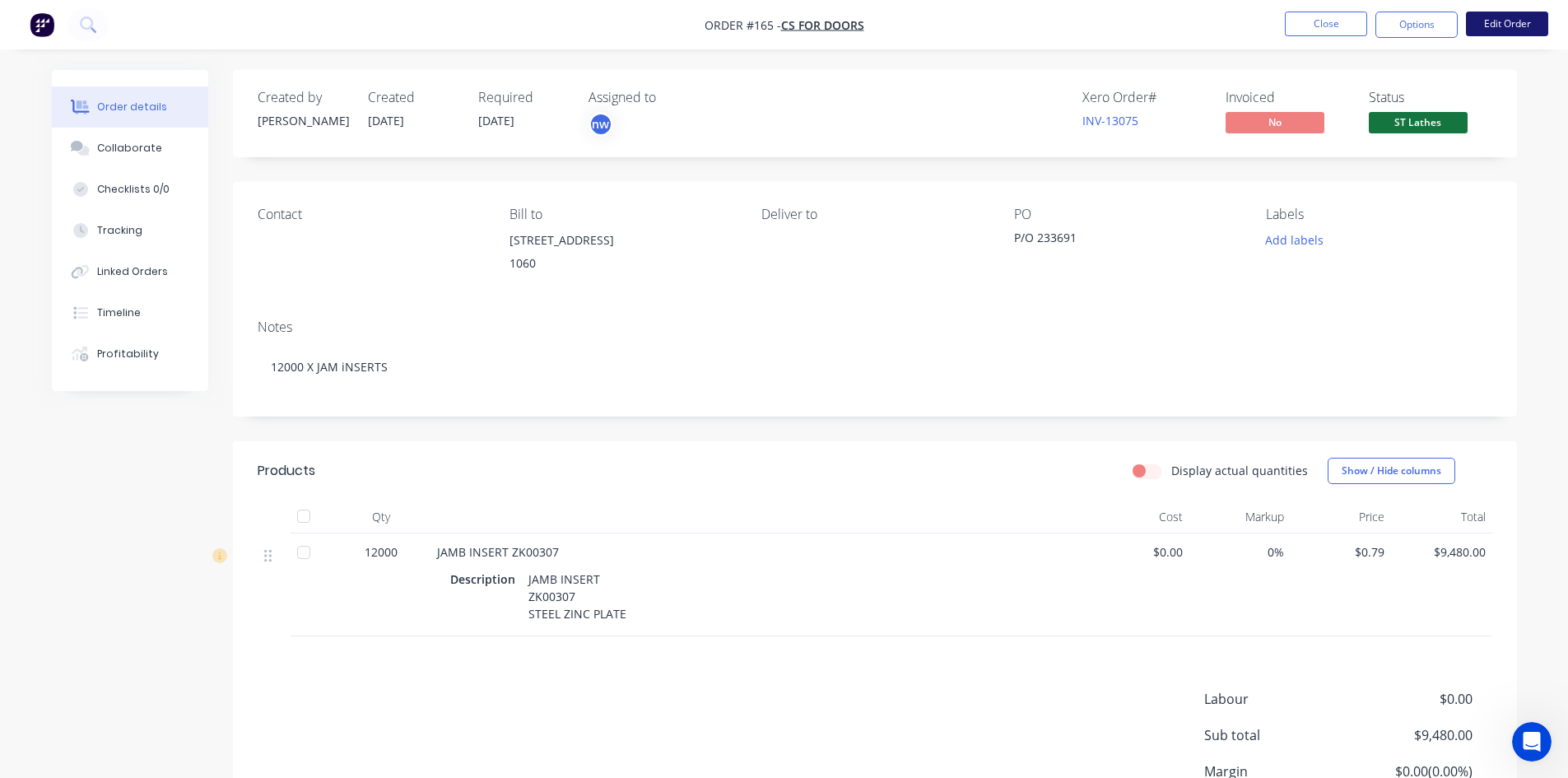
click at [1508, 29] on button "Edit Order" at bounding box center [1507, 24] width 83 height 24
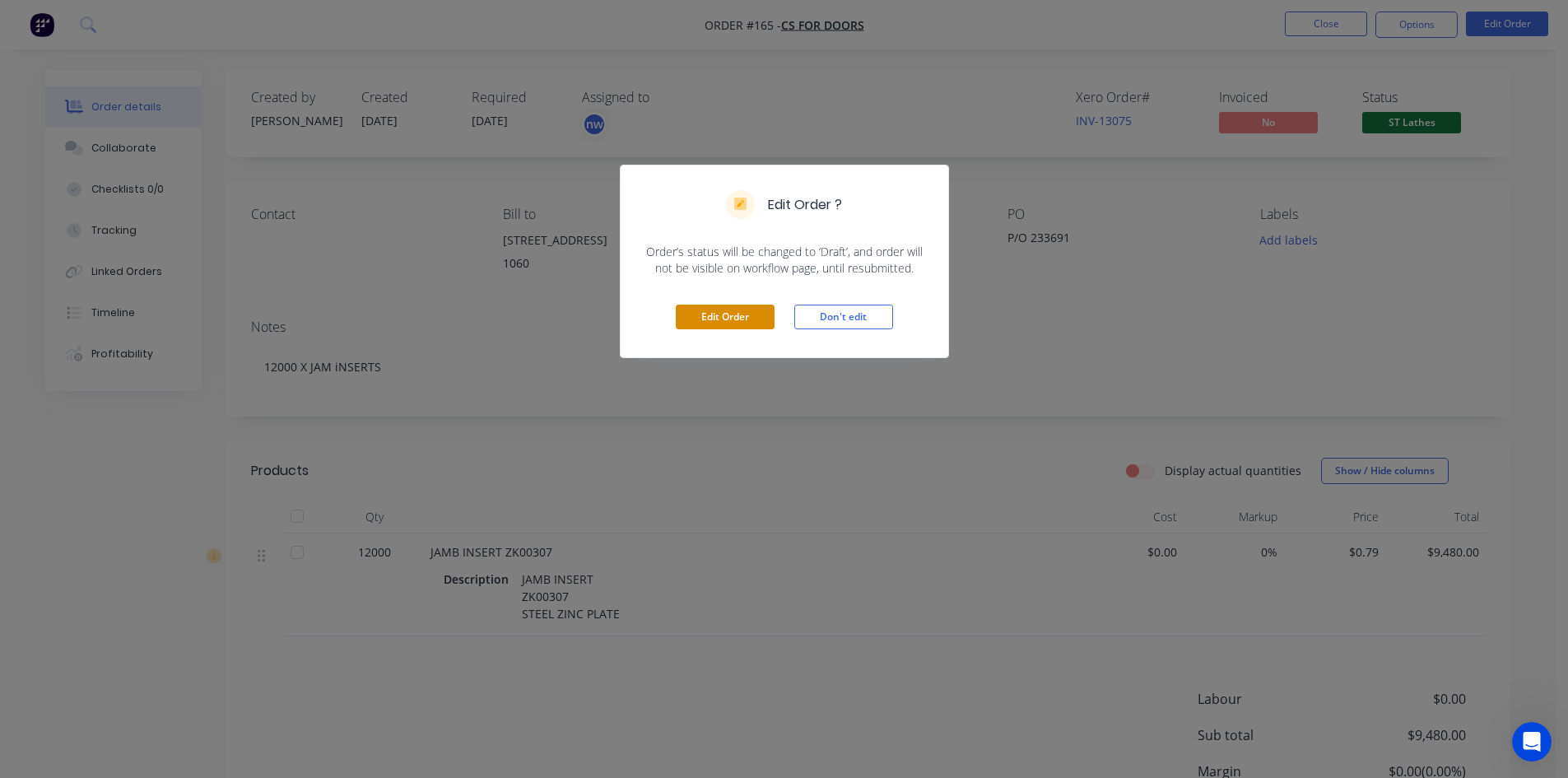
click at [712, 311] on button "Edit Order" at bounding box center [725, 316] width 99 height 24
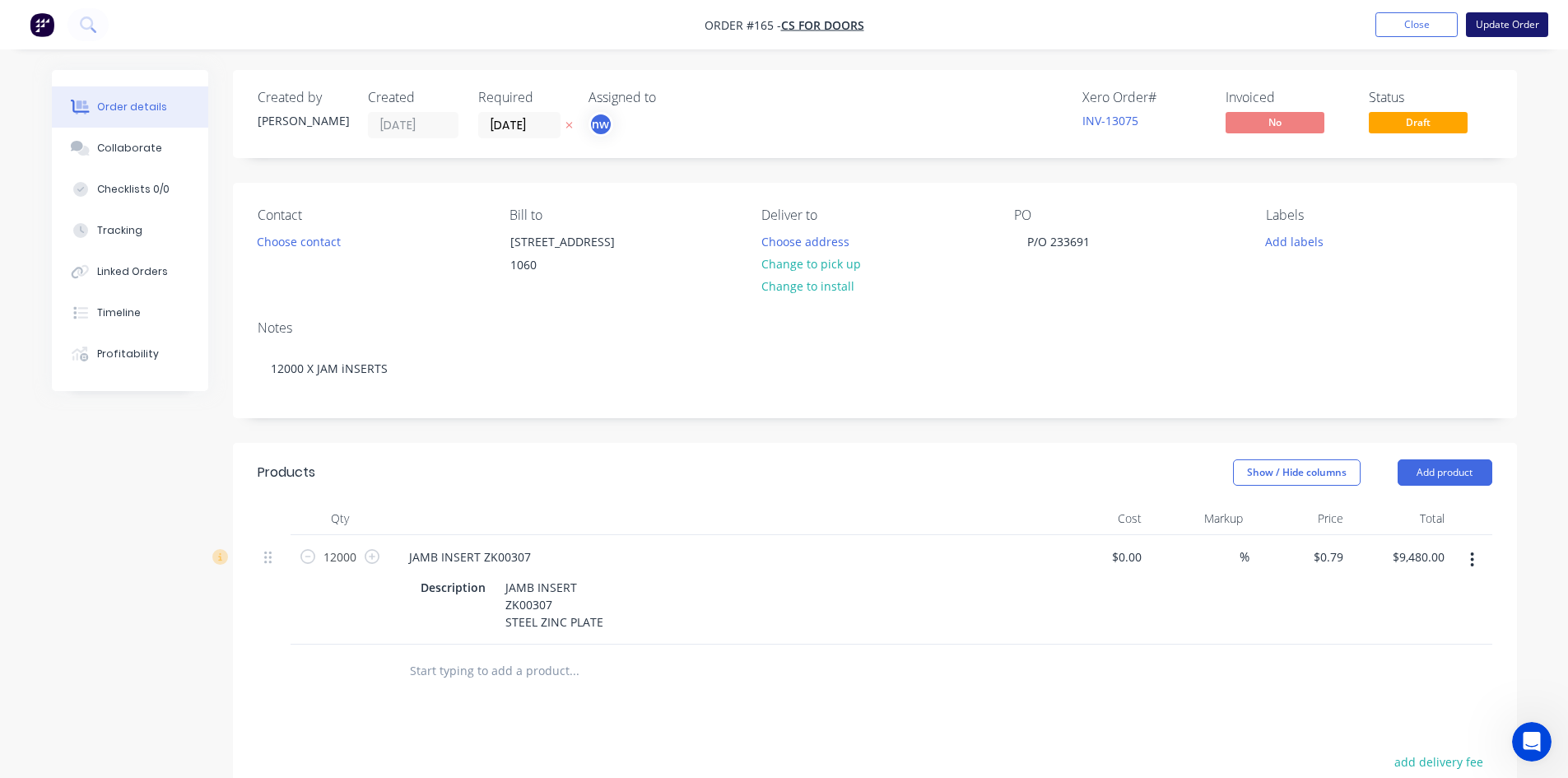
click at [1511, 23] on button "Update Order" at bounding box center [1507, 24] width 83 height 24
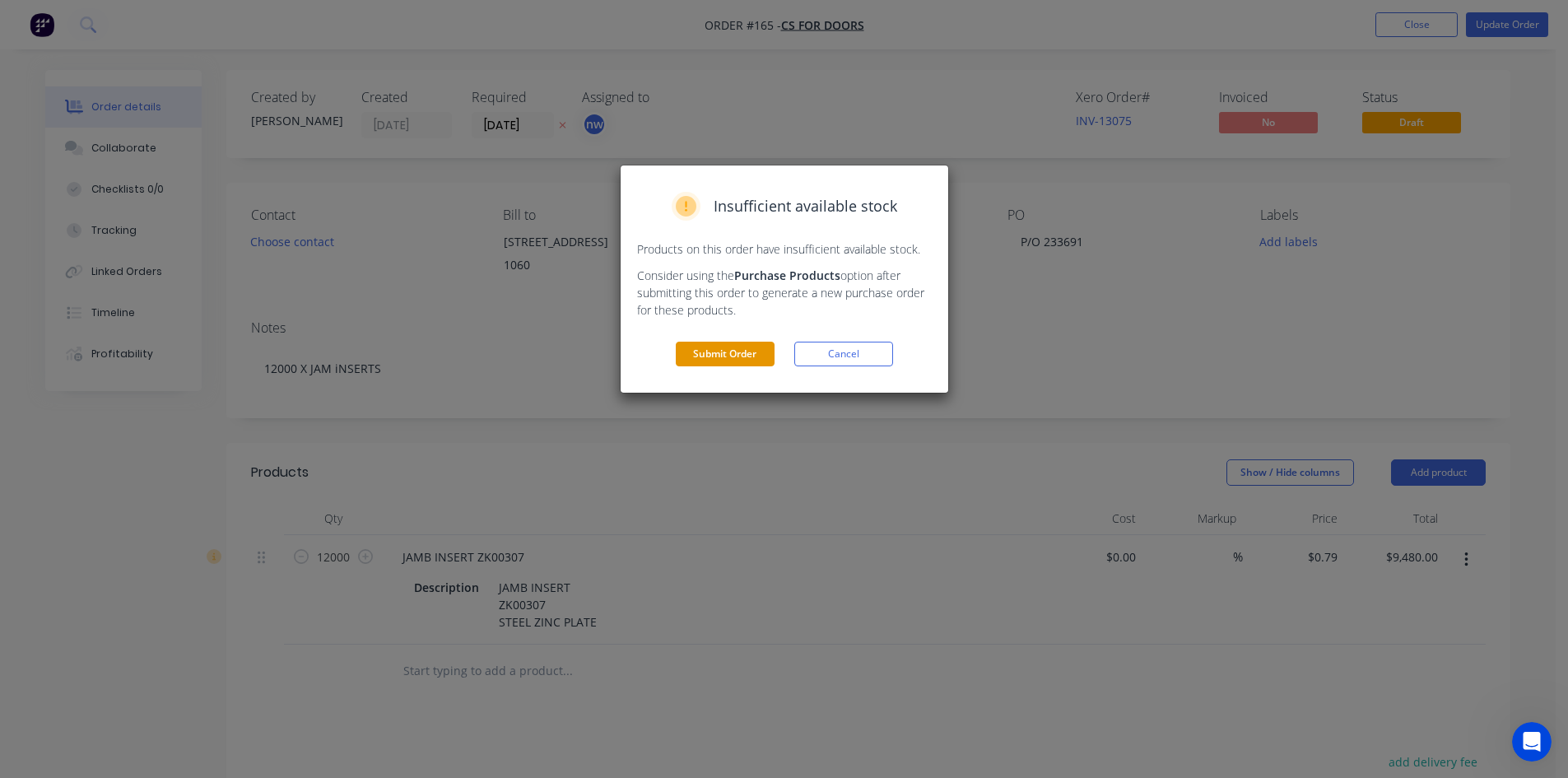
click at [744, 357] on button "Submit Order" at bounding box center [725, 354] width 99 height 24
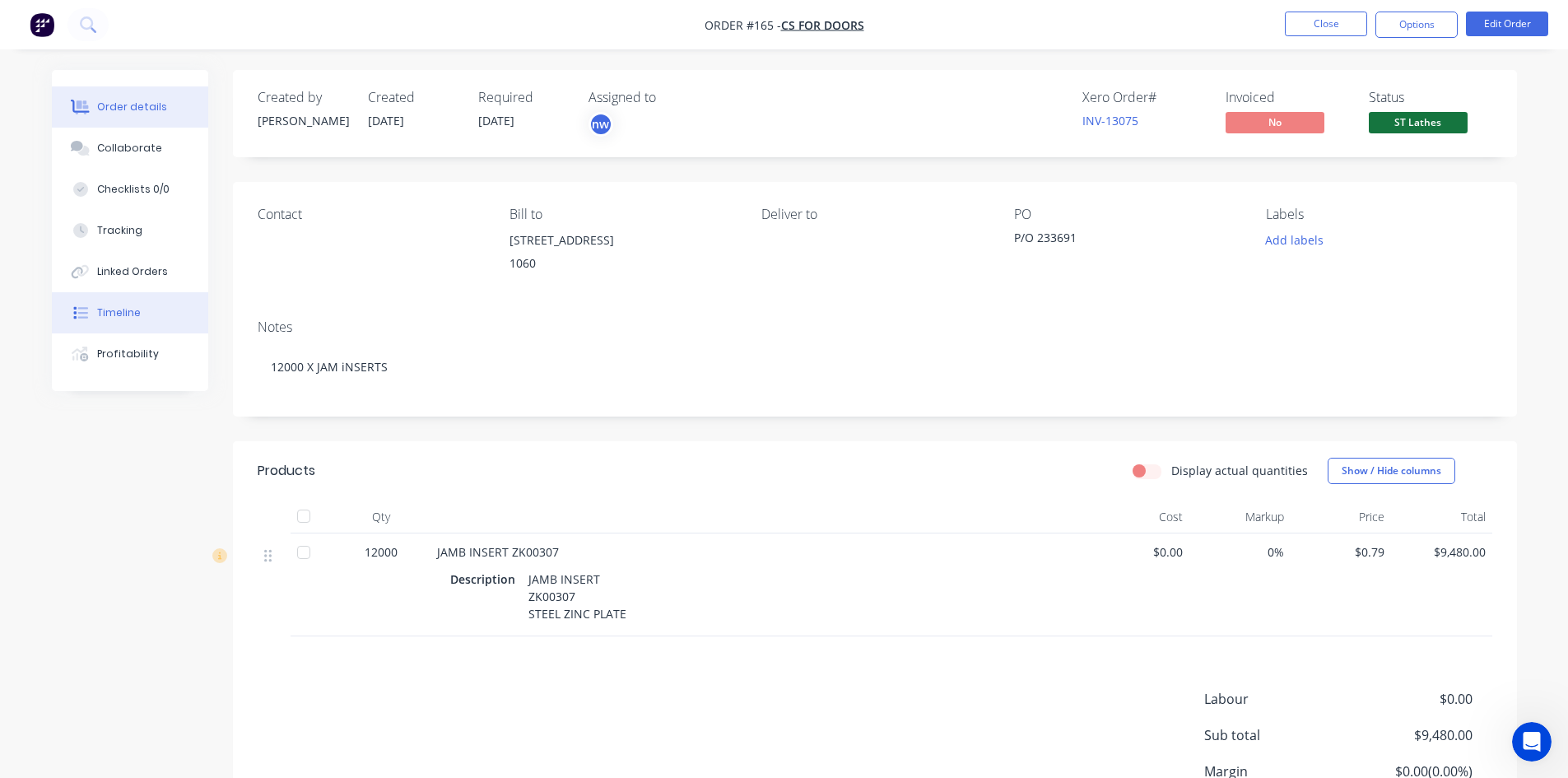
click at [118, 314] on div "Timeline" at bounding box center [119, 313] width 44 height 15
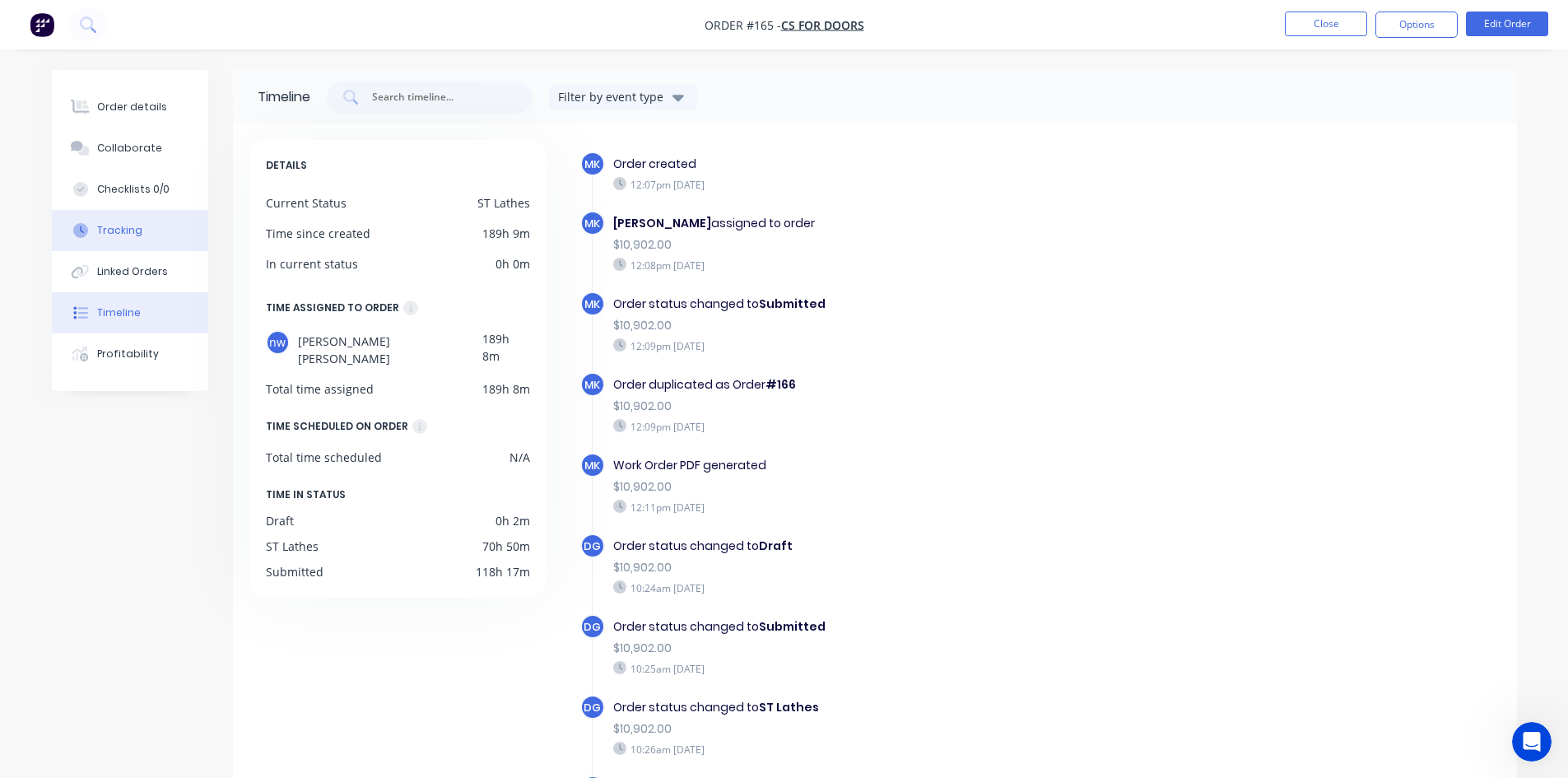
click at [130, 231] on div "Tracking" at bounding box center [120, 230] width 46 height 15
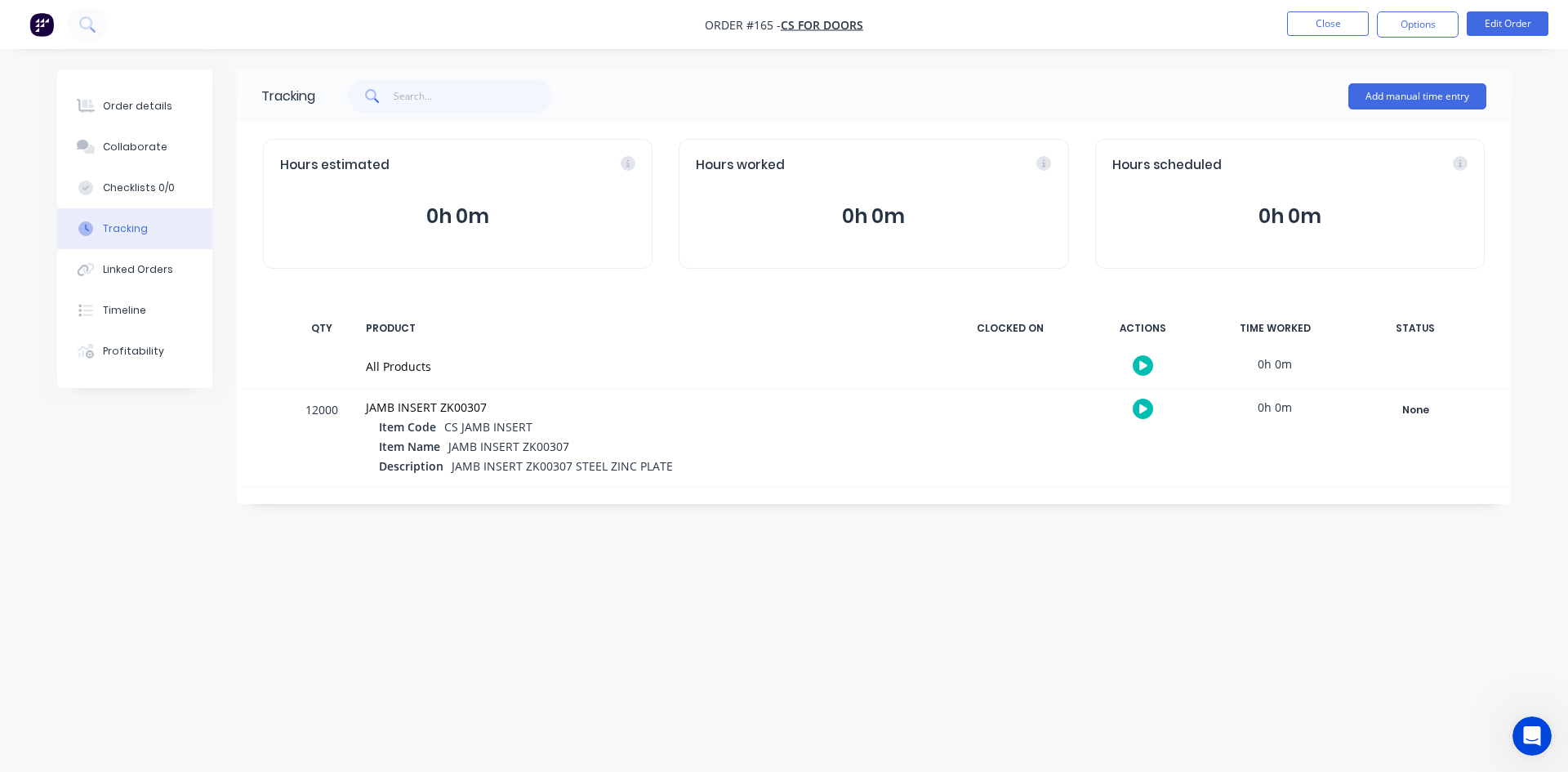
click at [533, 234] on div "Hours estimated 0h 0m" at bounding box center [457, 203] width 389 height 130
click at [415, 213] on button "0h 0m" at bounding box center [457, 216] width 355 height 31
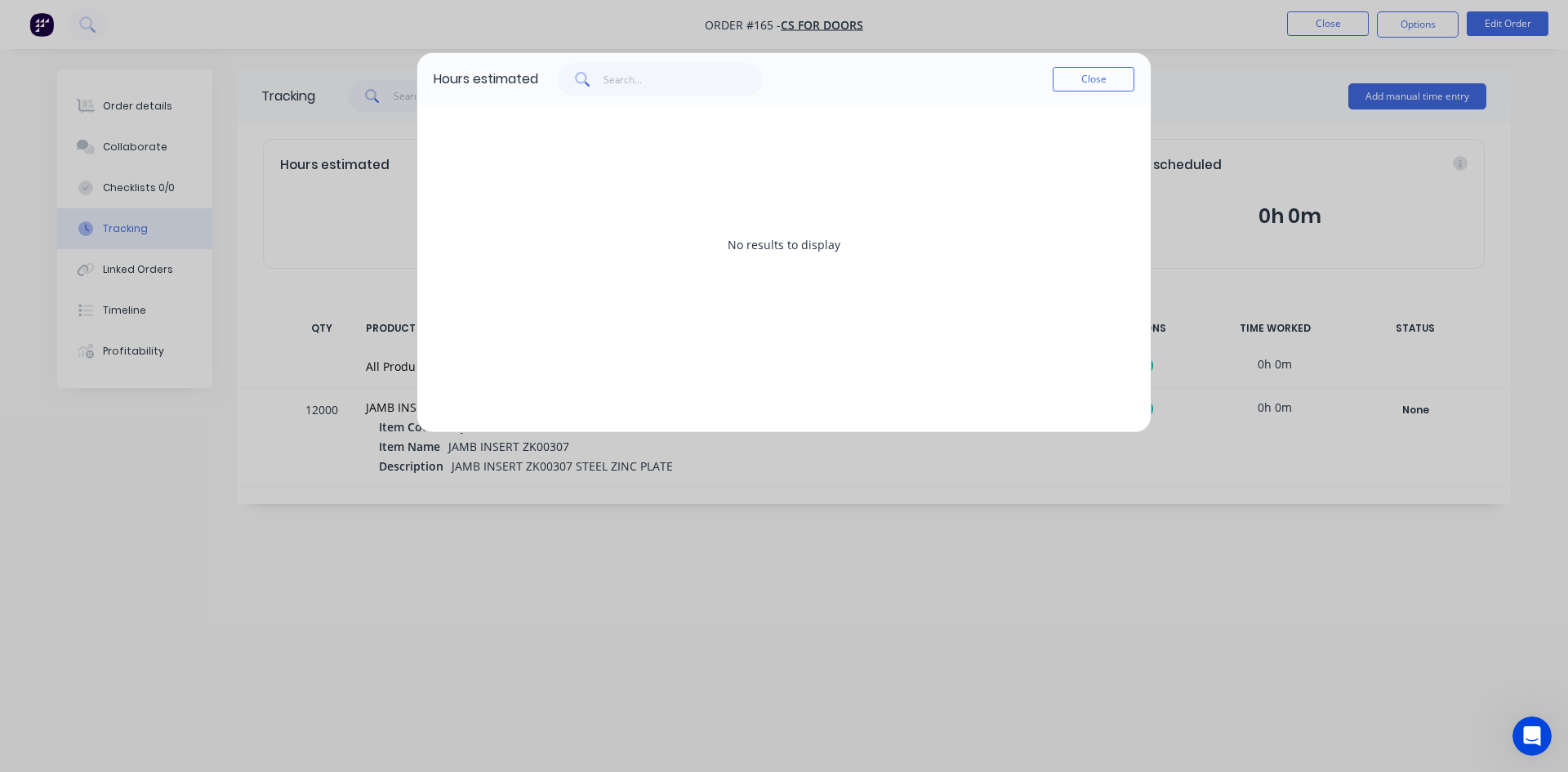
drag, startPoint x: 1091, startPoint y: 83, endPoint x: 1062, endPoint y: 84, distance: 29.0
click at [1084, 84] on button "Close" at bounding box center [1094, 79] width 82 height 24
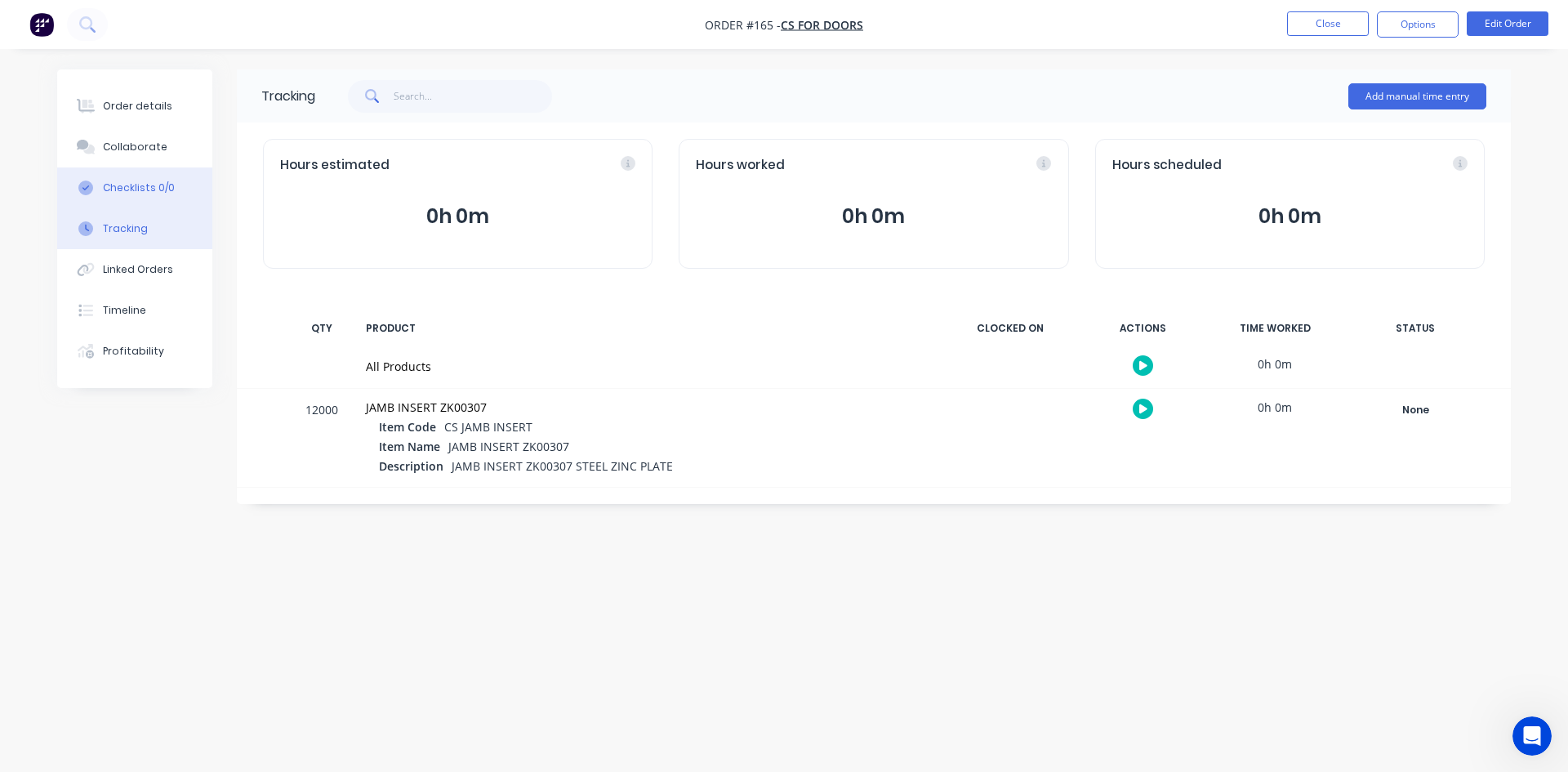
click at [154, 186] on div "Checklists 0/0" at bounding box center [139, 188] width 72 height 15
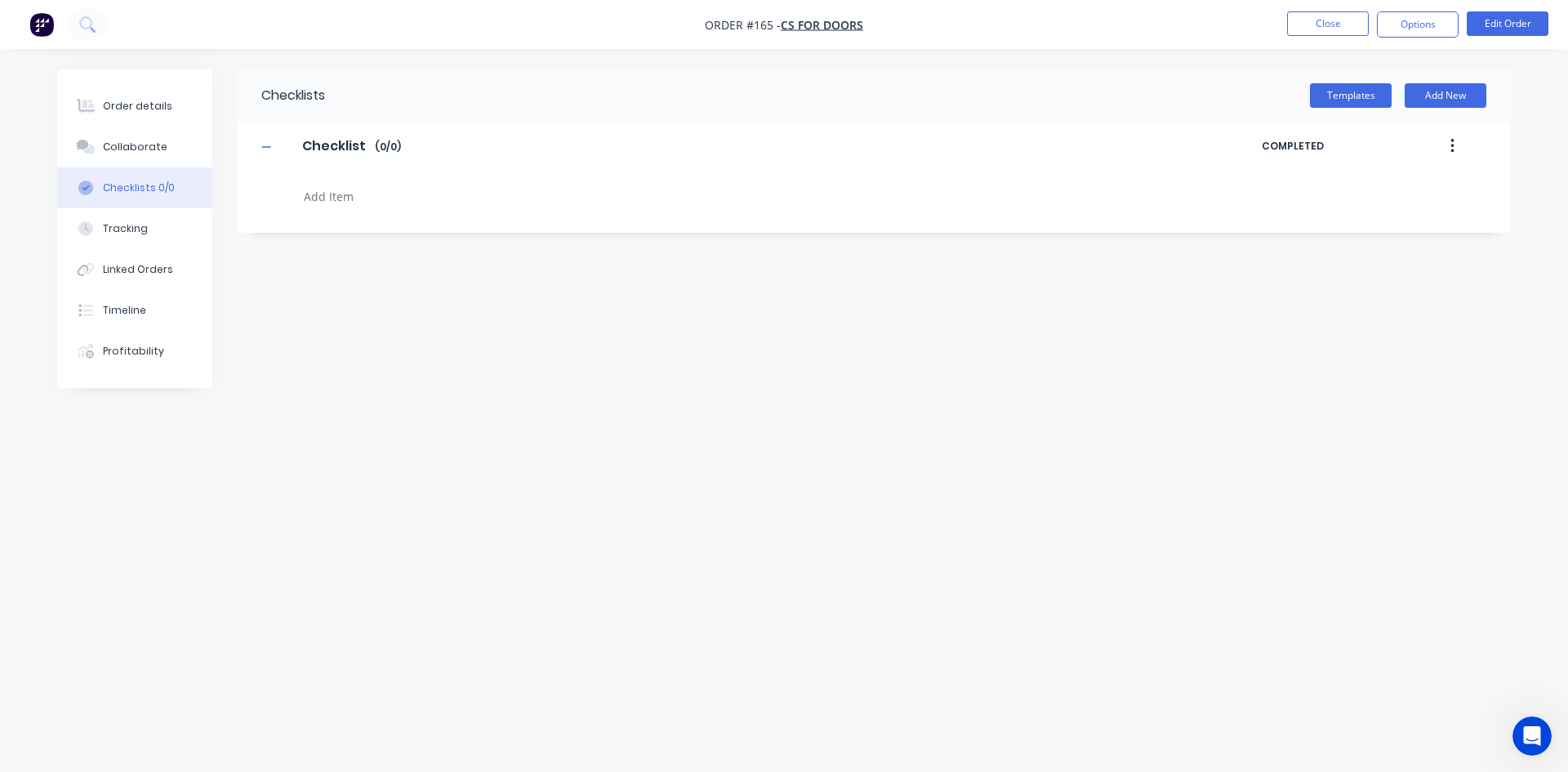
click at [347, 198] on textarea at bounding box center [690, 196] width 786 height 23
click at [1449, 148] on button "button" at bounding box center [1452, 146] width 39 height 29
click at [163, 103] on div "Order details" at bounding box center [137, 106] width 70 height 15
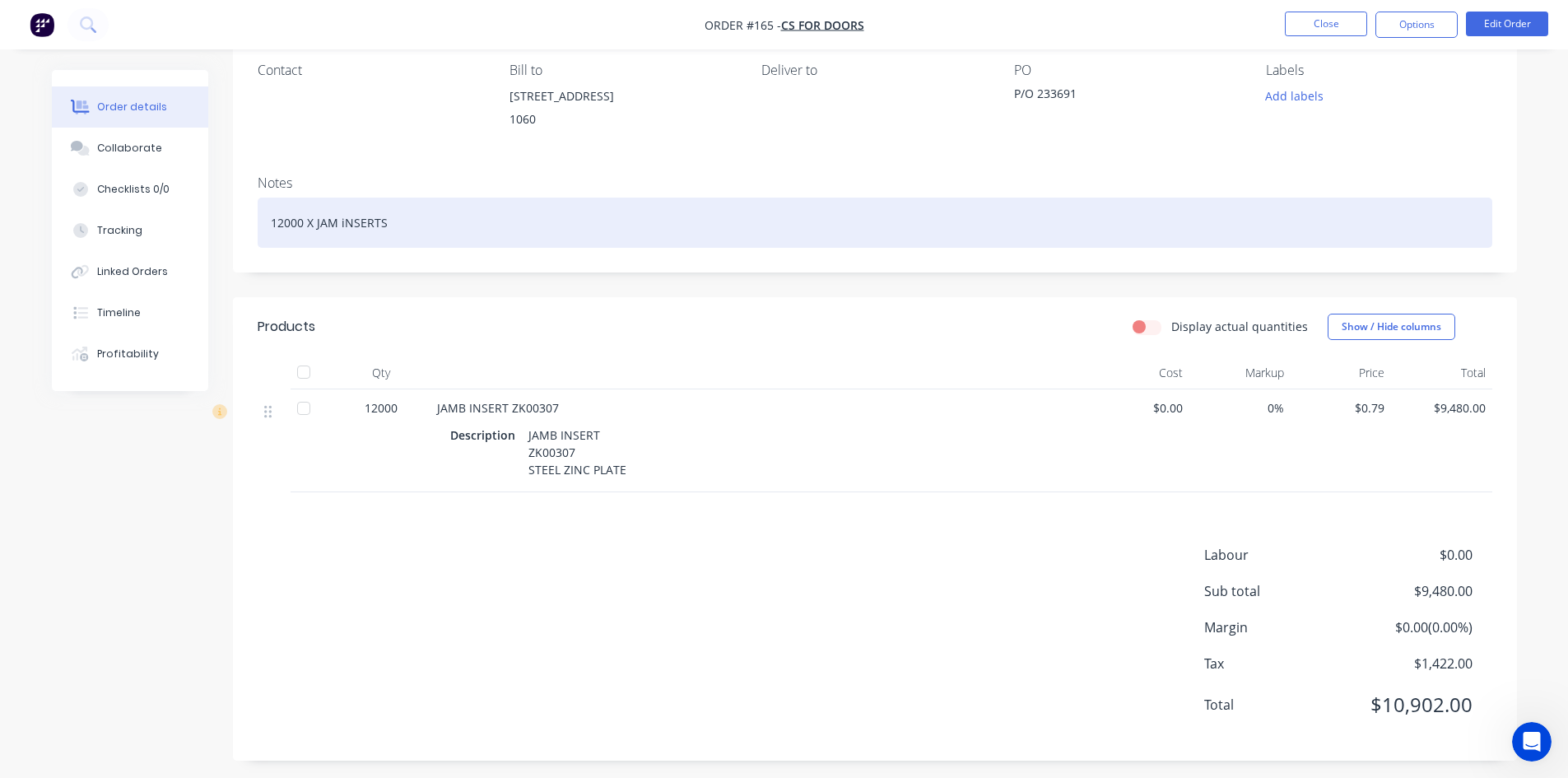
scroll to position [151, 0]
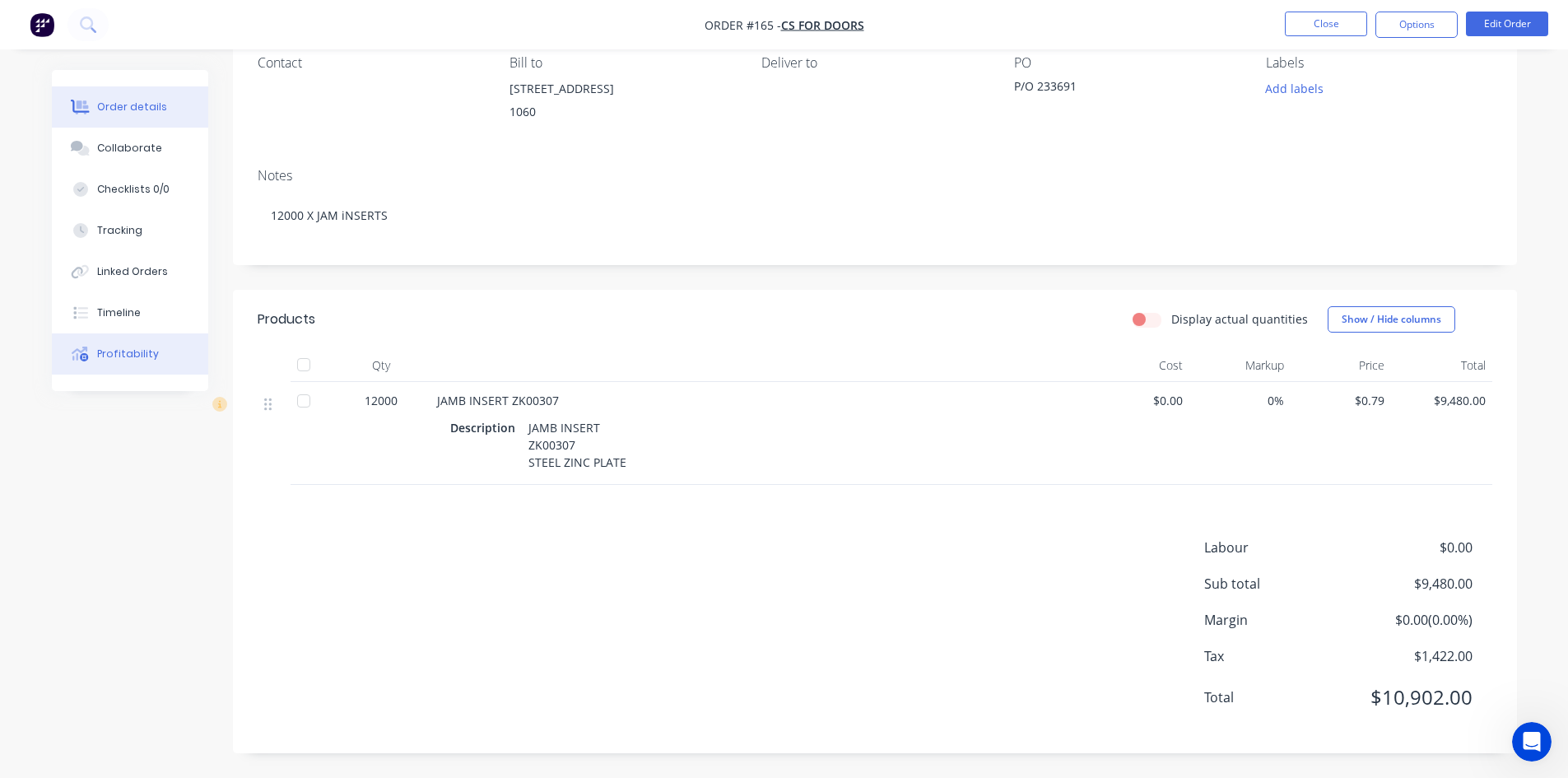
click at [121, 358] on div "Profitability" at bounding box center [127, 354] width 62 height 15
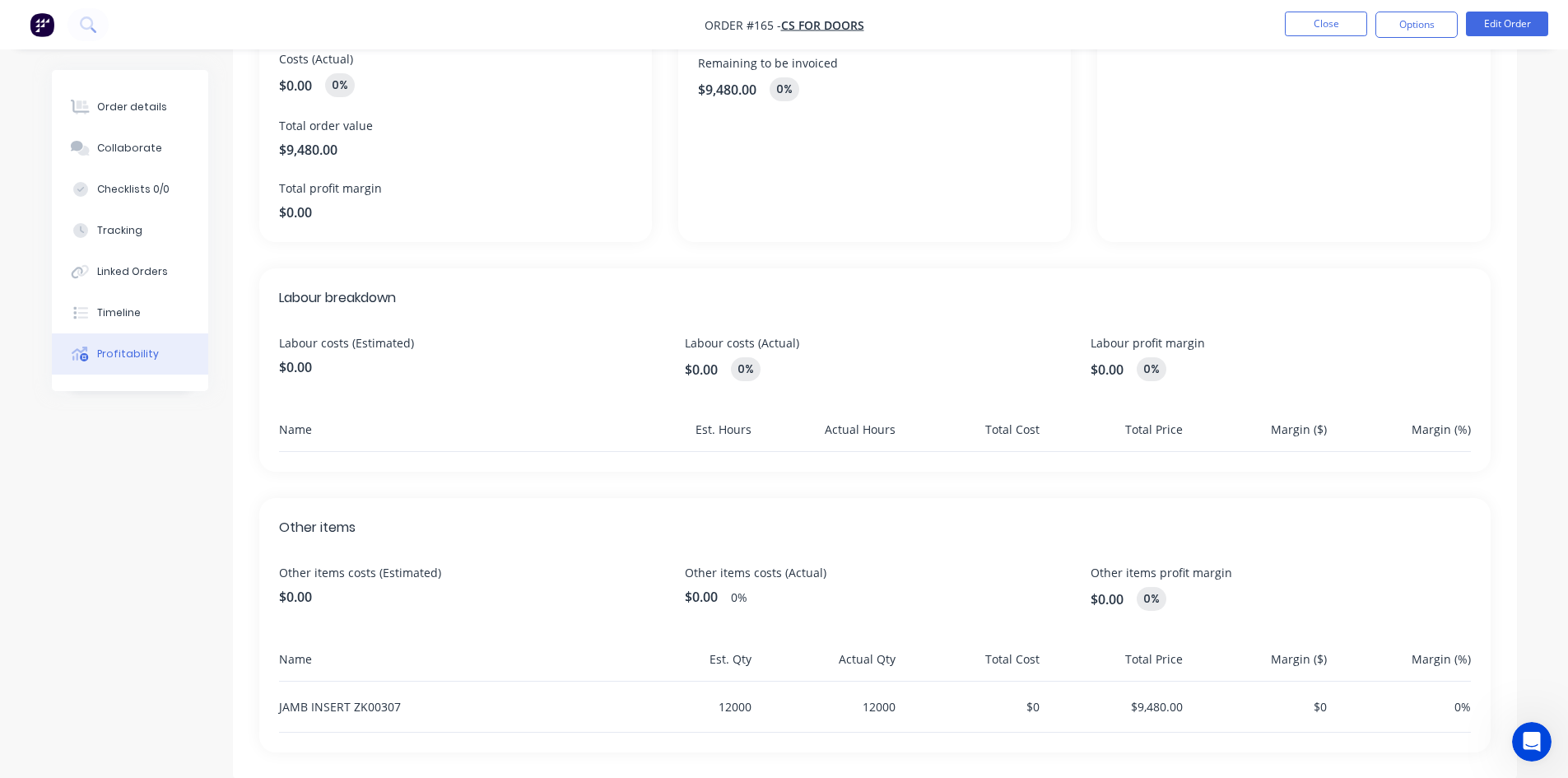
scroll to position [255, 0]
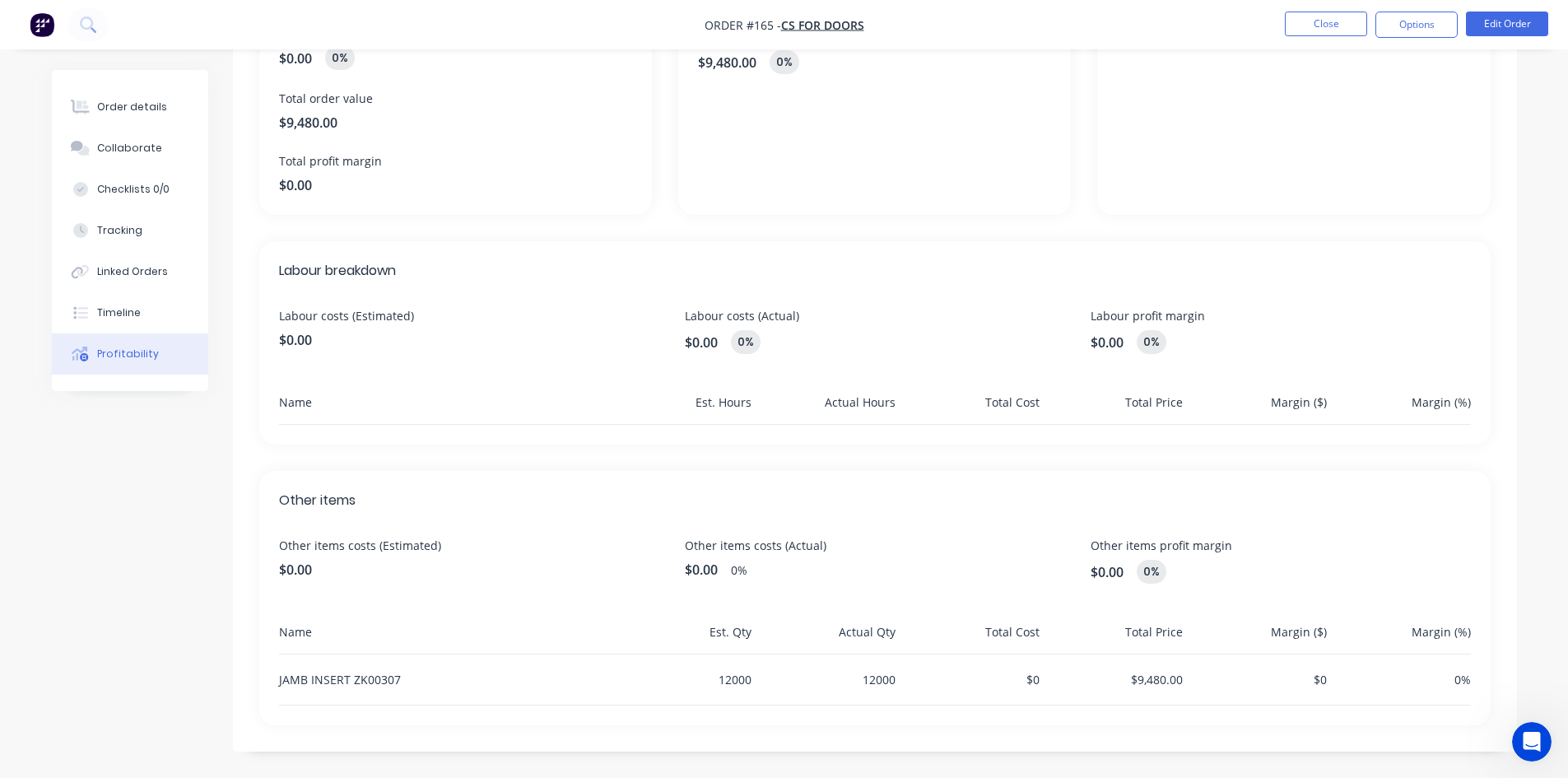
click at [298, 568] on span "$0.00" at bounding box center [469, 569] width 380 height 19
click at [322, 565] on span "$0.00" at bounding box center [469, 569] width 380 height 19
click at [323, 561] on span "$0.00" at bounding box center [469, 569] width 380 height 19
drag, startPoint x: 279, startPoint y: 543, endPoint x: 303, endPoint y: 543, distance: 24.0
click at [303, 543] on span "Other items costs (Estimated)" at bounding box center [469, 545] width 380 height 17
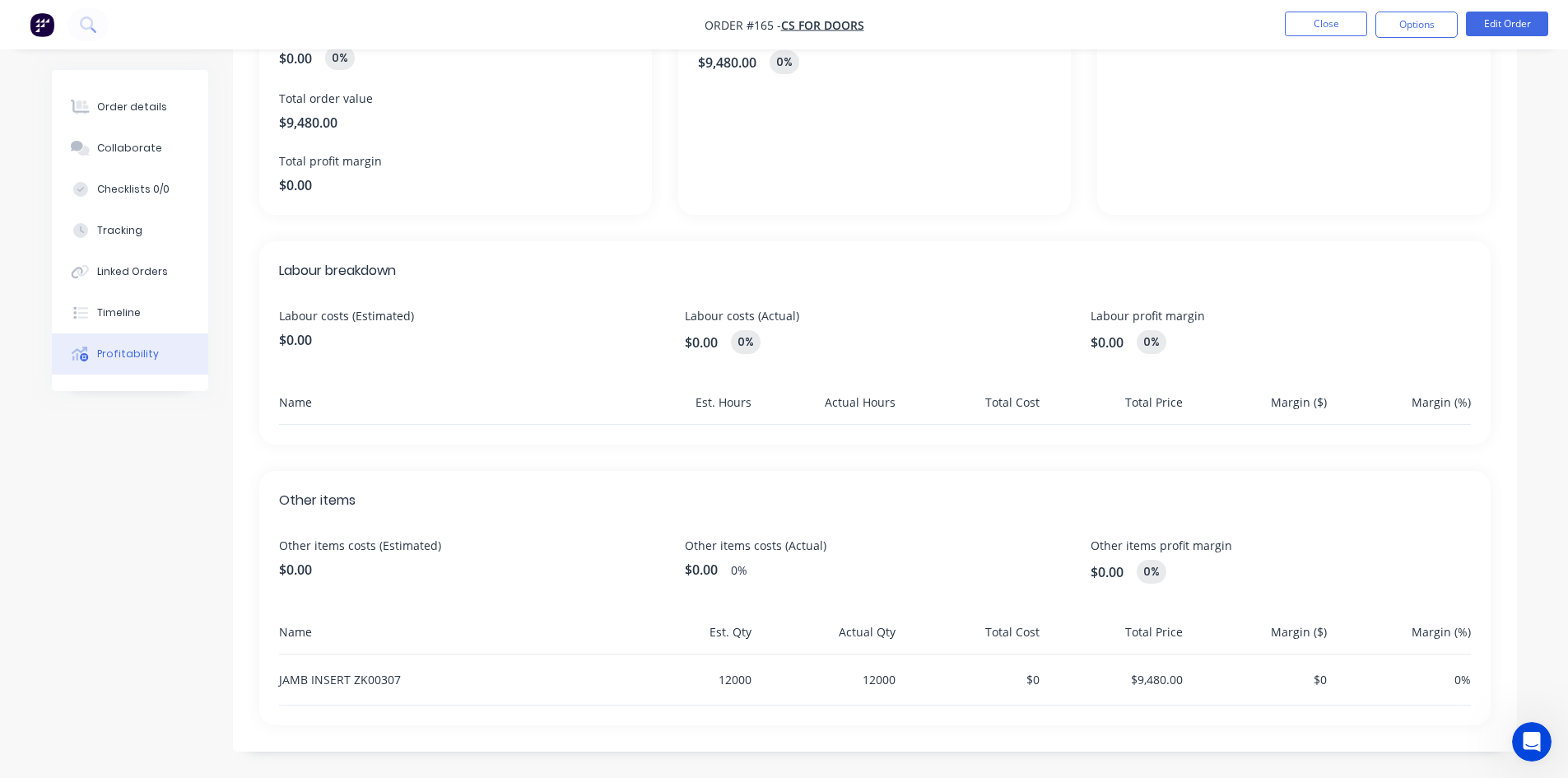
click at [327, 579] on span "$0.00" at bounding box center [469, 569] width 380 height 19
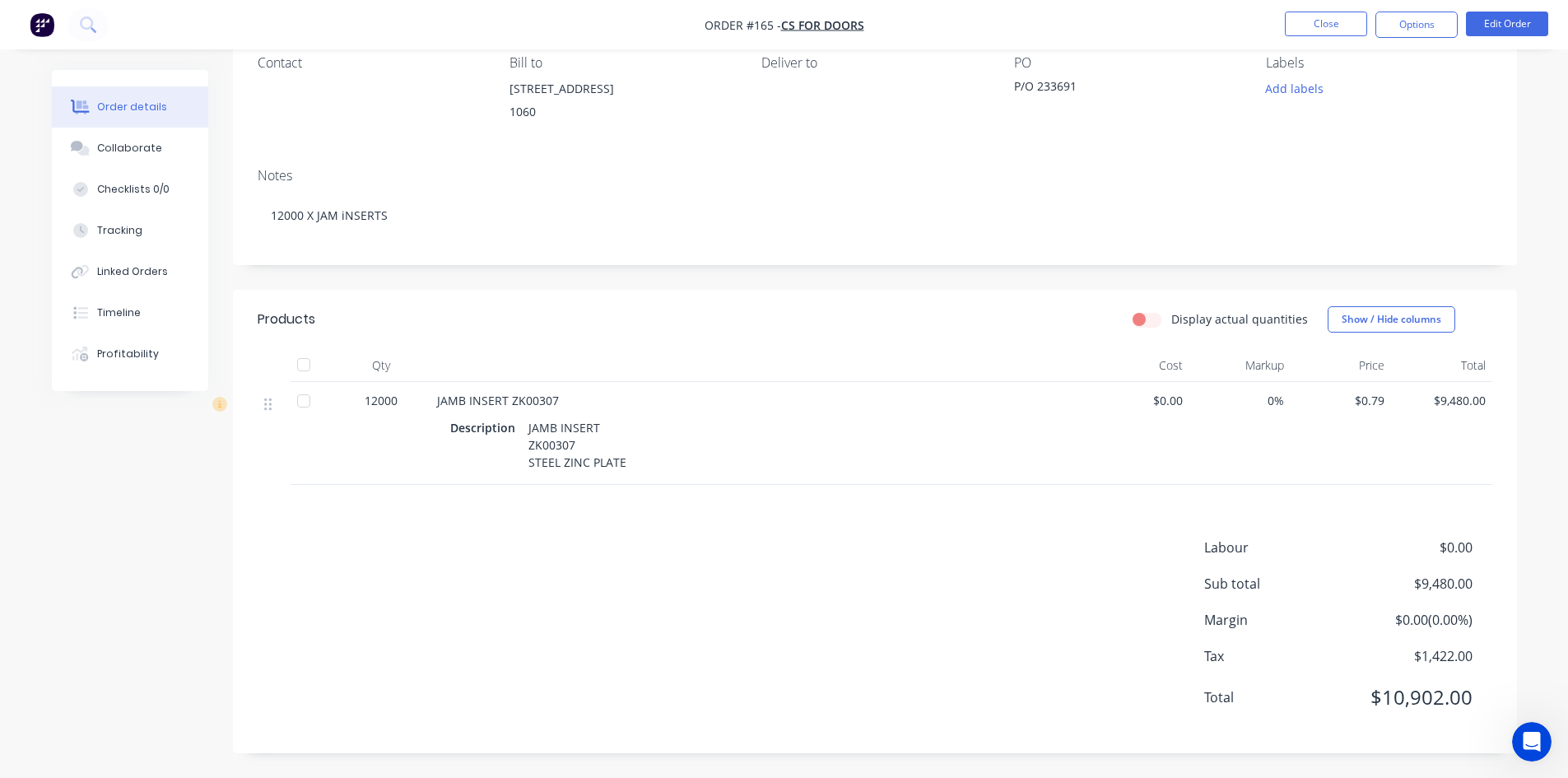
type textarea "x"
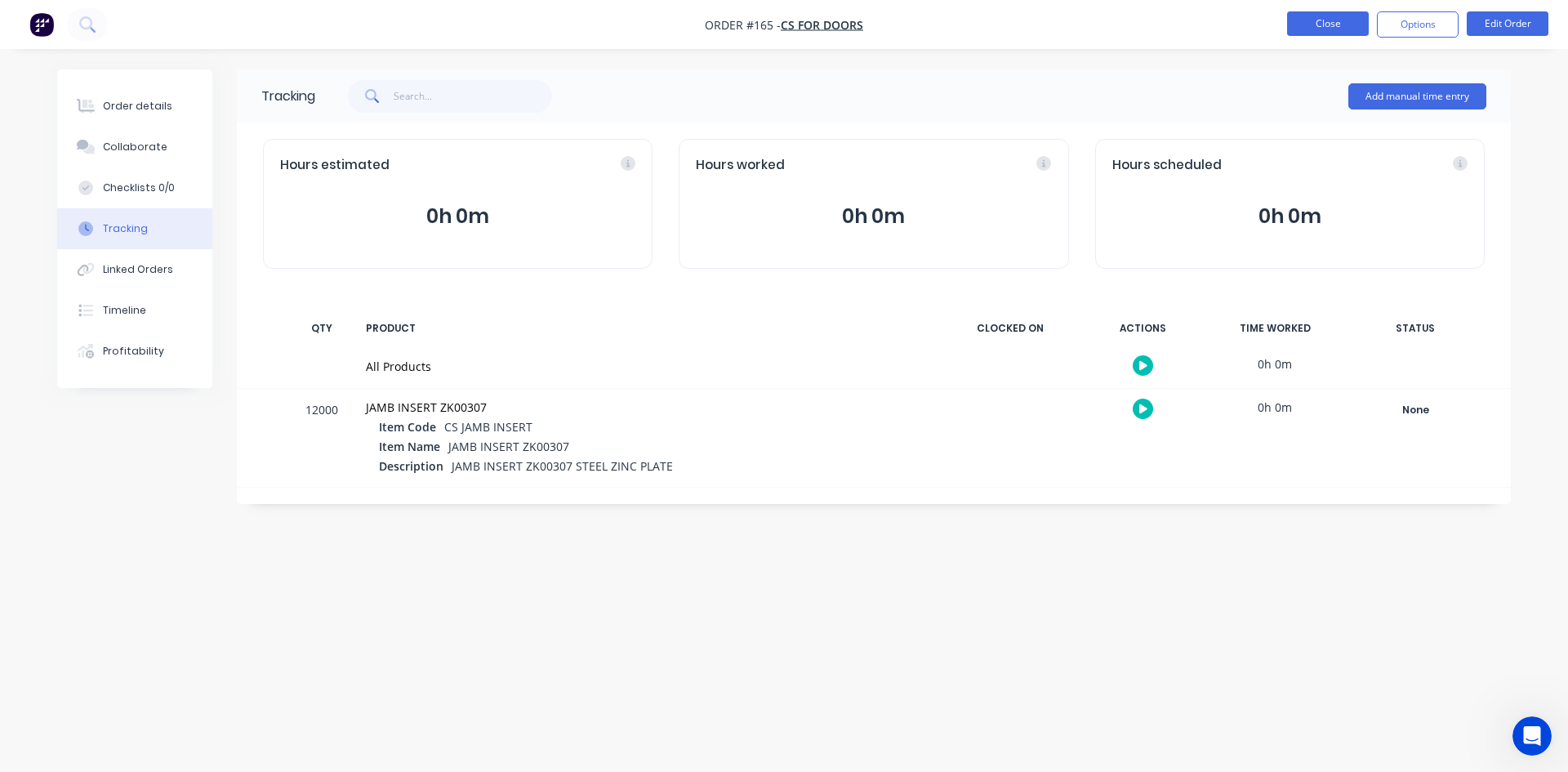
click at [1359, 12] on button "Close" at bounding box center [1328, 23] width 82 height 24
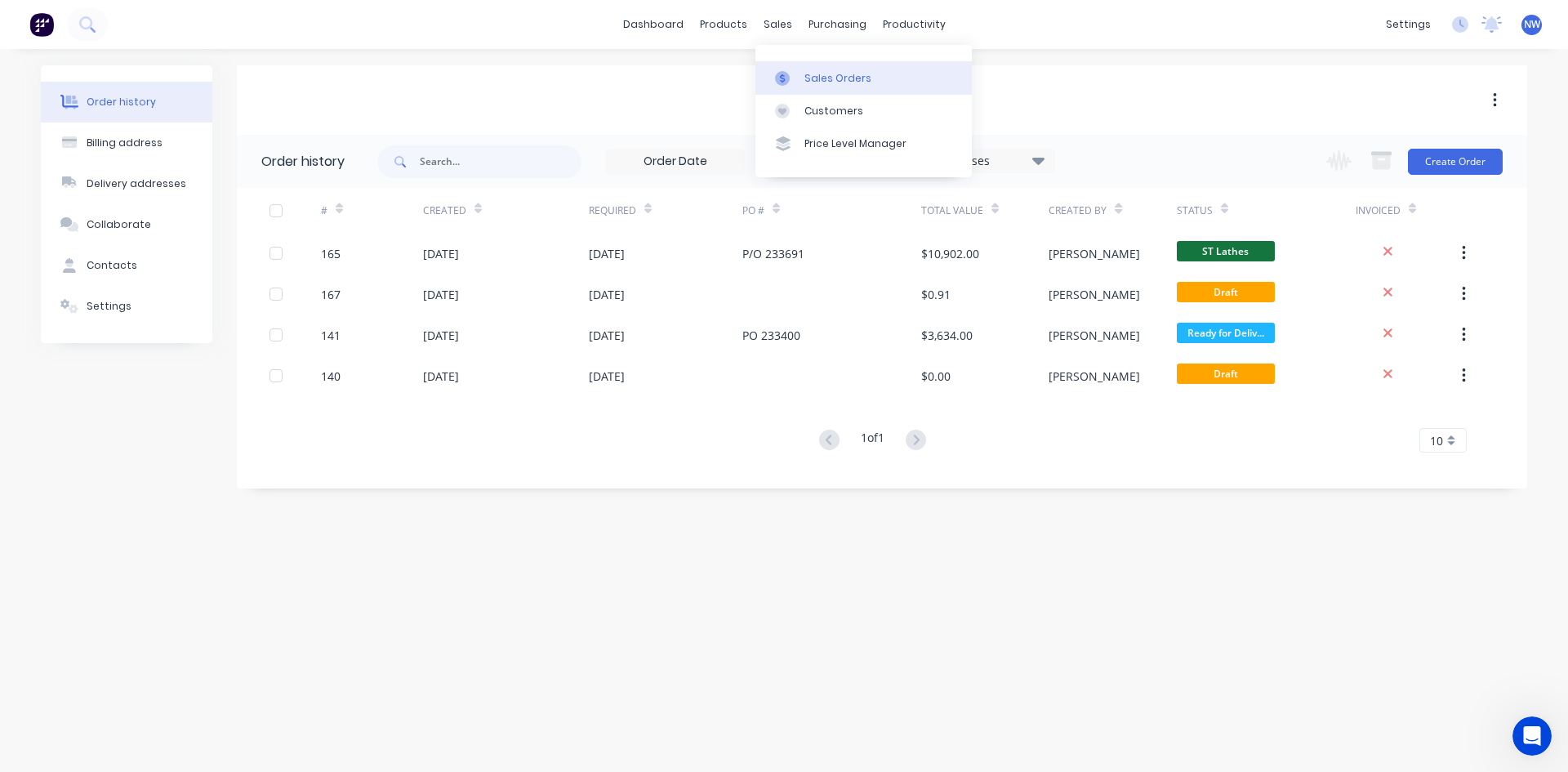
click at [815, 75] on div "Sales Orders" at bounding box center [838, 79] width 67 height 15
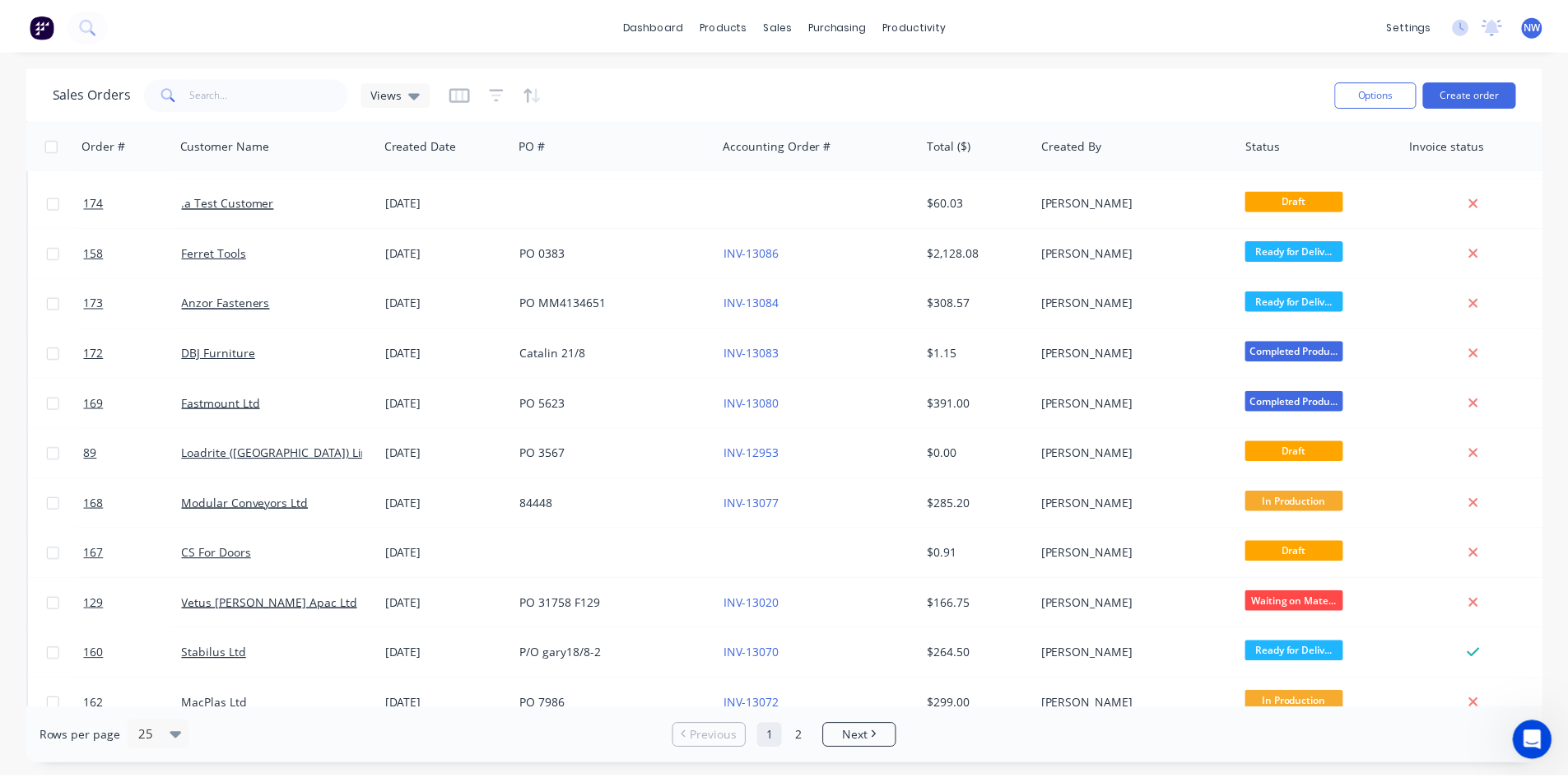
scroll to position [412, 0]
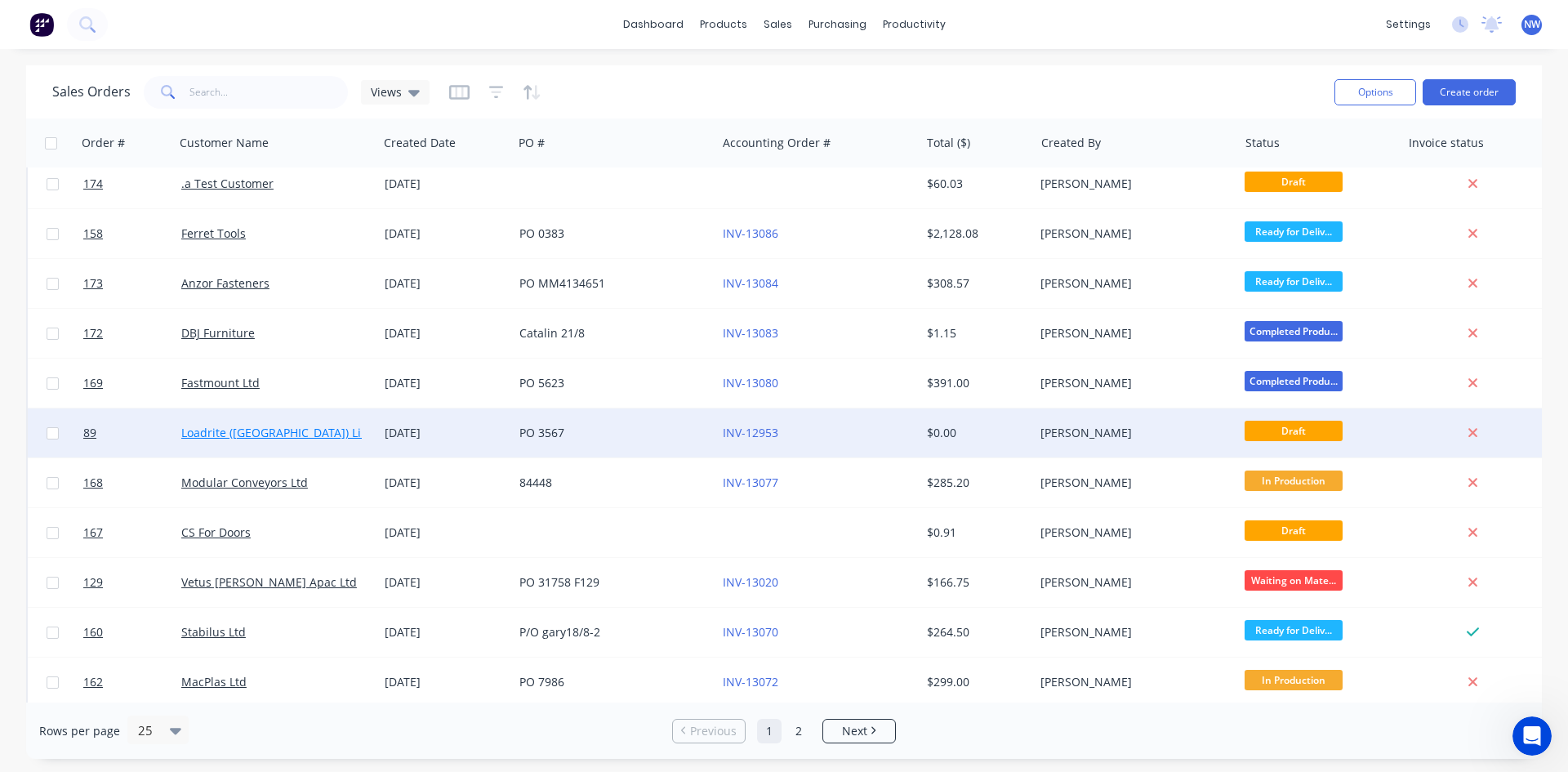
click at [327, 435] on link "Loadrite ([GEOGRAPHIC_DATA]) Limited" at bounding box center [286, 432] width 212 height 16
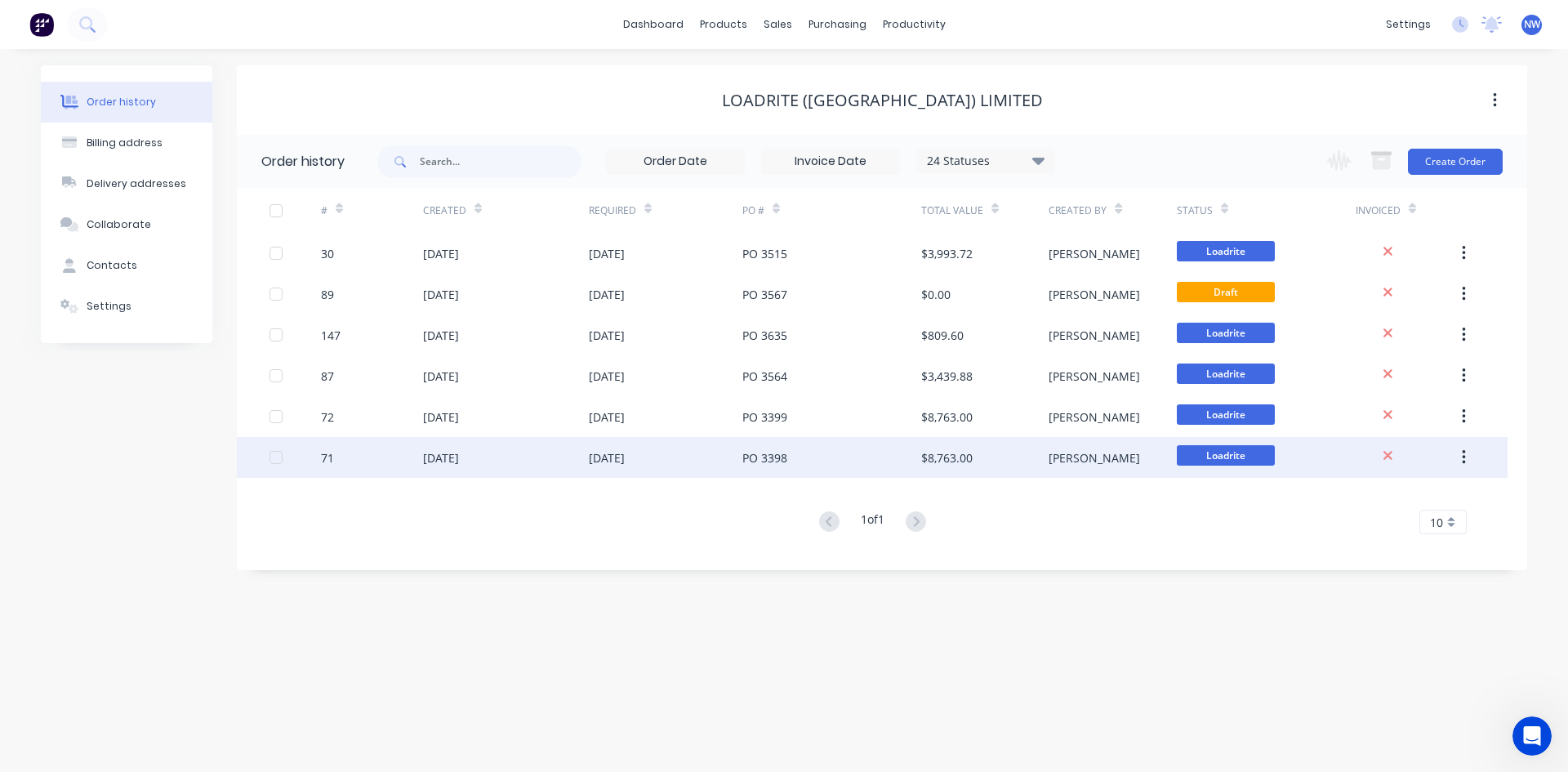
click at [922, 459] on div "$8,763.00" at bounding box center [946, 457] width 51 height 17
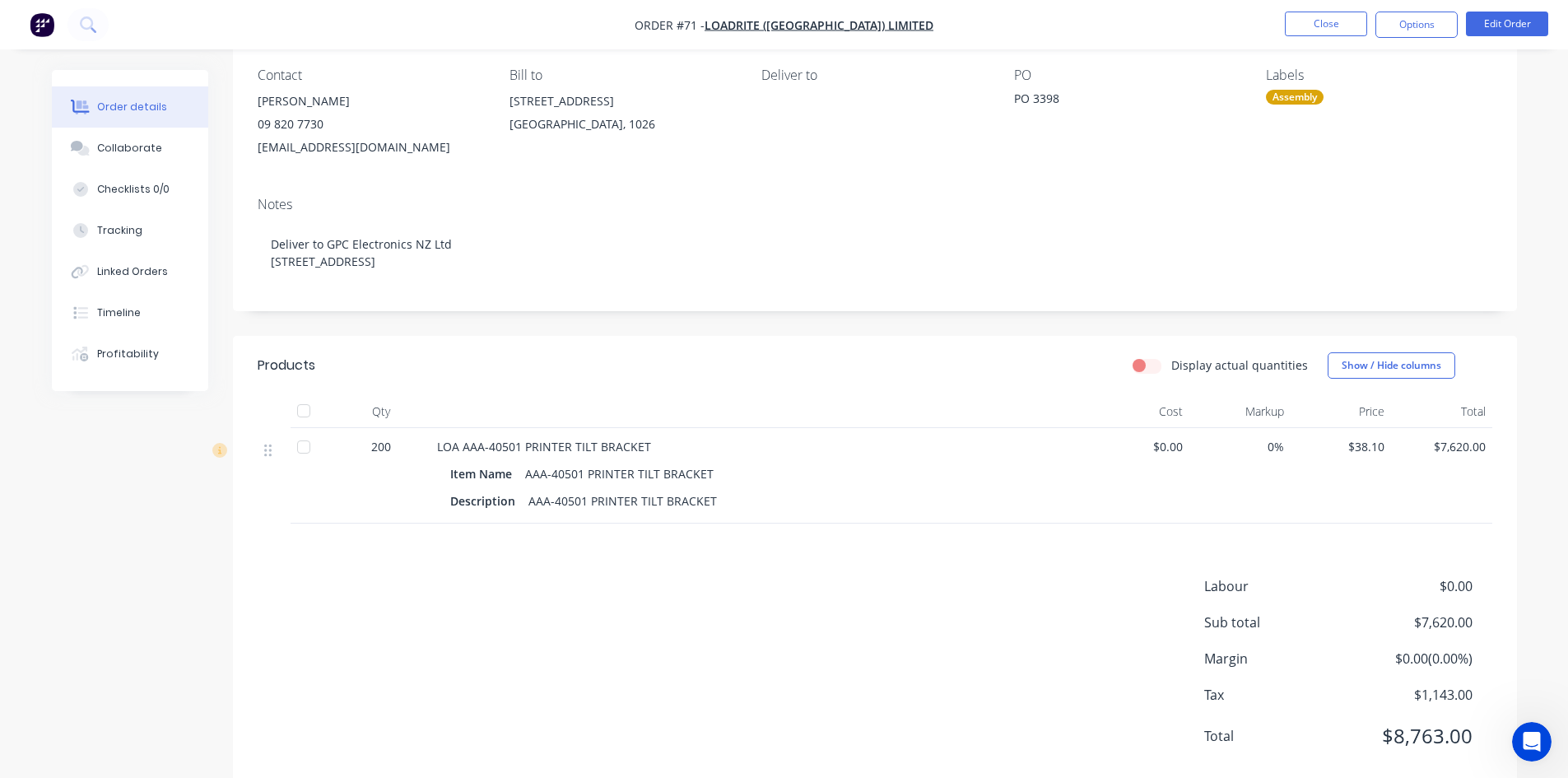
scroll to position [178, 0]
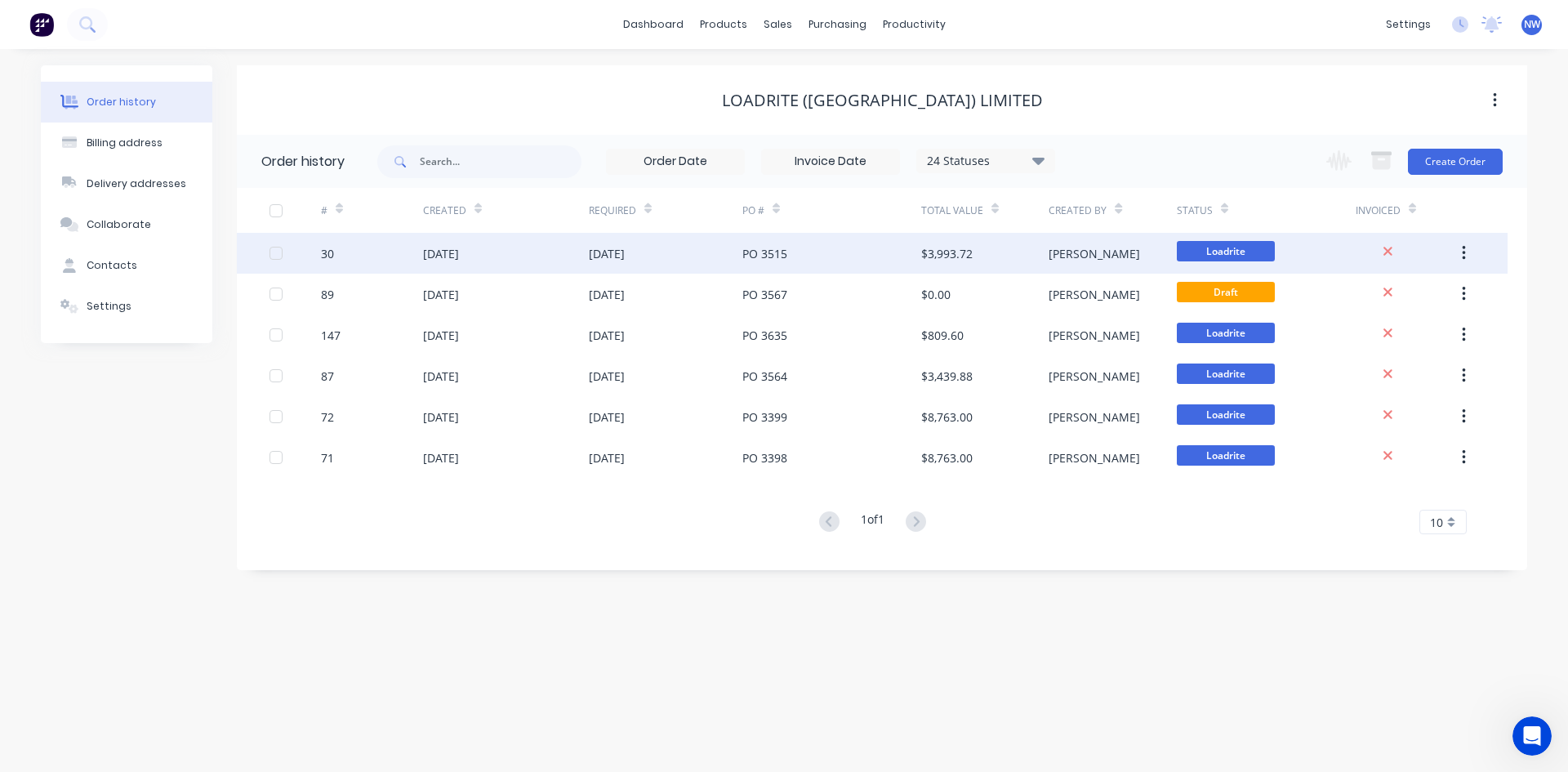
click at [909, 260] on div "PO 3515" at bounding box center [832, 253] width 179 height 41
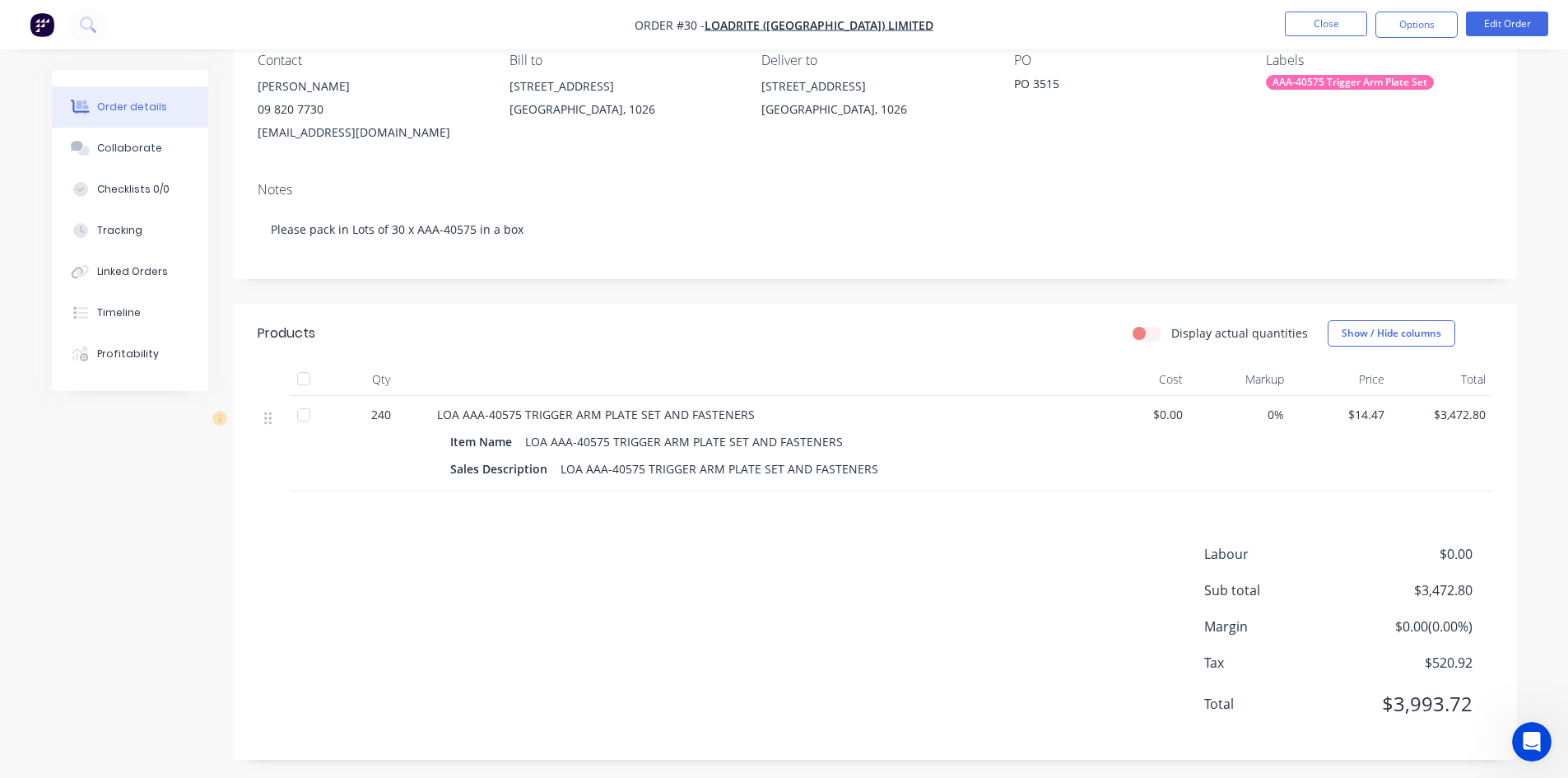
scroll to position [160, 0]
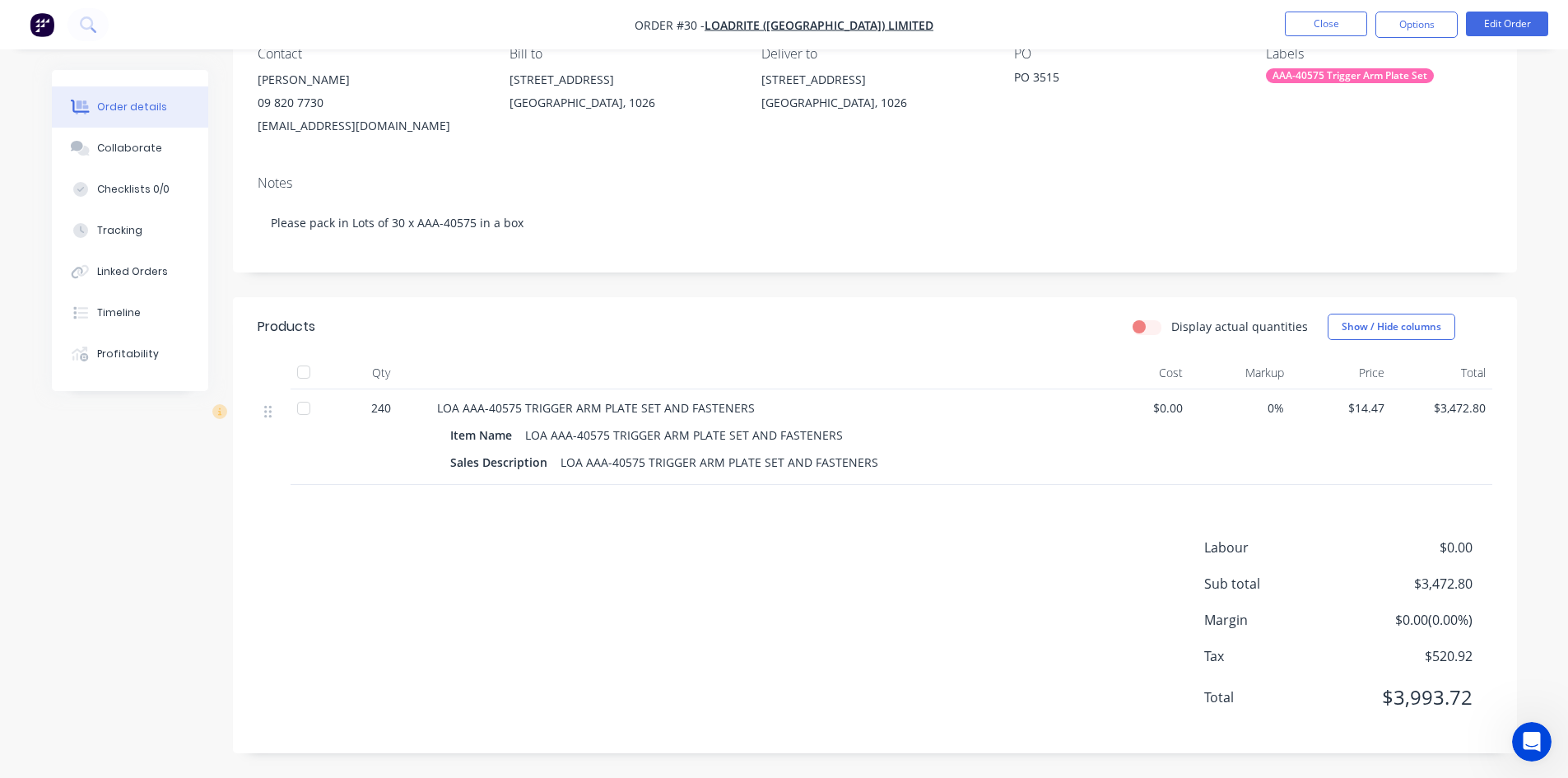
click at [672, 445] on div "LOA AAA-40575 TRIGGER ARM PLATE SET AND FASTENERS" at bounding box center [684, 435] width 331 height 24
click at [672, 427] on div "LOA AAA-40575 TRIGGER ARM PLATE SET AND FASTENERS" at bounding box center [684, 435] width 331 height 24
click at [111, 349] on div "Profitability" at bounding box center [127, 354] width 62 height 15
